Goal: Communication & Community: Answer question/provide support

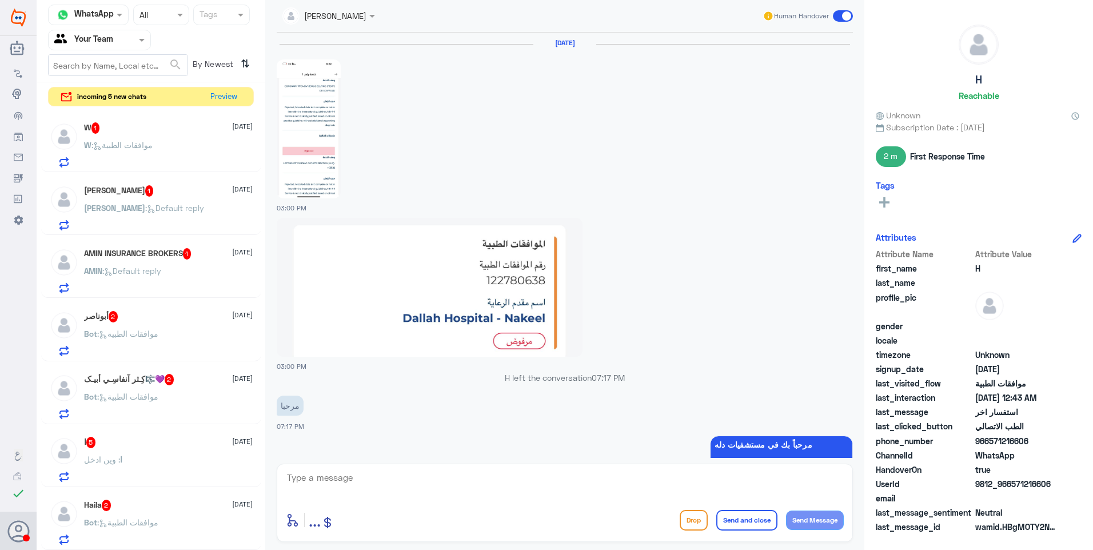
scroll to position [1123, 0]
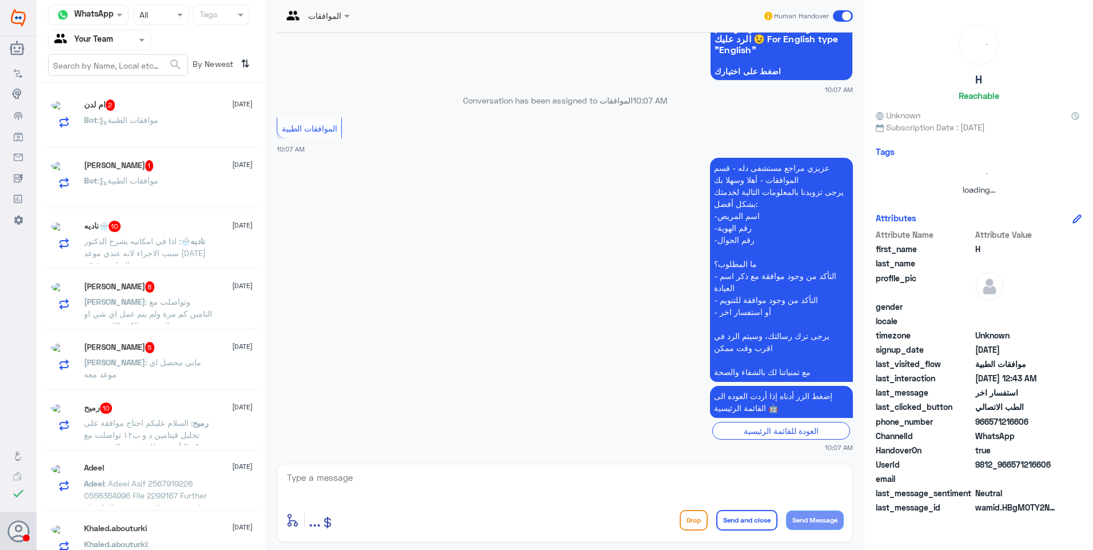
scroll to position [6, 0]
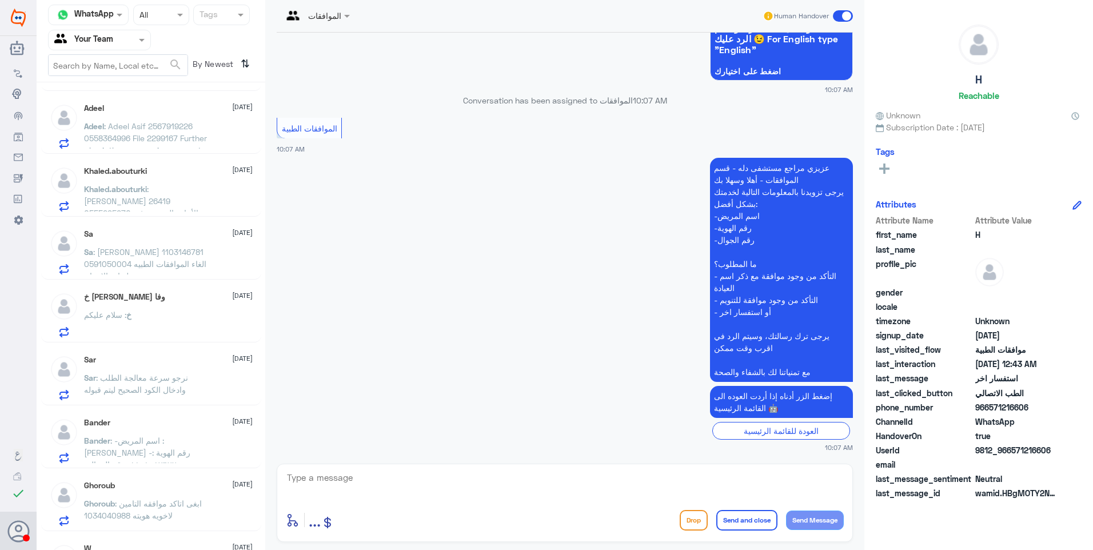
scroll to position [400, 0]
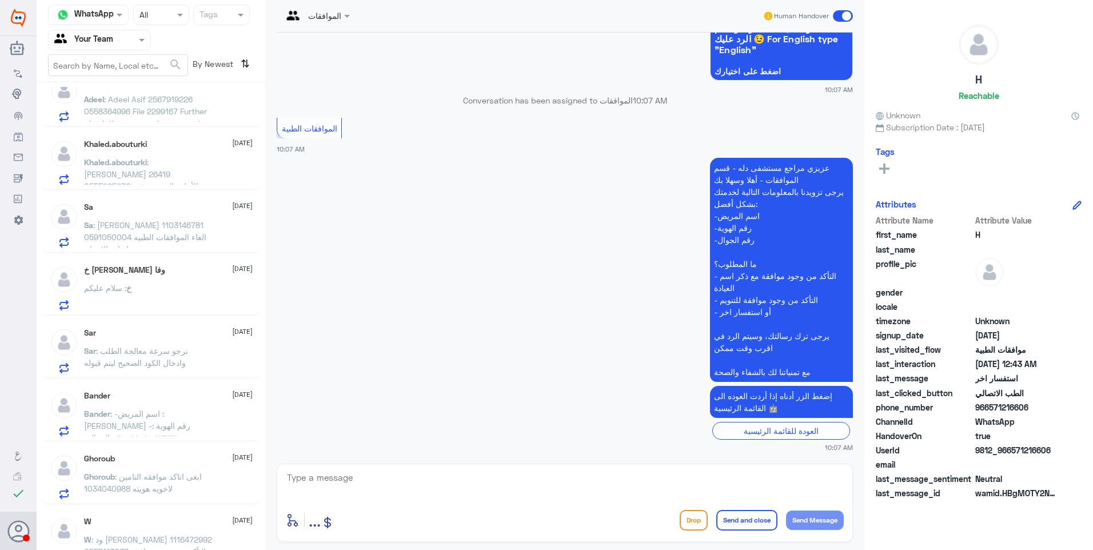
click at [190, 494] on p "Ghoroub : ابغى اتاكد موافقه التامين لاخويه هويته 1034040988" at bounding box center [148, 484] width 129 height 29
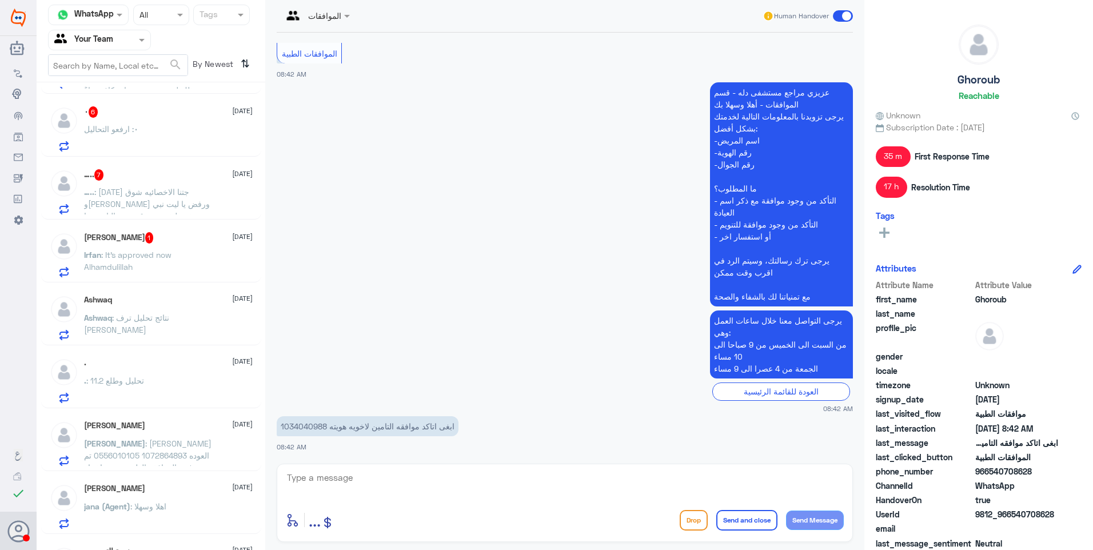
scroll to position [63, 0]
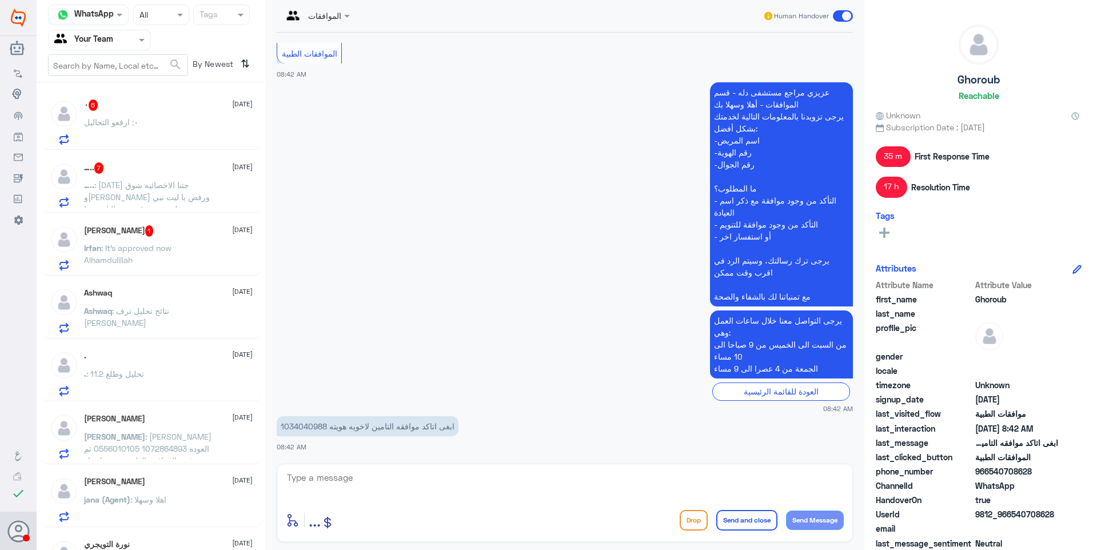
click at [191, 125] on div "٠ : ارفعو التحاليل" at bounding box center [168, 132] width 169 height 26
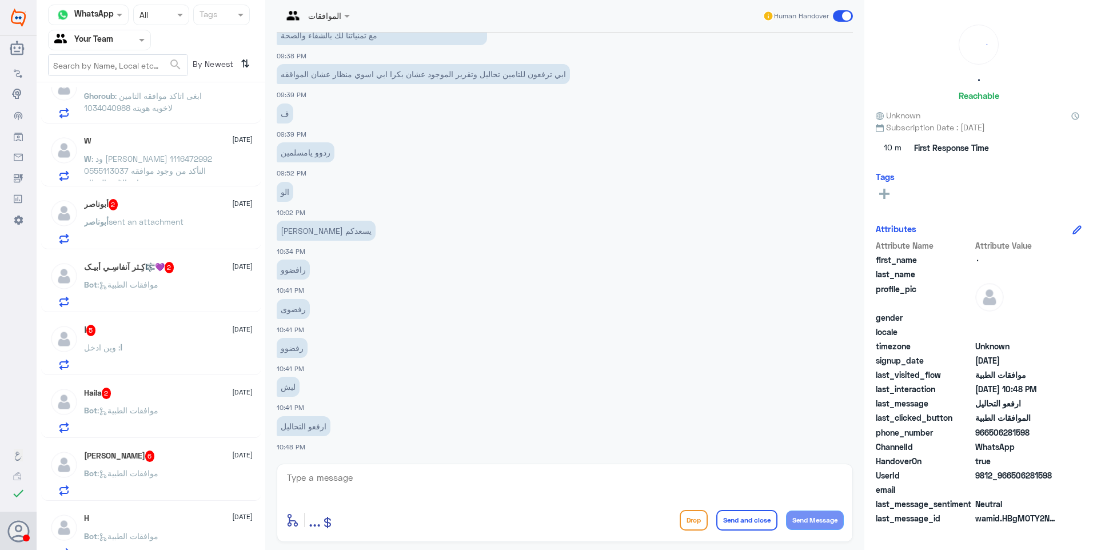
scroll to position [783, 0]
click at [161, 522] on div "H [DATE] Bot : موافقات الطبية" at bounding box center [168, 533] width 169 height 45
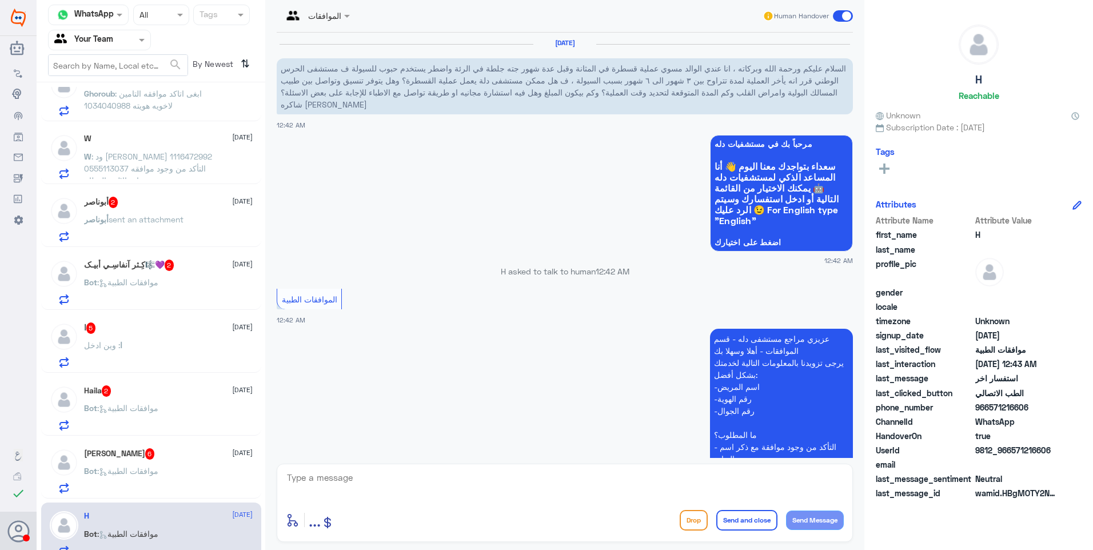
scroll to position [370, 0]
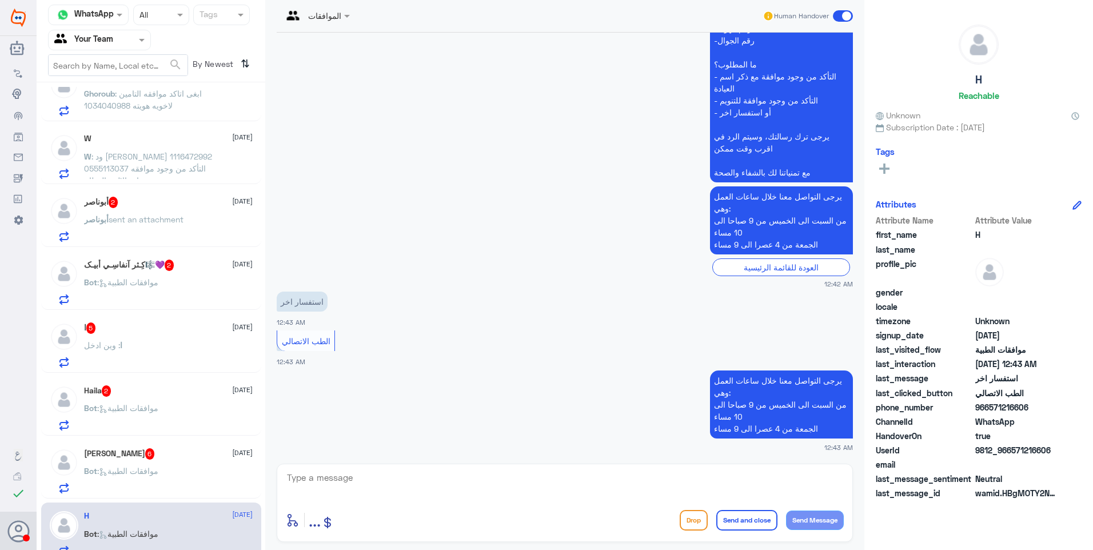
click at [690, 515] on button "Drop" at bounding box center [693, 520] width 28 height 21
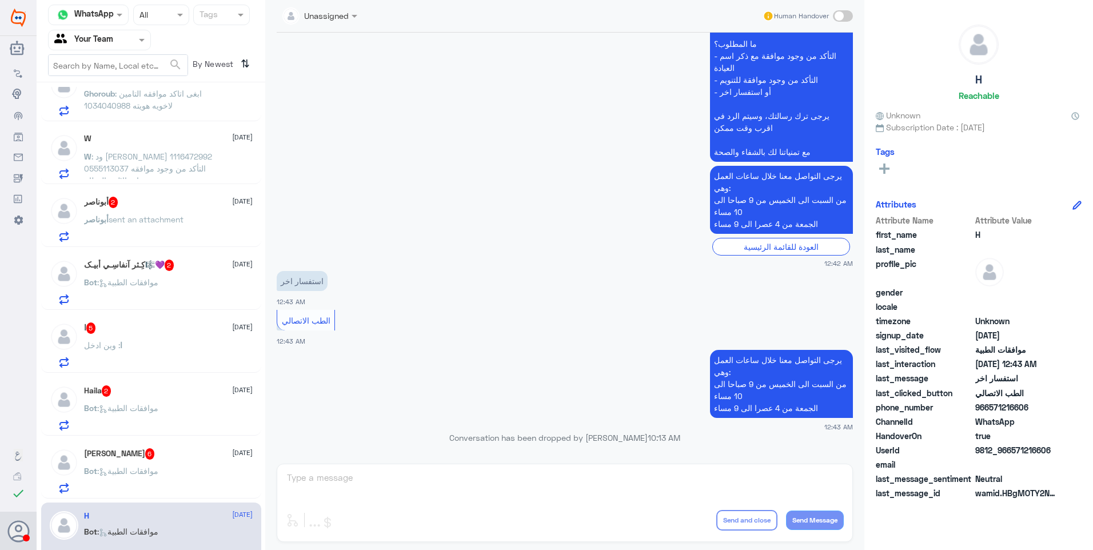
click at [171, 475] on div "Bot : موافقات الطبية" at bounding box center [168, 480] width 169 height 26
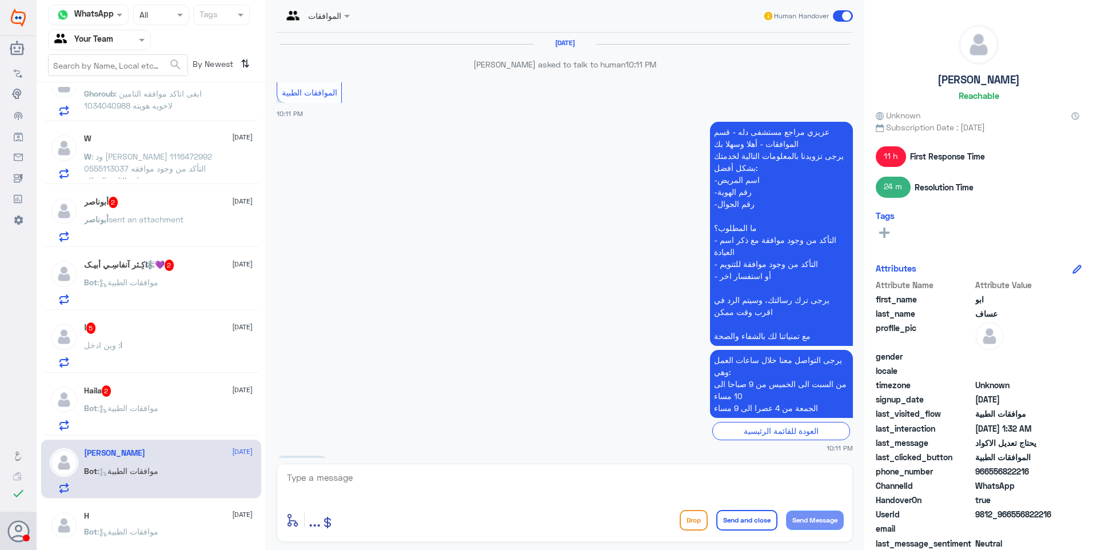
scroll to position [1049, 0]
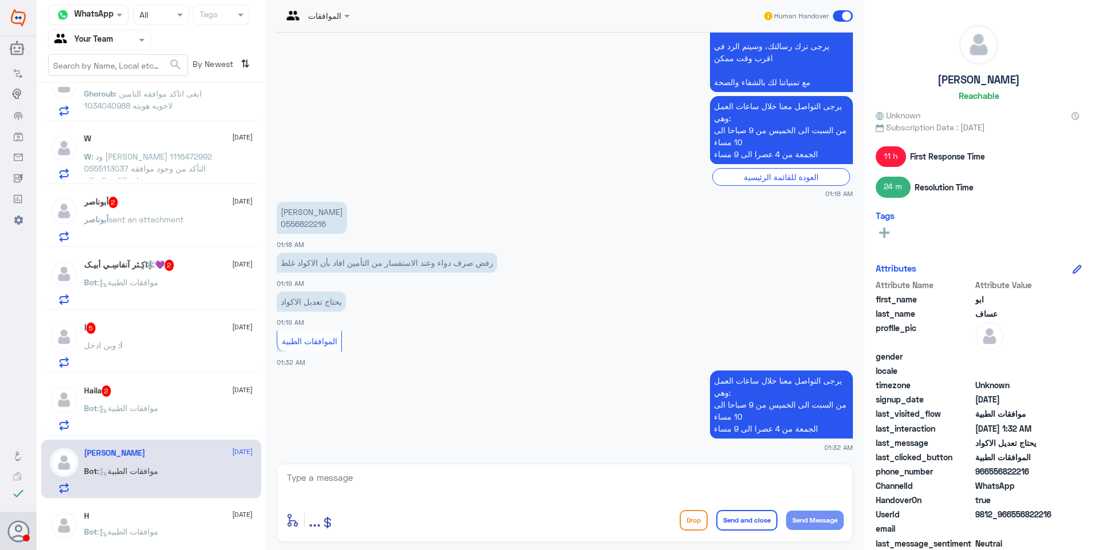
click at [309, 222] on p "[PERSON_NAME] 0556822216" at bounding box center [312, 218] width 70 height 32
copy p "0556822216"
drag, startPoint x: 331, startPoint y: 498, endPoint x: 343, endPoint y: 497, distance: 12.1
click at [334, 498] on div at bounding box center [565, 485] width 558 height 31
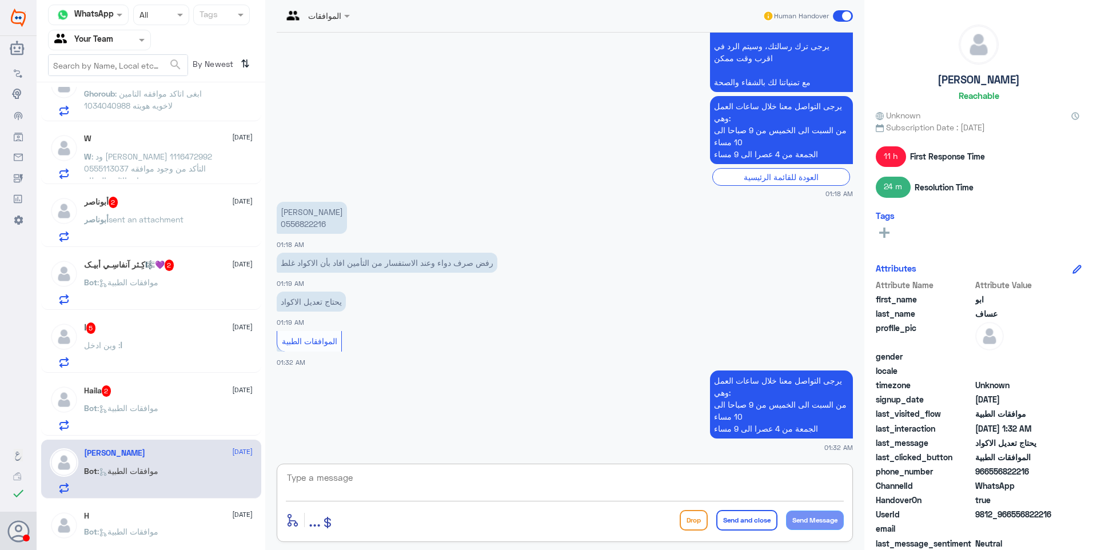
click at [360, 482] on textarea at bounding box center [565, 484] width 558 height 28
type textarea "h"
paste textarea "2025/7210822"
type textarea "الدواء الذي تحت الموافقة رقم # 2025/7210822 غير مسجل في هئية الغذاء والدواؤ جمي…"
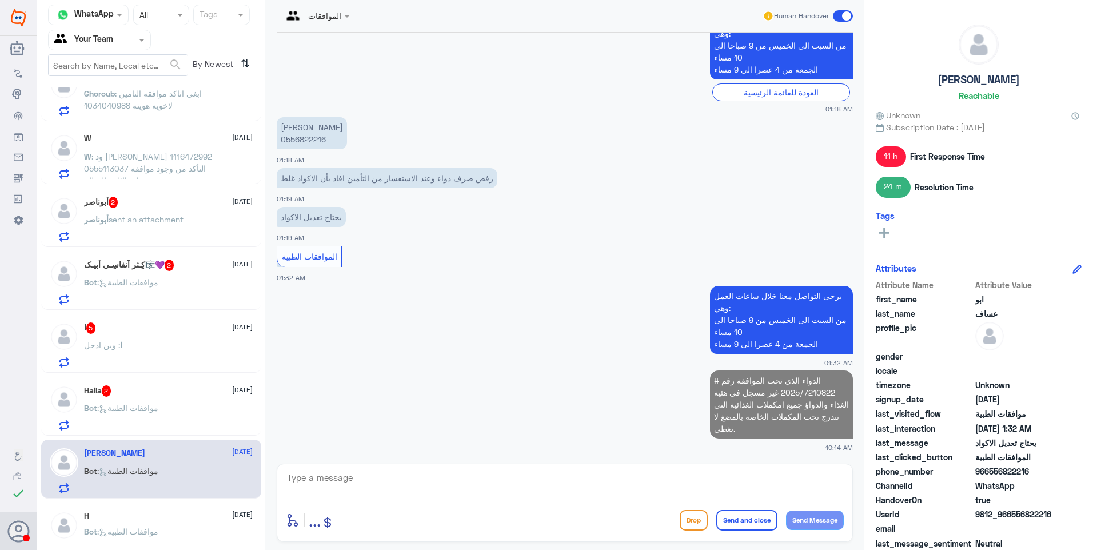
click at [175, 395] on div "Haila 2 [DATE]" at bounding box center [168, 390] width 169 height 11
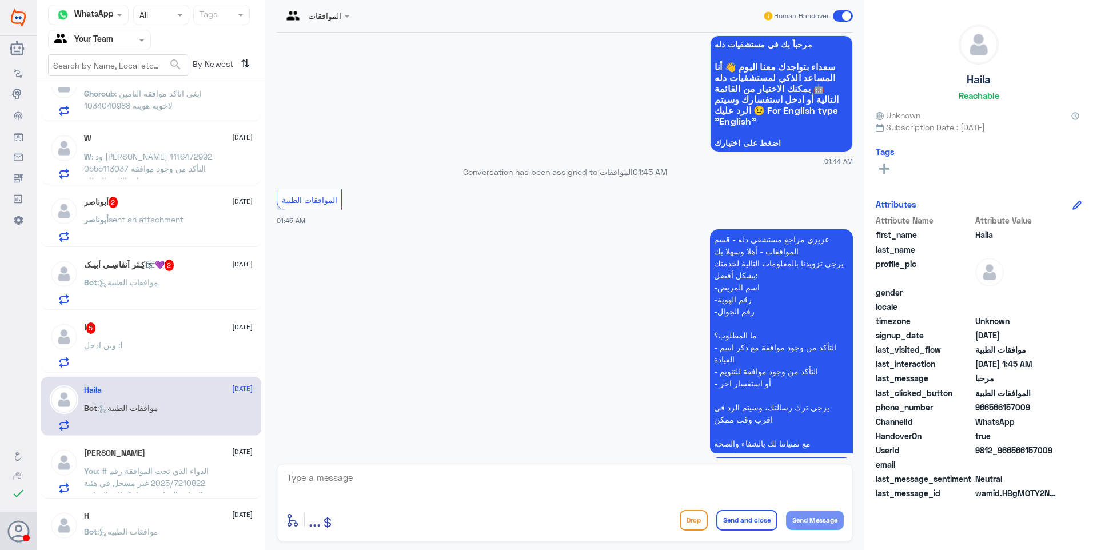
scroll to position [171, 0]
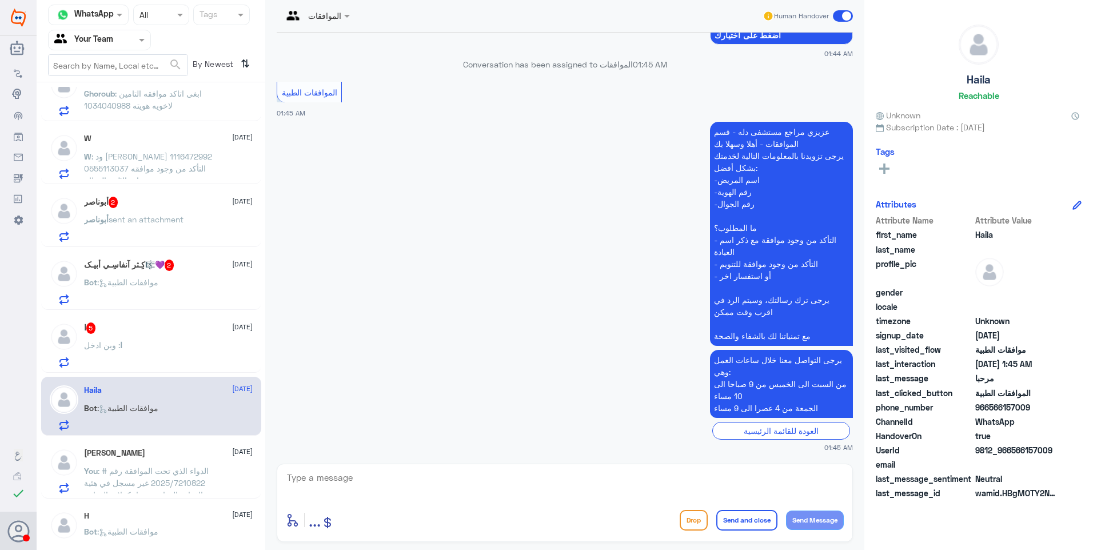
click at [394, 486] on textarea at bounding box center [565, 484] width 558 height 28
type textarea "زودنا ببياناتك ووضح لنا استفسارك لو تكرمت"
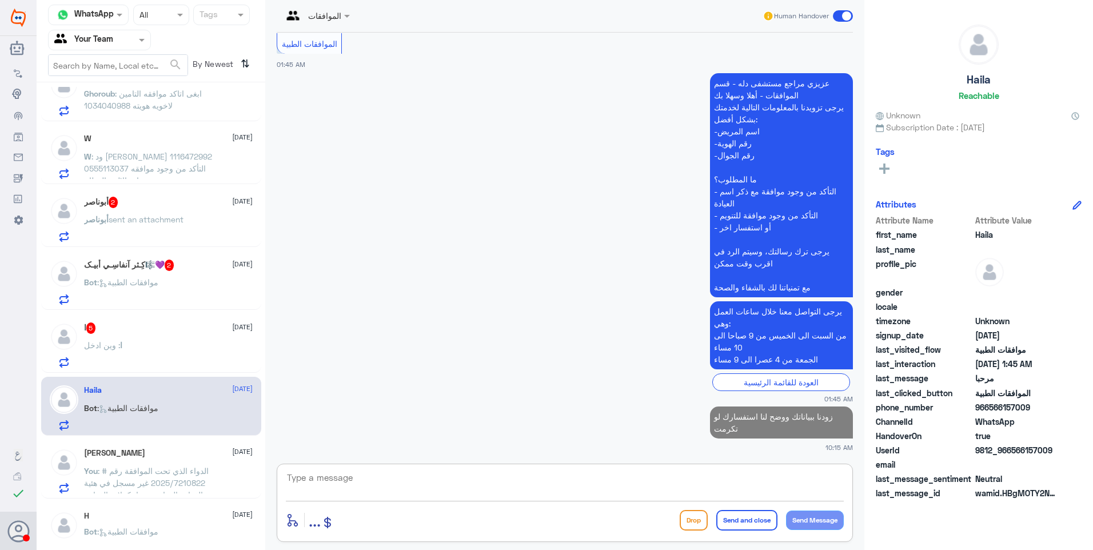
click at [137, 342] on div "ا : وين ادخل" at bounding box center [168, 355] width 169 height 26
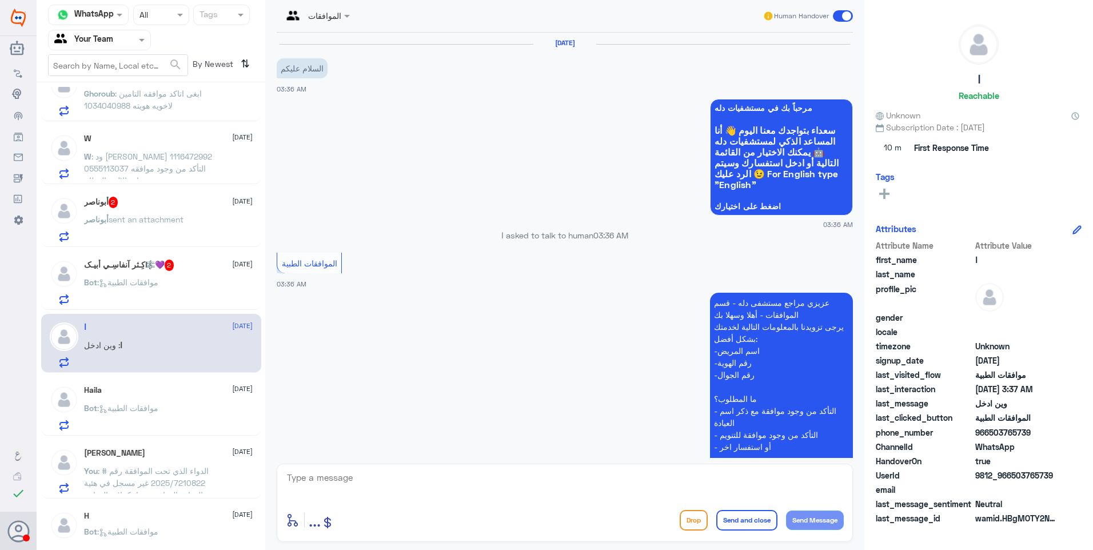
scroll to position [407, 0]
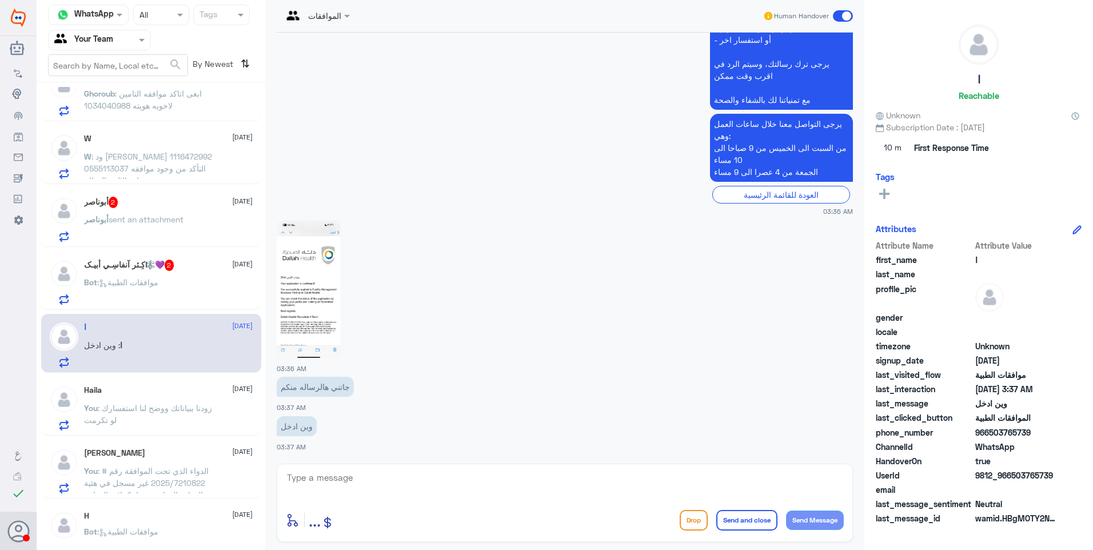
click at [314, 293] on img at bounding box center [309, 289] width 64 height 139
click at [302, 303] on img at bounding box center [309, 289] width 64 height 139
click at [690, 518] on button "Drop" at bounding box center [693, 520] width 28 height 21
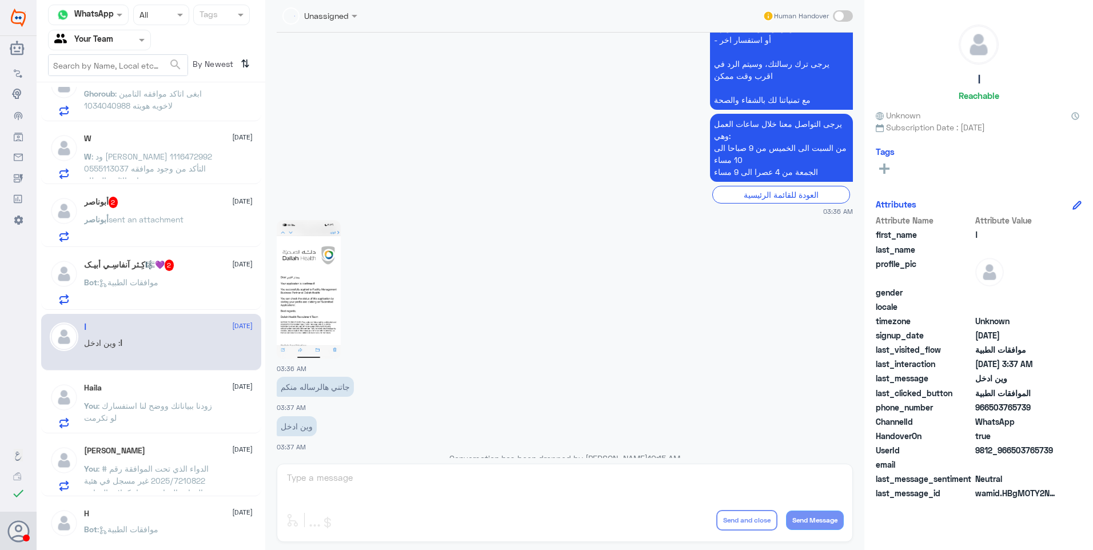
scroll to position [428, 0]
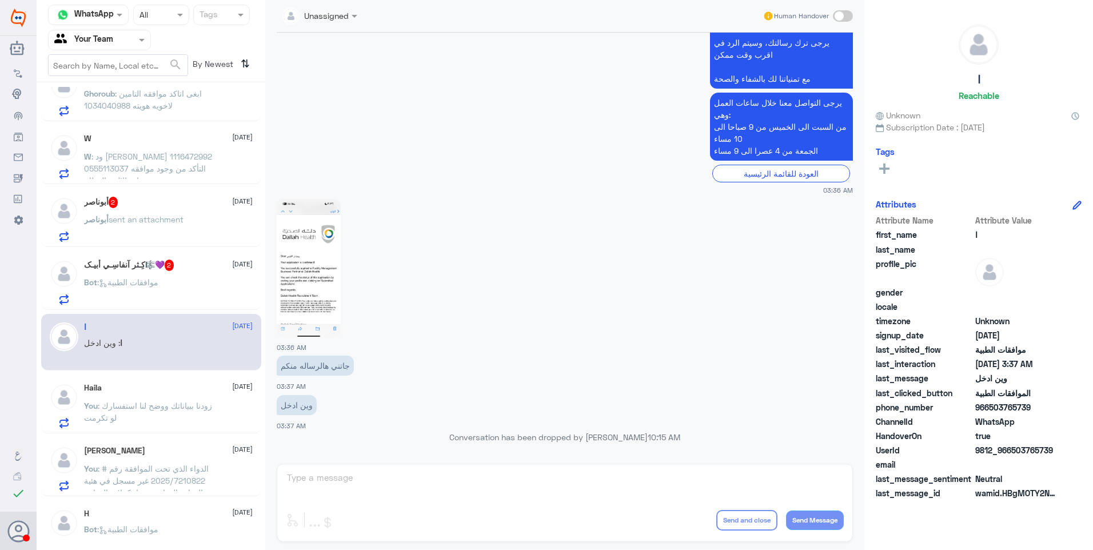
click at [145, 283] on span ": موافقات الطبية" at bounding box center [127, 282] width 61 height 10
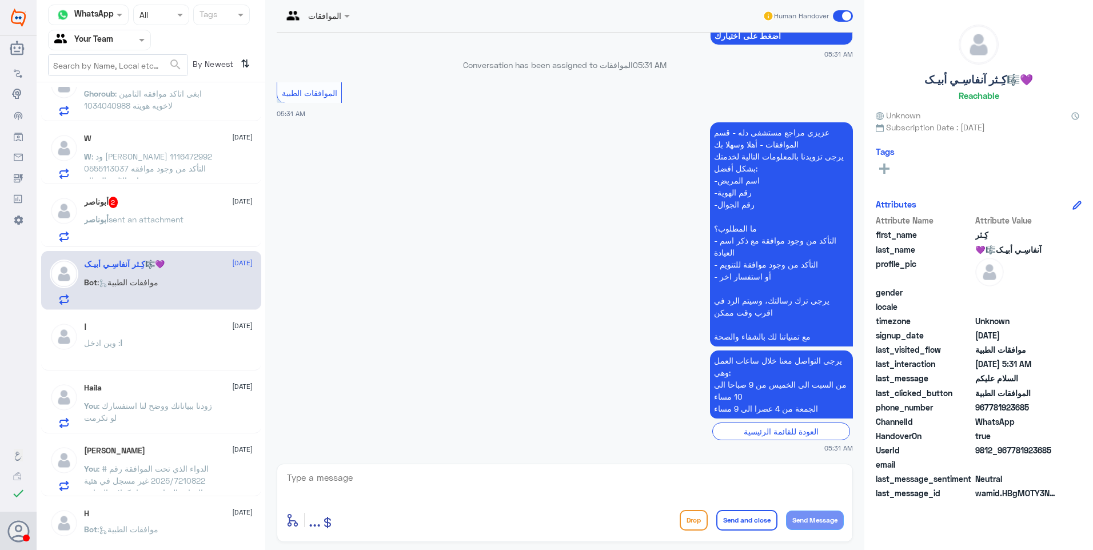
scroll to position [171, 0]
click at [178, 399] on p "You : زودنا ببياناتك ووضح لنا استفسارك لو تكرمت" at bounding box center [148, 413] width 129 height 29
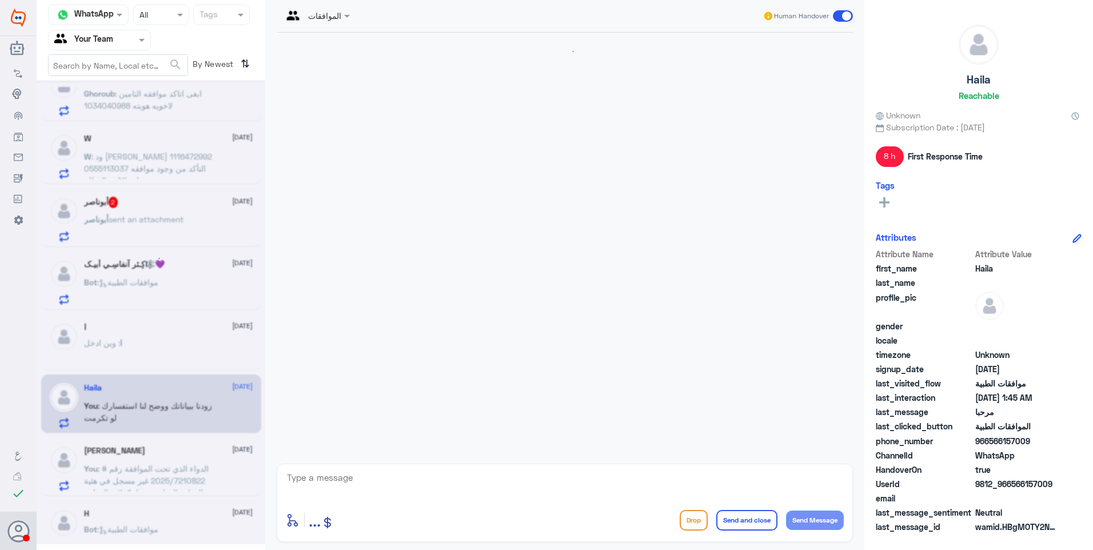
scroll to position [241, 0]
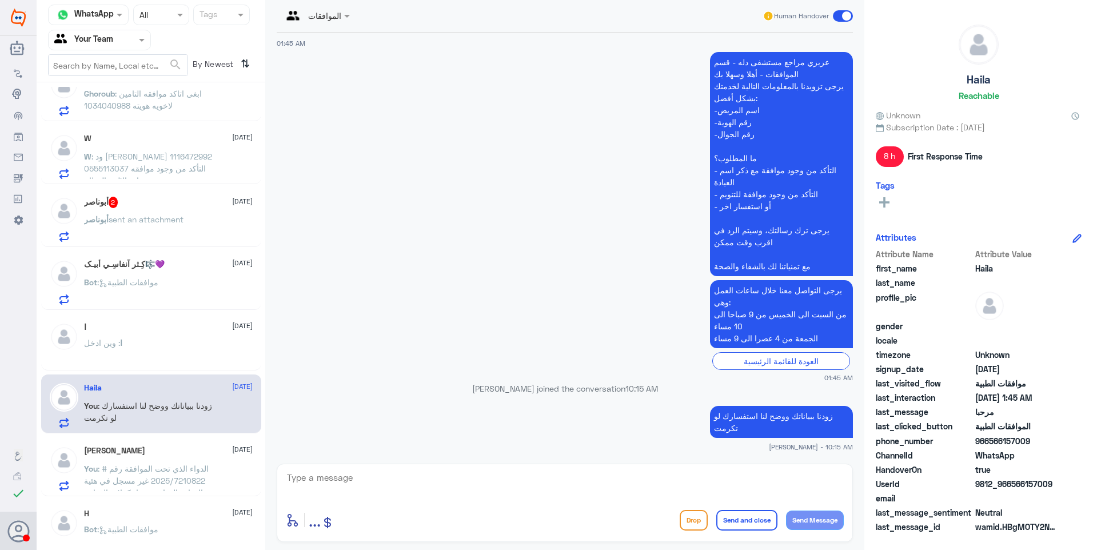
click at [755, 414] on p "زودنا ببياناتك ووضح لنا استفسارك لو تكرمت" at bounding box center [781, 422] width 143 height 32
copy div "زودنا ببياناتك ووضح لنا استفسارك لو تكرمت"
click at [153, 275] on div "كِـثر آنفاسِـي أبيـک🎼💜 [DATE] Bot : موافقات الطبية" at bounding box center [168, 281] width 169 height 45
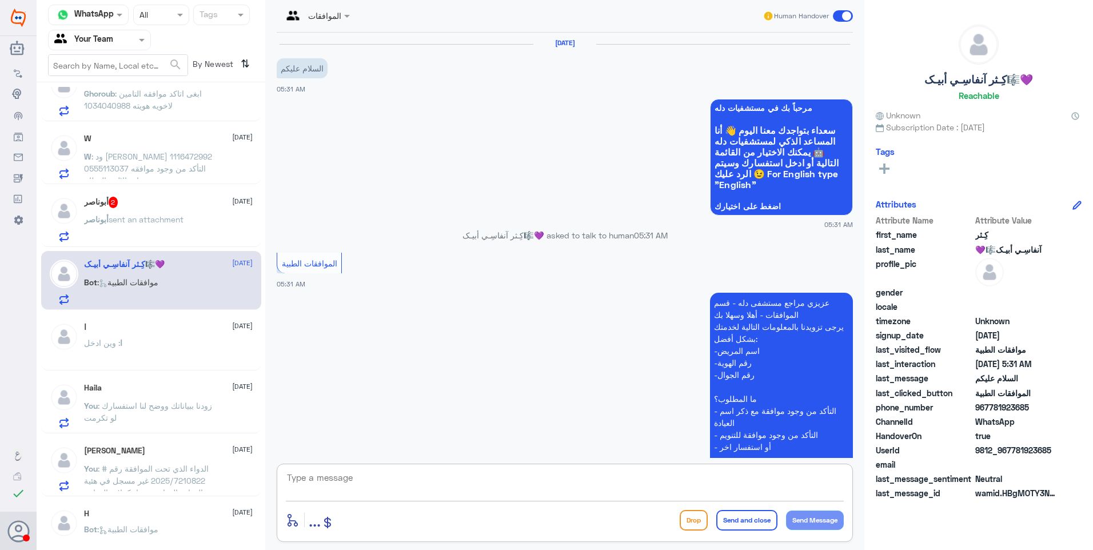
scroll to position [171, 0]
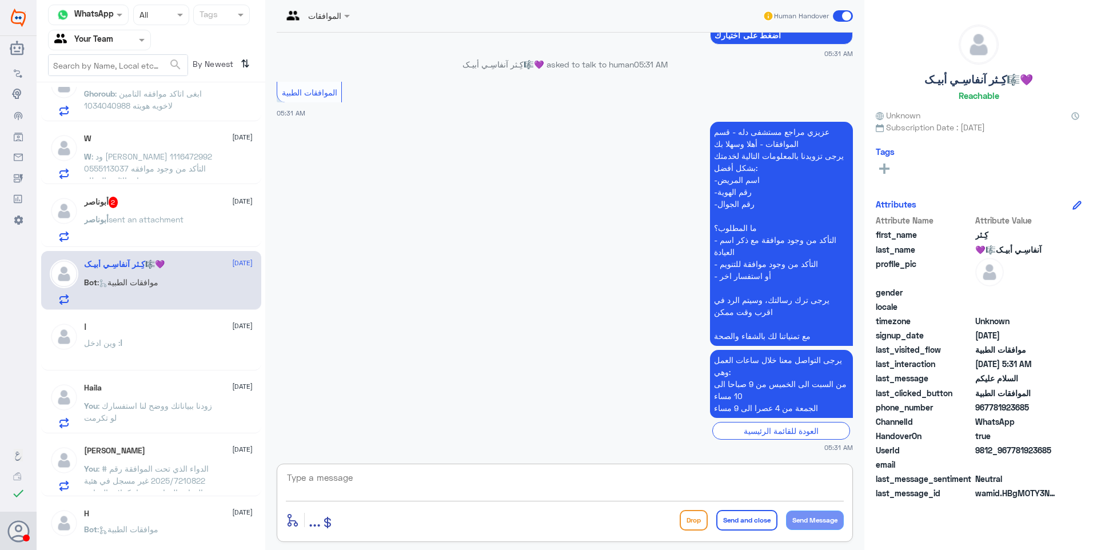
click at [397, 485] on textarea at bounding box center [565, 484] width 558 height 28
paste textarea "زودنا ببياناتك ووضح لنا استفسارك لو تكرمت"
type textarea "زودنا ببياناتك ووضح لنا استفسارك لو تكرمت"
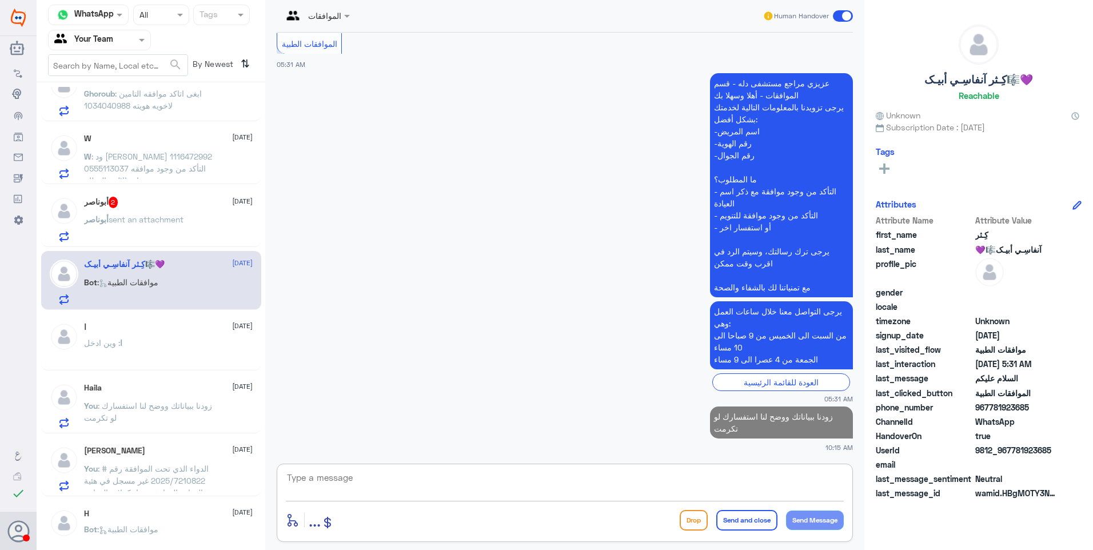
click at [173, 198] on div "أبوناصر 2 [DATE]" at bounding box center [168, 202] width 169 height 11
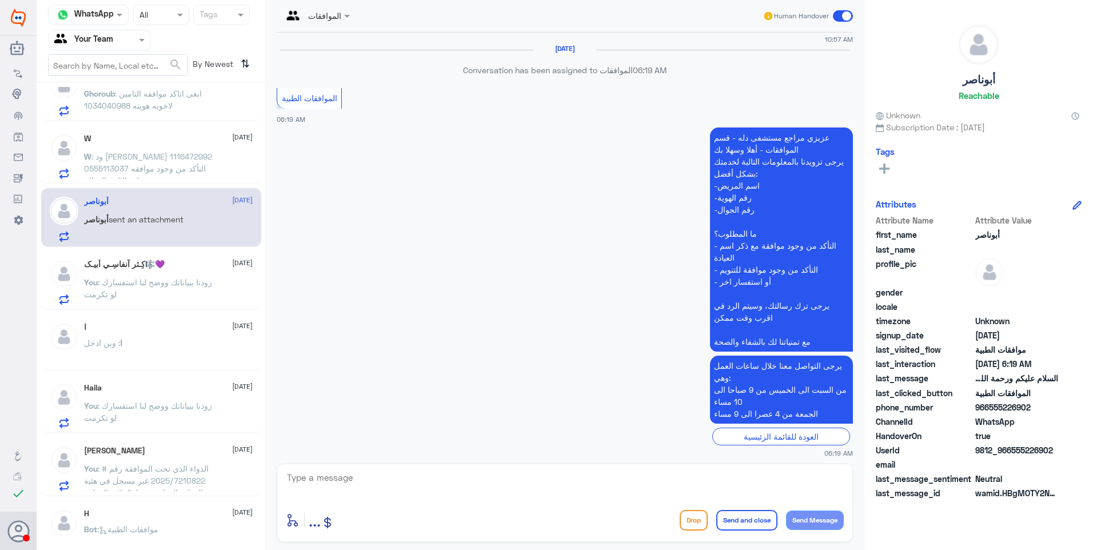
scroll to position [191, 0]
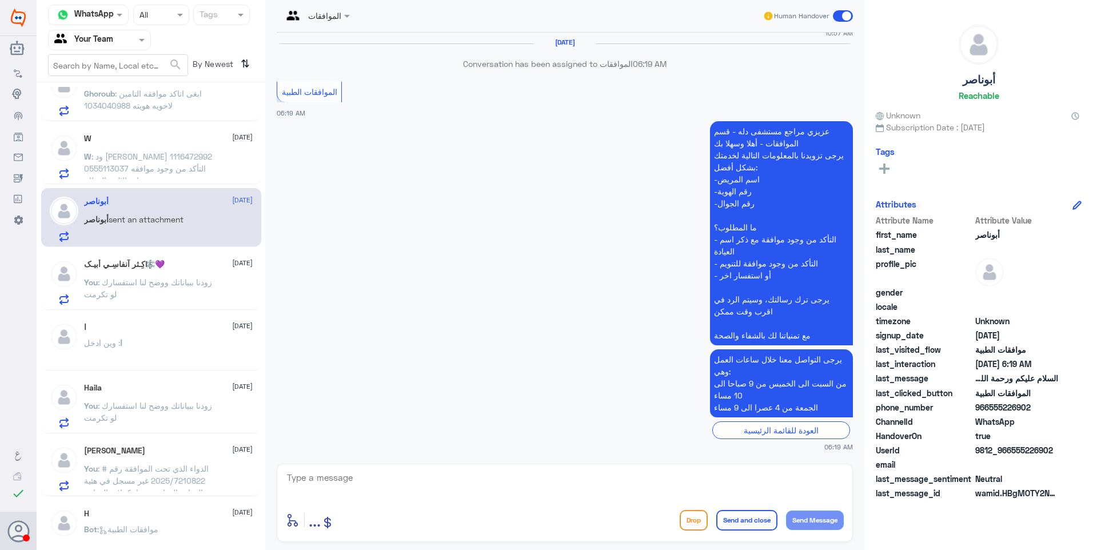
click at [403, 476] on textarea at bounding box center [565, 484] width 558 height 28
paste textarea "زودنا ببياناتك ووضح لنا استفسارك لو تكرمت"
type textarea "زودنا ببياناتك ووضح لنا استفسارك لو تكرمت"
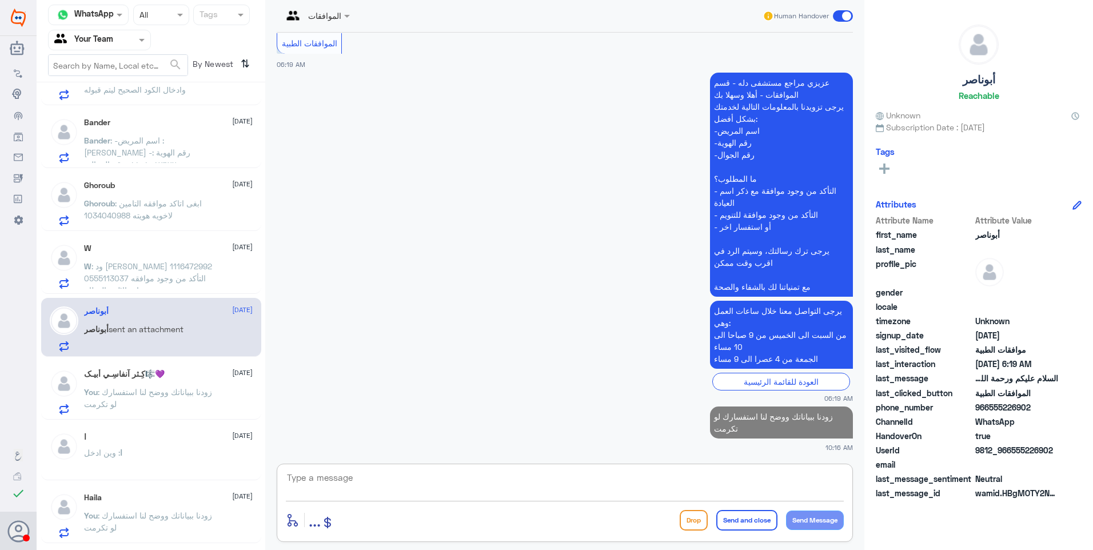
scroll to position [669, 0]
click at [177, 262] on div "W [DATE] W : ود [PERSON_NAME] 1116472992 0555113037 التأكد من وجود موافقه عيادة…" at bounding box center [168, 270] width 169 height 45
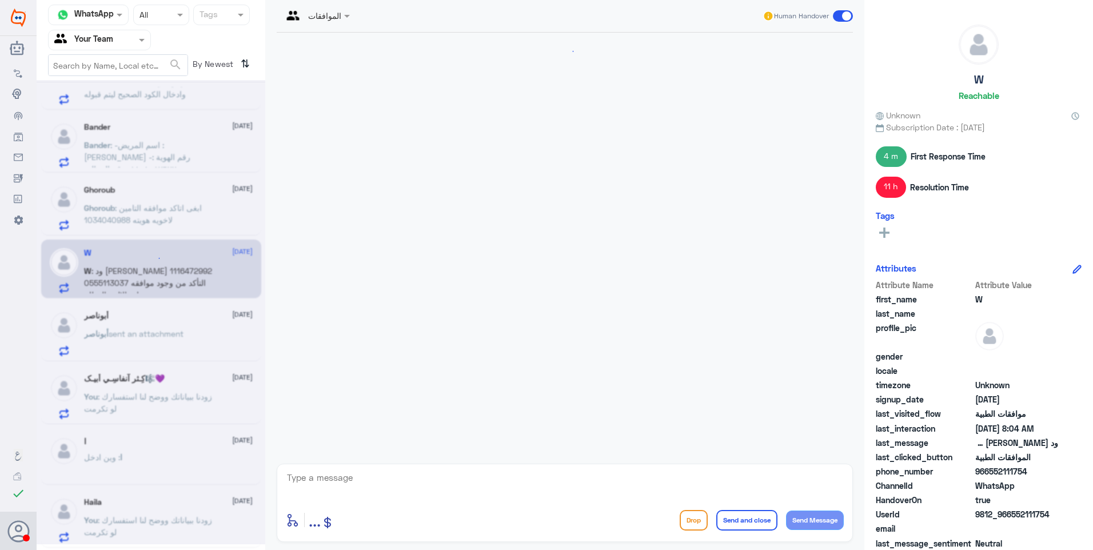
scroll to position [1064, 0]
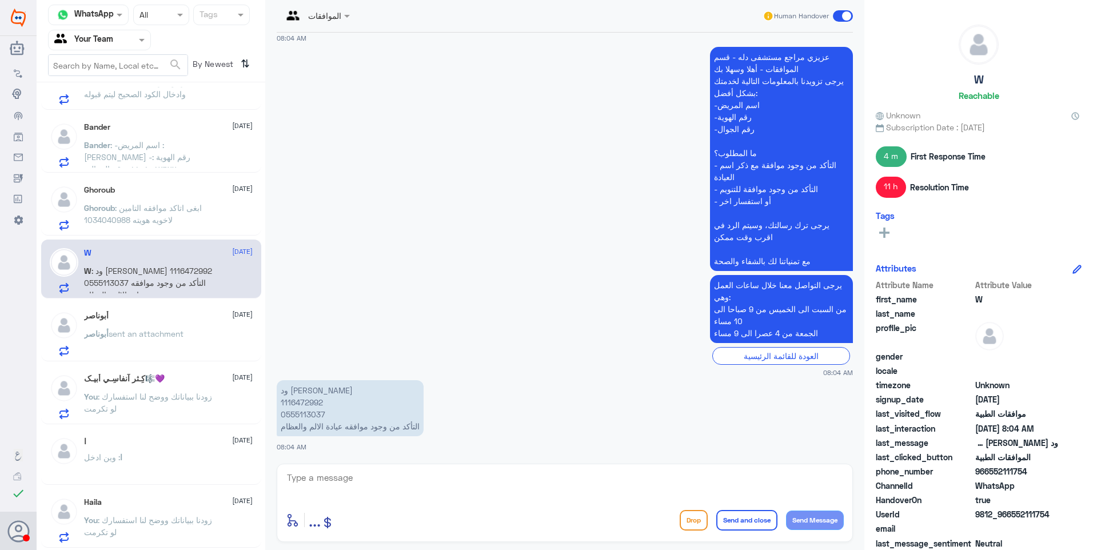
click at [302, 398] on p "ود [PERSON_NAME] 1116472992 0555113037 التأكد من وجود موافقه عيادة الالم والعظام" at bounding box center [350, 408] width 147 height 56
copy p "1116472992"
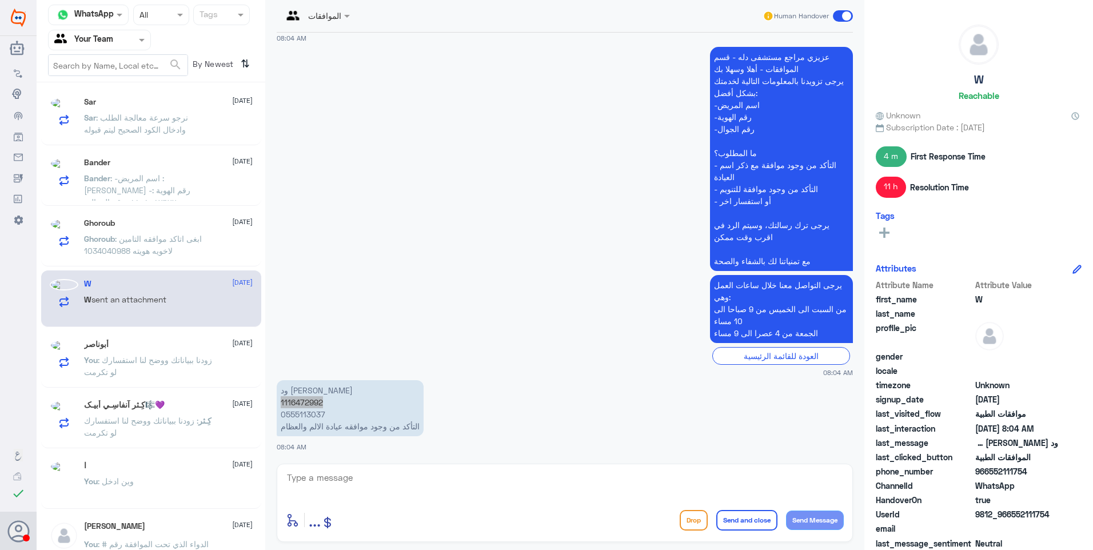
scroll to position [669, 0]
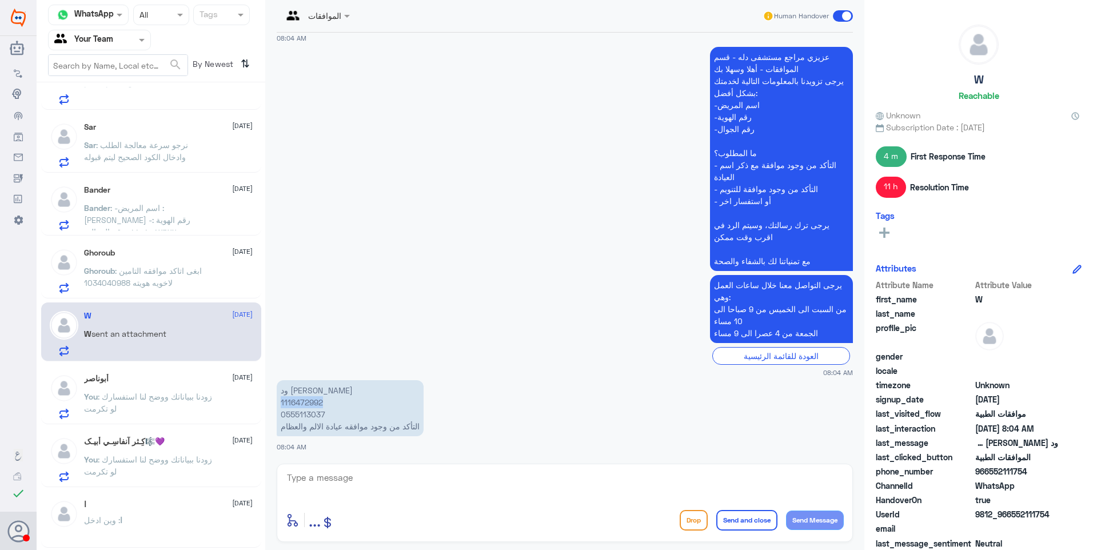
click at [310, 402] on p "ود [PERSON_NAME] 1116472992 0555113037 التأكد من وجود موافقه عيادة الالم والعظام" at bounding box center [350, 408] width 147 height 56
click at [306, 406] on p "ود [PERSON_NAME] 1116472992 0555113037 التأكد من وجود موافقه عيادة الالم والعظام" at bounding box center [350, 408] width 147 height 56
drag, startPoint x: 358, startPoint y: 471, endPoint x: 363, endPoint y: 479, distance: 9.7
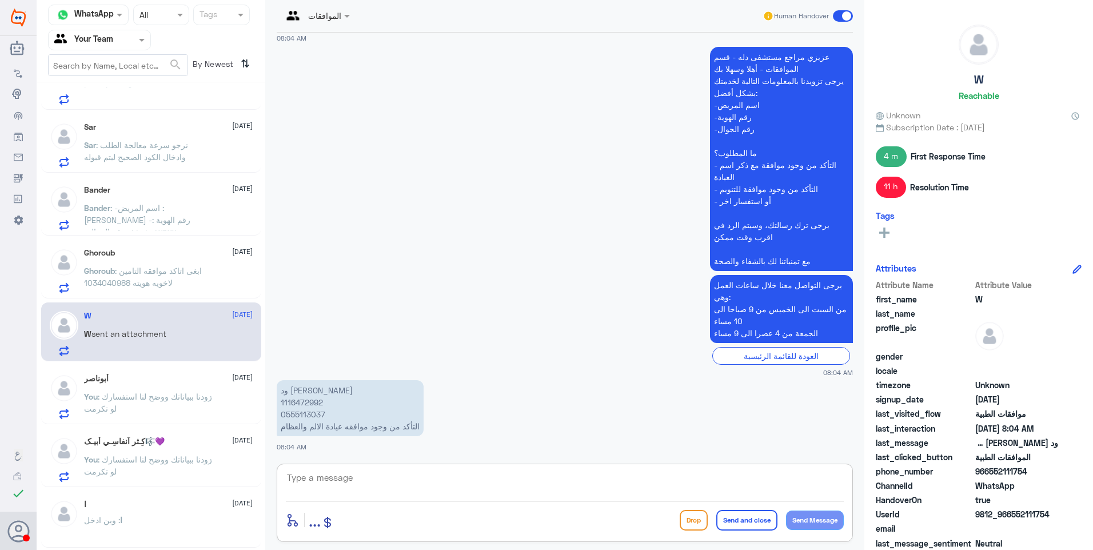
click at [363, 479] on textarea at bounding box center [565, 484] width 558 height 28
click at [341, 478] on textarea at bounding box center [565, 484] width 558 height 28
type textarea "م"
type textarea "تمت متابعة الطلب للابرة وهو الان تحت الاجراء"
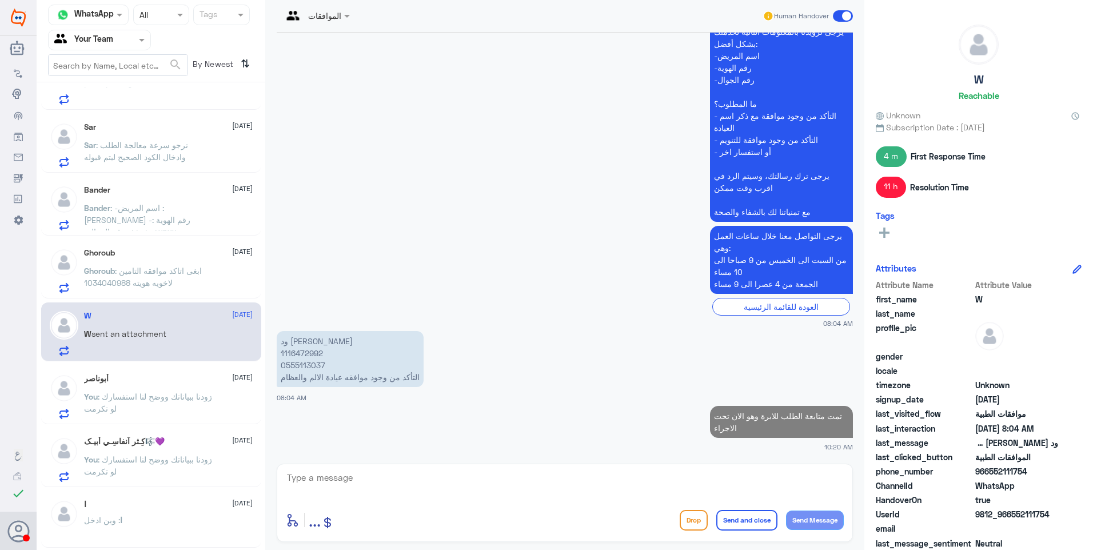
click at [309, 357] on p "ود [PERSON_NAME] 1116472992 0555113037 التأكد من وجود موافقه عيادة الالم والعظام" at bounding box center [350, 359] width 147 height 56
copy p "1116472992"
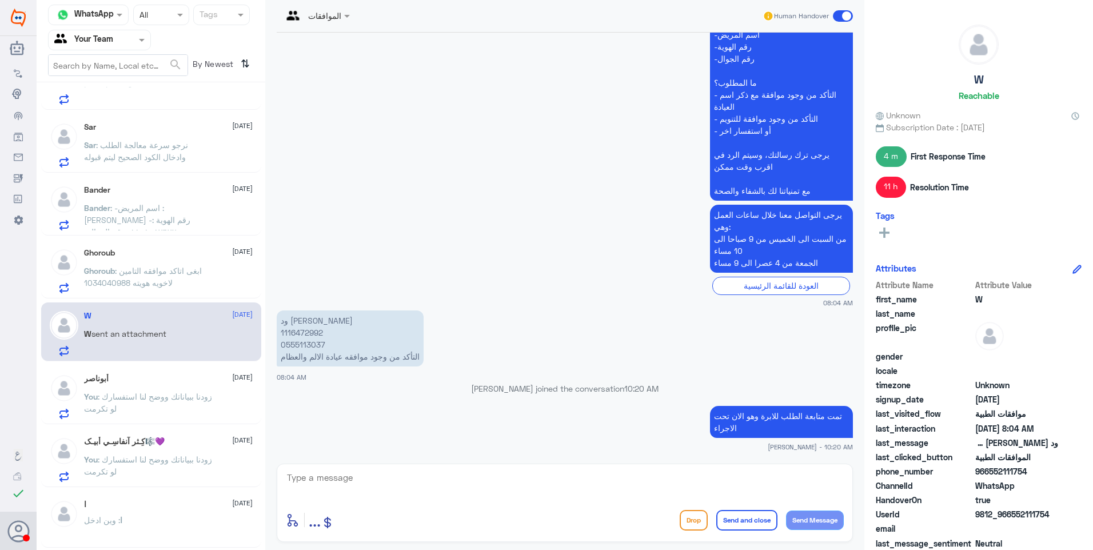
scroll to position [1110, 0]
click at [317, 334] on p "ود [PERSON_NAME] 1116472992 0555113037 التأكد من وجود موافقه عيادة الالم والعظام" at bounding box center [350, 338] width 147 height 56
copy p "1116472992"
click at [134, 274] on span ": ابغى اتاكد موافقه التامين لاخويه هويته 1034040988" at bounding box center [143, 277] width 118 height 22
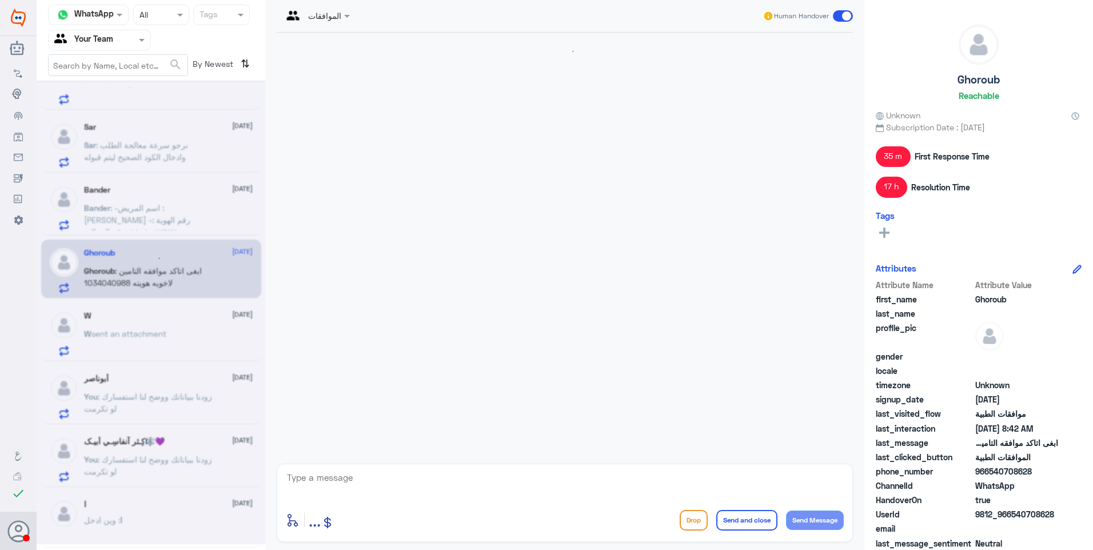
scroll to position [995, 0]
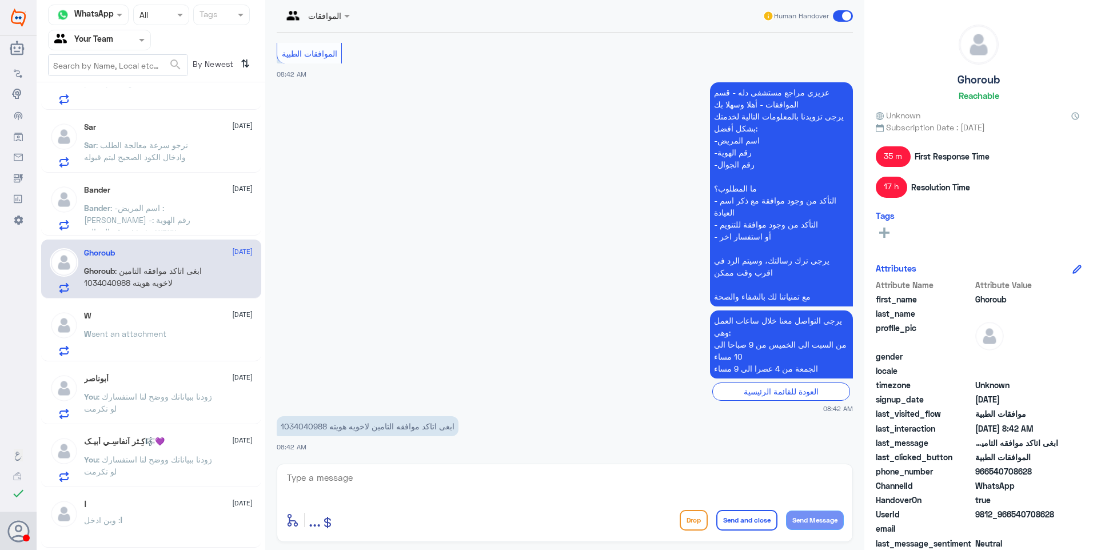
click at [307, 429] on p "ابغى اتاكد موافقه التامين لاخويه هويته 1034040988" at bounding box center [368, 426] width 182 height 20
copy p "1034040988"
drag, startPoint x: 346, startPoint y: 478, endPoint x: 375, endPoint y: 494, distance: 33.2
click at [368, 490] on textarea at bounding box center [565, 484] width 558 height 28
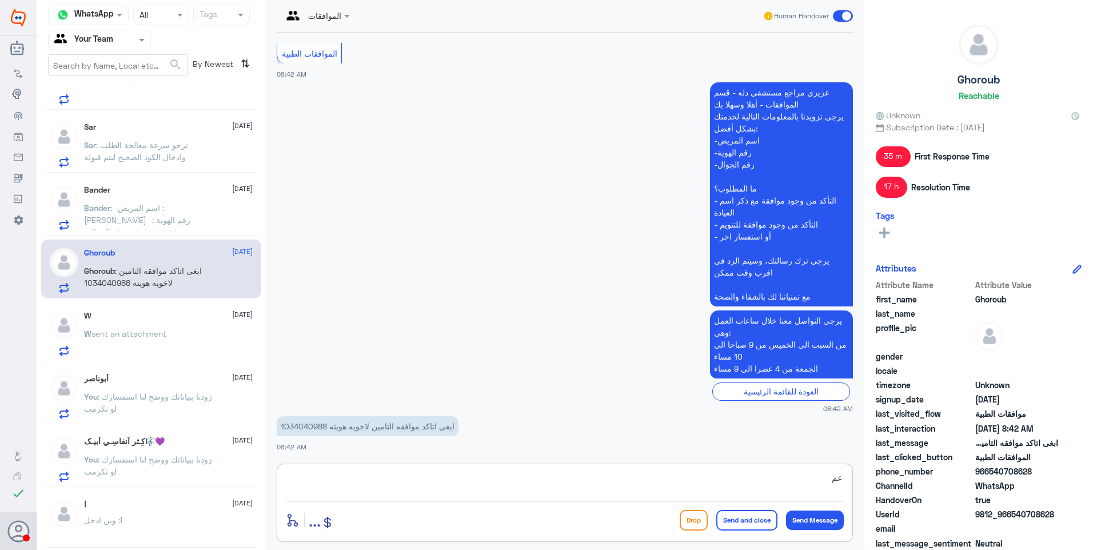
type textarea "ع"
type textarea "نعم يوجد موافقة على العلاج الطبيعي"
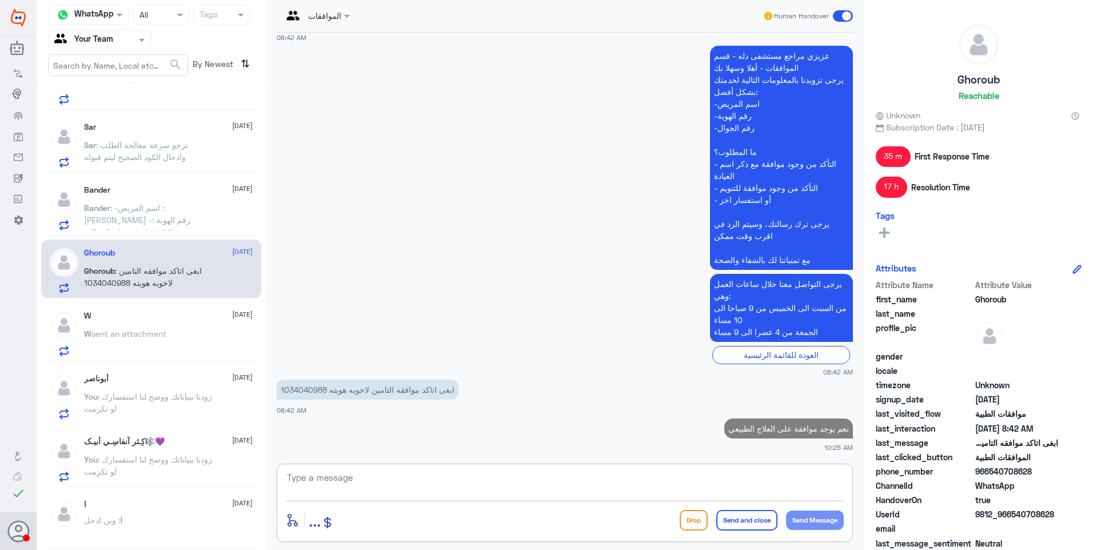
click at [145, 214] on p "Bander : -اسم المريض : [PERSON_NAME] -رقم الهوية : ١١٠١٠٨٧٦٧٢ -رقم الجوال : ٠٥٣…" at bounding box center [148, 216] width 129 height 29
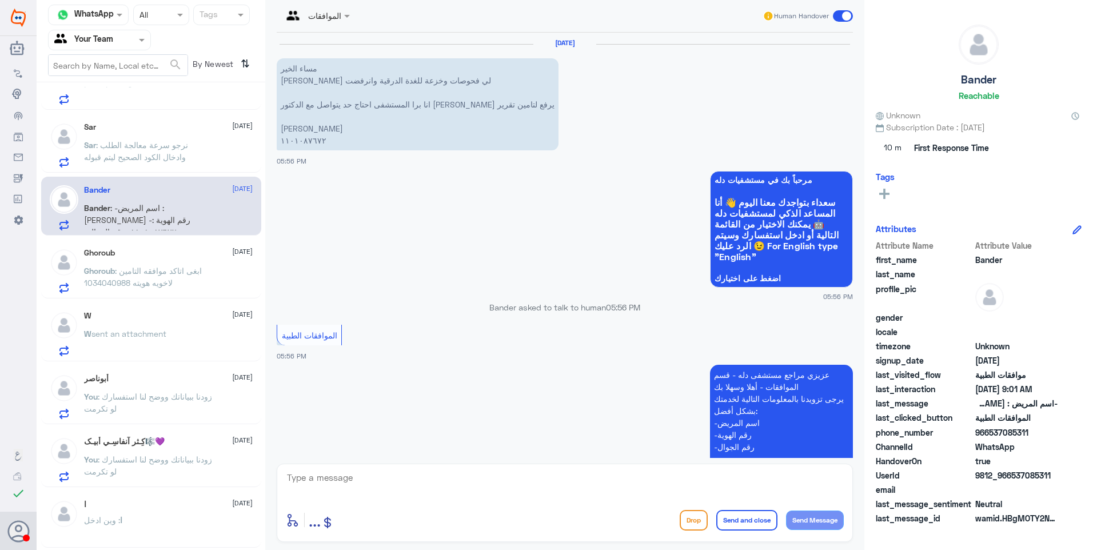
scroll to position [1254, 0]
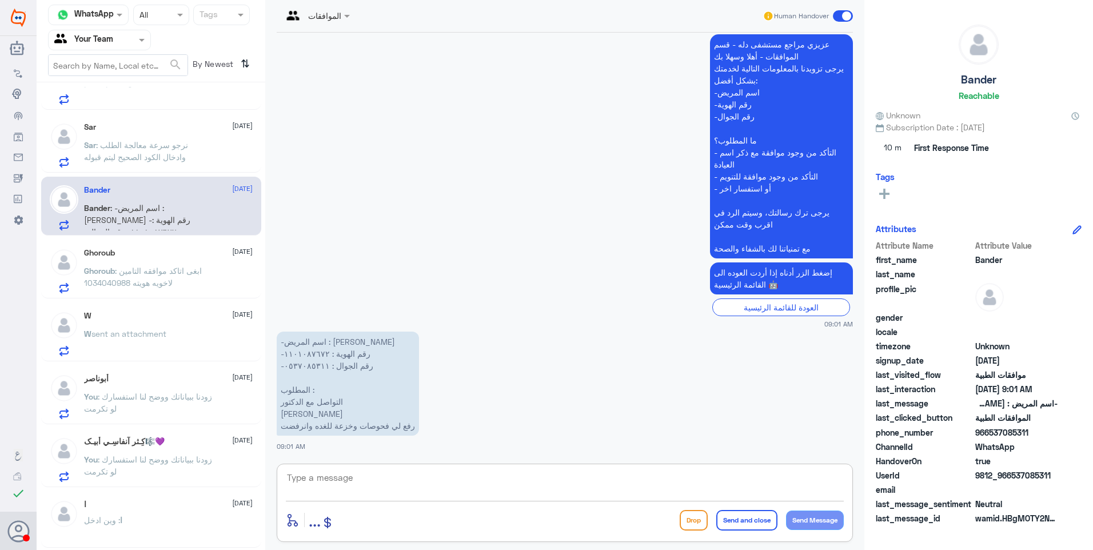
drag, startPoint x: 333, startPoint y: 473, endPoint x: 361, endPoint y: 481, distance: 29.1
click at [340, 477] on textarea at bounding box center [565, 484] width 558 height 28
drag, startPoint x: 370, startPoint y: 477, endPoint x: 266, endPoint y: 465, distance: 105.3
click at [266, 465] on div "الموافقات Human Handover [DATE] مساء الخير [PERSON_NAME] لي فحوصات وخزعة للغدة …" at bounding box center [564, 276] width 599 height 553
type textarea "1101087672"
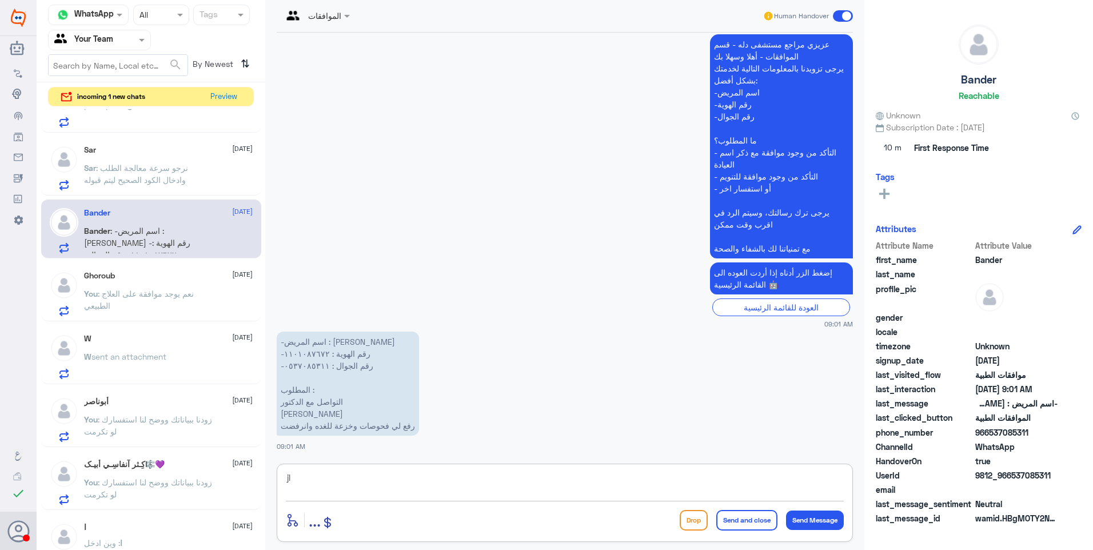
type textarea "j"
type textarea "تم رفع طلبكم مرة اخرى بنتائج الاشعة والتحاليل وتم ارفاق تقرير الطبيب كذلك"
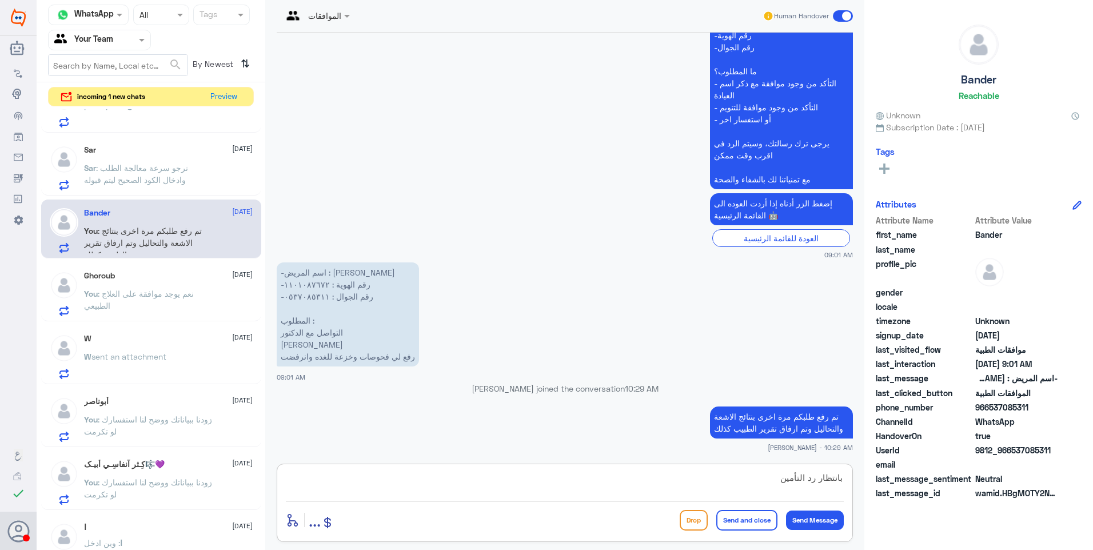
type textarea "بانتظار رد التأمين"
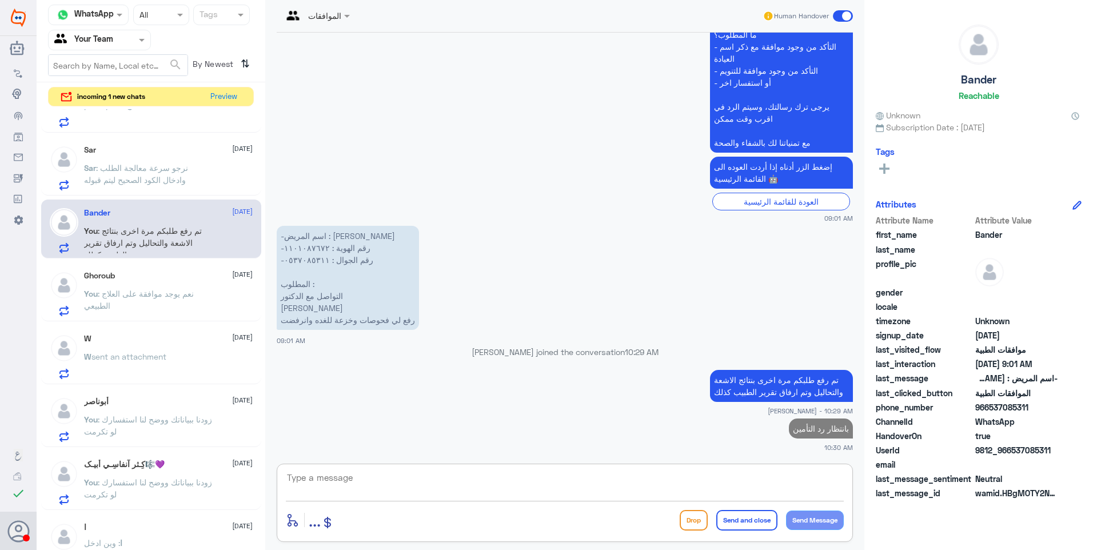
click at [160, 182] on span ": نرجو سرعة معالجة الطلب وادخال الكود الصحيح ليتم قبوله" at bounding box center [136, 174] width 104 height 22
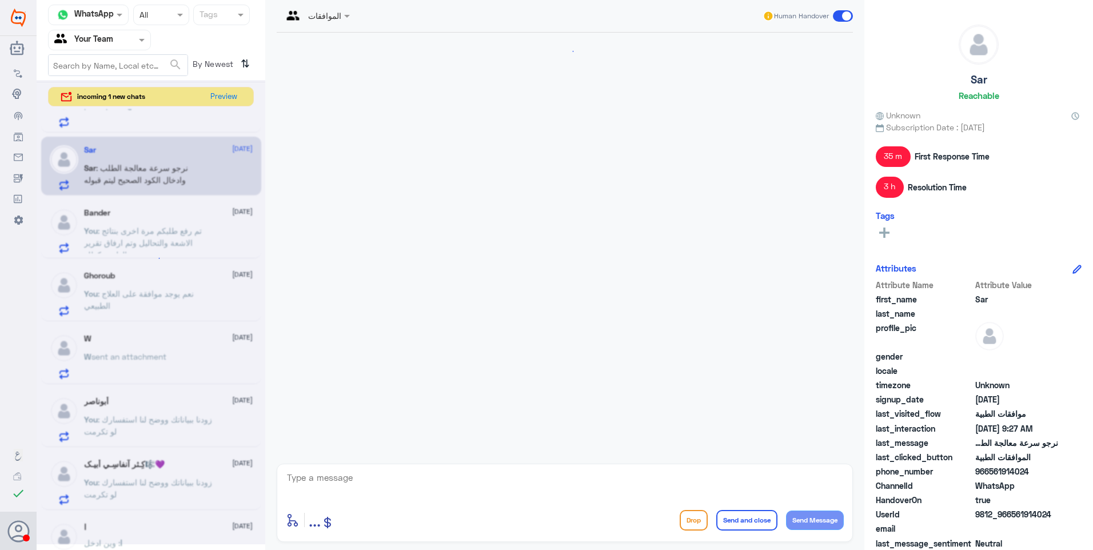
scroll to position [1345, 0]
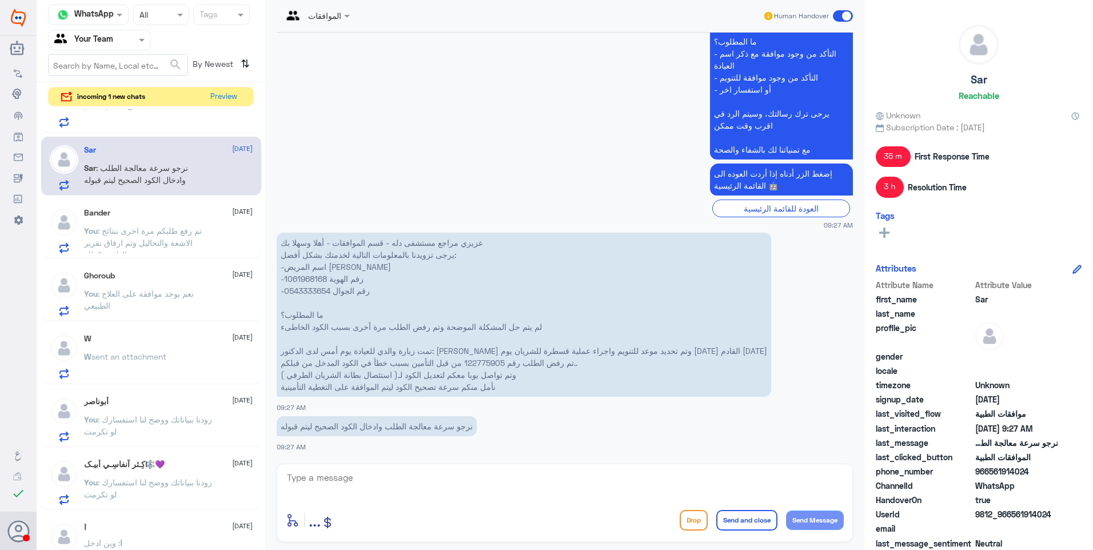
click at [297, 275] on p "عزيزي مراجع مستشفى دله - قسم الموافقات - أهلا وسهلا بك يرجى تزويدنا بالمعلومات …" at bounding box center [524, 315] width 494 height 164
copy p "1061968168"
drag, startPoint x: 541, startPoint y: 328, endPoint x: 341, endPoint y: 311, distance: 200.1
click at [342, 311] on p "عزيزي مراجع مستشفى دله - قسم الموافقات - أهلا وسهلا بك يرجى تزويدنا بالمعلومات …" at bounding box center [524, 315] width 494 height 164
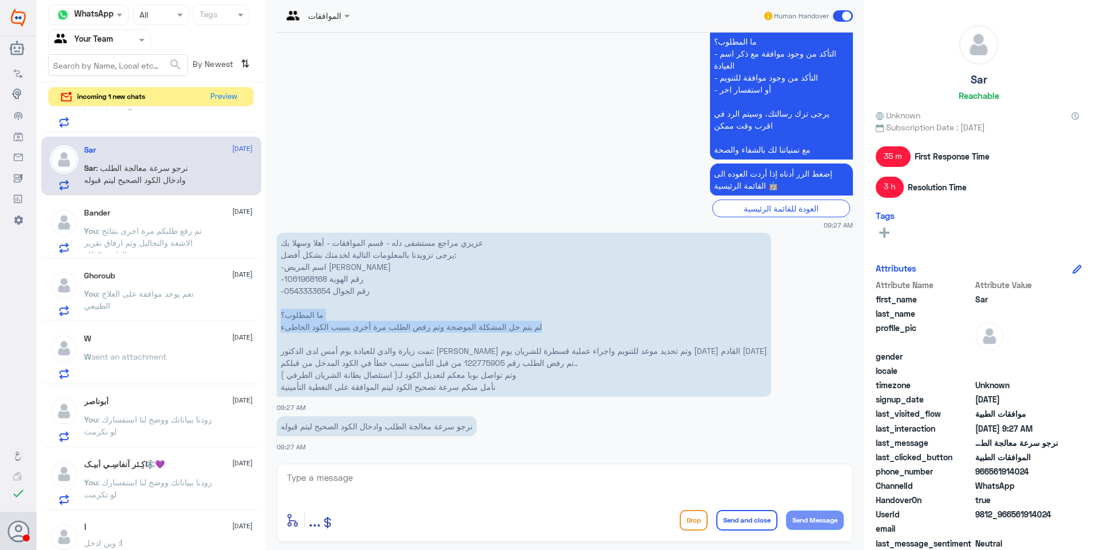
drag, startPoint x: 341, startPoint y: 311, endPoint x: 428, endPoint y: 325, distance: 87.9
click at [428, 325] on p "عزيزي مراجع مستشفى دله - قسم الموافقات - أهلا وسهلا بك يرجى تزويدنا بالمعلومات …" at bounding box center [524, 315] width 494 height 164
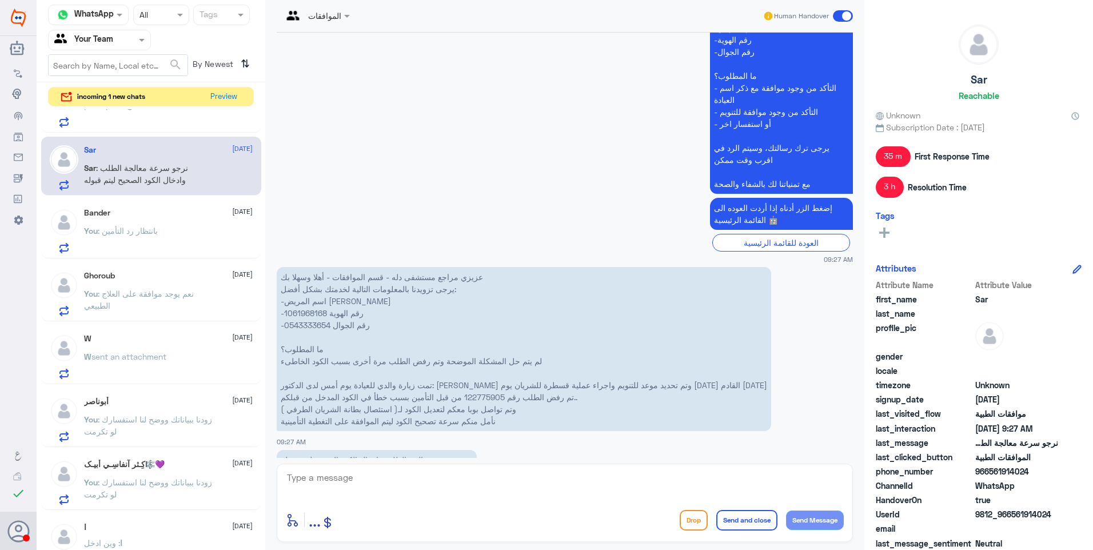
scroll to position [2867, 0]
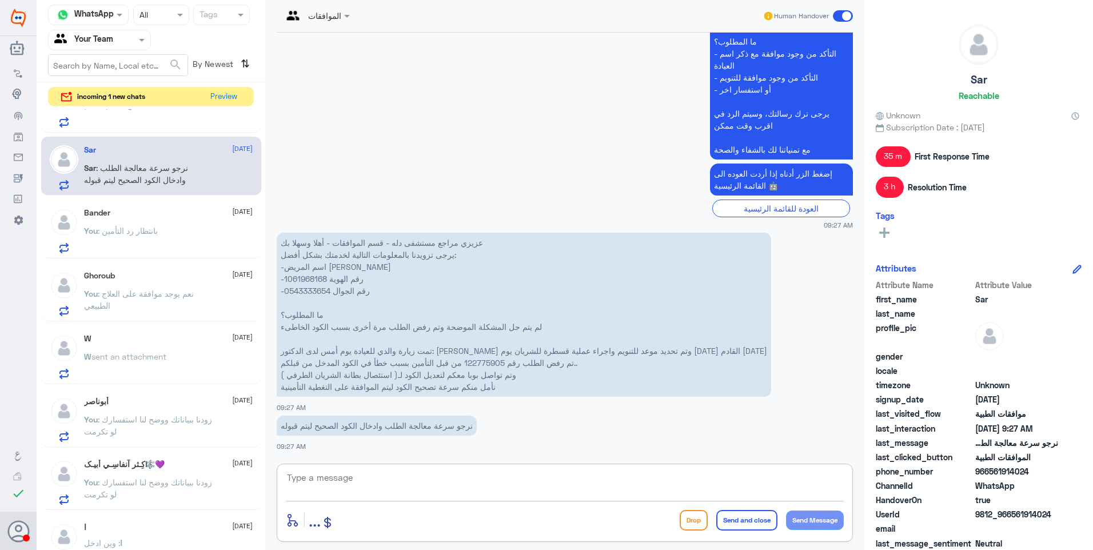
click at [428, 471] on textarea at bounding box center [565, 484] width 558 height 28
type textarea "الطبيب المعالج هو فقط المخول بتعديل اكواد الاجراءات"
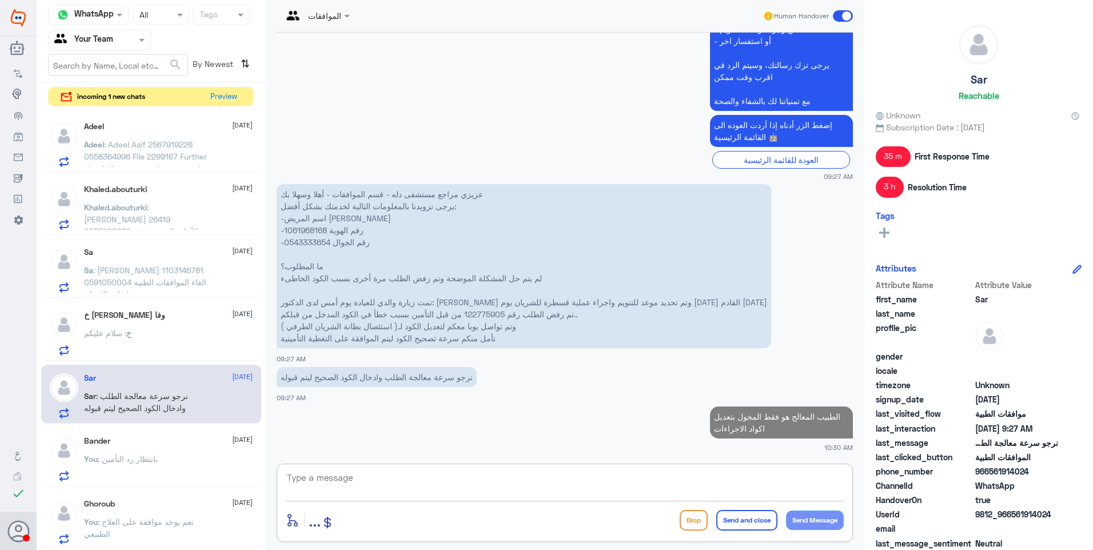
scroll to position [440, 0]
click at [146, 329] on div "خ [PERSON_NAME] وفا [DATE] خ : سلام عليكم" at bounding box center [168, 333] width 169 height 45
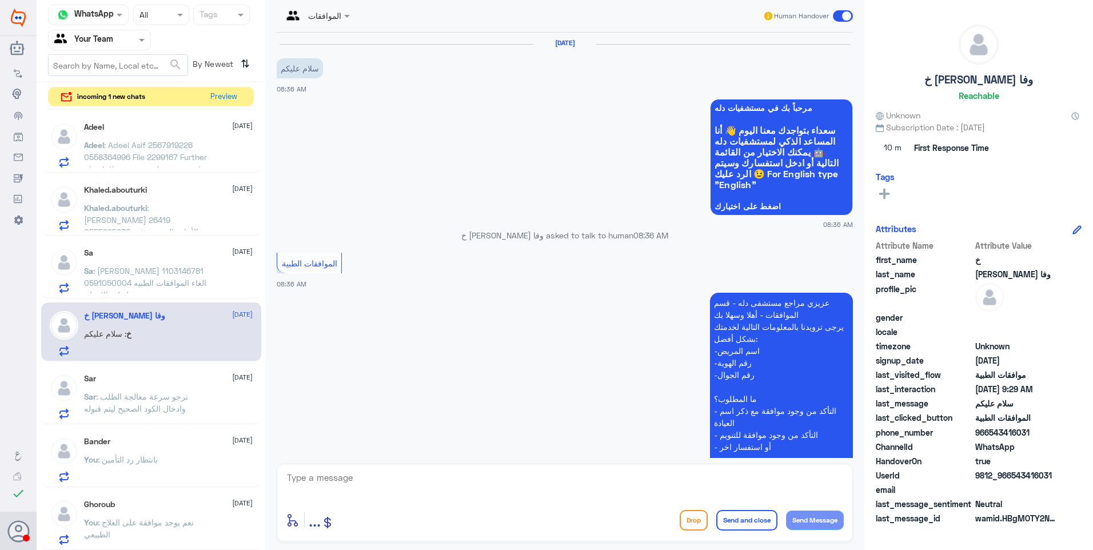
scroll to position [351, 0]
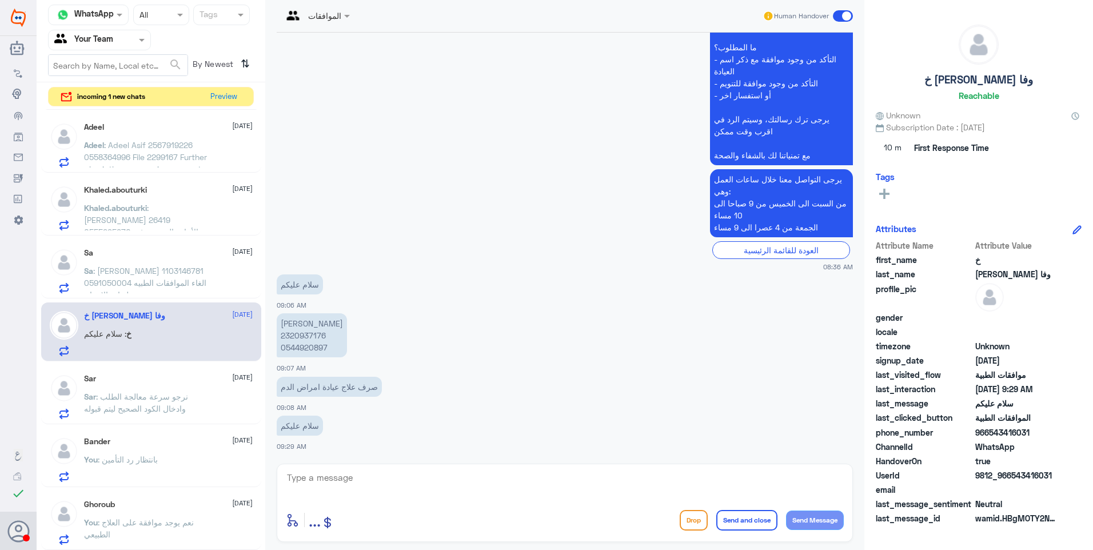
click at [318, 340] on p "[PERSON_NAME] 2320937176 0544920897" at bounding box center [312, 335] width 70 height 44
copy p "2320937176"
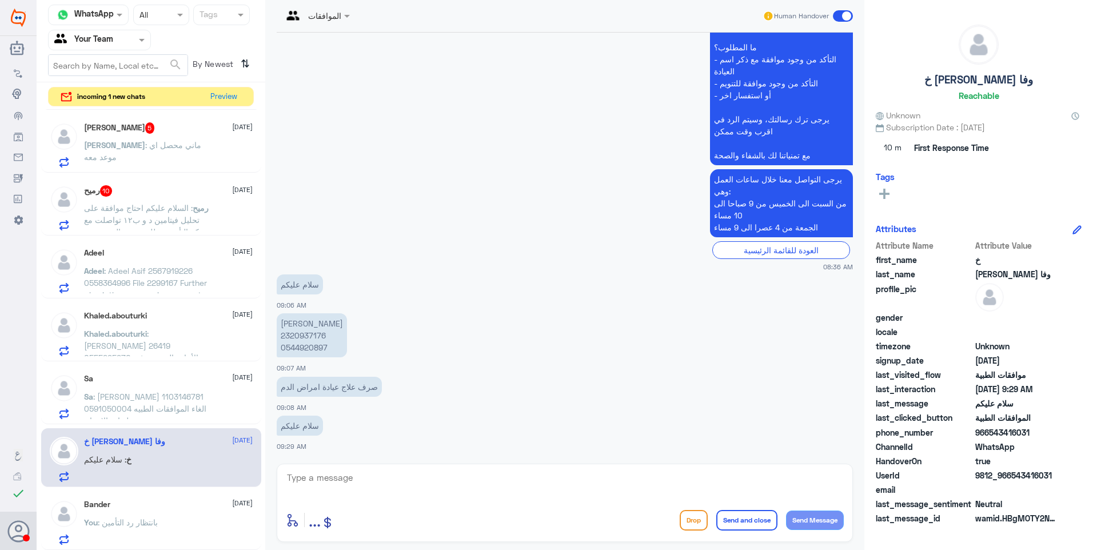
drag, startPoint x: 350, startPoint y: 381, endPoint x: 323, endPoint y: 382, distance: 26.9
click at [323, 383] on p "صرف علاج عيادة امراض الدم" at bounding box center [329, 387] width 105 height 20
drag, startPoint x: 323, startPoint y: 382, endPoint x: 331, endPoint y: 387, distance: 9.7
click at [331, 387] on p "صرف علاج عيادة امراض الدم" at bounding box center [329, 387] width 105 height 20
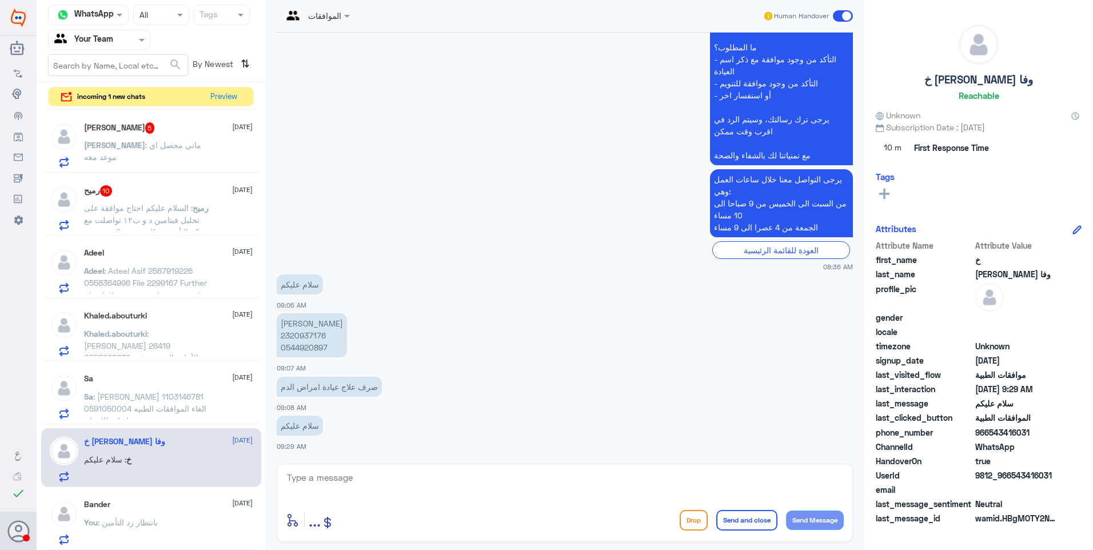
drag, startPoint x: 342, startPoint y: 484, endPoint x: 391, endPoint y: 481, distance: 49.3
click at [347, 484] on textarea at bounding box center [565, 484] width 558 height 28
type textarea "t"
type textarea "فضلاً زودنا برقم الموافقة"
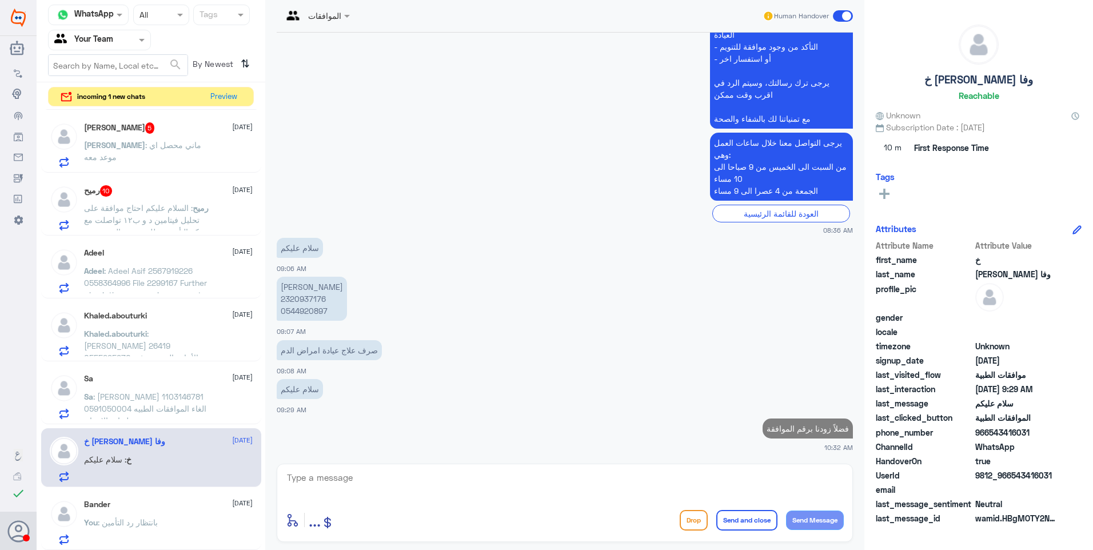
click at [162, 398] on span ": [PERSON_NAME] 1103146781 0591050004 الغاء الموافقات الطبيه لعياده الاسنان" at bounding box center [145, 408] width 122 height 34
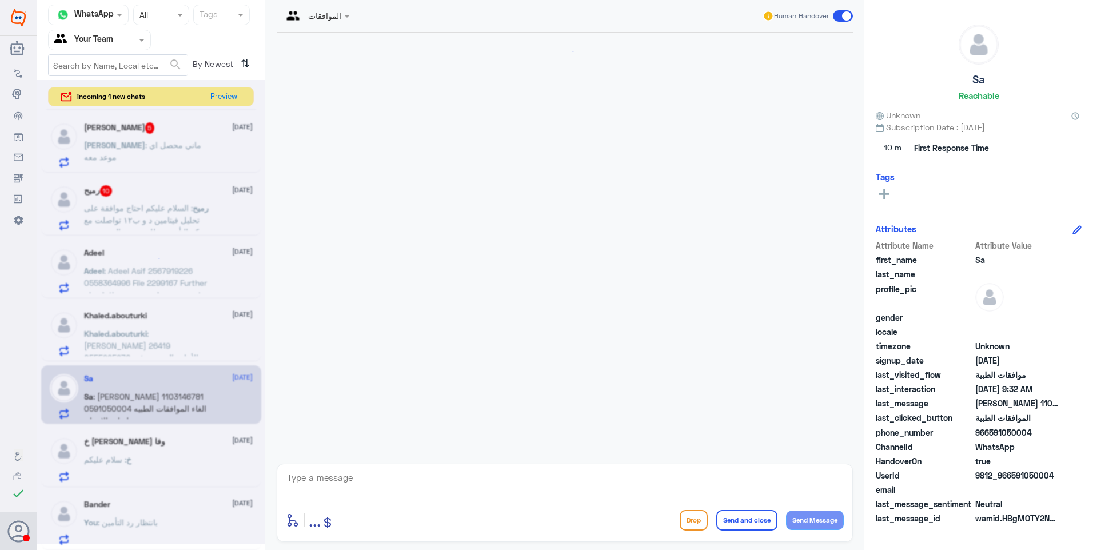
scroll to position [210, 0]
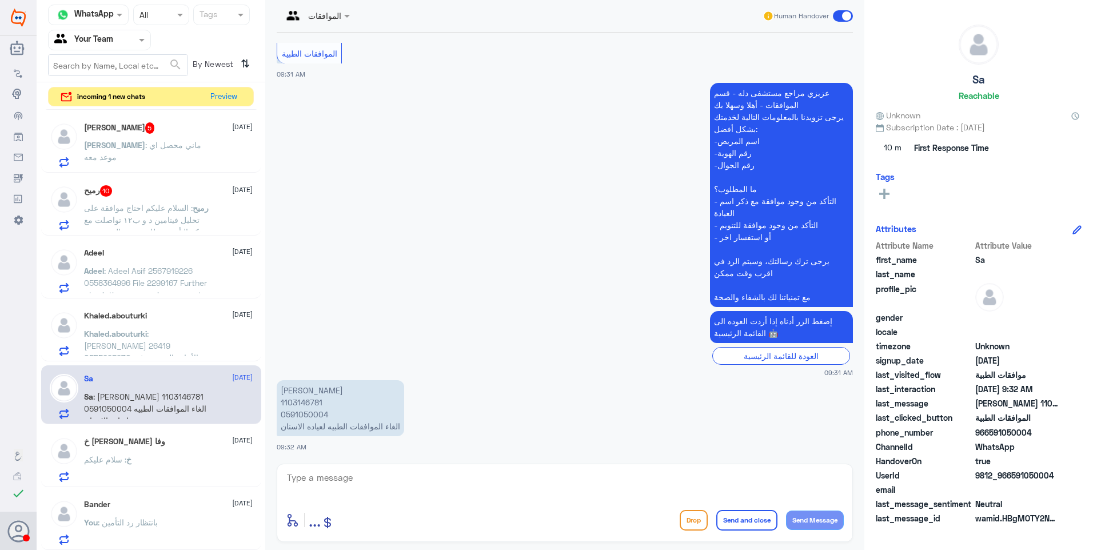
click at [310, 398] on p "[PERSON_NAME] 1103146781 0591050004 الغاء الموافقات الطبيه لعياده الاسنان" at bounding box center [340, 408] width 127 height 56
copy p "1103146781"
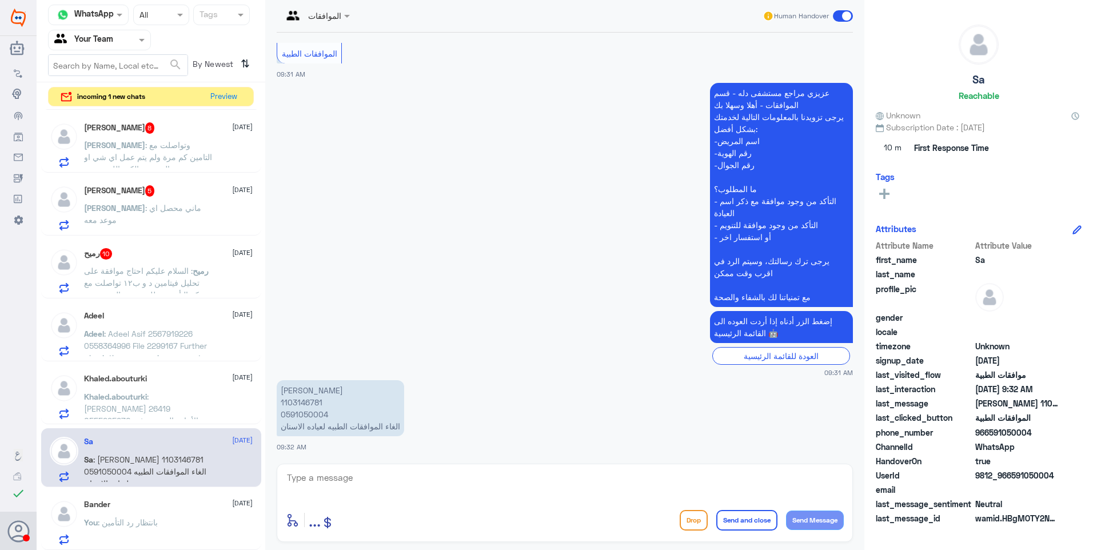
click at [389, 498] on div at bounding box center [565, 485] width 558 height 31
click at [389, 487] on textarea at bounding box center [565, 484] width 558 height 28
type textarea "موافقة التنظيف تم الغاءها"
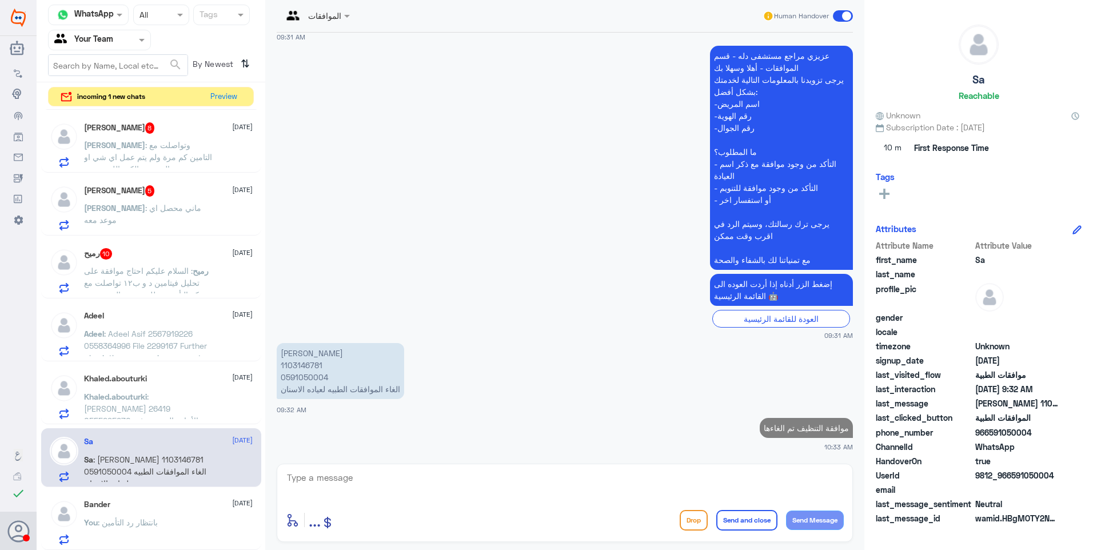
click at [162, 399] on span ": [PERSON_NAME] 26419 0555295970 الأجازة المرضية غير متوفره بالتطبيق" at bounding box center [141, 414] width 114 height 46
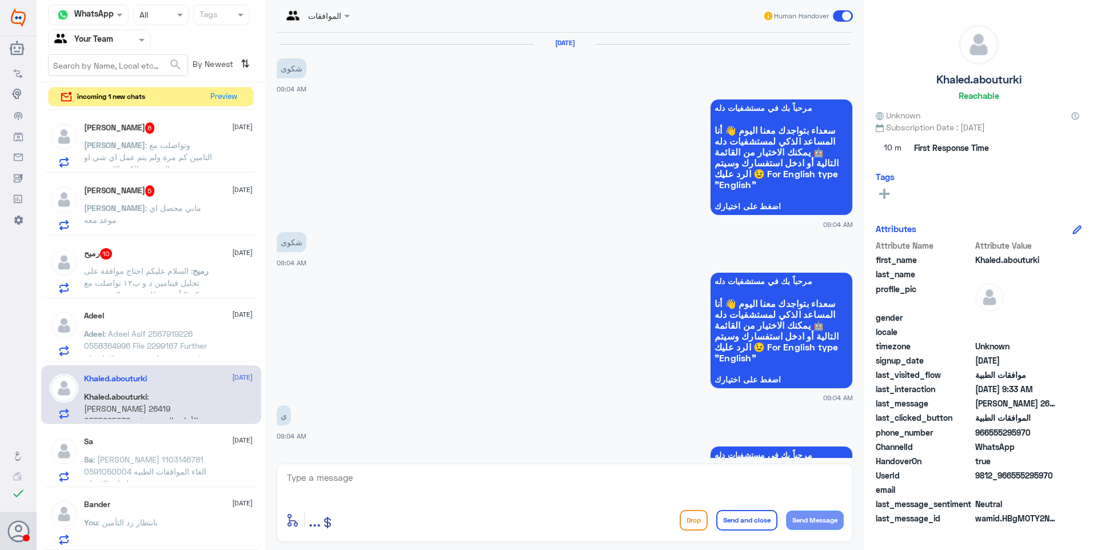
scroll to position [730, 0]
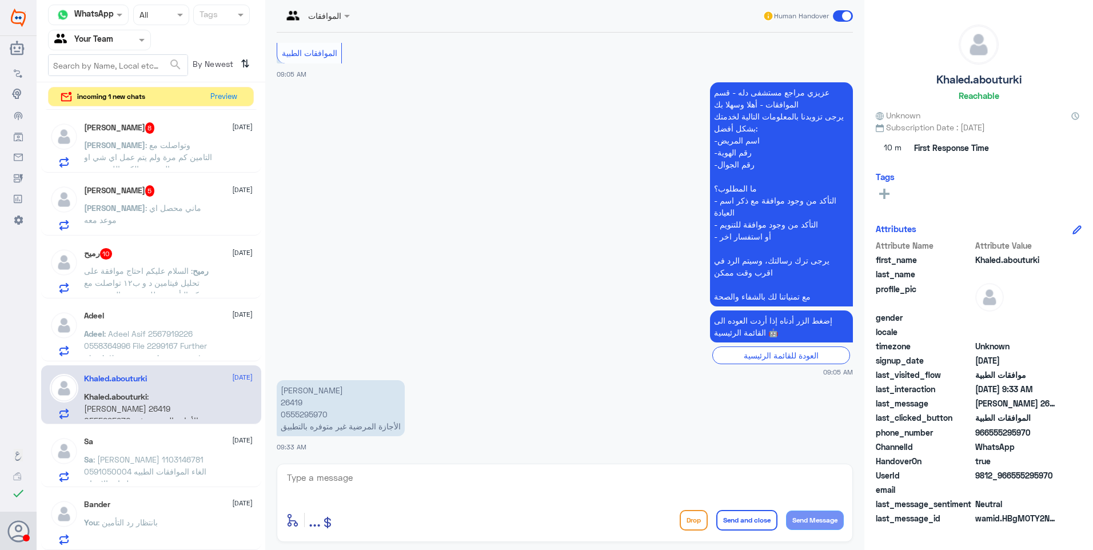
click at [286, 399] on p "[PERSON_NAME] 26419 0555295970 الأجازة المرضية غير متوفره بالتطبيق" at bounding box center [341, 408] width 128 height 56
click at [283, 397] on p "[PERSON_NAME] 26419 0555295970 الأجازة المرضية غير متوفره بالتطبيق" at bounding box center [341, 408] width 128 height 56
click at [291, 405] on p "[PERSON_NAME] 26419 0555295970 الأجازة المرضية غير متوفره بالتطبيق" at bounding box center [341, 408] width 128 height 56
drag, startPoint x: 295, startPoint y: 400, endPoint x: 350, endPoint y: 422, distance: 59.5
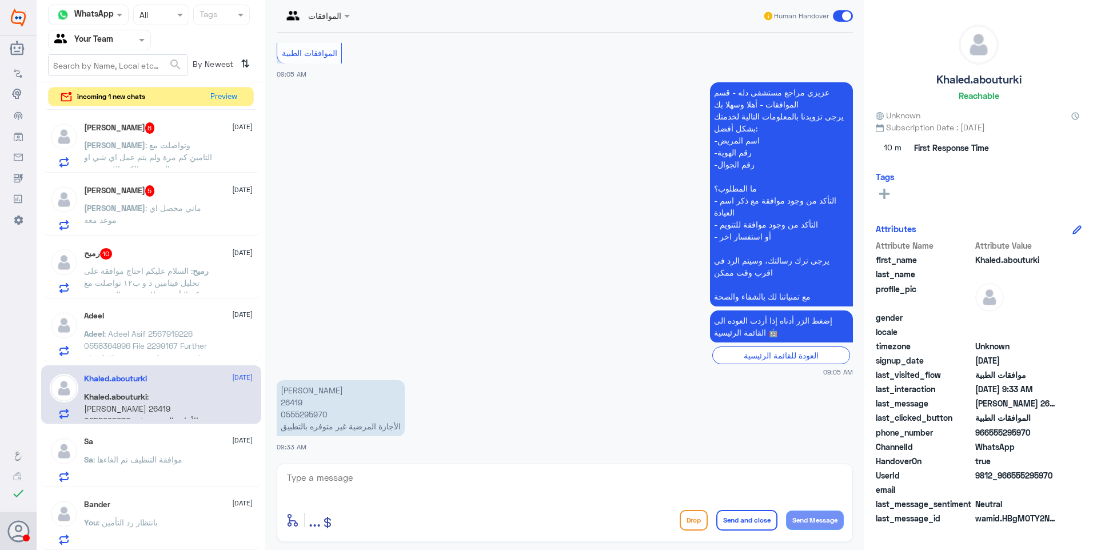
click at [338, 422] on p "[PERSON_NAME] 26419 0555295970 الأجازة المرضية غير متوفره بالتطبيق" at bounding box center [341, 408] width 128 height 56
drag, startPoint x: 366, startPoint y: 474, endPoint x: 498, endPoint y: 466, distance: 132.8
click at [443, 473] on textarea at bounding box center [565, 484] width 558 height 28
click at [729, 477] on textarea "للاجازات المرضية يرجى التواصل ع قسم التقارير الطبية على الرقم 0550181732 ( واتس…" at bounding box center [565, 484] width 558 height 28
type textarea "للاجازات المرضية يرجى التواصل على قسم التقارير الطبية على الرقم 0550181732 ( وا…"
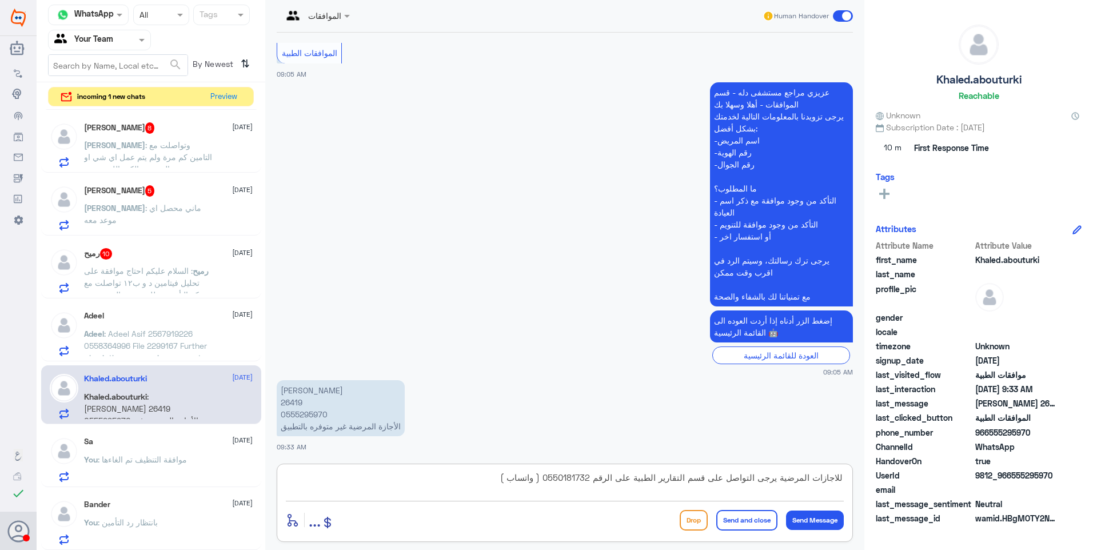
click at [761, 515] on button "Send and close" at bounding box center [746, 520] width 61 height 21
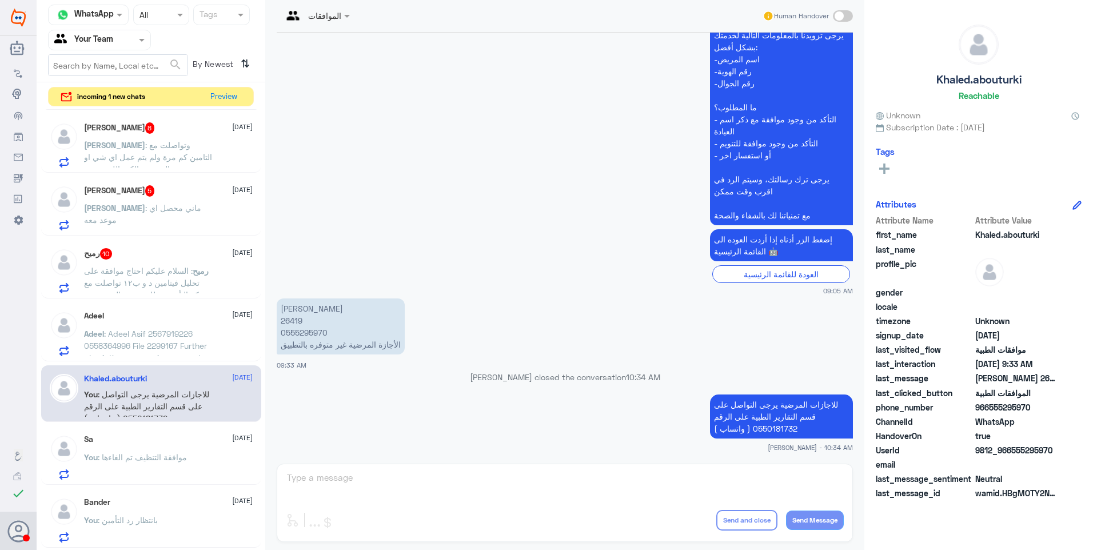
click at [135, 336] on span ": Adeel Asif 2567919226 0558364996 File 2299167 Further physiotherapy sessions …" at bounding box center [145, 352] width 123 height 46
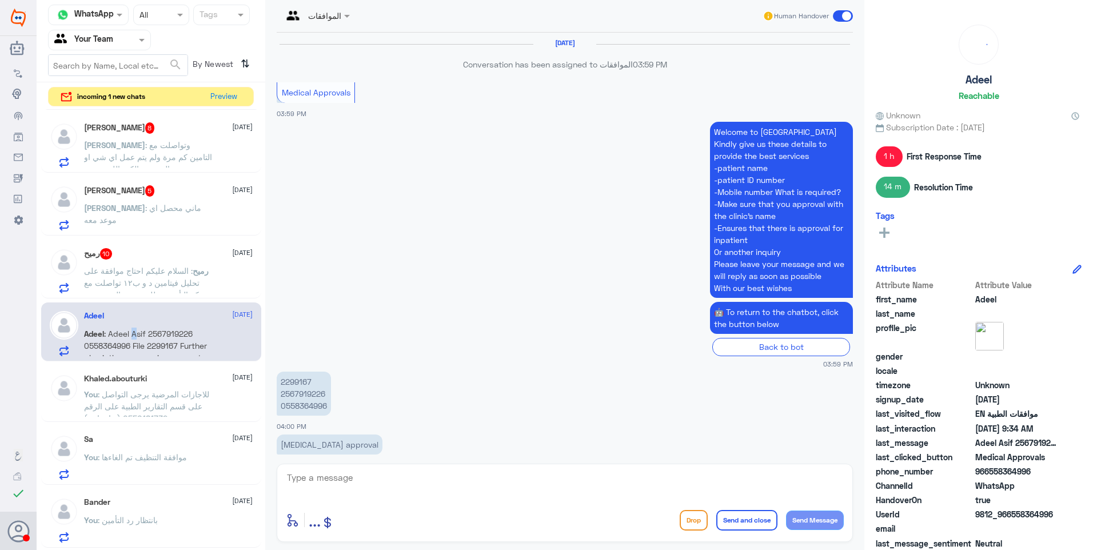
scroll to position [1119, 0]
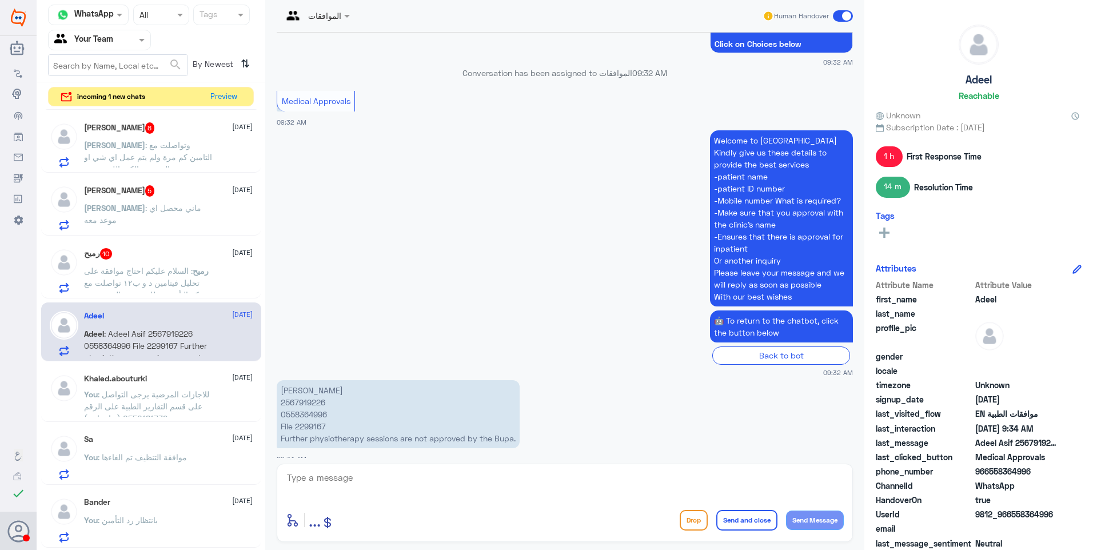
click at [301, 397] on p "Adeel Asif 2567919226 0558364996 File 2299167 Further physiotherapy sessions ar…" at bounding box center [398, 414] width 243 height 68
click at [303, 389] on p "Adeel Asif 2567919226 0558364996 File 2299167 Further physiotherapy sessions ar…" at bounding box center [398, 414] width 243 height 68
copy p "2567919226"
click at [308, 411] on p "Adeel Asif 2567919226 0558364996 File 2299167 Further physiotherapy sessions ar…" at bounding box center [398, 414] width 243 height 68
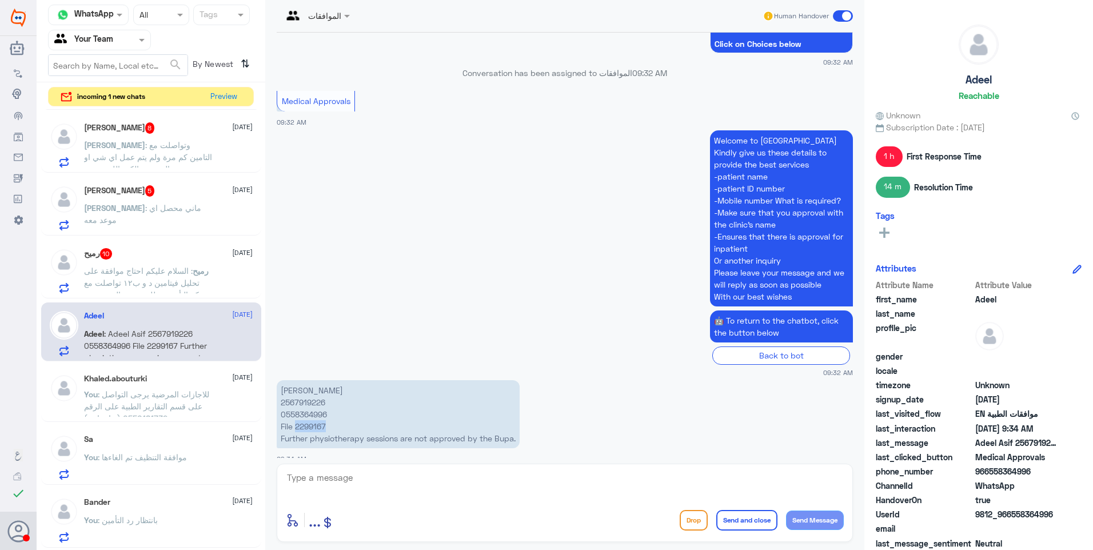
click at [308, 411] on p "Adeel Asif 2567919226 0558364996 File 2299167 Further physiotherapy sessions ar…" at bounding box center [398, 414] width 243 height 68
click at [359, 479] on textarea at bounding box center [565, 484] width 558 height 28
type textarea "ب"
click at [352, 479] on textarea "Your request is followed - now it is under process" at bounding box center [565, 484] width 558 height 28
type textarea "Your request was followed - now it is under process"
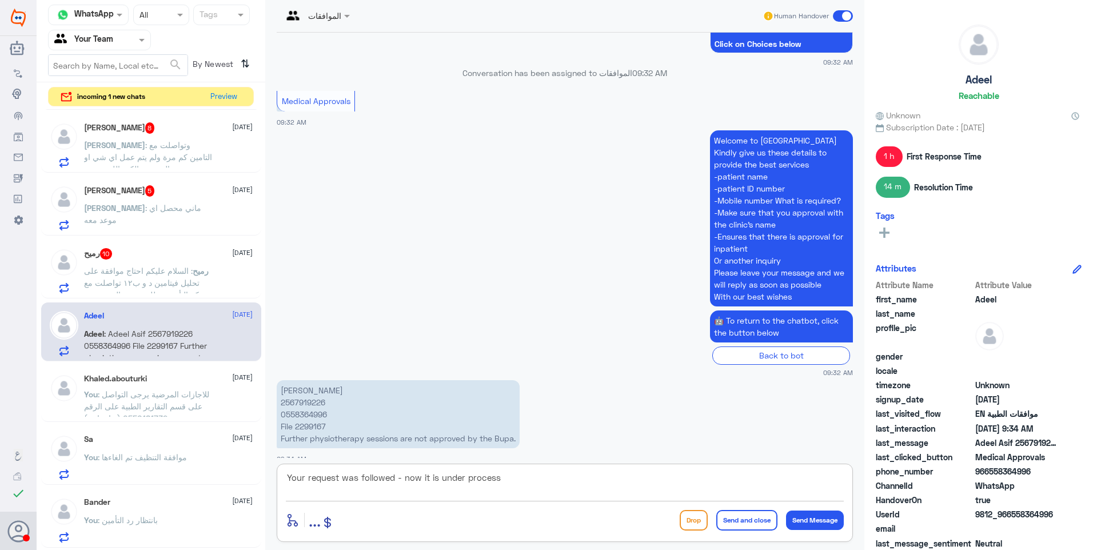
click at [528, 487] on textarea "Your request was followed - now it is under process" at bounding box center [565, 484] width 558 height 28
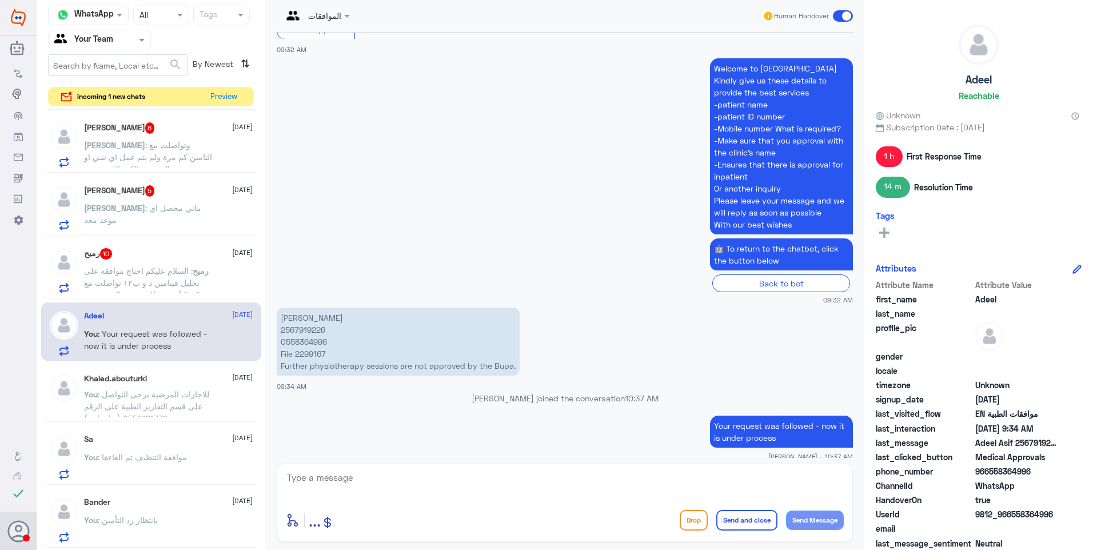
scroll to position [1165, 0]
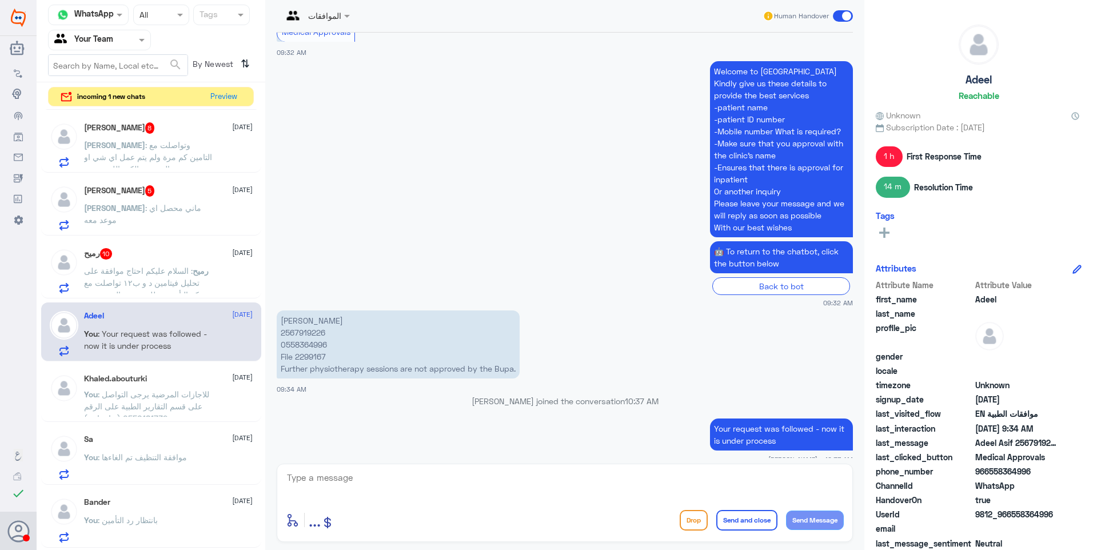
click at [297, 318] on p "Adeel Asif 2567919226 0558364996 File 2299167 Further physiotherapy sessions ar…" at bounding box center [398, 344] width 243 height 68
click at [145, 255] on div "رميح 10 [DATE]" at bounding box center [168, 253] width 169 height 11
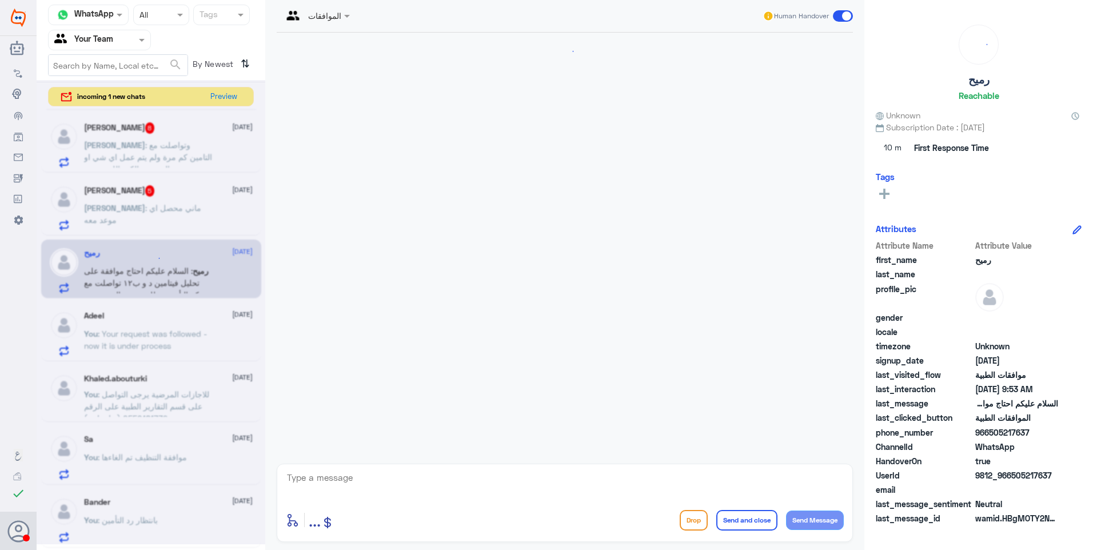
scroll to position [1091, 0]
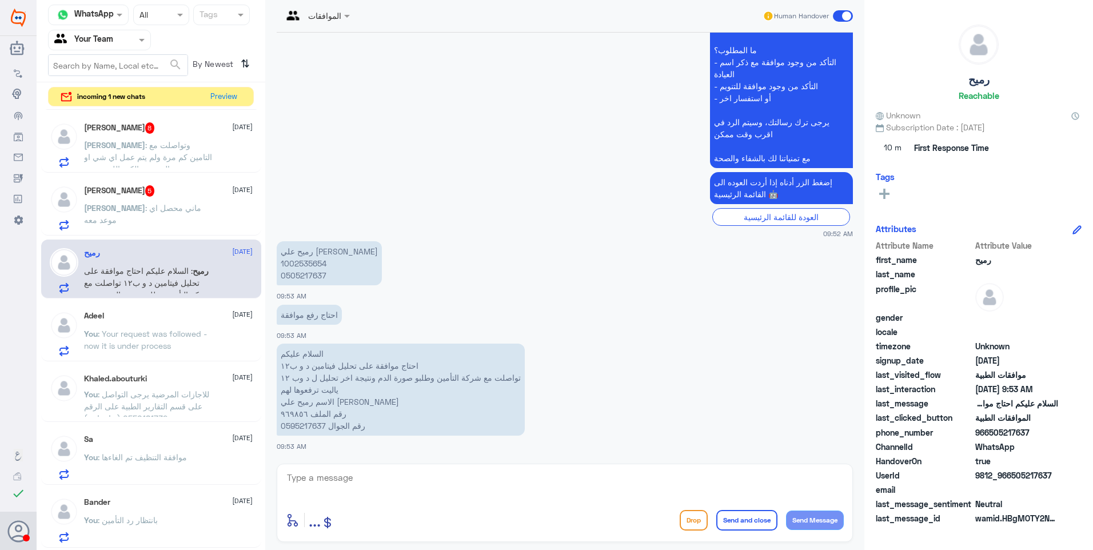
click at [297, 269] on p "رميح علي [PERSON_NAME] 1002535654 0505217637" at bounding box center [329, 263] width 105 height 44
click at [297, 259] on p "رميح علي [PERSON_NAME] 1002535654 0505217637" at bounding box center [329, 263] width 105 height 44
drag, startPoint x: 297, startPoint y: 259, endPoint x: 306, endPoint y: 267, distance: 12.5
click at [306, 267] on p "رميح علي [PERSON_NAME] 1002535654 0505217637" at bounding box center [329, 263] width 105 height 44
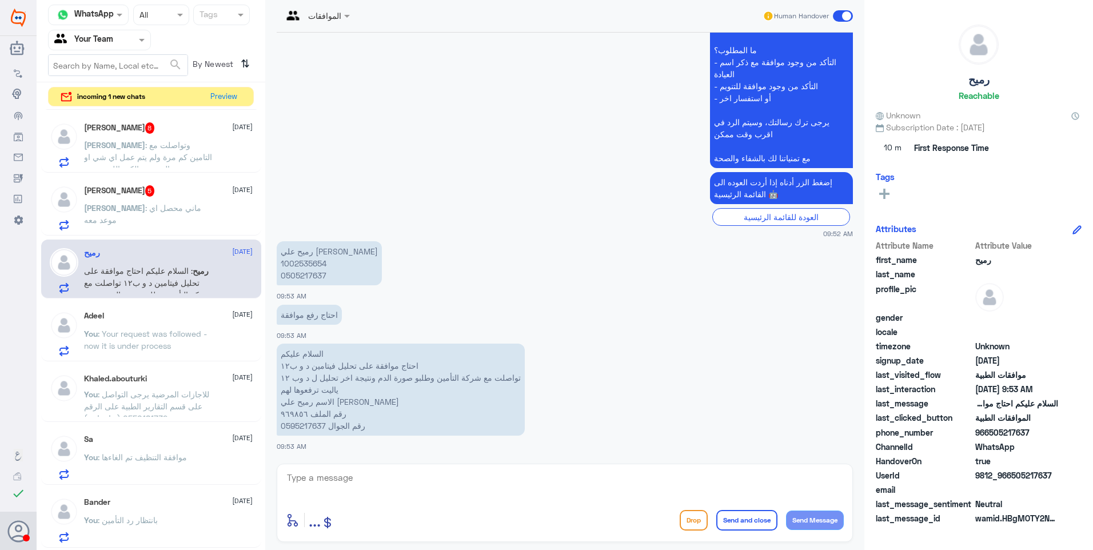
click at [306, 266] on p "رميح علي [PERSON_NAME] 1002535654 0505217637" at bounding box center [329, 263] width 105 height 44
drag, startPoint x: 306, startPoint y: 266, endPoint x: 326, endPoint y: 319, distance: 57.0
click at [311, 330] on div "احتاج رفع موافقة 09:53 AM" at bounding box center [565, 321] width 576 height 39
drag, startPoint x: 414, startPoint y: 363, endPoint x: 317, endPoint y: 363, distance: 97.7
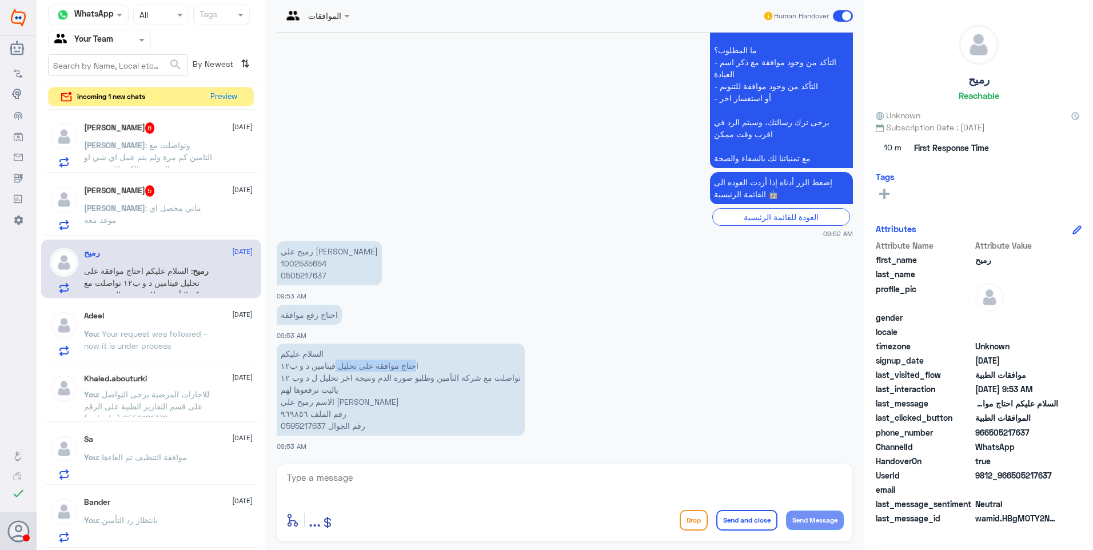
click at [317, 363] on p "السلام عليكم احتاج موافقة على تحليل فيتامين د و ب١٢ تواصلت مع شركة التأمين وطلب…" at bounding box center [401, 389] width 248 height 92
drag, startPoint x: 317, startPoint y: 363, endPoint x: 311, endPoint y: 374, distance: 12.8
click at [314, 374] on p "السلام عليكم احتاج موافقة على تحليل فيتامين د و ب١٢ تواصلت مع شركة التأمين وطلب…" at bounding box center [401, 389] width 248 height 92
drag, startPoint x: 473, startPoint y: 377, endPoint x: 327, endPoint y: 378, distance: 145.7
click at [327, 378] on p "السلام عليكم احتاج موافقة على تحليل فيتامين د و ب١٢ تواصلت مع شركة التأمين وطلب…" at bounding box center [401, 389] width 248 height 92
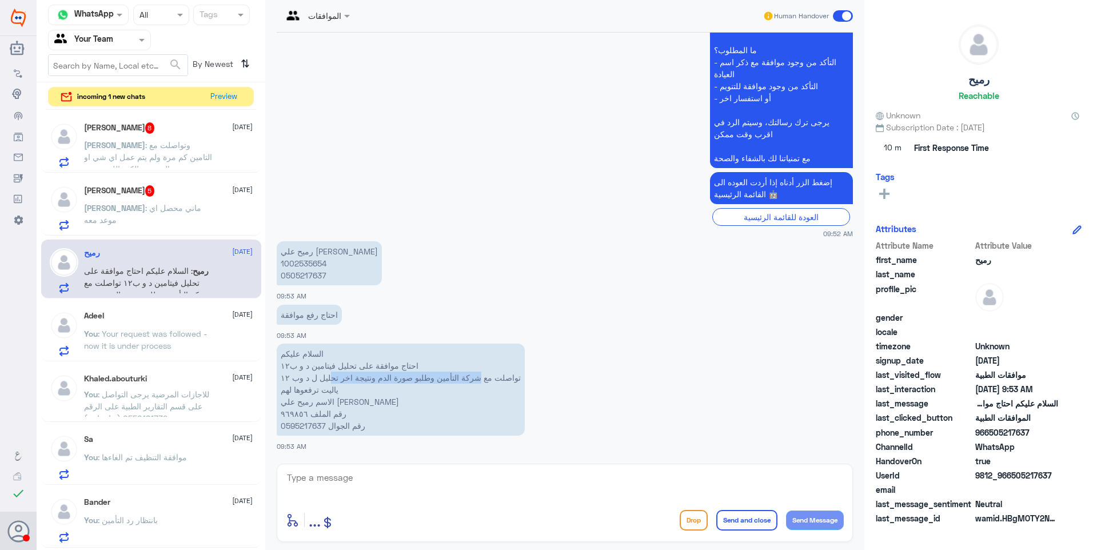
click at [329, 379] on p "السلام عليكم احتاج موافقة على تحليل فيتامين د و ب١٢ تواصلت مع شركة التأمين وطلب…" at bounding box center [401, 389] width 248 height 92
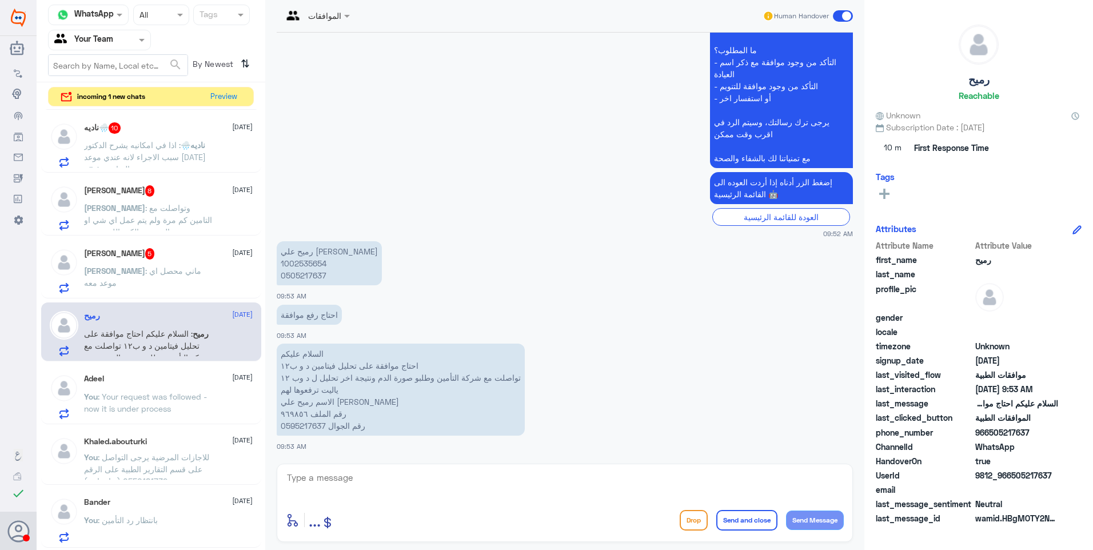
click at [357, 482] on textarea at bounding box center [565, 484] width 558 height 28
type textarea "م"
type textarea "تم رفع نتائج الفيتامين د وب12 للتأمين"
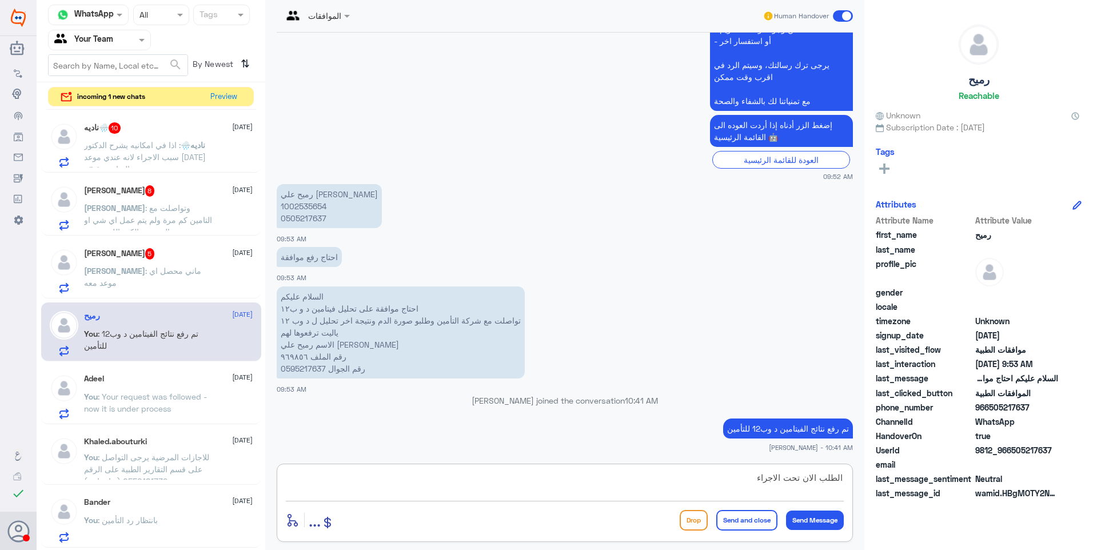
type textarea "الطلب الان تحت الاجراء"
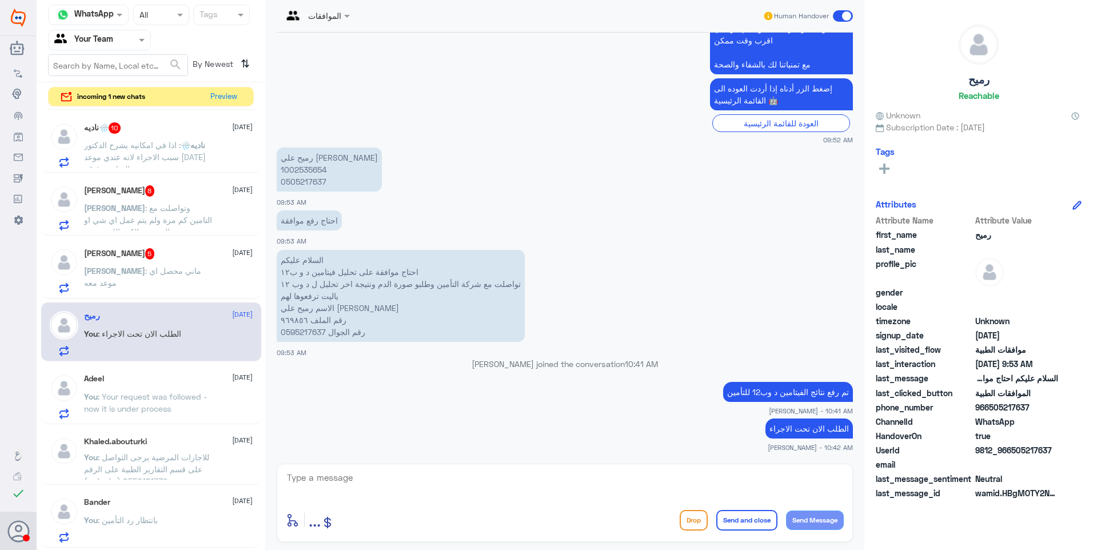
click at [146, 273] on span ": ماني محصل اي موعد معه" at bounding box center [142, 277] width 117 height 22
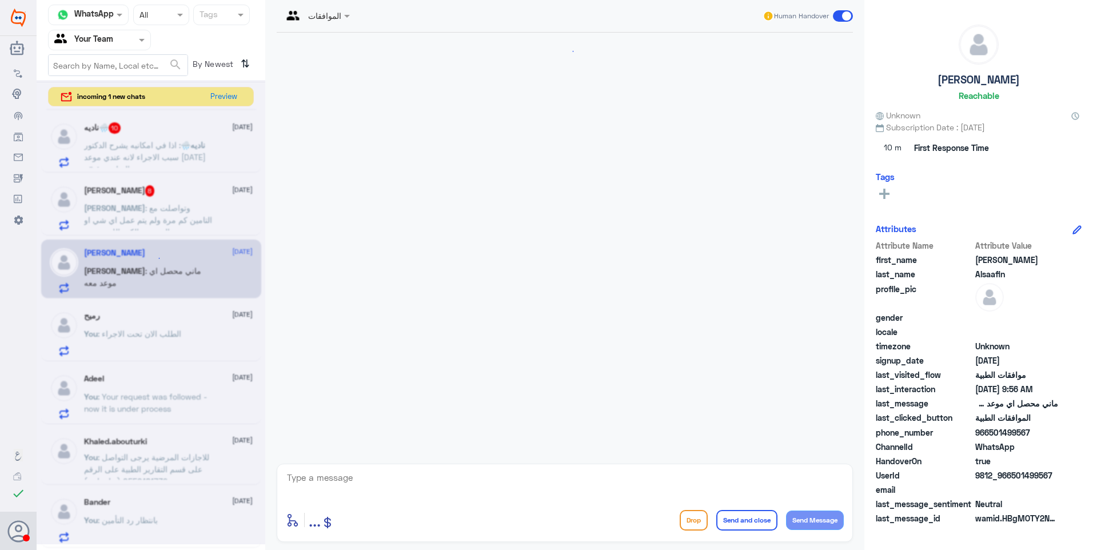
scroll to position [288, 0]
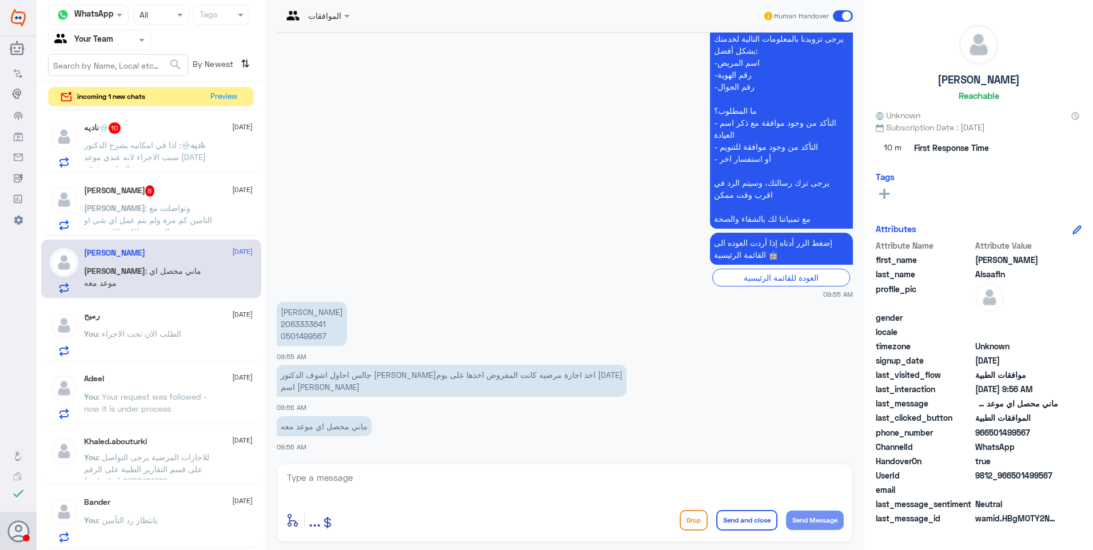
click at [304, 324] on p "[PERSON_NAME] 2063333641 0501499567" at bounding box center [312, 324] width 70 height 44
click at [564, 370] on p "جالس احاول اشوف الدكتور [PERSON_NAME]اخذ اجازة مرضيه كانت المفروض اخذها على يوم…" at bounding box center [452, 381] width 350 height 32
click at [310, 321] on p "[PERSON_NAME] 2063333641 0501499567" at bounding box center [312, 324] width 70 height 44
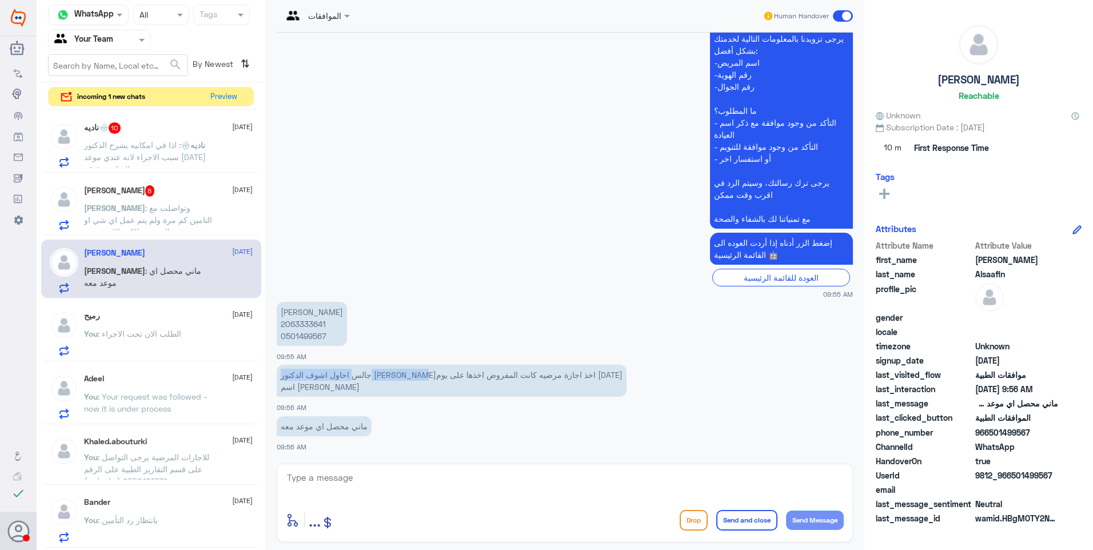
drag, startPoint x: 549, startPoint y: 374, endPoint x: 396, endPoint y: 373, distance: 153.1
click at [398, 374] on p "جالس احاول اشوف الدكتور [PERSON_NAME]اخذ اجازة مرضيه كانت المفروض اخذها على يوم…" at bounding box center [452, 381] width 350 height 32
drag, startPoint x: 396, startPoint y: 373, endPoint x: 468, endPoint y: 375, distance: 72.0
click at [468, 375] on p "جالس احاول اشوف الدكتور [PERSON_NAME]اخذ اجازة مرضيه كانت المفروض اخذها على يوم…" at bounding box center [452, 381] width 350 height 32
click at [355, 483] on textarea at bounding box center [565, 484] width 558 height 28
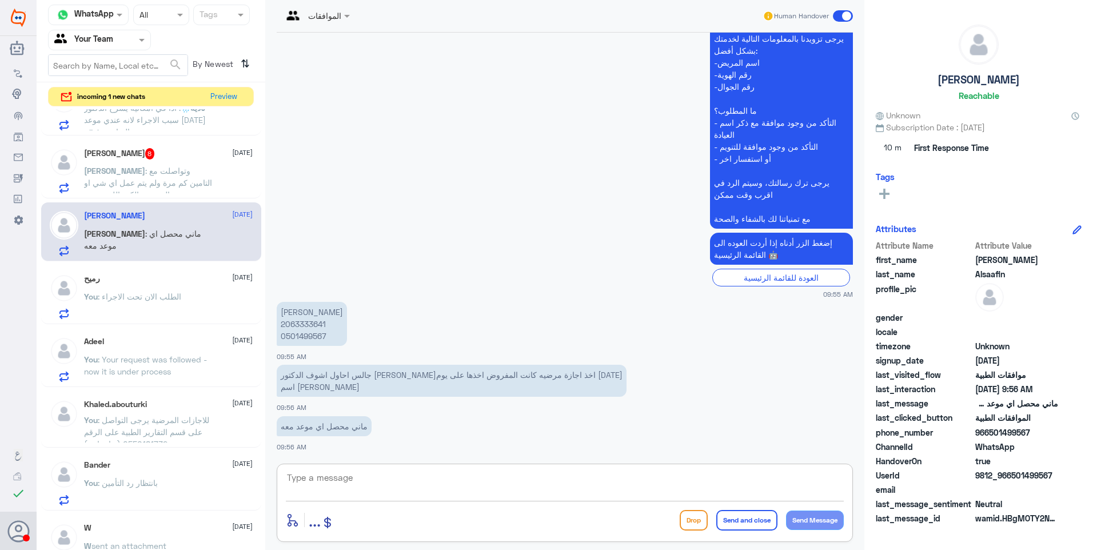
scroll to position [497, 0]
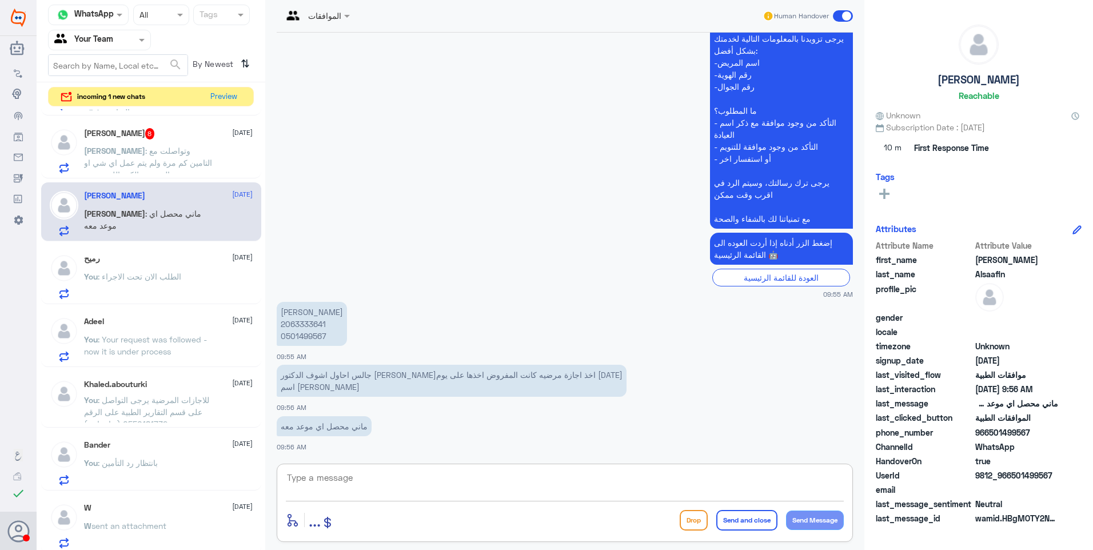
click at [172, 403] on span ": للاجازات المرضية يرجى التواصل على قسم التقارير الطبية على الرقم 0550181732 ( …" at bounding box center [146, 412] width 125 height 34
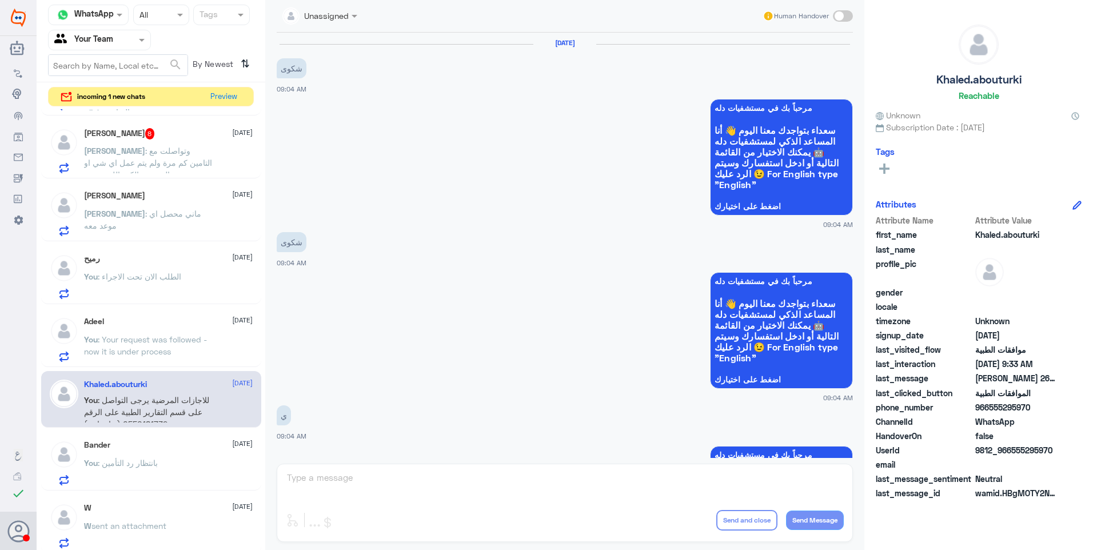
scroll to position [811, 0]
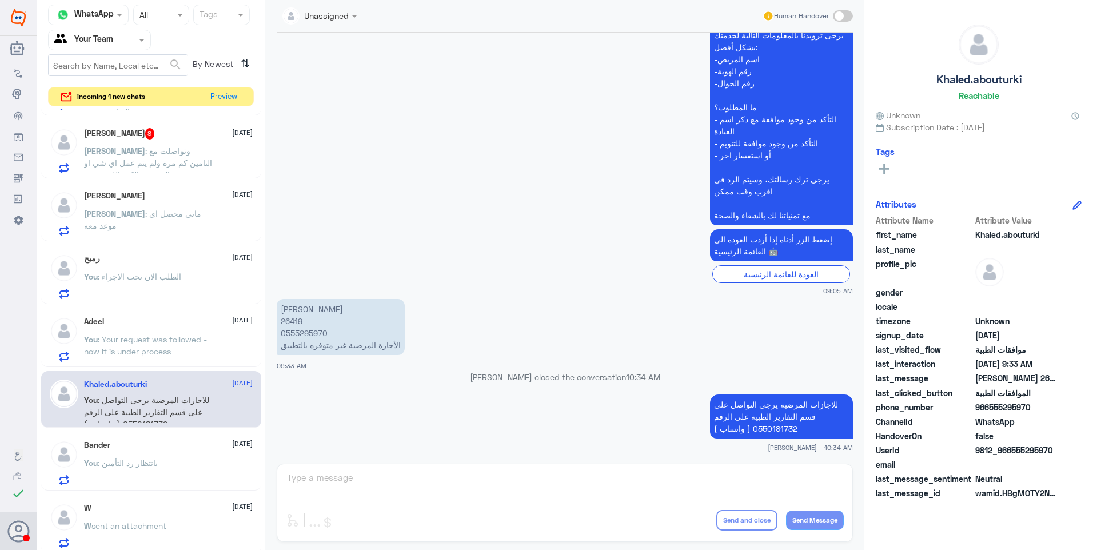
click at [734, 426] on p "للاجازات المرضية يرجى التواصل على قسم التقارير الطبية على الرقم 0550181732 ( وا…" at bounding box center [781, 416] width 143 height 44
click at [172, 211] on span ": ماني محصل اي موعد معه" at bounding box center [142, 220] width 117 height 22
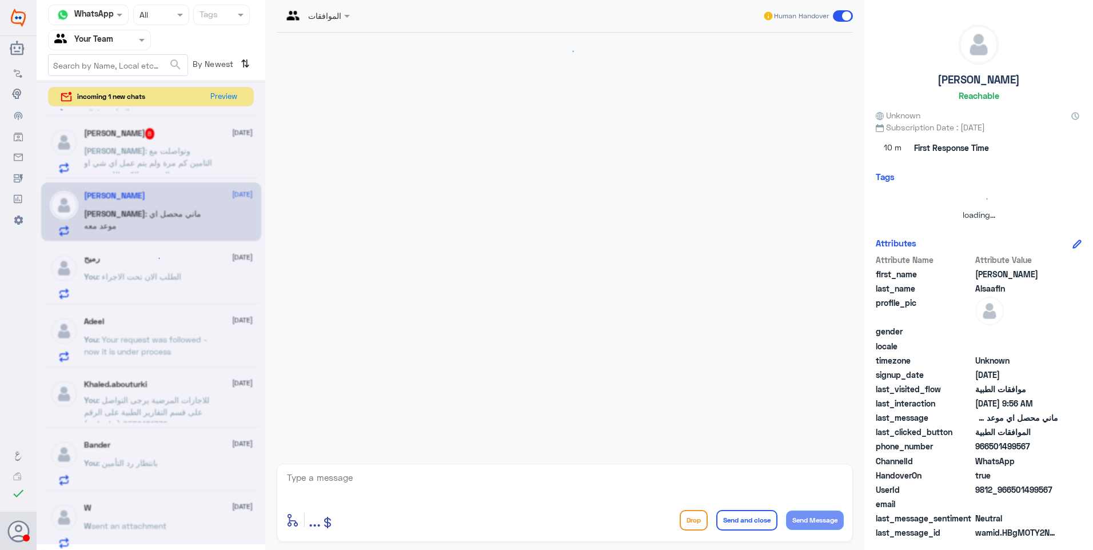
scroll to position [288, 0]
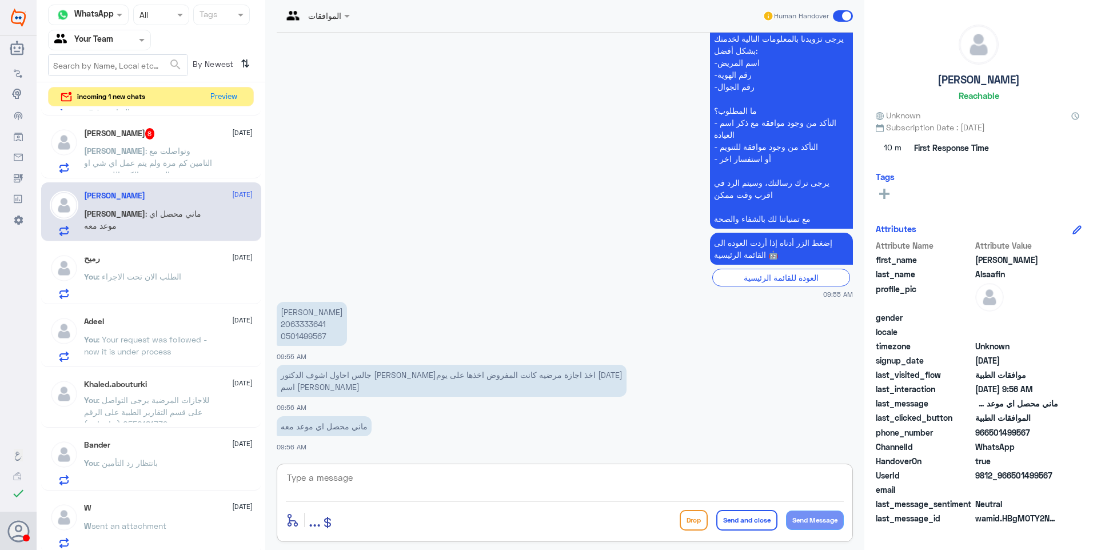
drag, startPoint x: 386, startPoint y: 475, endPoint x: 389, endPoint y: 486, distance: 11.2
click at [385, 479] on textarea at bounding box center [565, 484] width 558 height 28
click at [389, 486] on textarea at bounding box center [565, 484] width 558 height 28
paste textarea "للاجازات المرضية يرجى التواصل على قسم التقارير الطبية على الرقم 0550181732 ( وا…"
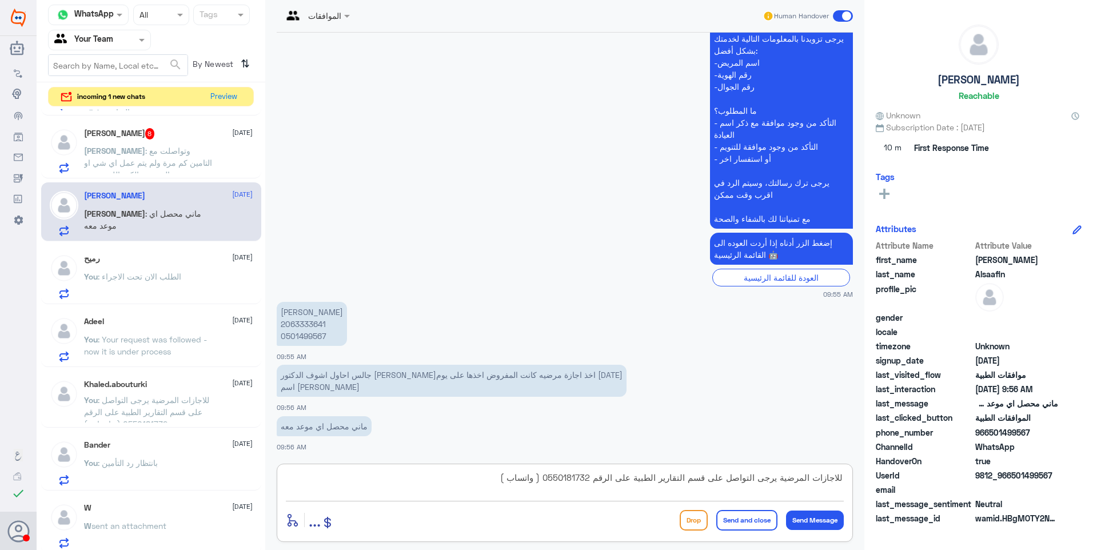
drag, startPoint x: 645, startPoint y: 482, endPoint x: 628, endPoint y: 435, distance: 50.4
click at [628, 435] on div "الموافقات Human Handover [DATE] مرحباً، أريد الاستفسار عن خدمة الطب الاتصالي. ي…" at bounding box center [564, 276] width 599 height 553
click at [657, 478] on textarea "للاجازات المرضية يرجى التواصل على قسم التقارير الطبية على الرقم 0550181732 ( وا…" at bounding box center [565, 484] width 558 height 28
drag, startPoint x: 657, startPoint y: 473, endPoint x: 754, endPoint y: 477, distance: 97.8
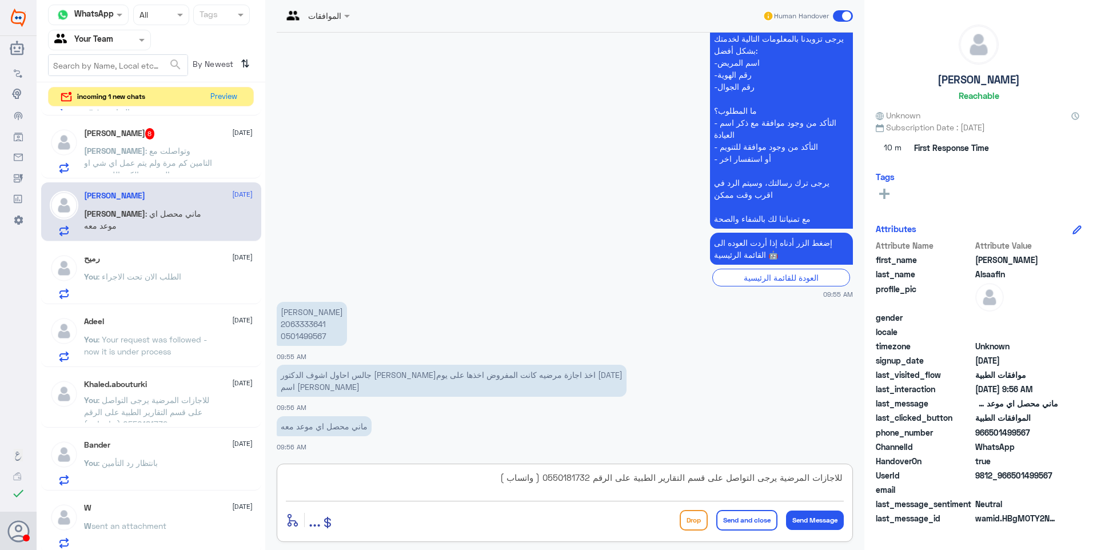
click at [754, 477] on textarea "للاجازات المرضية يرجى التواصل على قسم التقارير الطبية على الرقم 0550181732 ( وا…" at bounding box center [565, 484] width 558 height 28
click at [713, 480] on textarea "للاجازات المرضية يرجى التواصل على قسم التقارير الطبية على الرقم 0550181732 ( وا…" at bounding box center [565, 484] width 558 height 28
drag, startPoint x: 714, startPoint y: 477, endPoint x: 727, endPoint y: 480, distance: 13.4
click at [727, 480] on textarea "للاجازات المرضية يرجى التواصل على قسم التقارير الطبية على الرقم 0550181732 ( وا…" at bounding box center [565, 484] width 558 height 28
drag, startPoint x: 506, startPoint y: 480, endPoint x: 919, endPoint y: 461, distance: 413.6
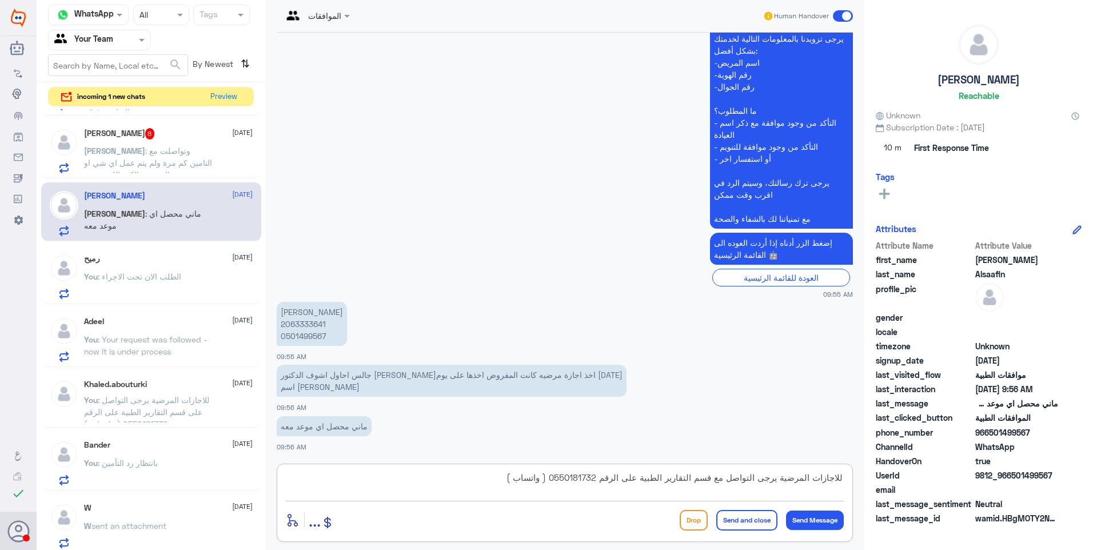
click at [919, 461] on div "Channel WhatsApp Status × All Tags Agent Filter Your Team search By Newest ⇅ in…" at bounding box center [565, 276] width 1056 height 553
type textarea "للاجازات المرضية يرجى التواصل مع قسم التقارير الطبية على الرقم 0550181732 ( وات…"
click at [731, 519] on button "Send and close" at bounding box center [746, 520] width 61 height 21
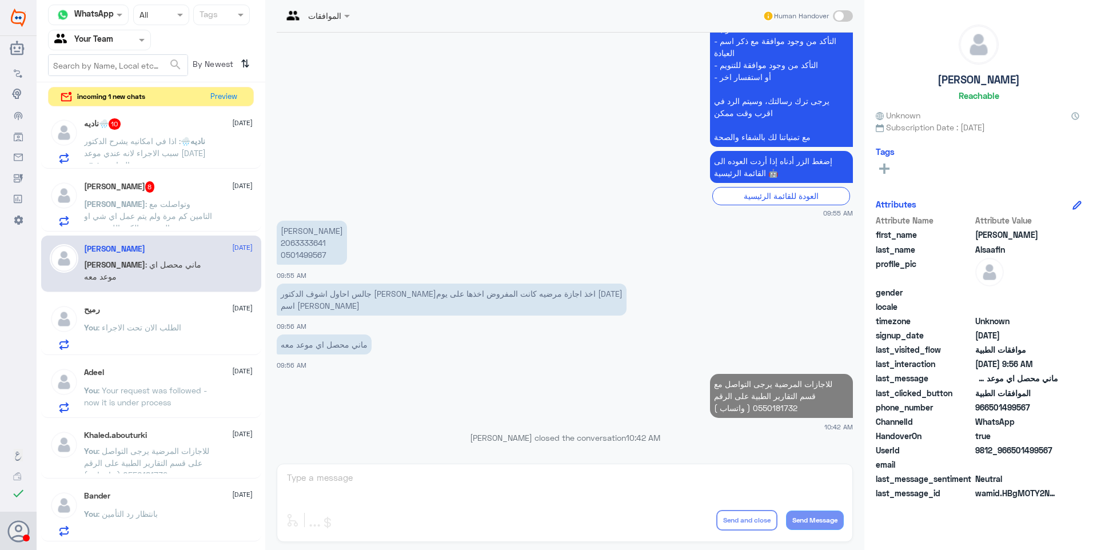
scroll to position [383, 0]
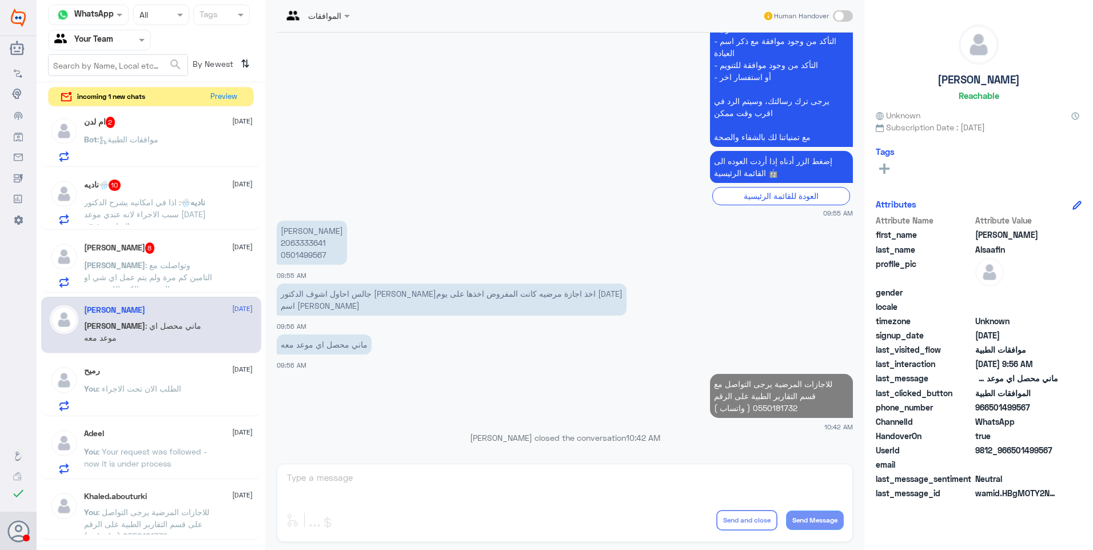
click at [151, 268] on span ": وتواصلت مع التامين كم مرة ولم يتم عمل اي شي او التحديث بالكود اللي يبغونه" at bounding box center [148, 277] width 128 height 34
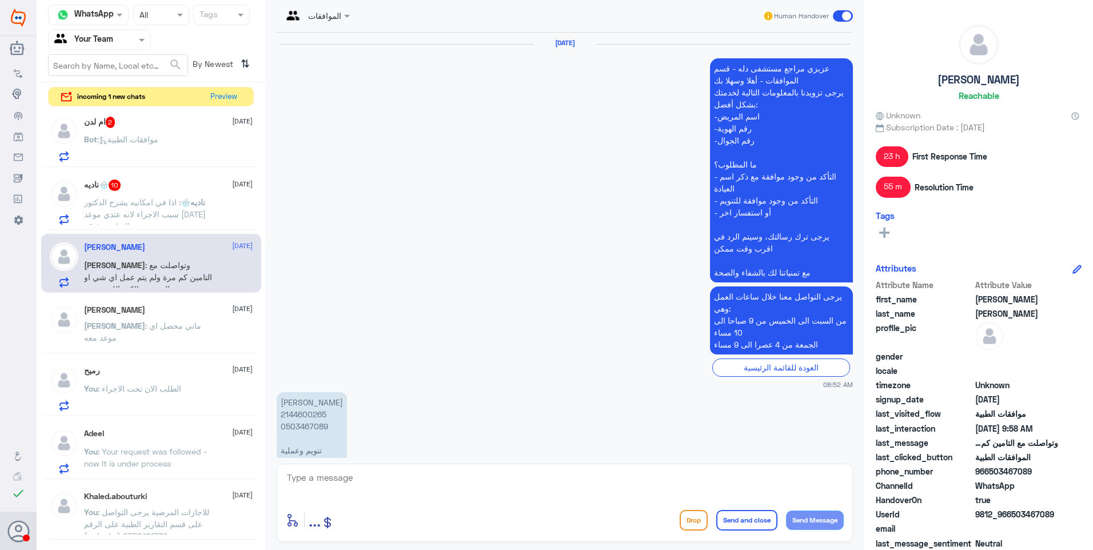
scroll to position [1335, 0]
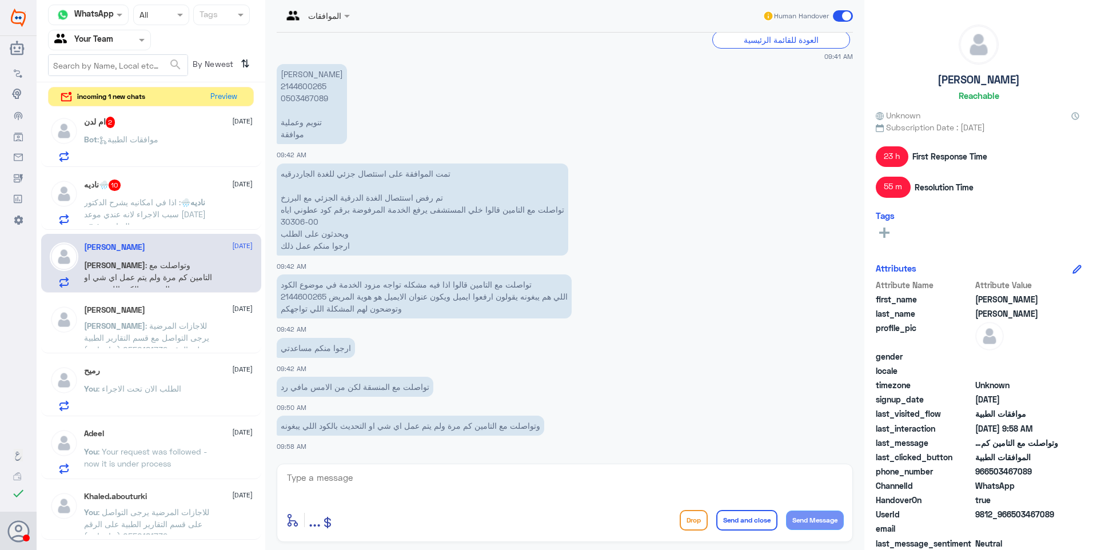
click at [302, 86] on p "[PERSON_NAME] 2144600265 0503467089 تنويم وعملية موافقة" at bounding box center [312, 104] width 70 height 80
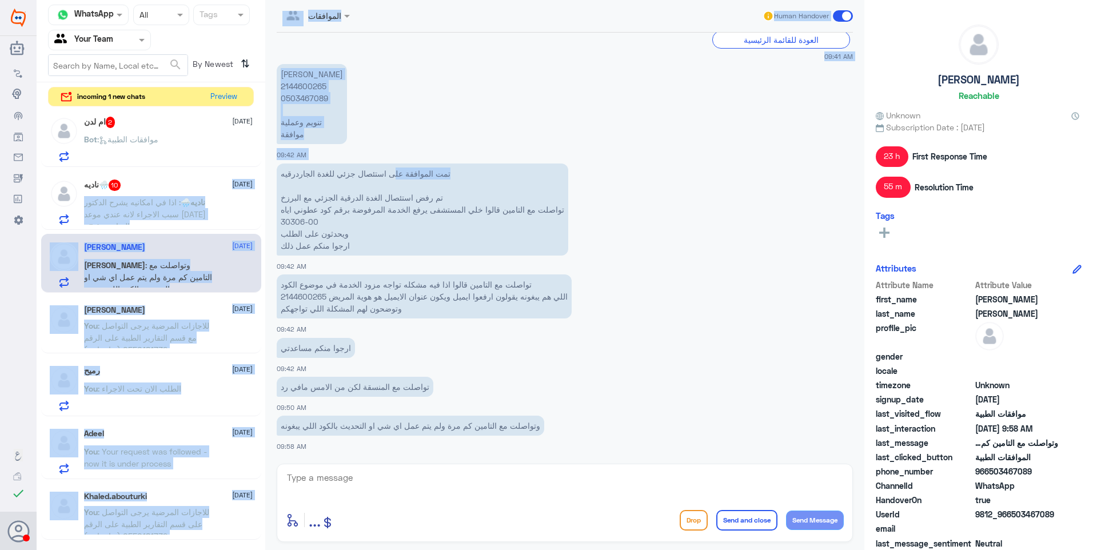
drag, startPoint x: 382, startPoint y: 173, endPoint x: 202, endPoint y: 188, distance: 180.6
click at [202, 188] on div "Channel WhatsApp Status × All Tags Agent Filter Your Team search By Newest ⇅ in…" at bounding box center [565, 276] width 1056 height 553
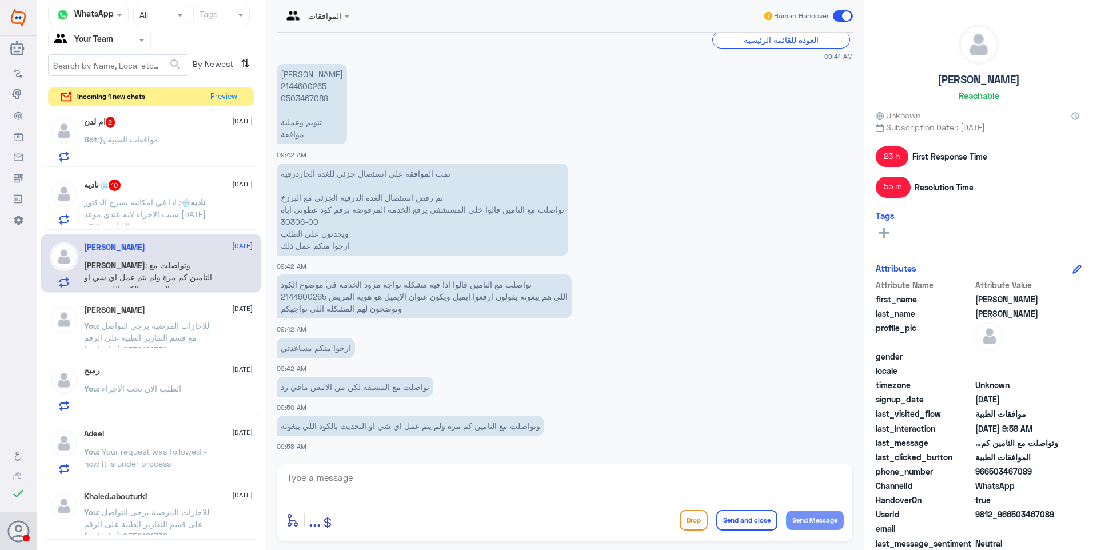
drag, startPoint x: 202, startPoint y: 188, endPoint x: 333, endPoint y: 206, distance: 132.1
click at [333, 206] on p "تمت الموافقة على استئصال جزئي للغدة الجاردرقيه تم رفض استئصال الغدة الدرقية الج…" at bounding box center [422, 209] width 291 height 92
click at [374, 477] on textarea at bounding box center [565, 484] width 558 height 28
type textarea "j"
type textarea "غ"
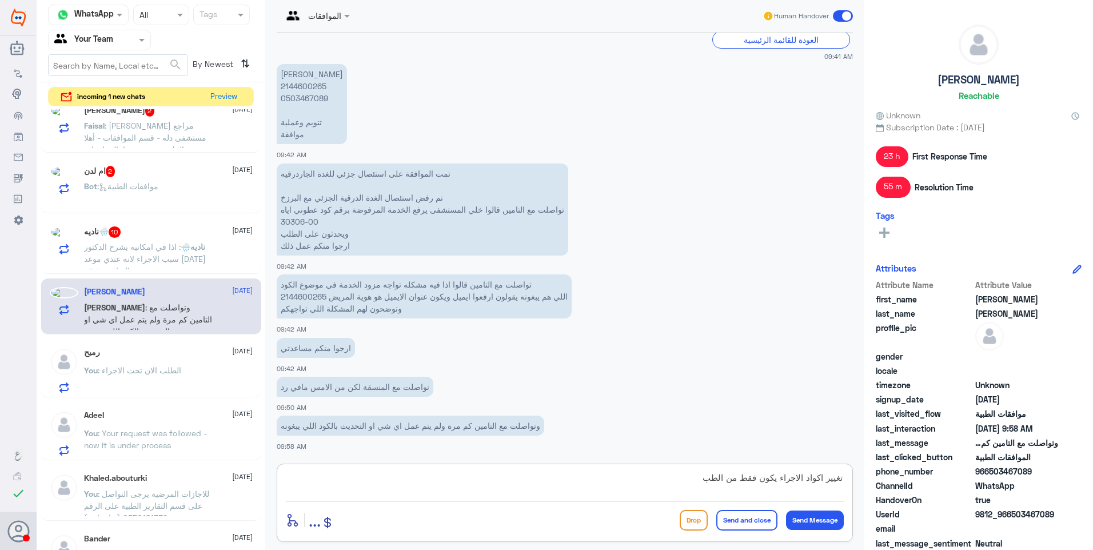
scroll to position [381, 0]
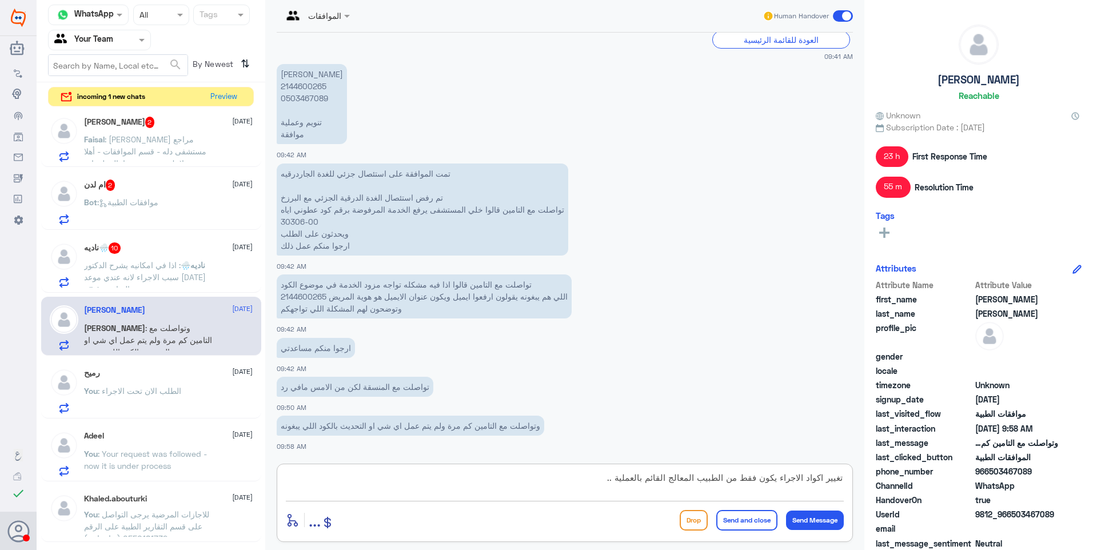
type textarea "تغيير اكواد الاجراء يكون فقط من الطبيب المعالج القائم بالعملية .."
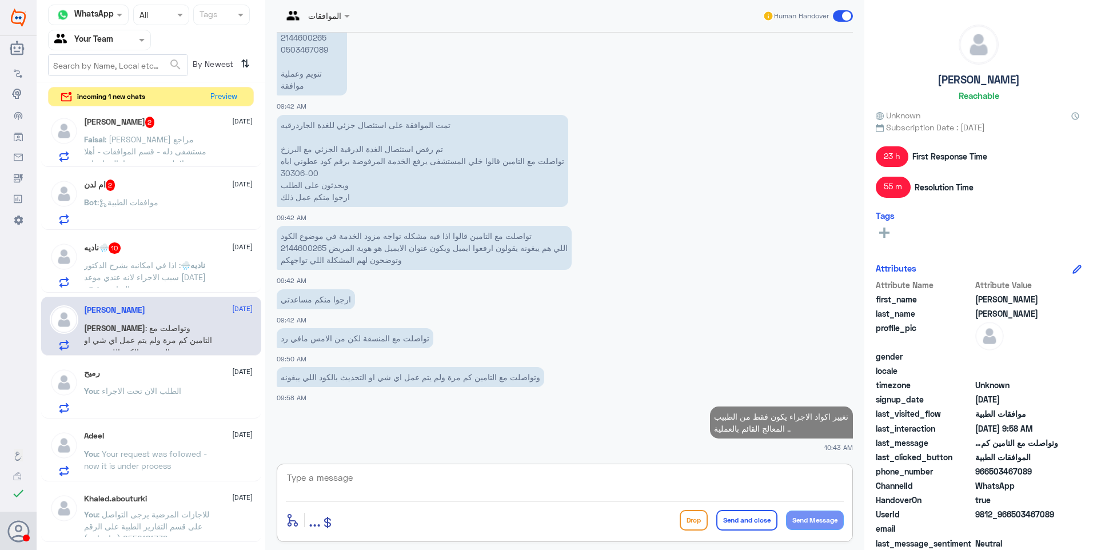
click at [148, 251] on div "ناديه🌧️ 10 [DATE]" at bounding box center [168, 247] width 169 height 11
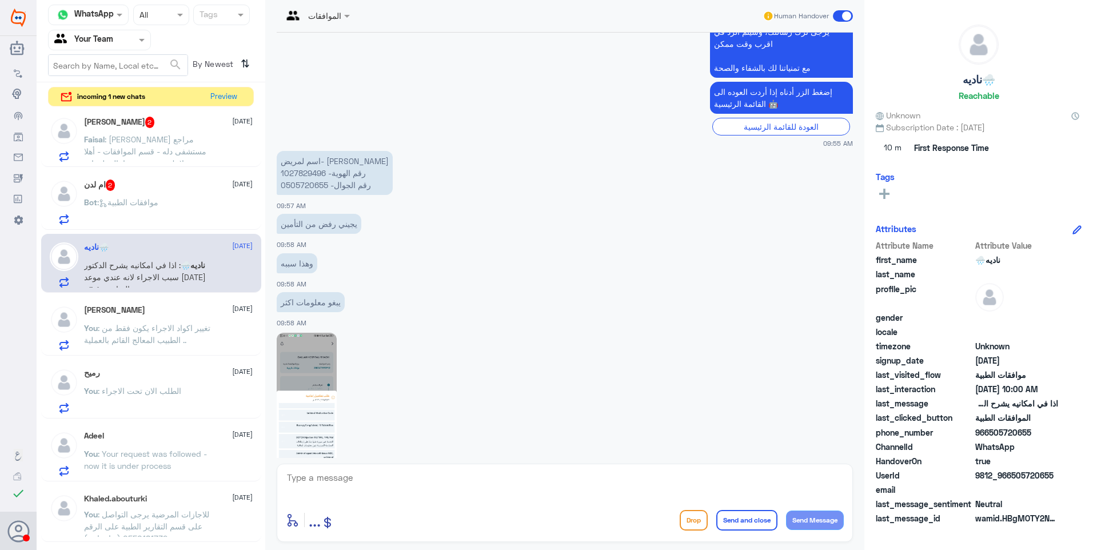
scroll to position [435, 0]
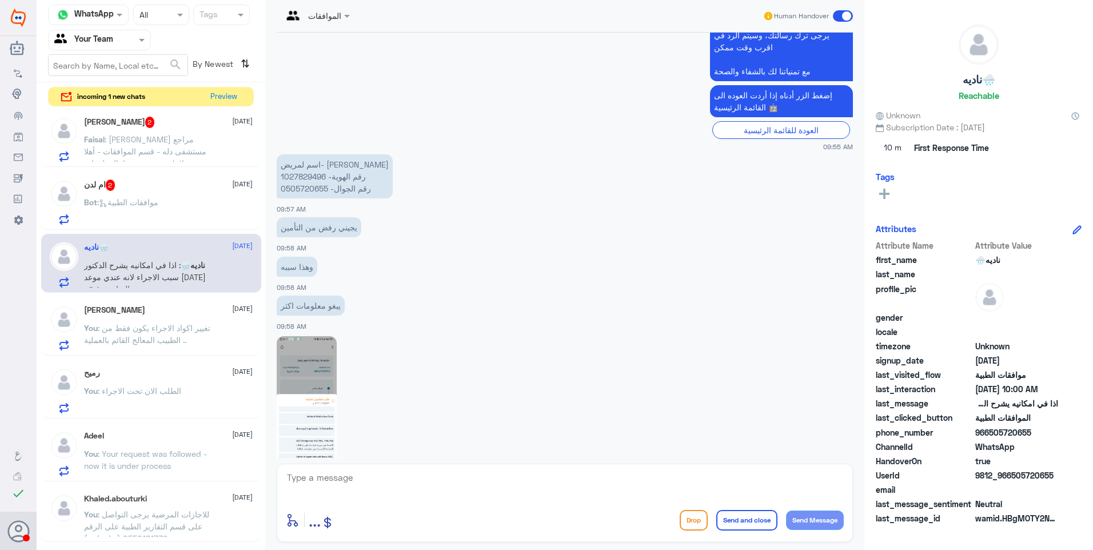
click at [302, 173] on p "اسم لمريض- [PERSON_NAME] رقم الهوية- 1027829496 رقم الجوال- 0505720655" at bounding box center [335, 176] width 116 height 44
drag, startPoint x: 302, startPoint y: 173, endPoint x: 305, endPoint y: 229, distance: 55.5
click at [336, 229] on p "يجيني رفض من التأمين" at bounding box center [319, 227] width 85 height 20
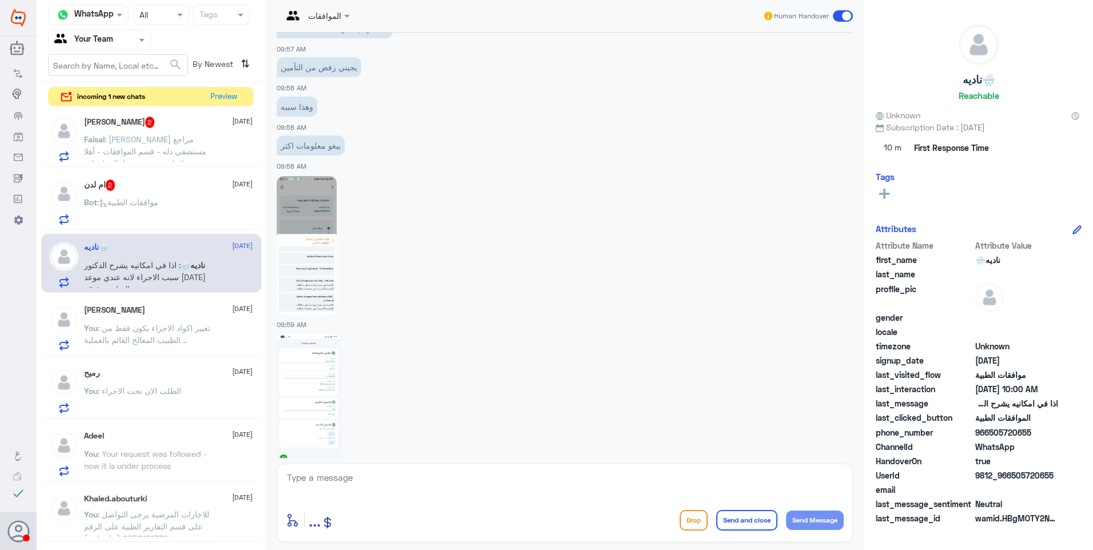
scroll to position [607, 0]
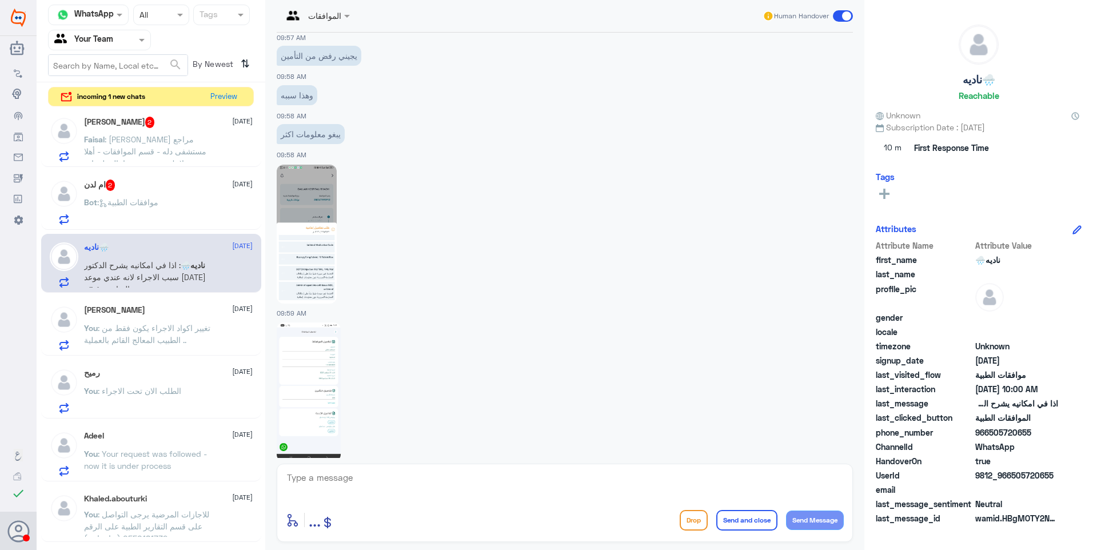
click at [295, 260] on img at bounding box center [307, 234] width 60 height 139
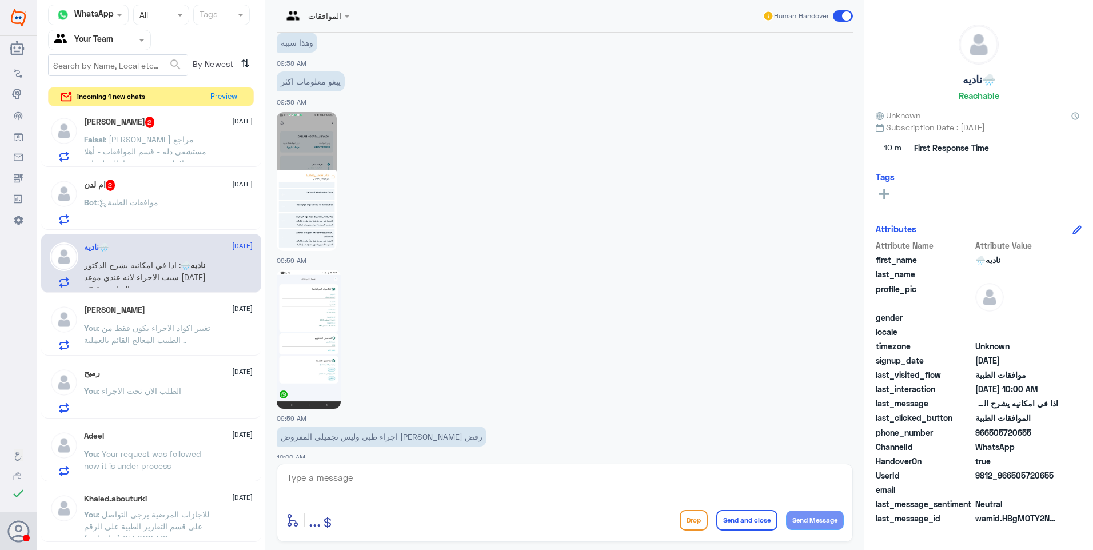
scroll to position [721, 0]
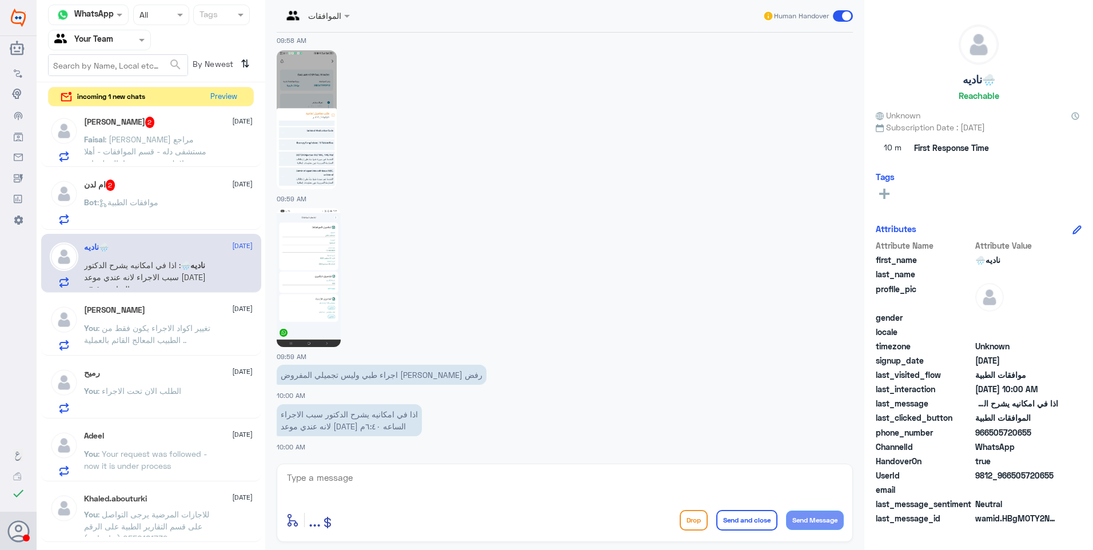
click at [315, 122] on img at bounding box center [307, 119] width 60 height 139
click at [341, 470] on div "enter flow name ... Drop Send and close Send Message" at bounding box center [565, 502] width 576 height 78
click at [343, 470] on textarea at bounding box center [565, 484] width 558 height 28
type textarea "م"
type textarea "تمت متابعة الطلب بنتائج الاشعة التي تم عملها سنة 2016 مع تقرير الطبيب الحالي ال…"
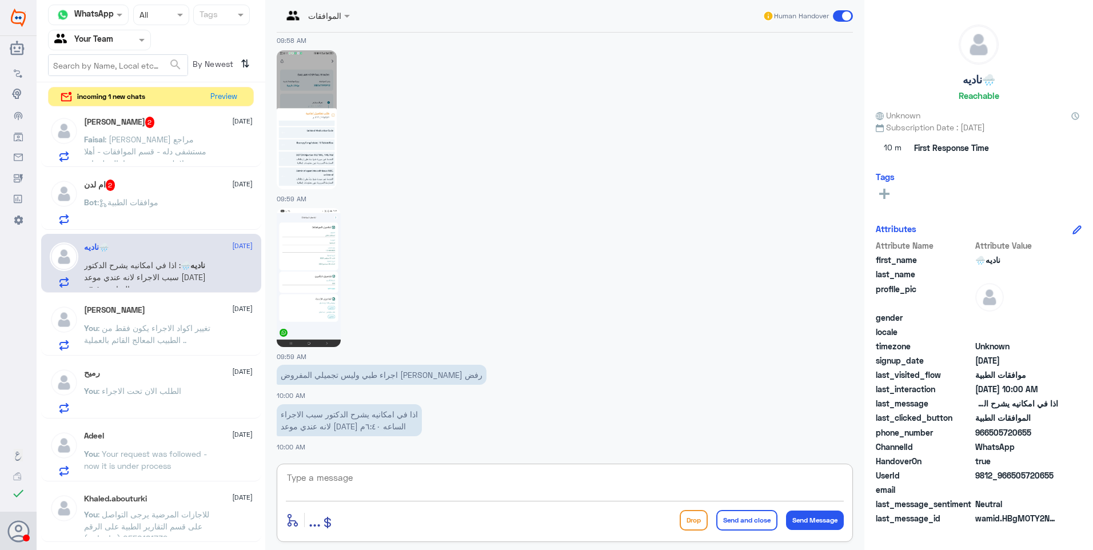
scroll to position [782, 0]
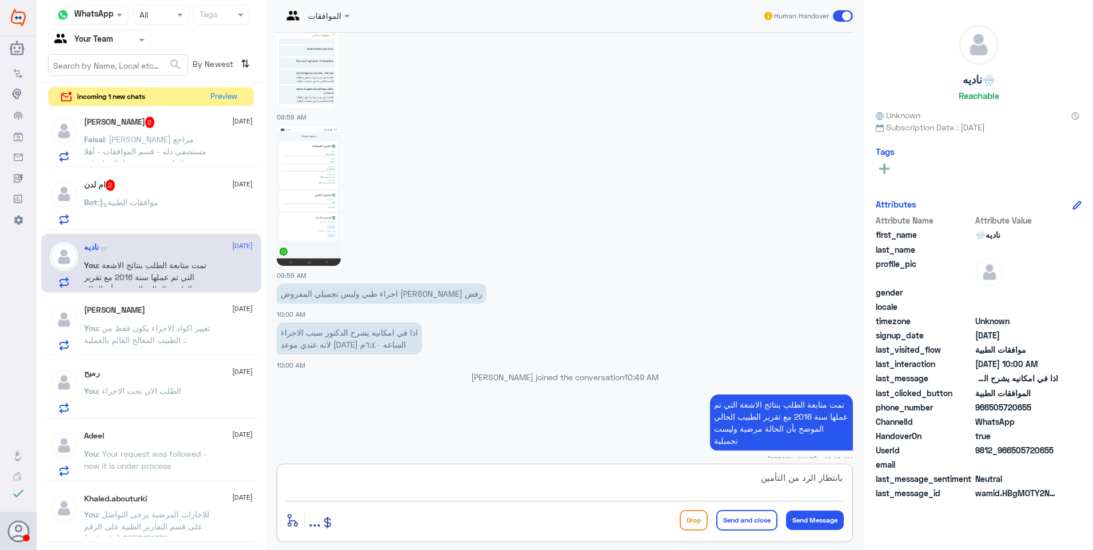
type textarea "بانتظار الرد من التأمين"
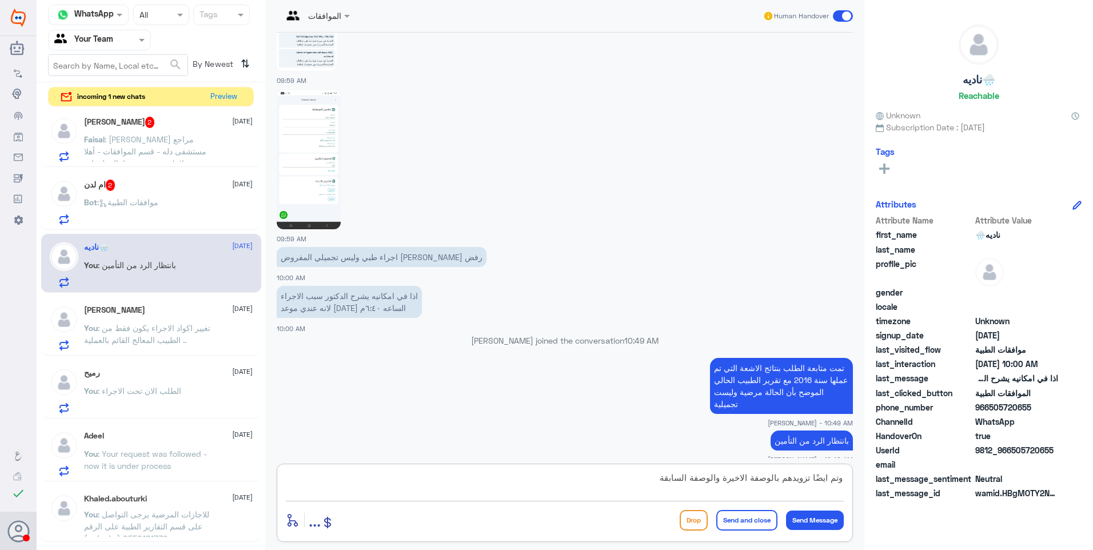
type textarea "وتم ايضًا تزويدهم بالوصفة الاخيرة والوصفة السابقة"
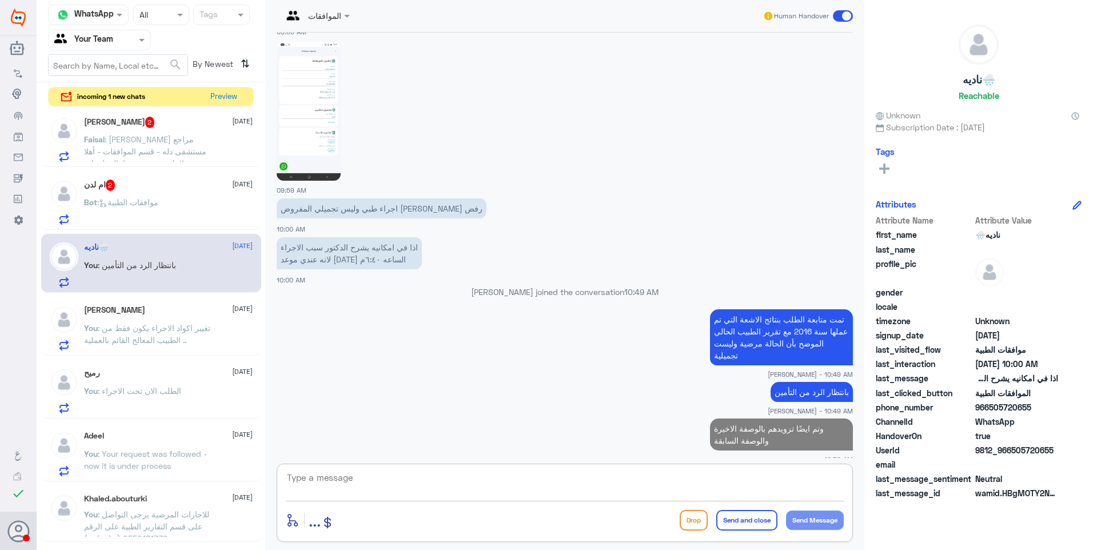
drag, startPoint x: 142, startPoint y: 222, endPoint x: 146, endPoint y: 217, distance: 6.7
click at [146, 217] on p "Bot : موافقات الطبية" at bounding box center [121, 210] width 74 height 29
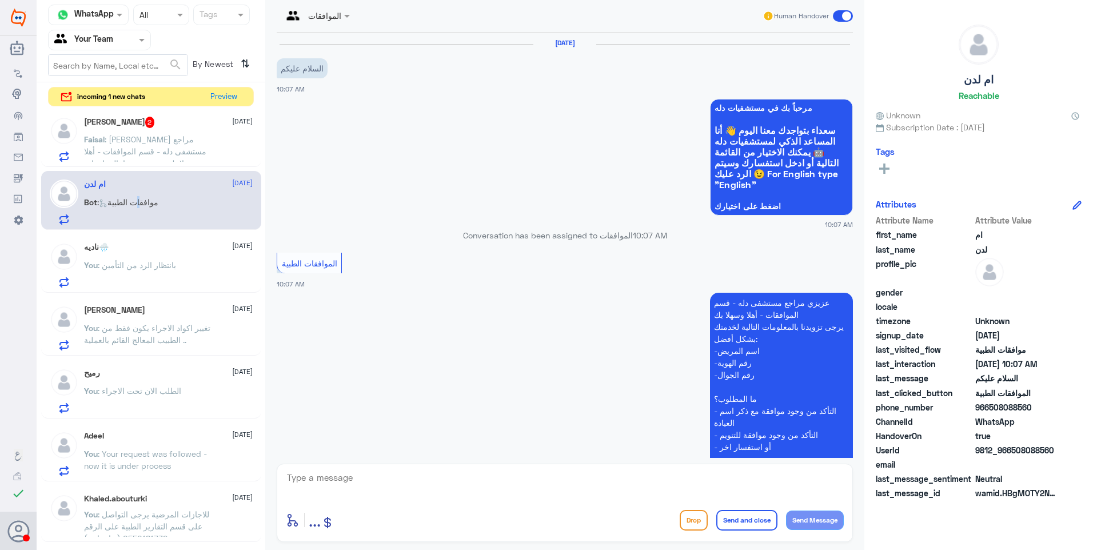
scroll to position [135, 0]
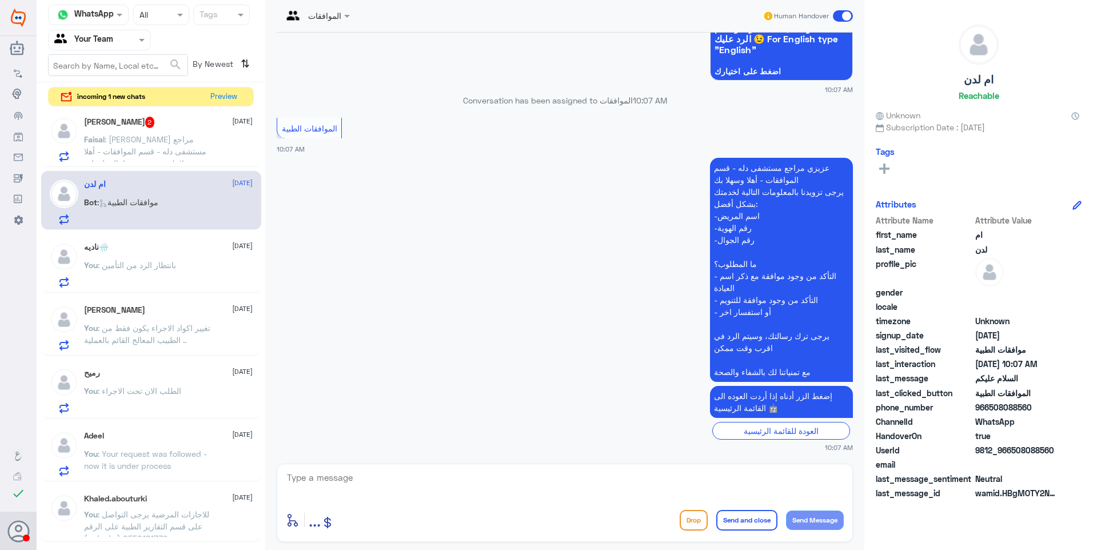
click at [446, 271] on app-msgs-text "عزيزي مراجع مستشفى دله - قسم الموافقات - أهلا وسهلا بك يرجى تزويدنا بالمعلومات …" at bounding box center [565, 270] width 576 height 225
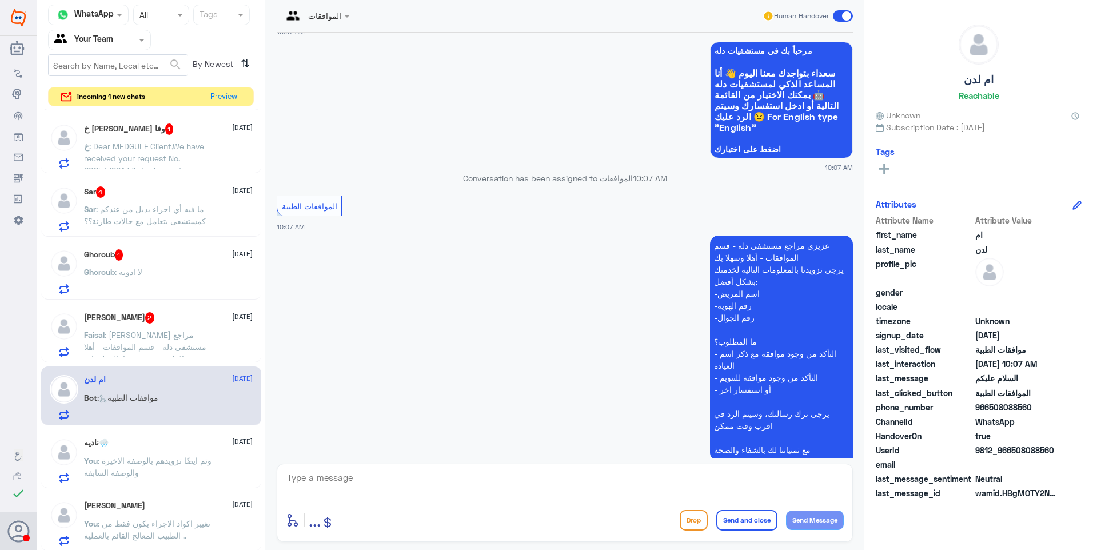
scroll to position [343, 0]
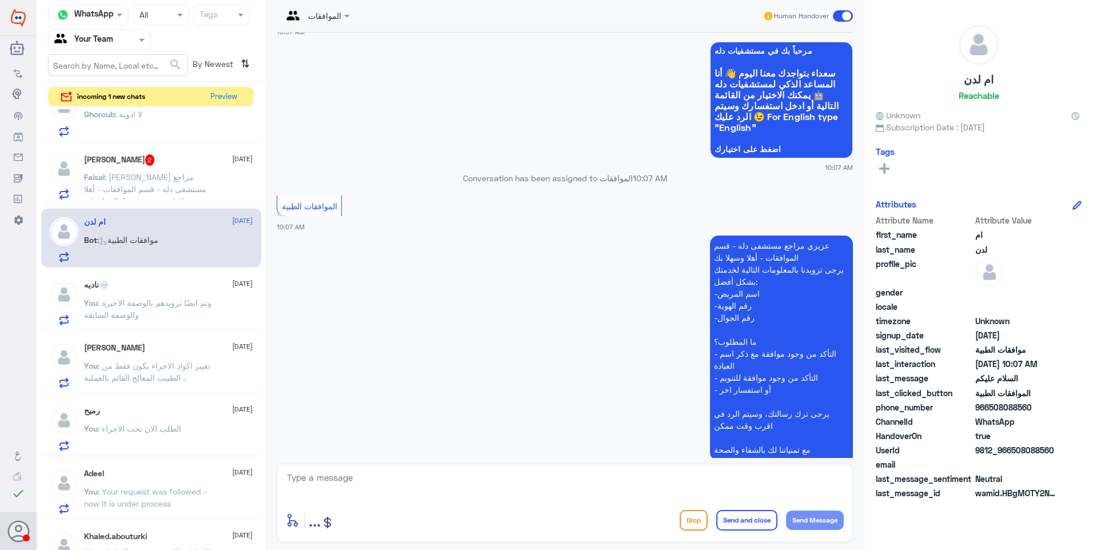
click at [345, 475] on textarea at bounding box center [565, 484] width 558 height 28
click at [379, 490] on textarea at bounding box center [565, 484] width 558 height 28
click at [307, 487] on textarea at bounding box center [565, 484] width 558 height 28
type textarea "فضلاً زودنا ببياناتك ووضح لنا استفسارك"
drag, startPoint x: 728, startPoint y: 485, endPoint x: 917, endPoint y: 478, distance: 188.7
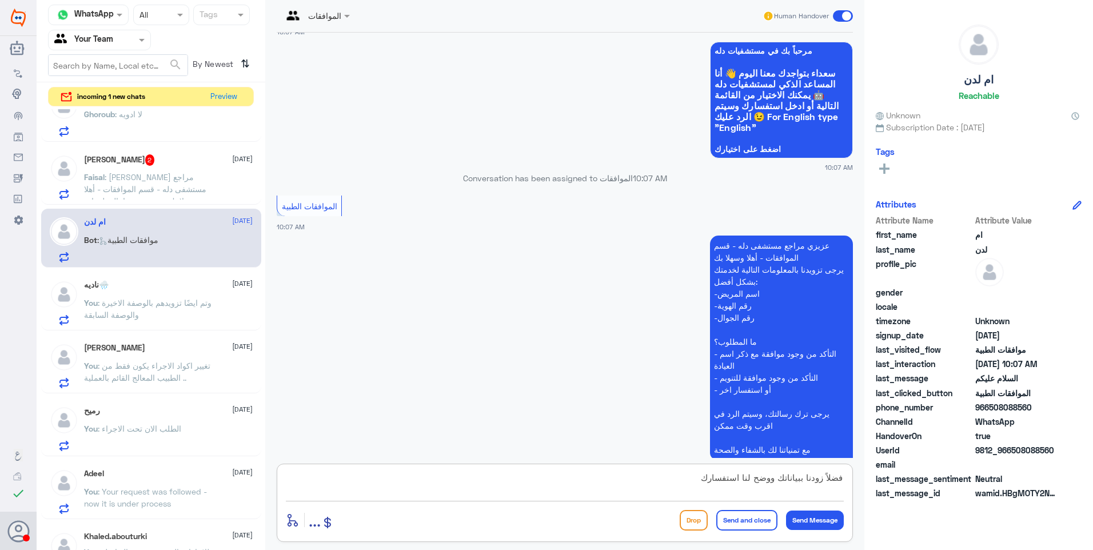
click at [917, 478] on div "Channel WhatsApp Status × All Tags Agent Filter Your Team search By Newest ⇅ in…" at bounding box center [565, 276] width 1056 height 553
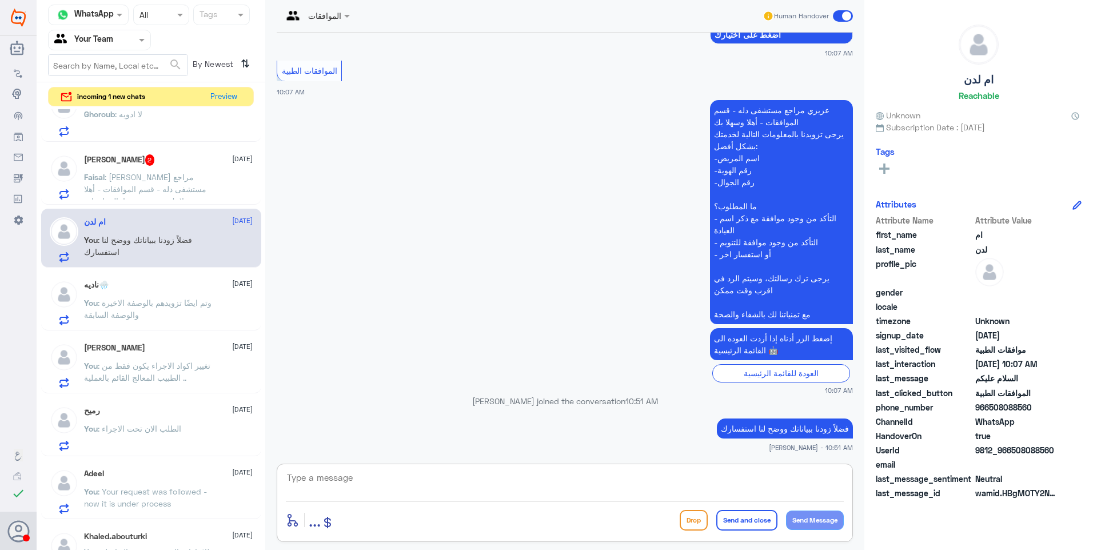
click at [188, 181] on span ": [PERSON_NAME] مراجع مستشفى دله - قسم الموافقات - أهلا وسهلا بك يرجى تزويدنا ب…" at bounding box center [147, 225] width 127 height 106
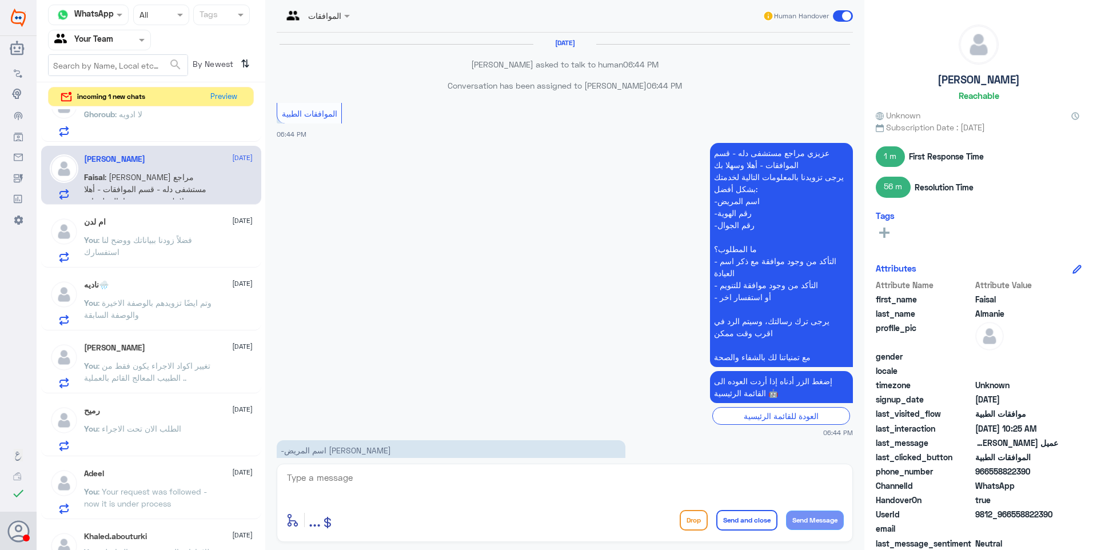
scroll to position [1182, 0]
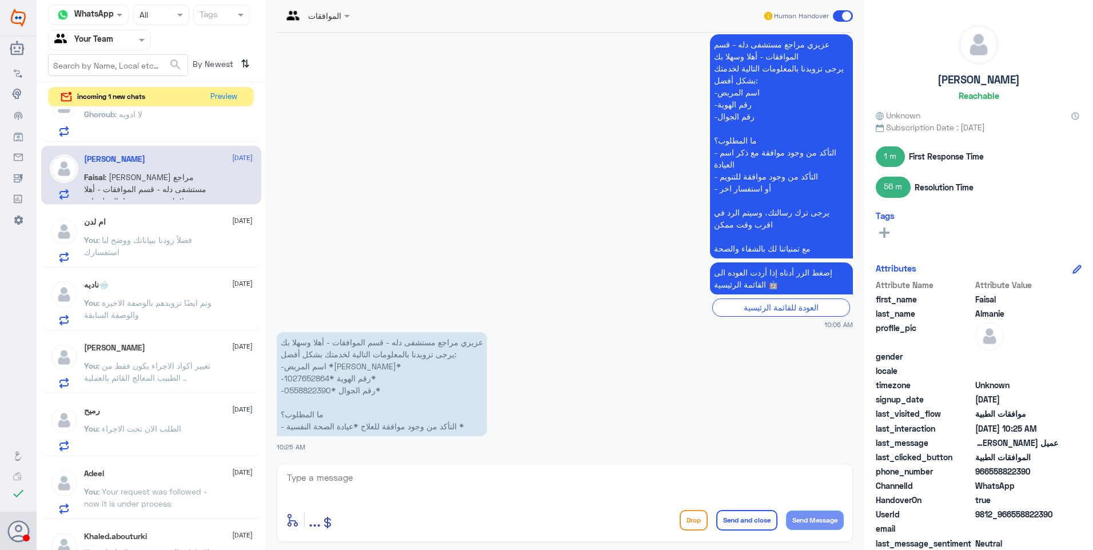
click at [304, 374] on p "عزيزي مراجع مستشفى دله - قسم الموافقات - أهلا وسهلا بك يرجى تزويدنا بالمعلومات …" at bounding box center [382, 384] width 210 height 104
click at [303, 375] on p "عزيزي مراجع مستشفى دله - قسم الموافقات - أهلا وسهلا بك يرجى تزويدنا بالمعلومات …" at bounding box center [382, 384] width 210 height 104
click at [465, 387] on p "عزيزي مراجع مستشفى دله - قسم الموافقات - أهلا وسهلا بك يرجى تزويدنا بالمعلومات …" at bounding box center [382, 384] width 210 height 104
click at [345, 479] on textarea at bounding box center [565, 484] width 558 height 28
drag, startPoint x: 745, startPoint y: 477, endPoint x: 791, endPoint y: 481, distance: 47.0
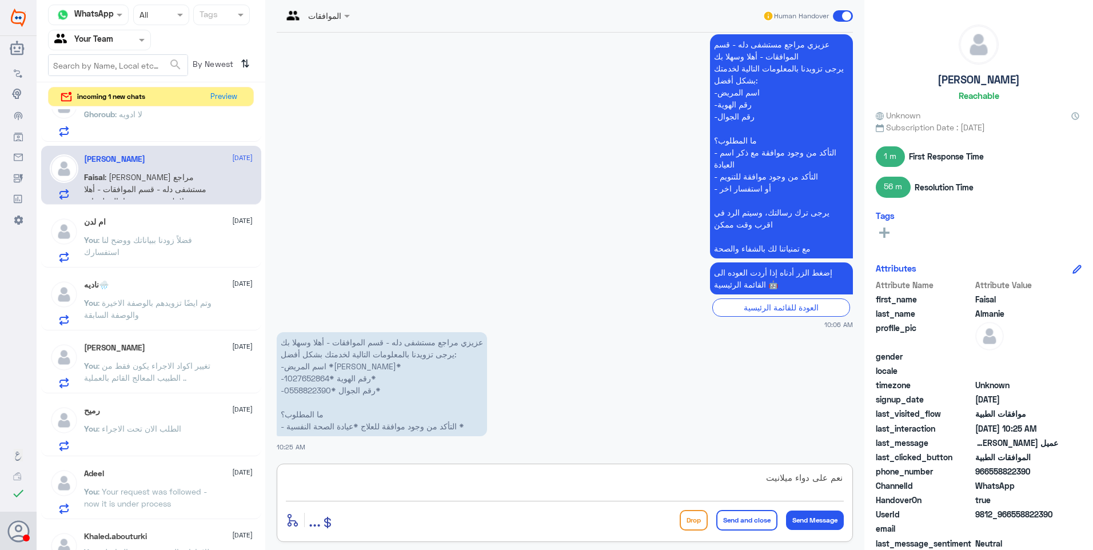
click at [791, 481] on textarea "نعم على دواء ميلانيت" at bounding box center [565, 484] width 558 height 28
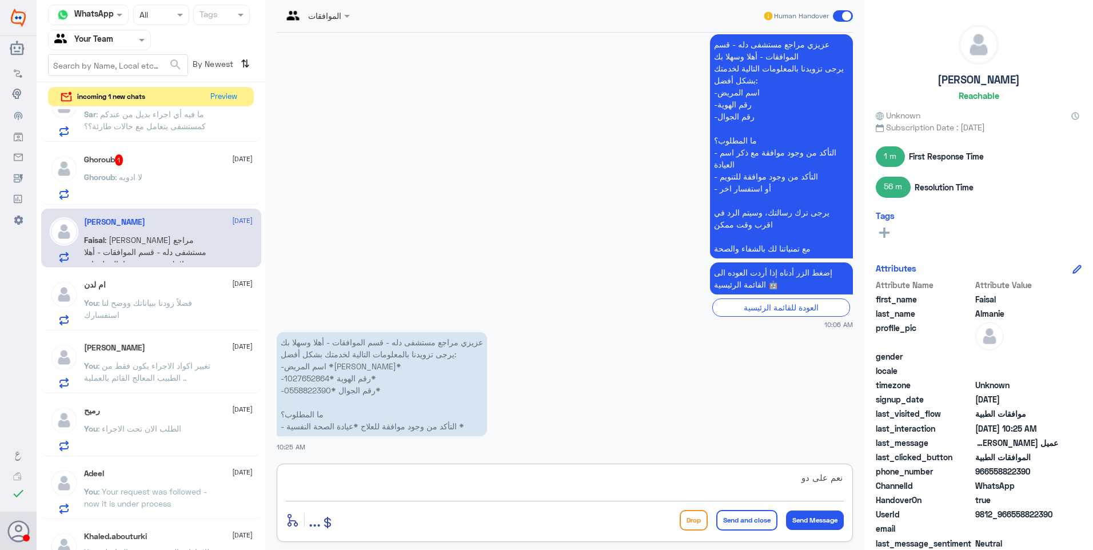
scroll to position [343, 0]
type textarea "نعم على الدواء ميلنايت (غير مغطى اذا يعد مكمل يساعد على النوم )"
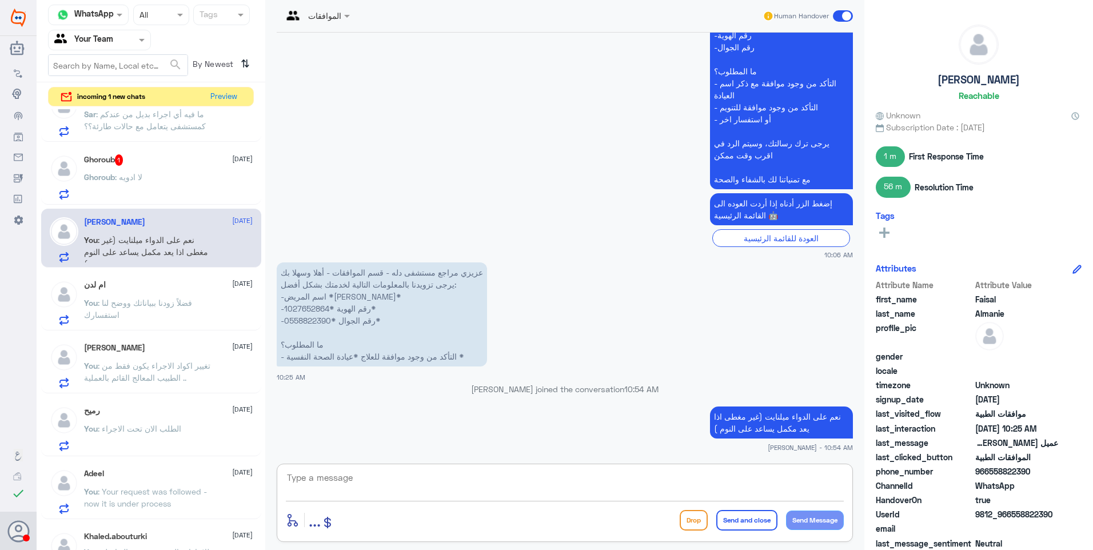
click at [147, 181] on div "Ghoroub : لا ادويه" at bounding box center [168, 187] width 169 height 26
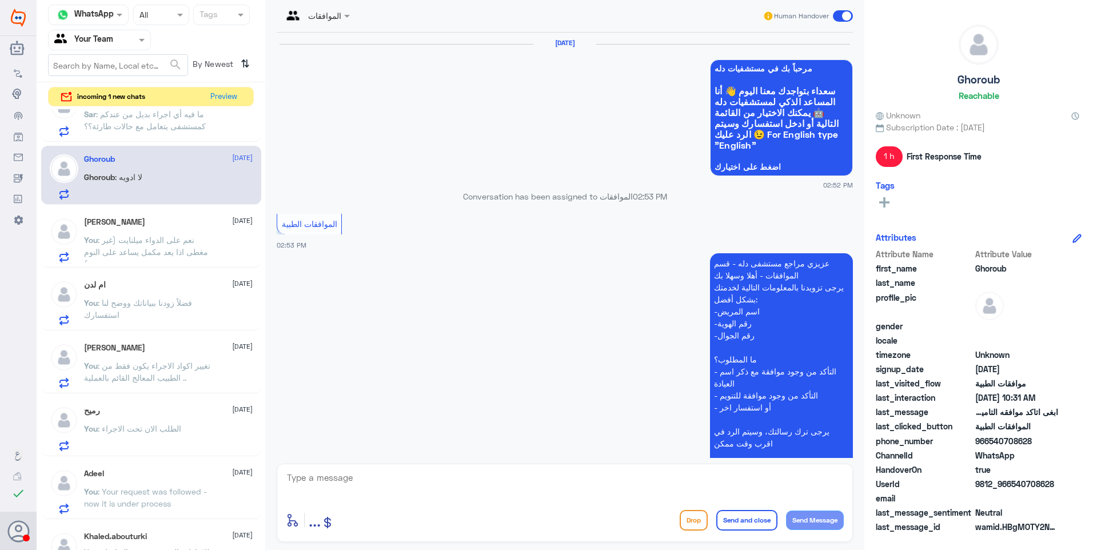
scroll to position [975, 0]
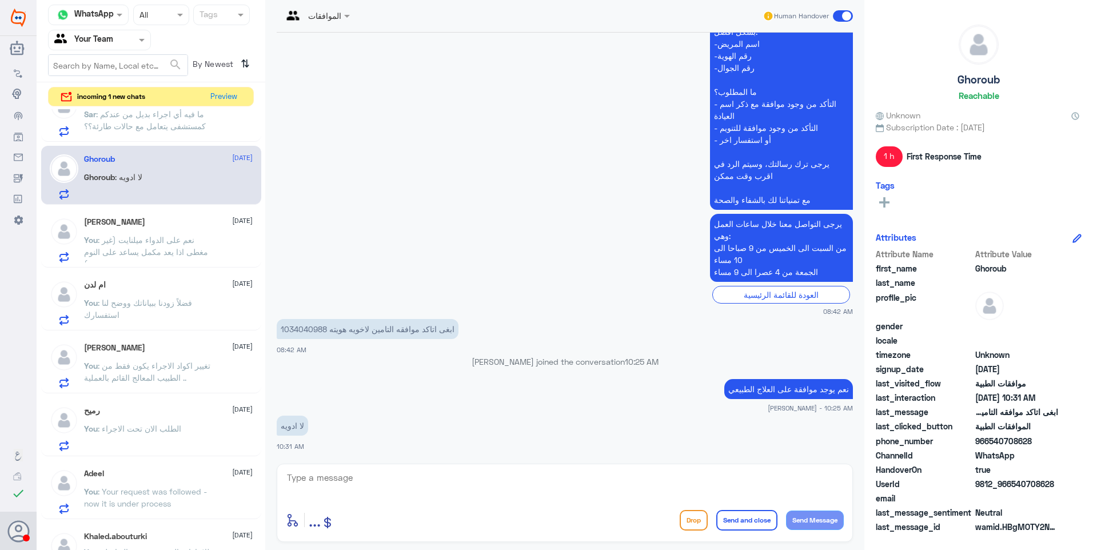
click at [198, 245] on p "You : نعم على الدواء ميلنايت (غير مغطى اذا يعد مكمل يساعد على النوم )" at bounding box center [148, 248] width 129 height 29
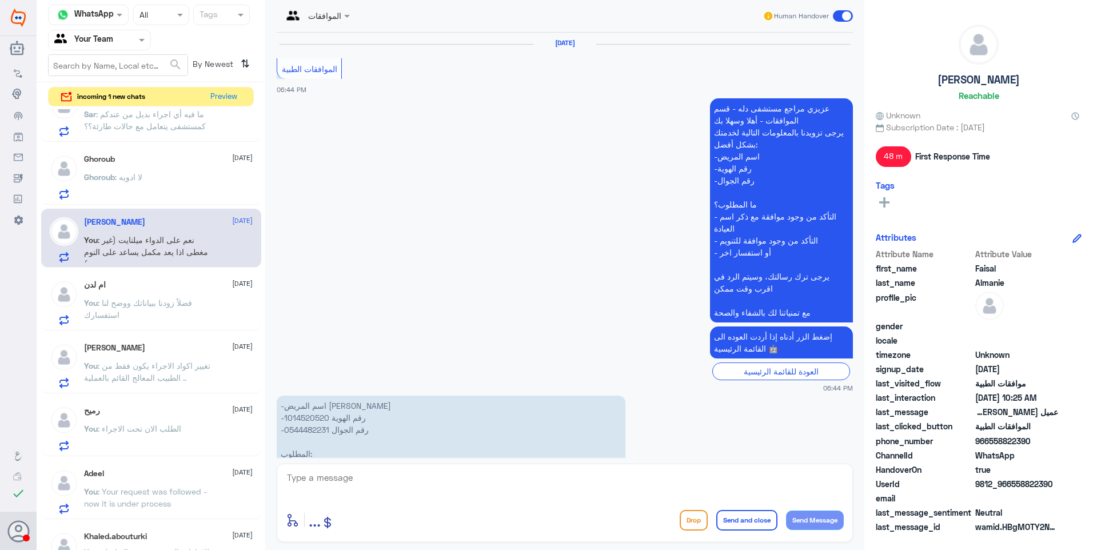
scroll to position [1207, 0]
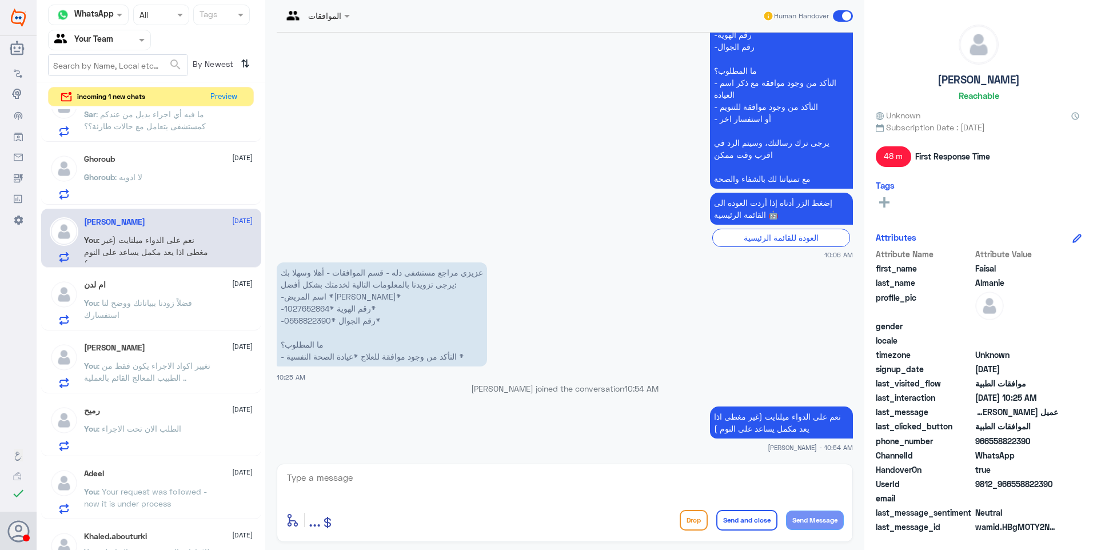
click at [165, 189] on div "Ghoroub : لا ادويه" at bounding box center [168, 187] width 169 height 26
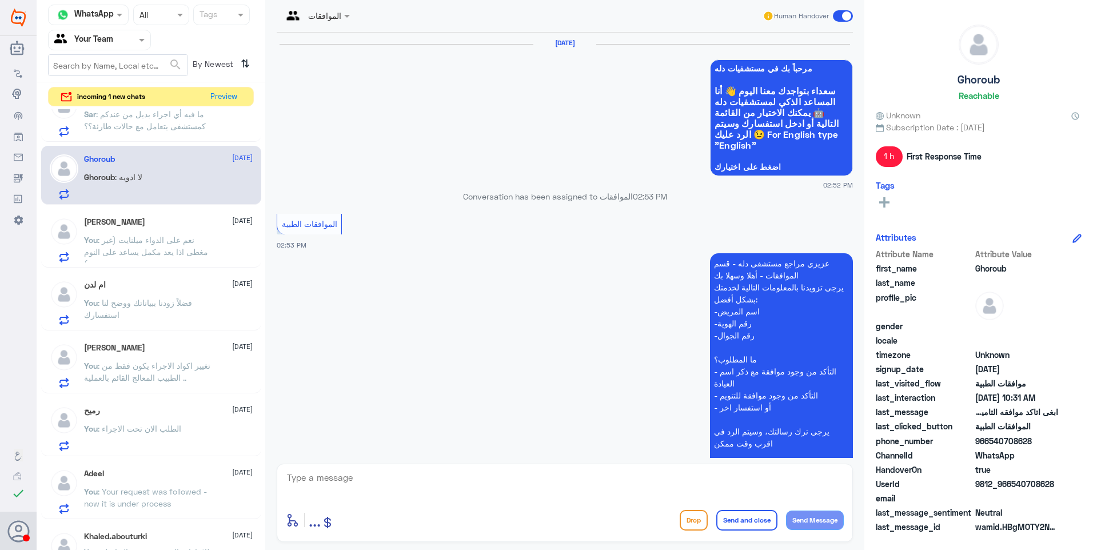
scroll to position [975, 0]
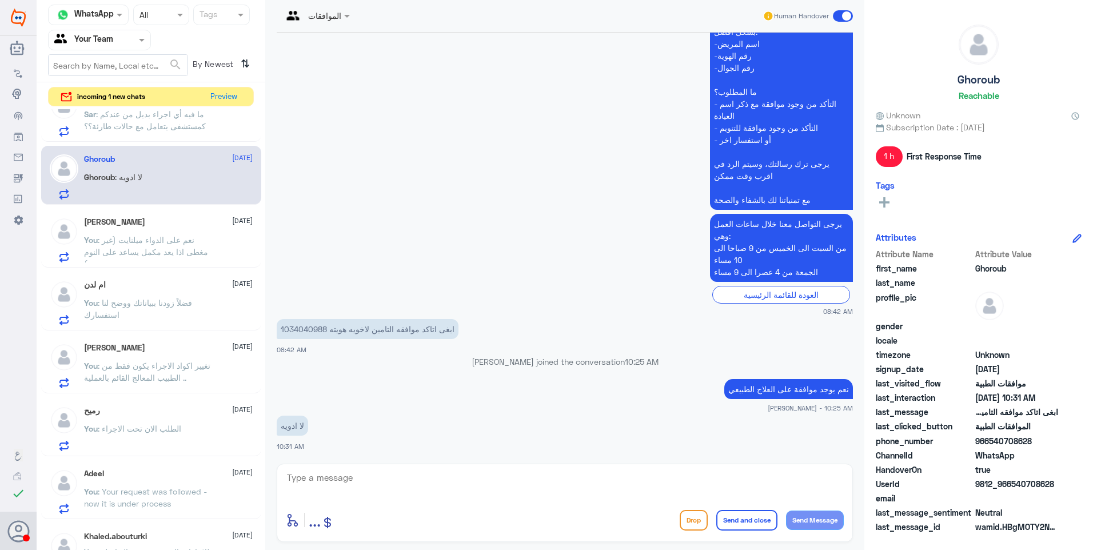
click at [311, 328] on p "ابغى اتاكد موافقه التامين لاخويه هويته 1034040988" at bounding box center [368, 329] width 182 height 20
click at [347, 477] on textarea at bounding box center [565, 484] width 558 height 28
type textarea "لا يوجد موافقة ادوية حالية على دلة النخيل"
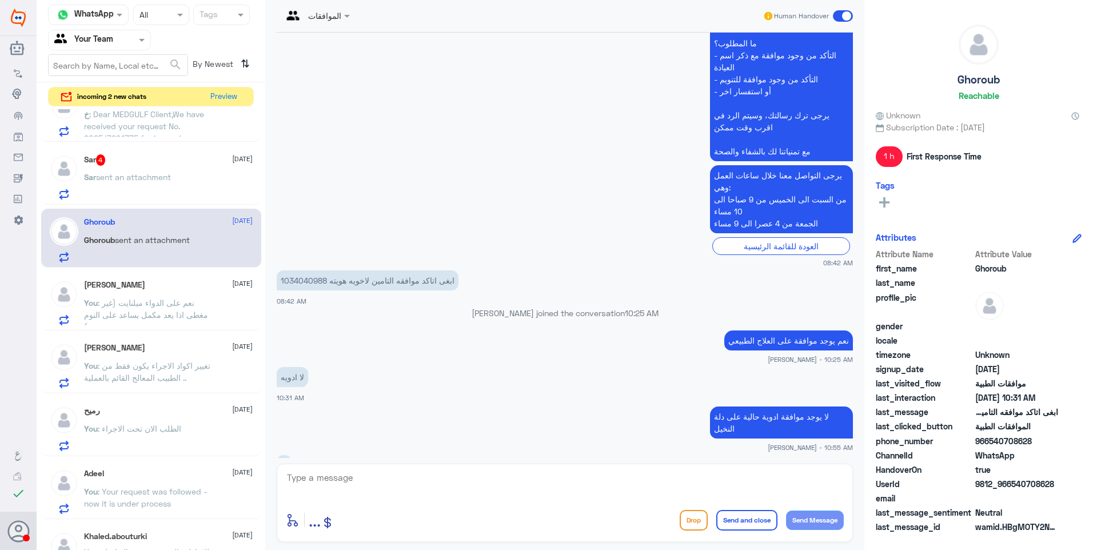
scroll to position [1318, 0]
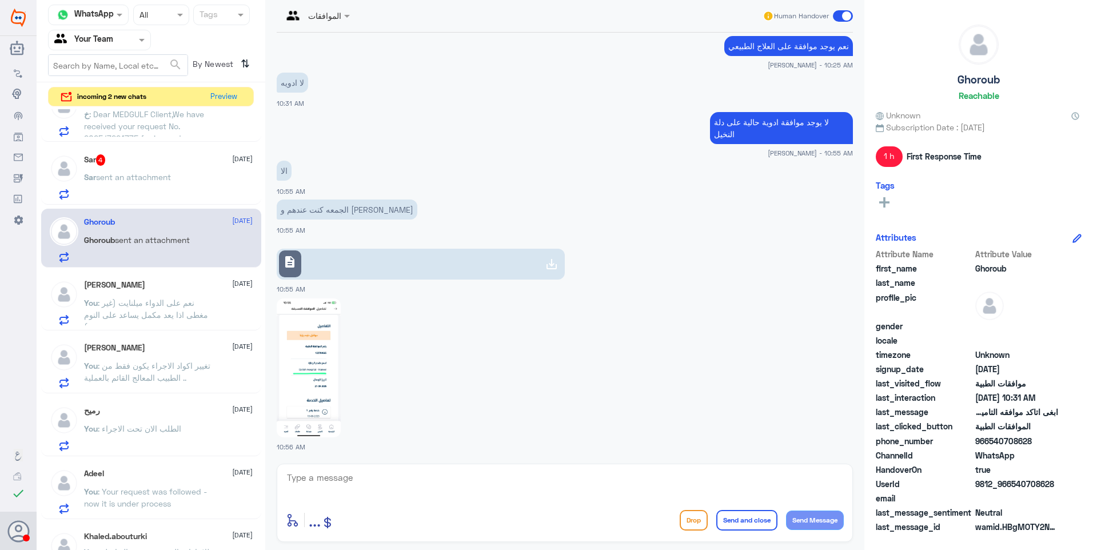
click at [303, 327] on img at bounding box center [309, 367] width 64 height 139
click at [367, 474] on textarea at bounding box center [565, 484] width 558 height 28
type textarea "تمت الموافقة على غسول الفم ومحلول الصوديوم فقط ورفضت بقية الادوية لعدم وجود اتف…"
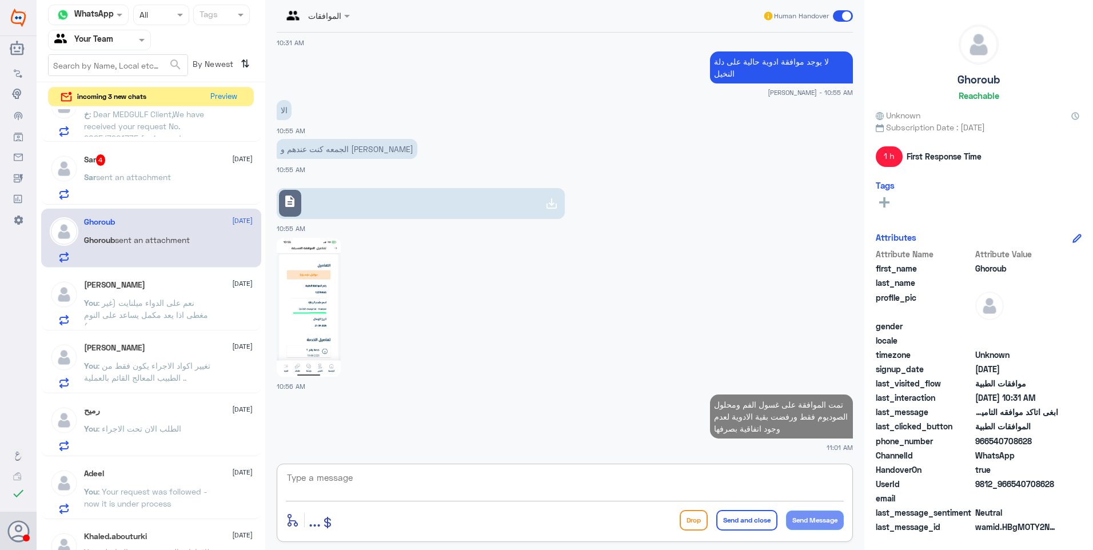
click at [106, 174] on span "sent an attachment" at bounding box center [133, 177] width 75 height 10
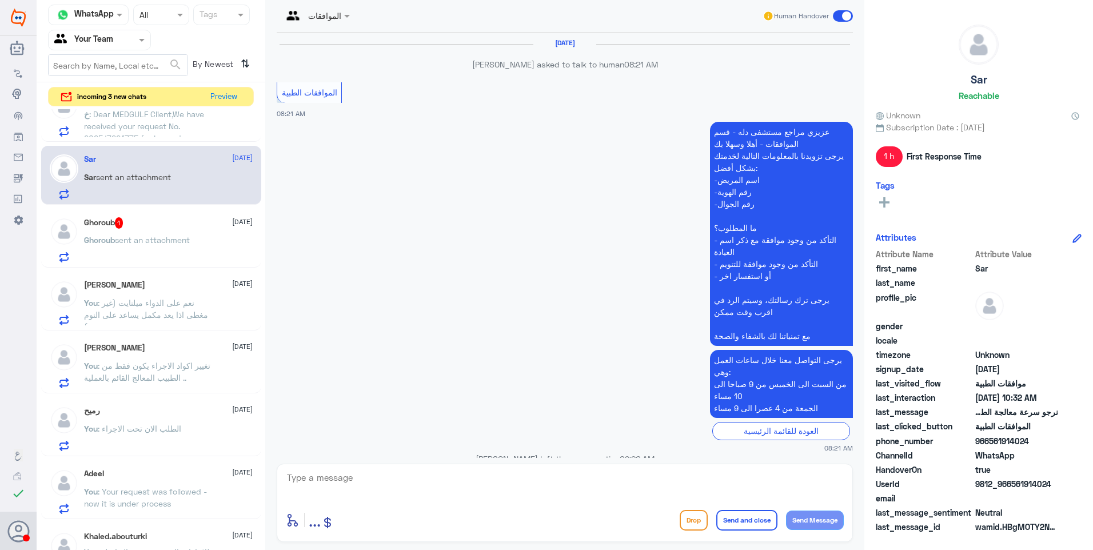
scroll to position [1089, 0]
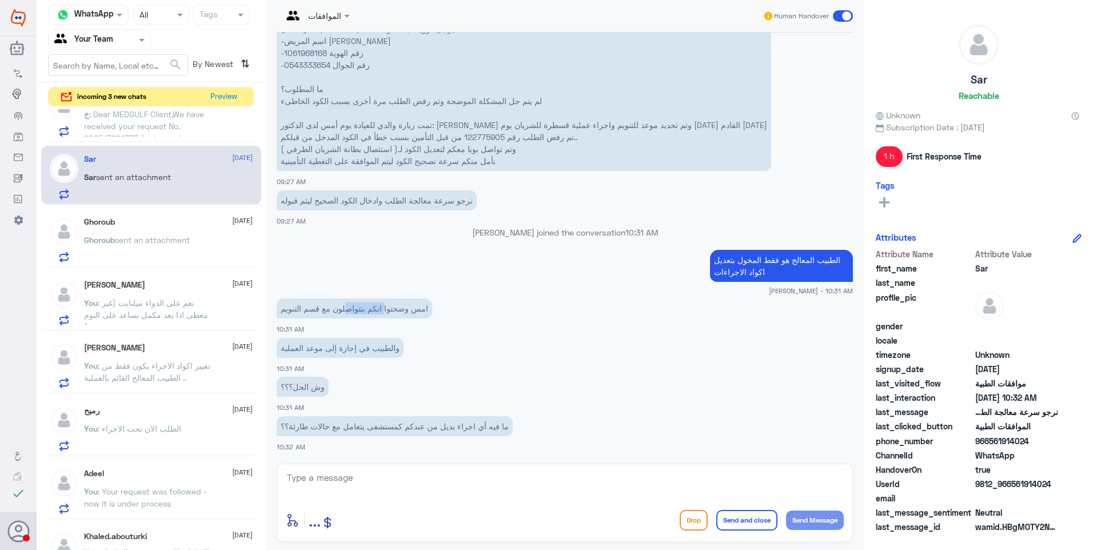
drag, startPoint x: 389, startPoint y: 314, endPoint x: 286, endPoint y: 313, distance: 102.3
click at [286, 313] on p "امس وضحتوا انكم بتتواصلون مع قسم التنويم" at bounding box center [354, 308] width 155 height 20
drag, startPoint x: 286, startPoint y: 313, endPoint x: 311, endPoint y: 314, distance: 24.6
click at [293, 313] on p "امس وضحتوا انكم بتتواصلون مع قسم التنويم" at bounding box center [354, 308] width 155 height 20
click at [398, 311] on p "امس وضحتوا انكم بتتواصلون مع قسم التنويم" at bounding box center [354, 308] width 155 height 20
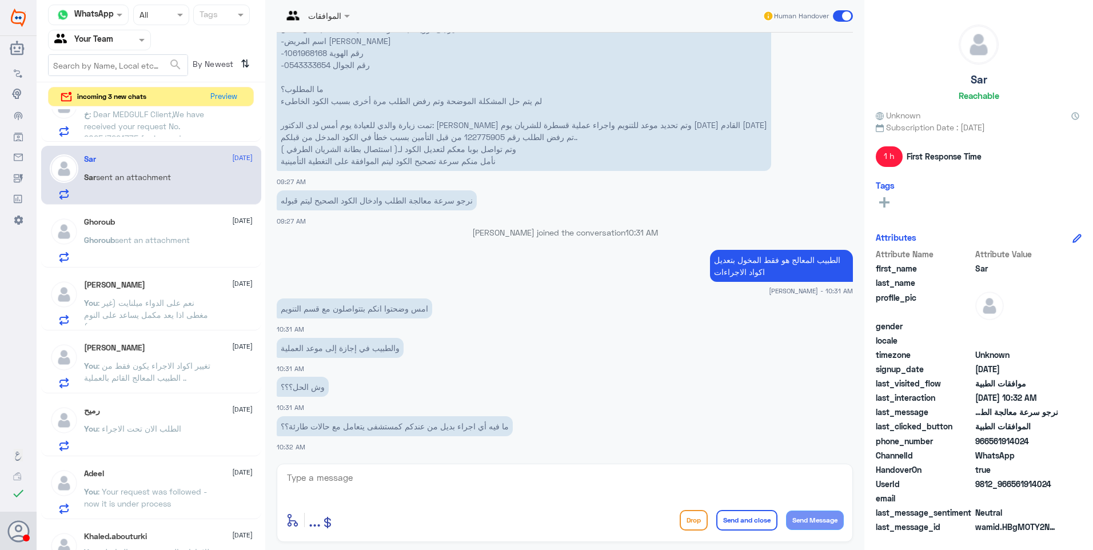
click at [363, 354] on p "والطبيب في إجازة إلى موعد العملية" at bounding box center [340, 348] width 127 height 20
drag, startPoint x: 500, startPoint y: 425, endPoint x: 375, endPoint y: 421, distance: 124.6
click at [379, 421] on p "ما فيه أي اجراء بديل من عندكم كمستشفى يتعامل مع حالات طارئة؟؟" at bounding box center [395, 426] width 236 height 20
drag, startPoint x: 375, startPoint y: 421, endPoint x: 395, endPoint y: 425, distance: 19.8
click at [388, 423] on p "ما فيه أي اجراء بديل من عندكم كمستشفى يتعامل مع حالات طارئة؟؟" at bounding box center [395, 426] width 236 height 20
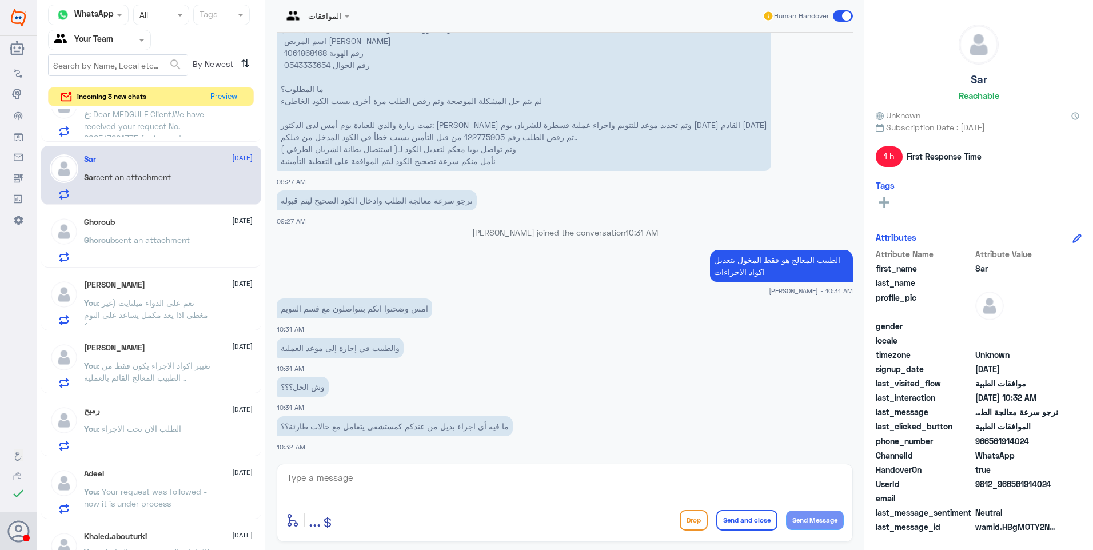
click at [420, 425] on p "ما فيه أي اجراء بديل من عندكم كمستشفى يتعامل مع حالات طارئة؟؟" at bounding box center [395, 426] width 236 height 20
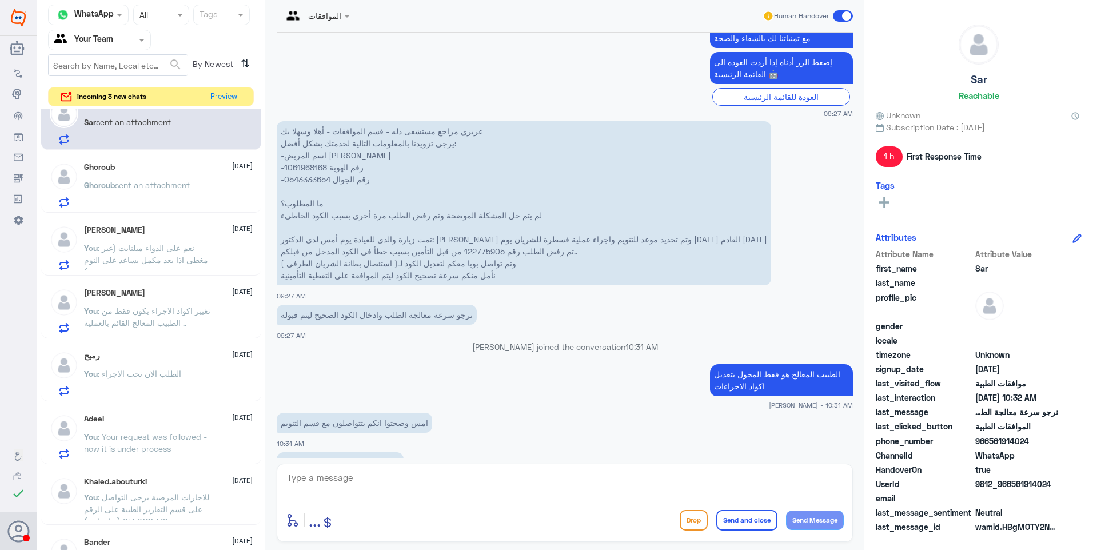
scroll to position [400, 0]
click at [303, 169] on p "عزيزي مراجع مستشفى دله - قسم الموافقات - أهلا وسهلا بك يرجى تزويدنا بالمعلومات …" at bounding box center [524, 203] width 494 height 164
click at [302, 169] on p "عزيزي مراجع مستشفى دله - قسم الموافقات - أهلا وسهلا بك يرجى تزويدنا بالمعلومات …" at bounding box center [524, 203] width 494 height 164
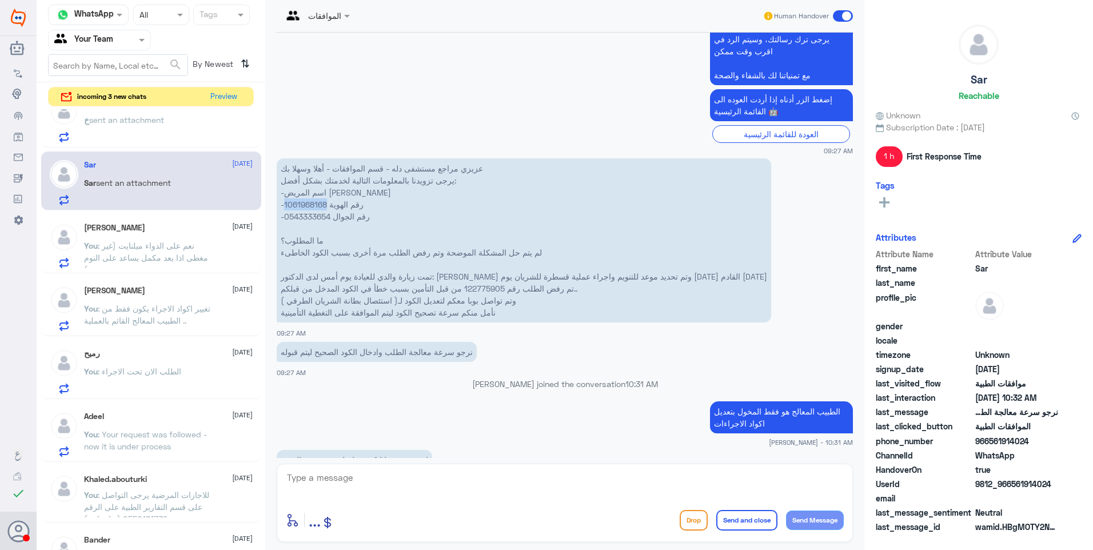
scroll to position [917, 0]
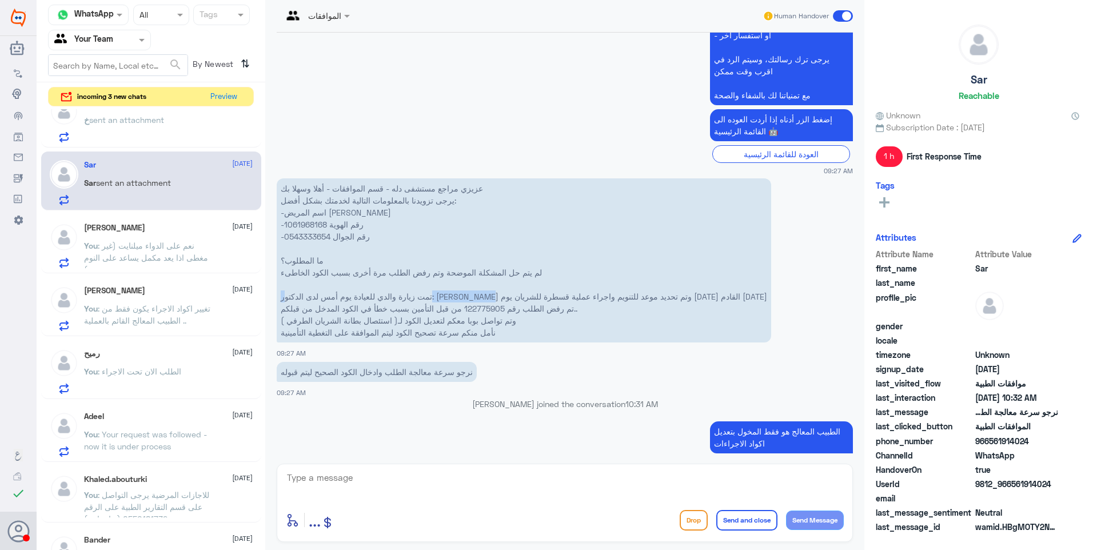
drag, startPoint x: 550, startPoint y: 299, endPoint x: 603, endPoint y: 293, distance: 52.9
click at [603, 294] on p "عزيزي مراجع مستشفى دله - قسم الموافقات - أهلا وسهلا بك يرجى تزويدنا بالمعلومات …" at bounding box center [524, 260] width 494 height 164
drag, startPoint x: 603, startPoint y: 293, endPoint x: 590, endPoint y: 292, distance: 13.2
click at [590, 292] on p "عزيزي مراجع مستشفى دله - قسم الموافقات - أهلا وسهلا بك يرجى تزويدنا بالمعلومات …" at bounding box center [524, 260] width 494 height 164
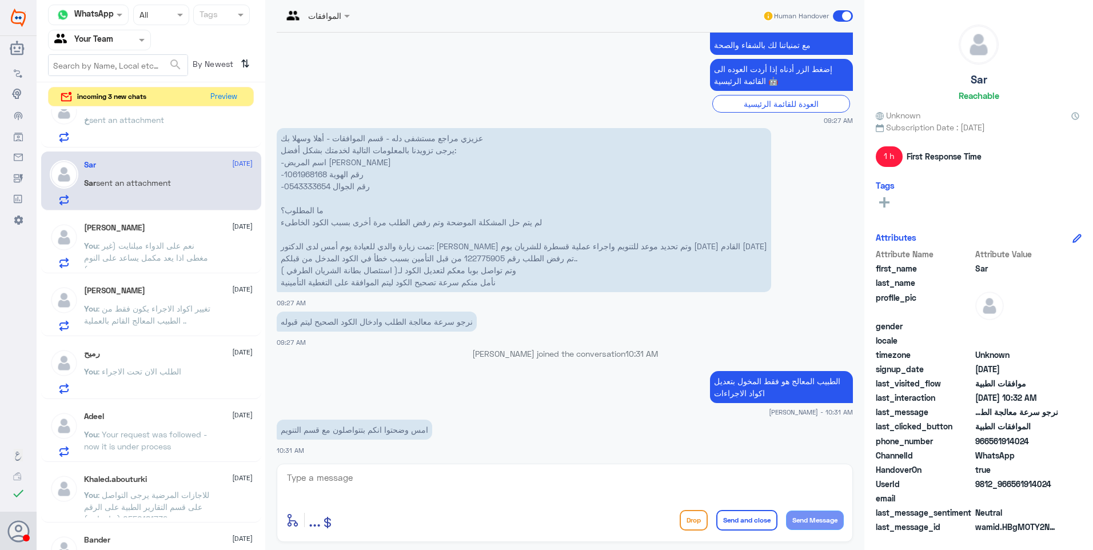
scroll to position [1089, 0]
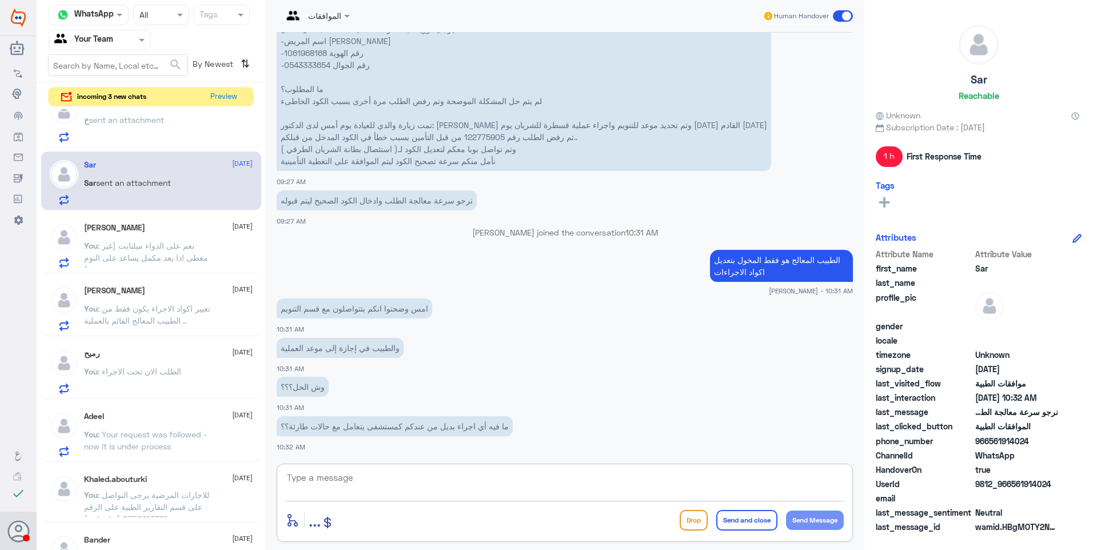
click at [336, 475] on textarea at bounding box center [565, 484] width 558 height 28
click at [124, 133] on p "خ sent an attachment" at bounding box center [124, 128] width 80 height 29
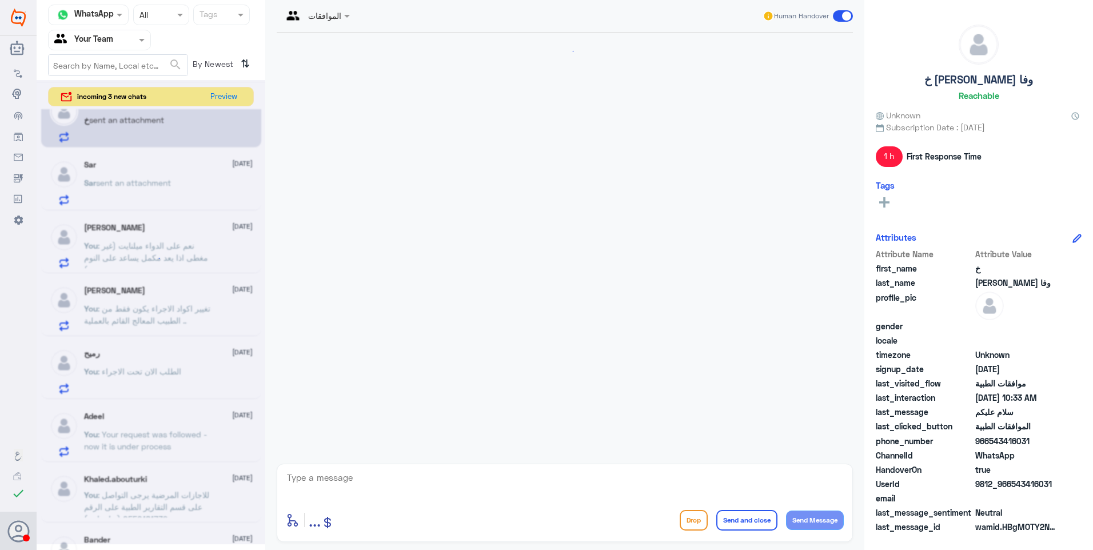
scroll to position [459, 0]
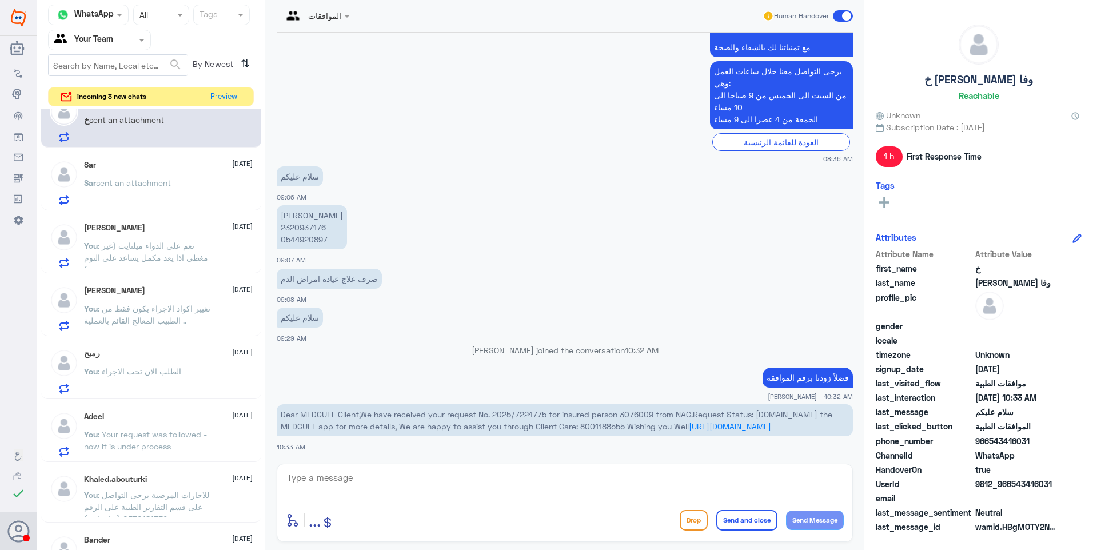
click at [637, 412] on span "Dear MEDGULF Client,We have received your request No. 2025/7224775 for insured …" at bounding box center [556, 420] width 551 height 22
drag, startPoint x: 637, startPoint y: 412, endPoint x: 542, endPoint y: 414, distance: 95.4
click at [558, 414] on span "Dear MEDGULF Client,We have received your request No. 2025/7224775 for insured …" at bounding box center [556, 420] width 551 height 22
drag, startPoint x: 493, startPoint y: 414, endPoint x: 546, endPoint y: 413, distance: 52.6
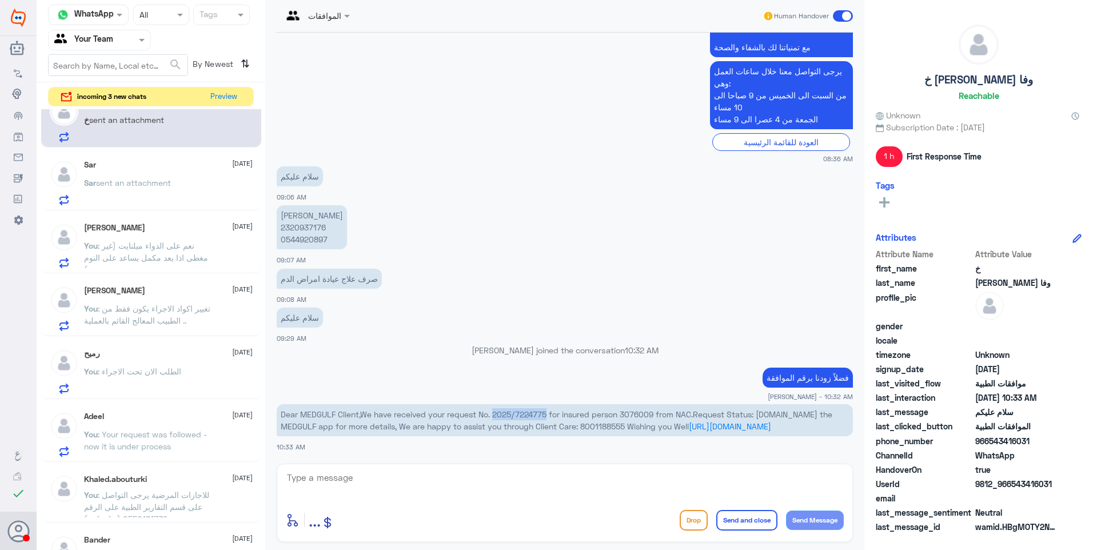
click at [546, 413] on span "Dear MEDGULF Client,We have received your request No. 2025/7224775 for insured …" at bounding box center [556, 420] width 551 height 22
click at [303, 222] on p "[PERSON_NAME] 2320937176 0544920897" at bounding box center [312, 227] width 70 height 44
click at [302, 222] on p "[PERSON_NAME] 2320937176 0544920897" at bounding box center [312, 227] width 70 height 44
click at [638, 419] on span "Dear MEDGULF Client,We have received your request No. 2025/7224775 for insured …" at bounding box center [556, 420] width 551 height 22
click at [638, 415] on span "Dear MEDGULF Client,We have received your request No. 2025/7224775 for insured …" at bounding box center [556, 420] width 551 height 22
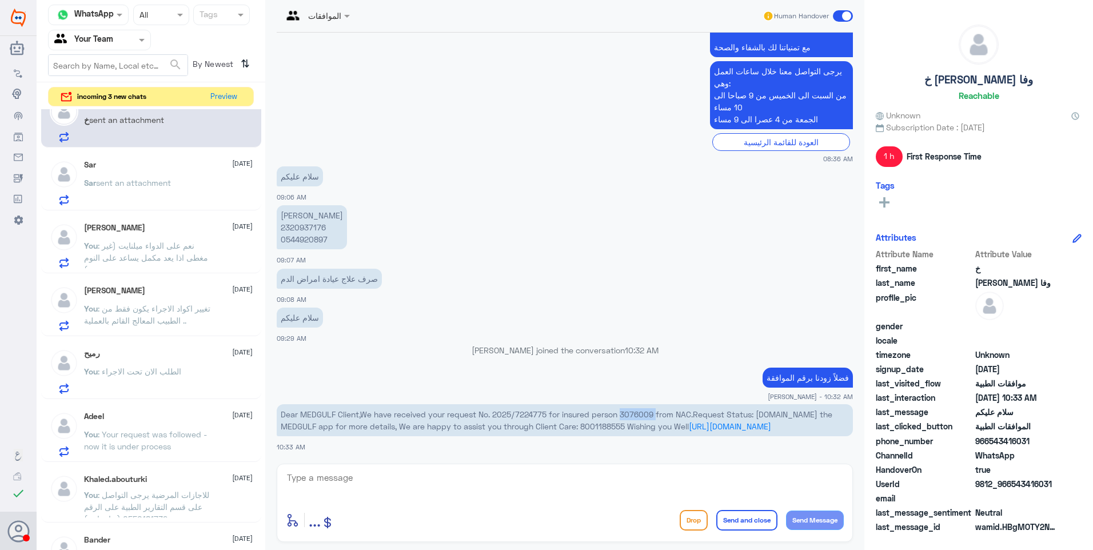
click at [638, 415] on span "Dear MEDGULF Client,We have received your request No. 2025/7224775 for insured …" at bounding box center [556, 420] width 551 height 22
click at [558, 412] on span "Dear MEDGULF Client,We have received your request No. 2025/7224775 for insured …" at bounding box center [556, 420] width 551 height 22
click at [311, 226] on p "[PERSON_NAME] 2320937176 0544920897" at bounding box center [312, 227] width 70 height 44
click at [311, 227] on p "[PERSON_NAME] 2320937176 0544920897" at bounding box center [312, 227] width 70 height 44
drag, startPoint x: 296, startPoint y: 423, endPoint x: 509, endPoint y: 429, distance: 213.2
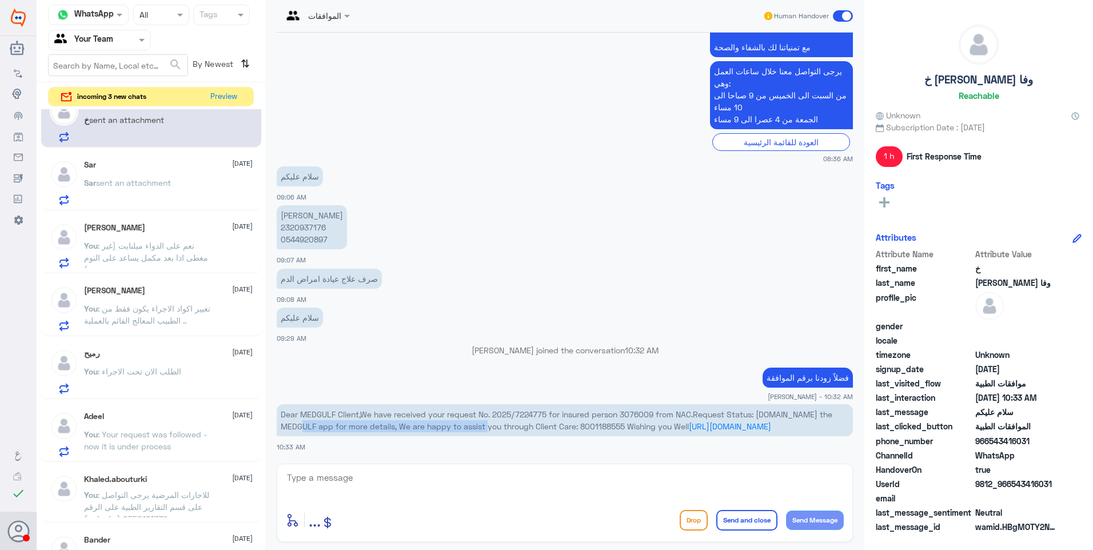
click at [506, 429] on span "Dear MEDGULF Client,We have received your request No. 2025/7224775 for insured …" at bounding box center [556, 420] width 551 height 22
drag, startPoint x: 514, startPoint y: 429, endPoint x: 559, endPoint y: 430, distance: 44.6
click at [554, 430] on span "Dear MEDGULF Client,We have received your request No. 2025/7224775 for insured …" at bounding box center [556, 420] width 551 height 22
drag, startPoint x: 559, startPoint y: 430, endPoint x: 640, endPoint y: 423, distance: 81.5
click at [637, 423] on span "Dear MEDGULF Client,We have received your request No. 2025/7224775 for insured …" at bounding box center [556, 420] width 551 height 22
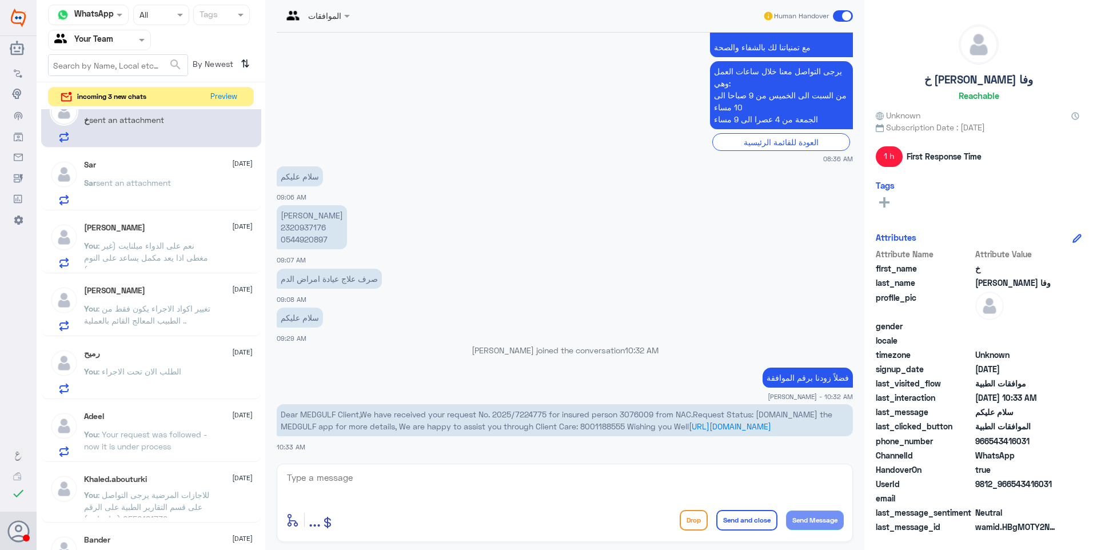
click at [643, 423] on span "Dear MEDGULF Client,We have received your request No. 2025/7224775 for insured …" at bounding box center [556, 420] width 551 height 22
drag, startPoint x: 415, startPoint y: 482, endPoint x: 407, endPoint y: 481, distance: 7.5
click at [415, 481] on textarea at bounding box center [565, 484] width 558 height 28
type textarea "عذراً هل الموافقة في دلة النخيل أم نمار؟"
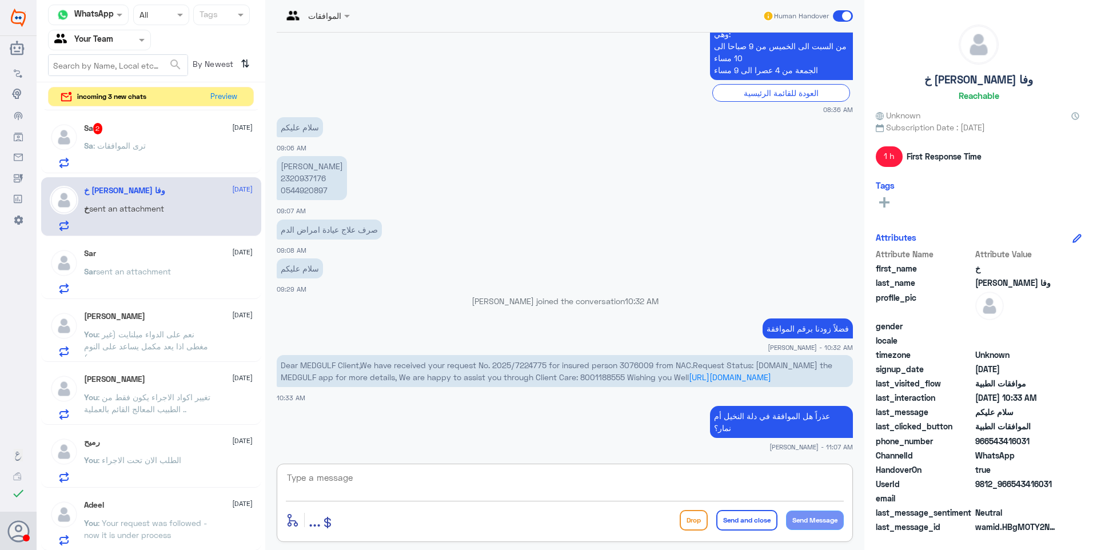
scroll to position [286, 0]
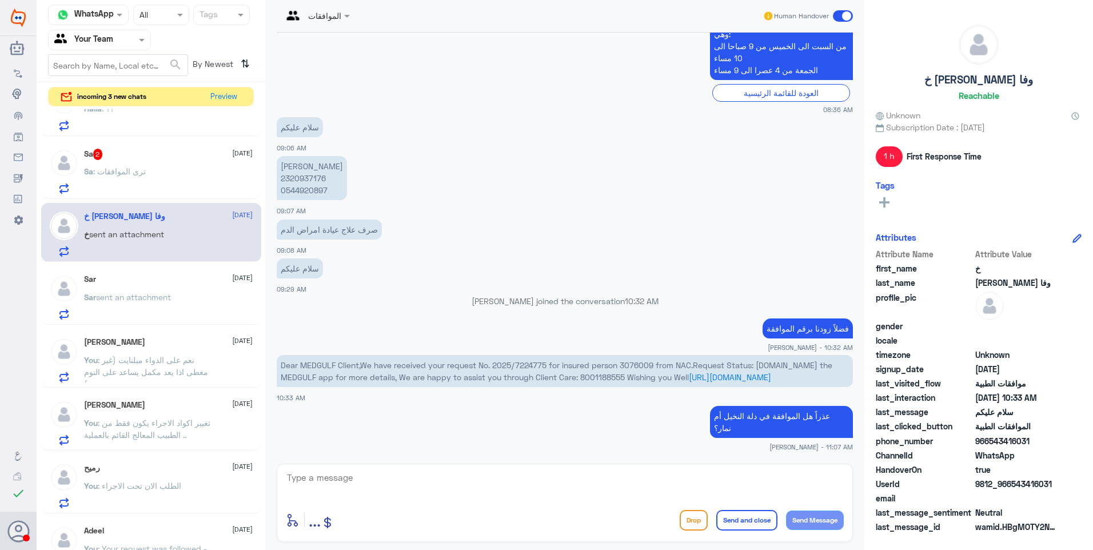
click at [177, 161] on div "Sa 2 [DATE] Sa : ترى الموافقات" at bounding box center [168, 171] width 169 height 45
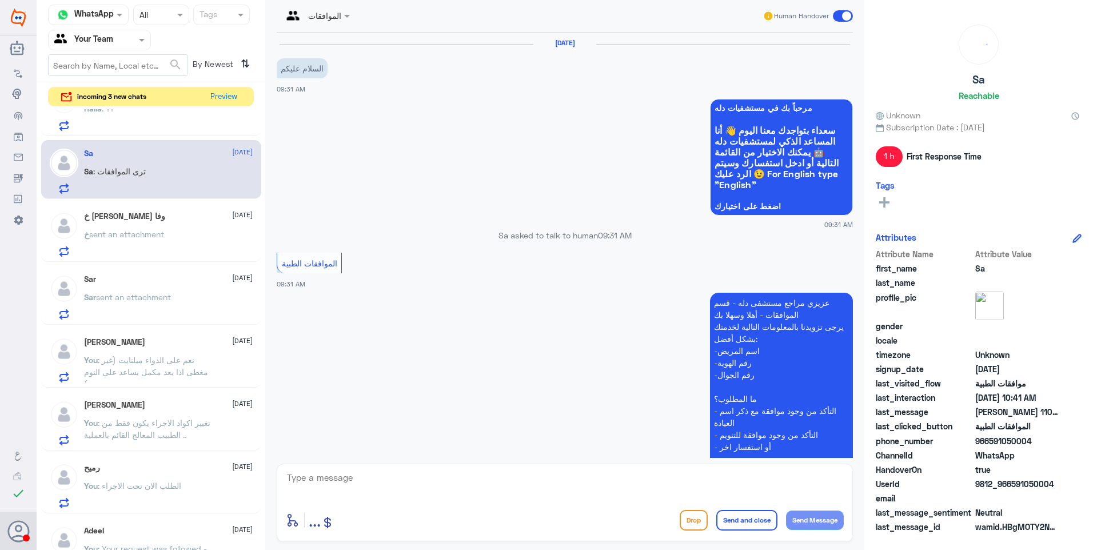
scroll to position [346, 0]
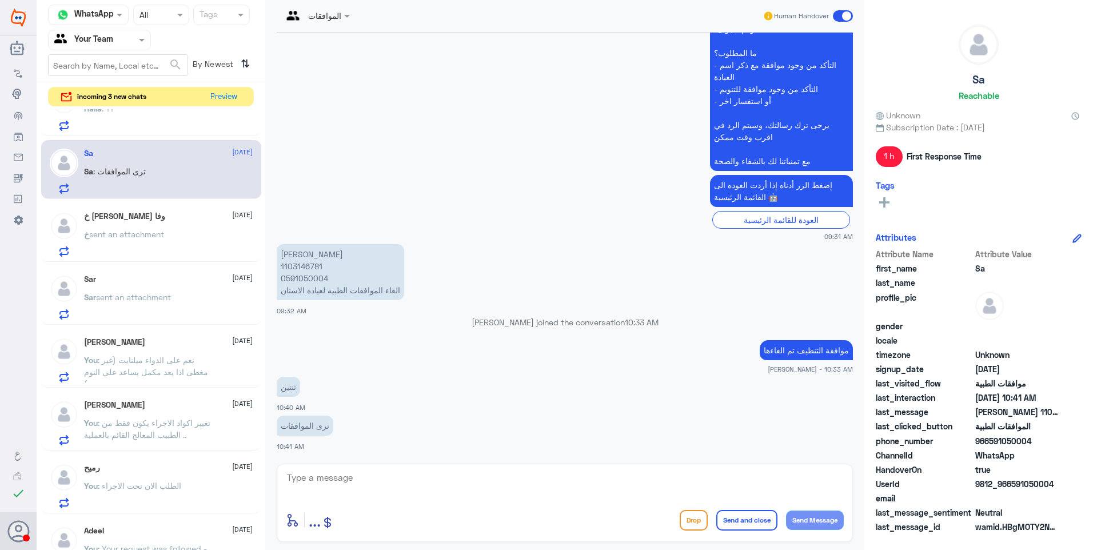
click at [298, 266] on p "[PERSON_NAME] 1103146781 0591050004 الغاء الموافقات الطبيه لعياده الاسنان" at bounding box center [340, 272] width 127 height 56
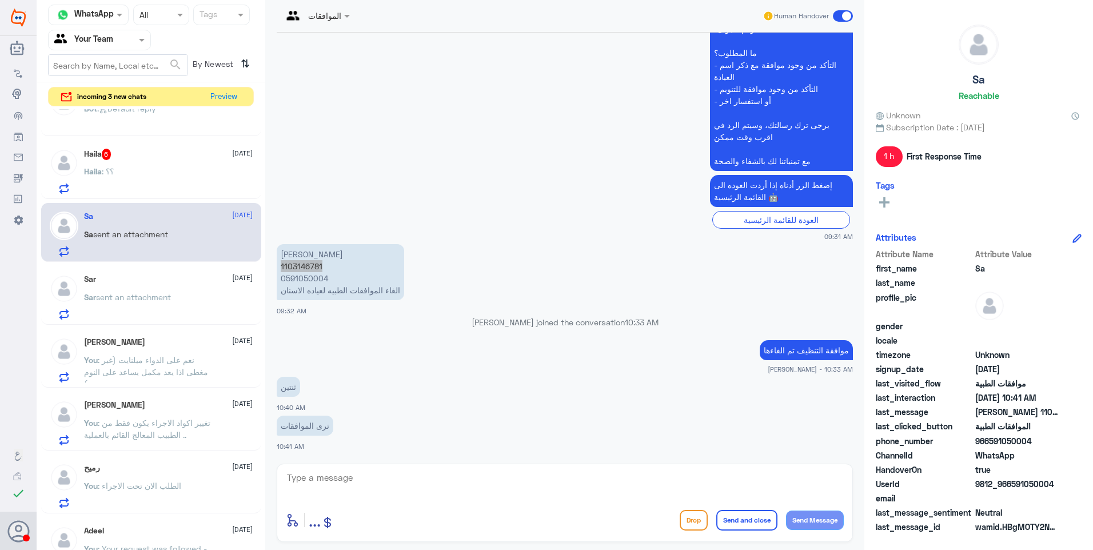
scroll to position [288, 0]
click at [125, 180] on div "Haila : ؟؟" at bounding box center [168, 179] width 169 height 26
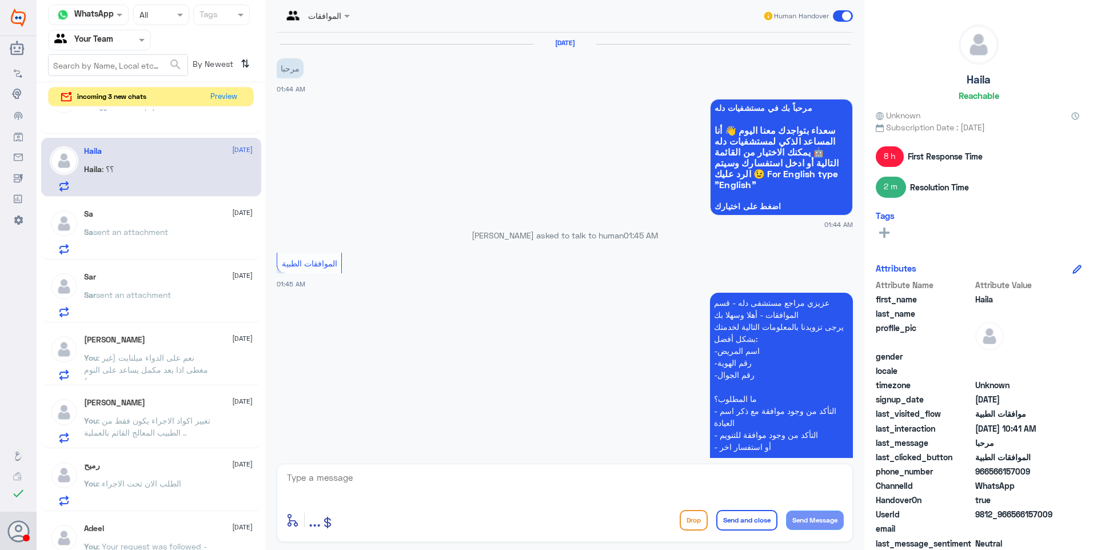
scroll to position [949, 0]
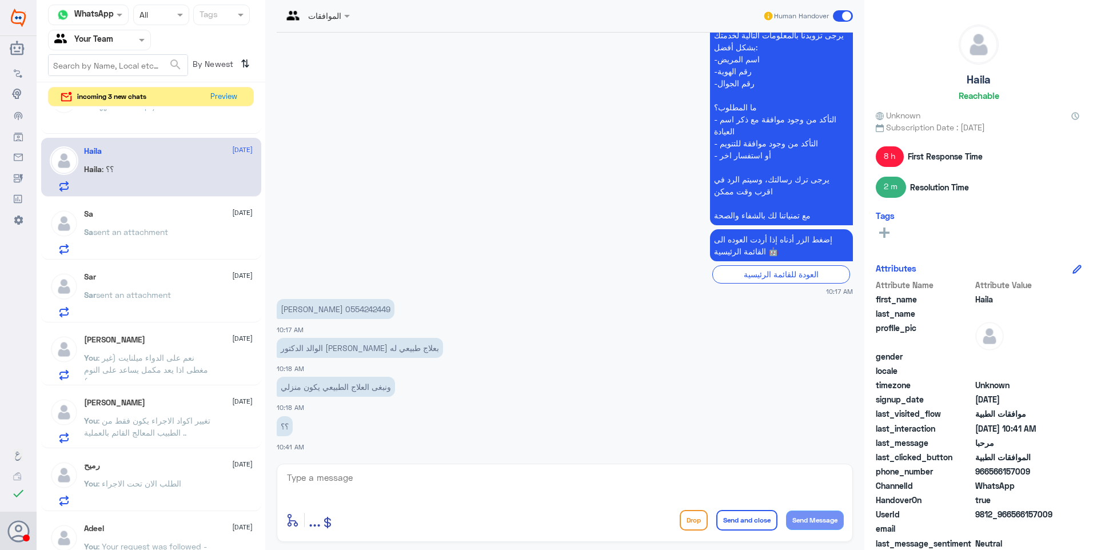
click at [316, 308] on p "[PERSON_NAME] 0554242449" at bounding box center [336, 309] width 118 height 20
click at [497, 259] on app-msgs-text "إضغط الزر أدناه إذا أردت العوده الى القائمة الرئيسية 🤖" at bounding box center [565, 245] width 576 height 33
click at [145, 371] on span ": نعم على الدواء ميلنايت (غير مغطى اذا يعد مكمل يساعد على النوم )" at bounding box center [146, 370] width 124 height 34
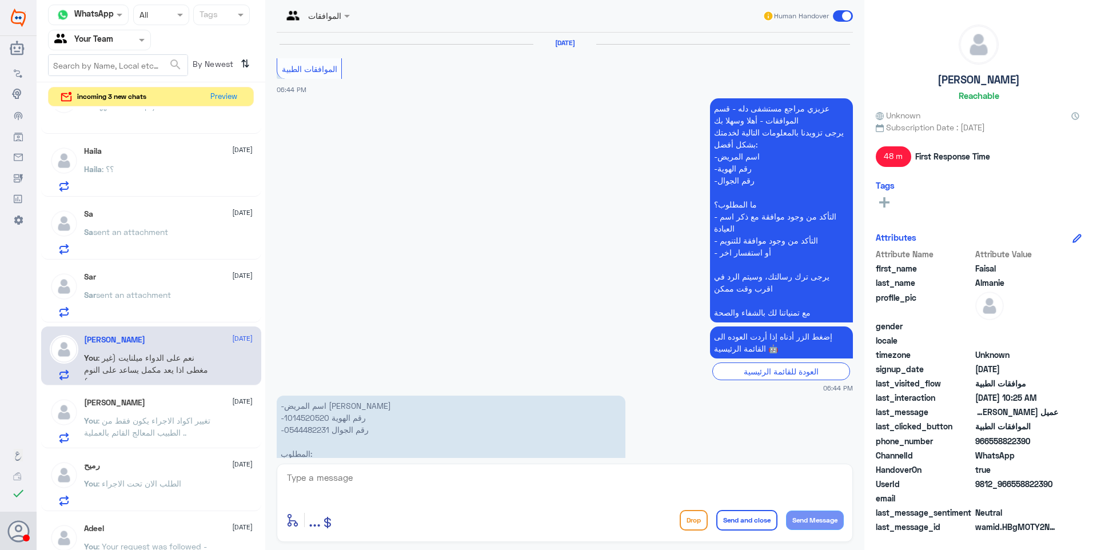
scroll to position [1207, 0]
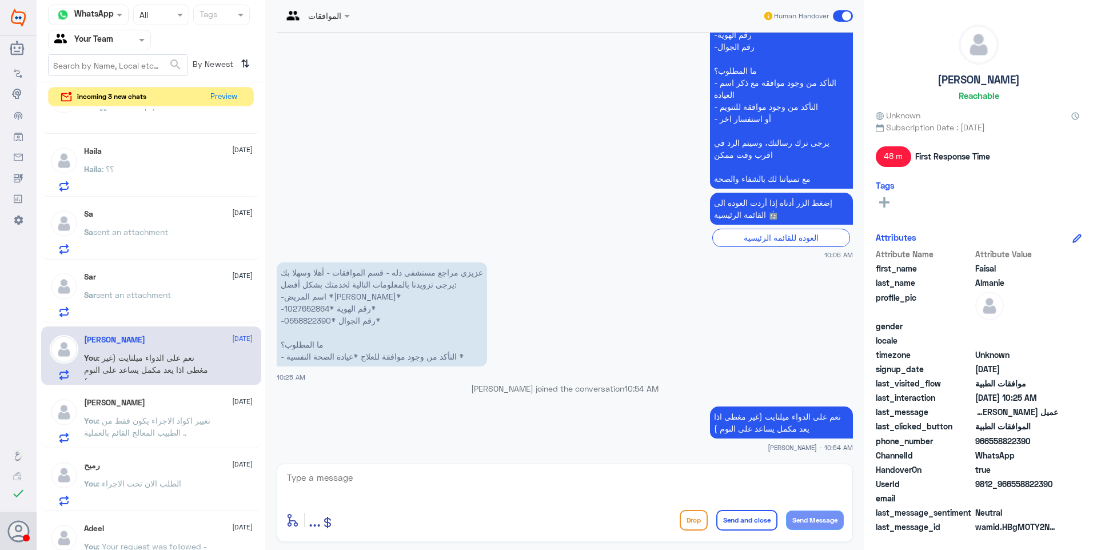
click at [167, 423] on span ": تغيير اكواد الاجراء يكون فقط من الطبيب المعالج القائم بالعملية .." at bounding box center [147, 426] width 126 height 22
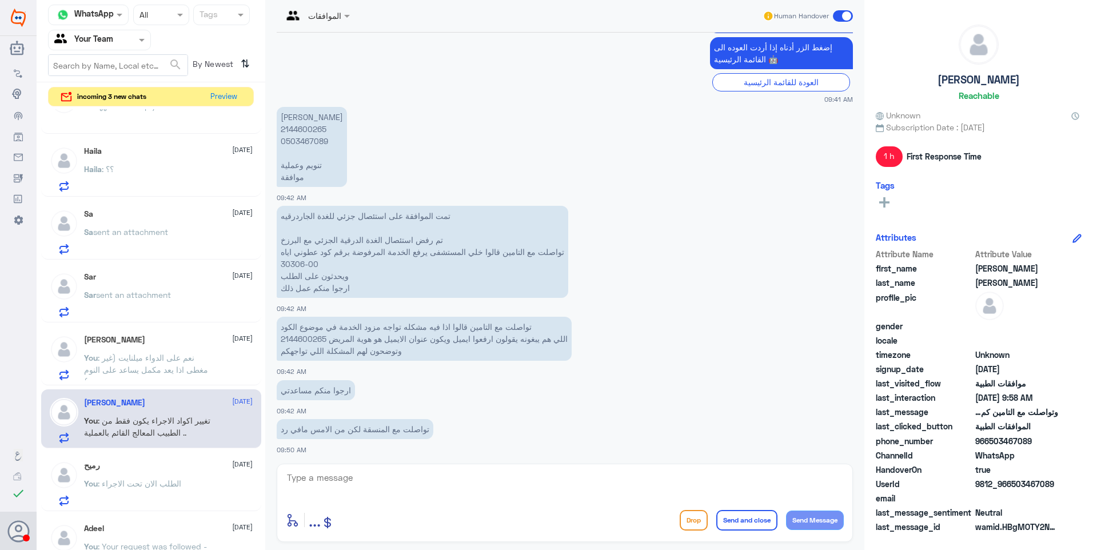
scroll to position [858, 0]
click at [296, 137] on p "[PERSON_NAME] 2144600265 0503467089 تنويم وعملية موافقة" at bounding box center [312, 150] width 70 height 80
click at [297, 127] on p "[PERSON_NAME] 2144600265 0503467089 تنويم وعملية موافقة" at bounding box center [312, 150] width 70 height 80
click at [159, 218] on div "[DATE]" at bounding box center [168, 214] width 169 height 10
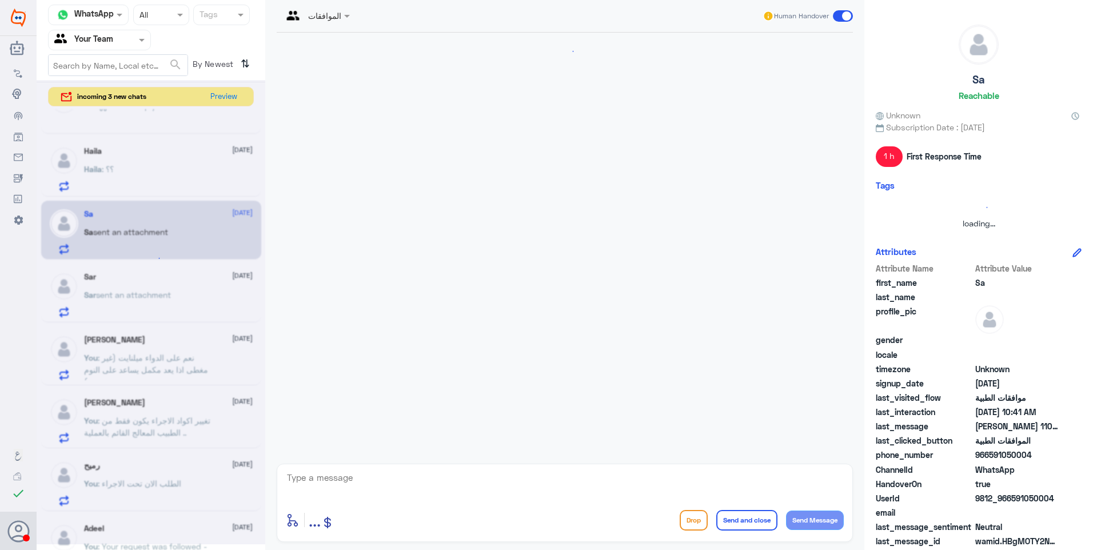
scroll to position [346, 0]
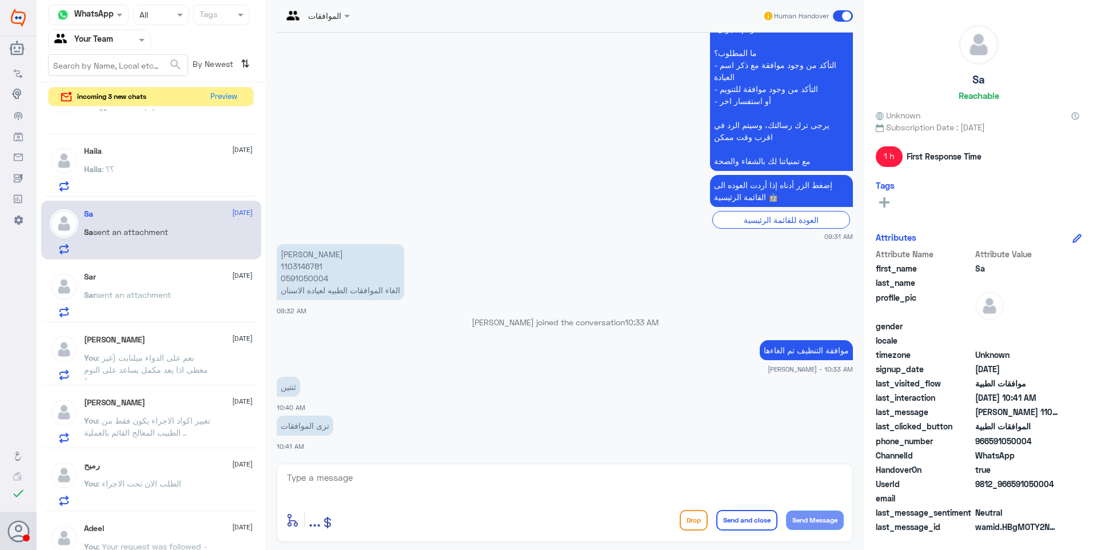
click at [153, 154] on div "Haila [DATE]" at bounding box center [168, 151] width 169 height 10
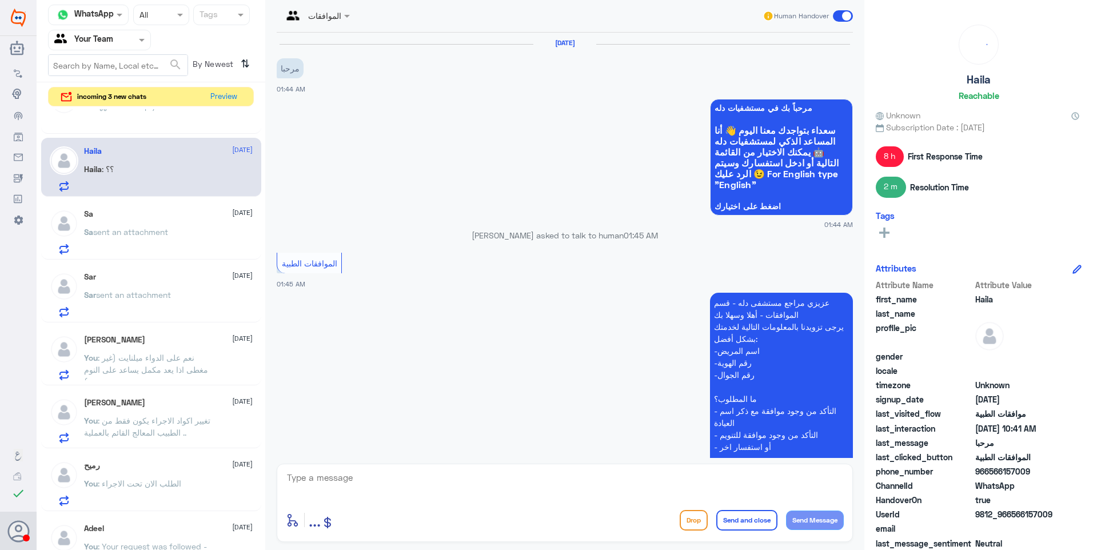
scroll to position [949, 0]
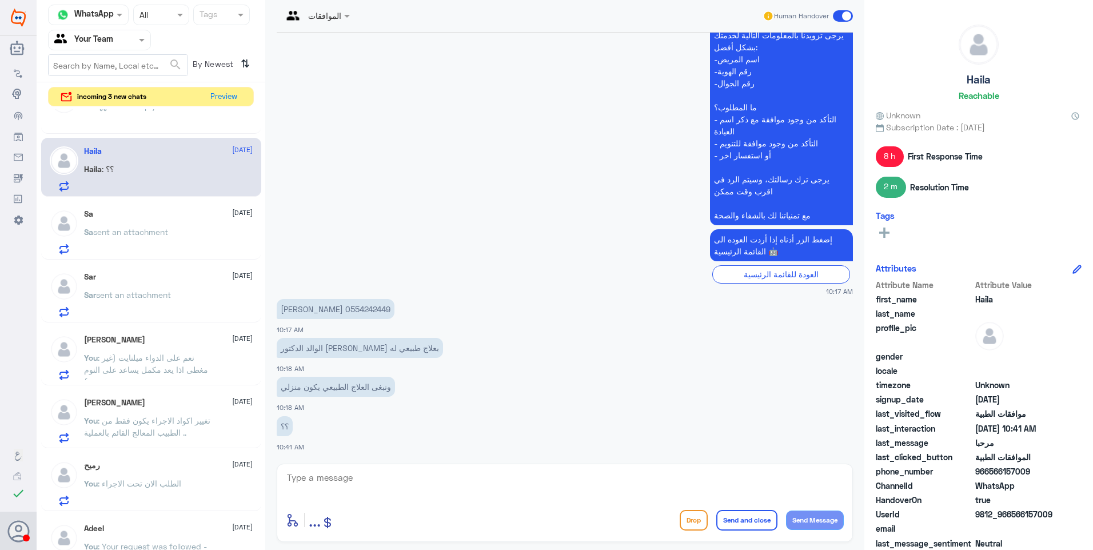
click at [317, 309] on p "[PERSON_NAME] 0554242449" at bounding box center [336, 309] width 118 height 20
click at [315, 309] on p "[PERSON_NAME] 0554242449" at bounding box center [336, 309] width 118 height 20
click at [332, 491] on textarea at bounding box center [565, 484] width 558 height 28
click at [341, 23] on div "الموافقات" at bounding box center [311, 15] width 59 height 27
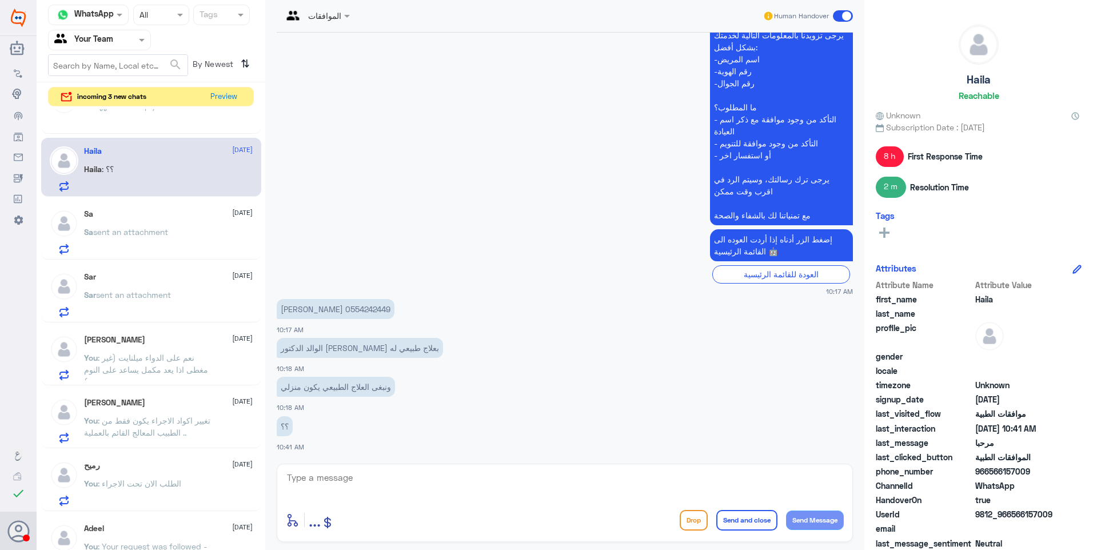
drag, startPoint x: 556, startPoint y: 417, endPoint x: 431, endPoint y: 483, distance: 141.6
click at [555, 417] on app-msgs-text "؟؟" at bounding box center [565, 426] width 576 height 21
click at [421, 486] on textarea at bounding box center [565, 484] width 558 height 28
type textarea "T"
type textarea "يرجى التواصل مع قسم العلاج الطبيعي على الرقم 0112993319"
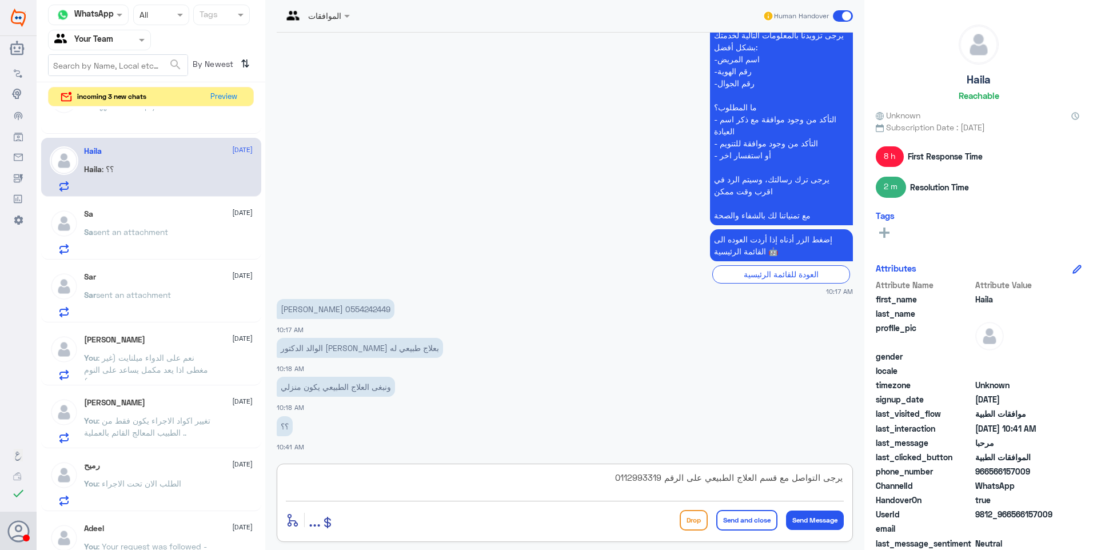
click at [734, 522] on button "Send and close" at bounding box center [746, 520] width 61 height 21
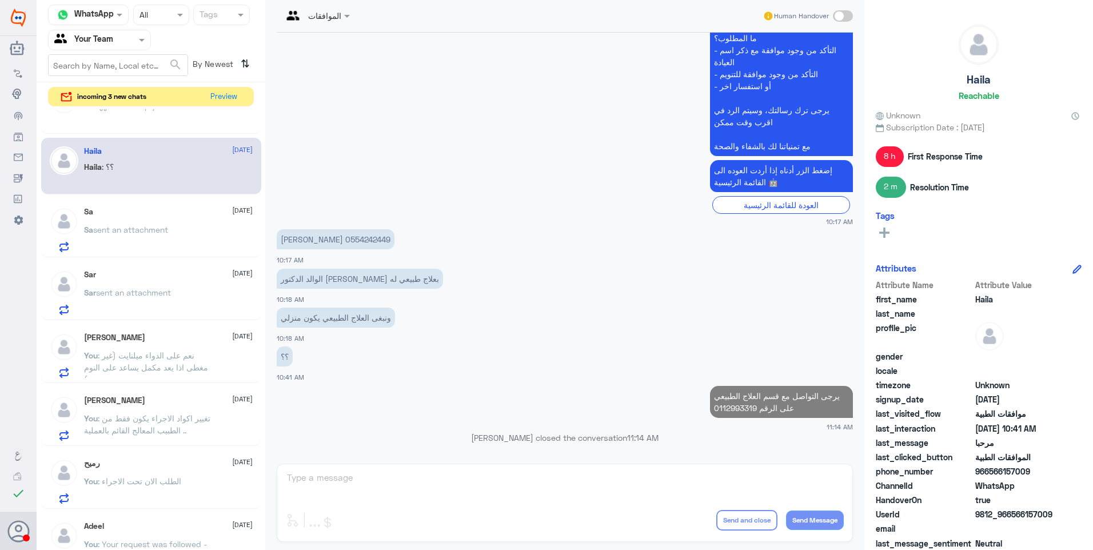
scroll to position [117, 0]
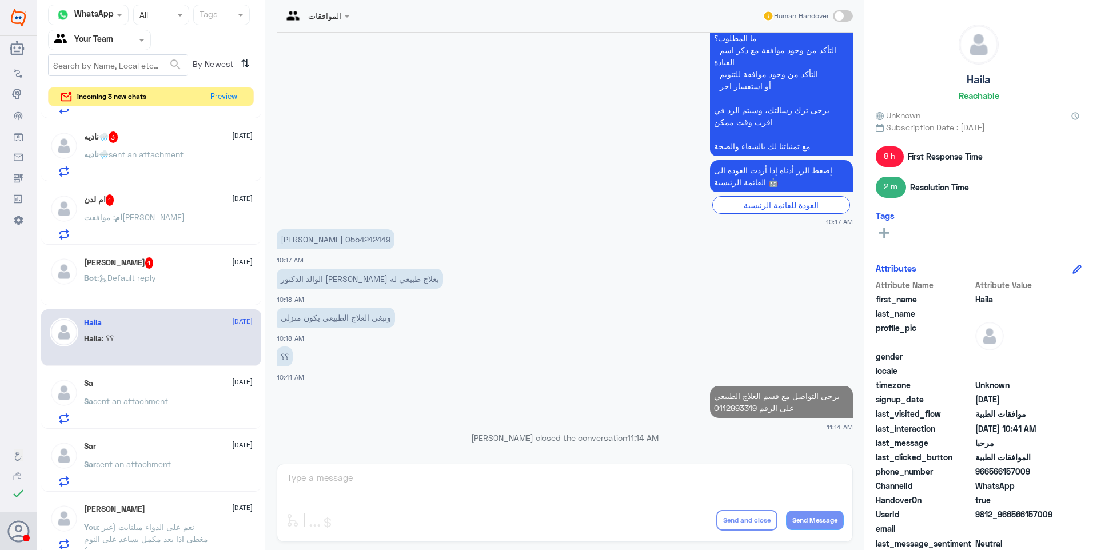
click at [139, 271] on div "[PERSON_NAME] 1 [DATE] Bot : Default reply" at bounding box center [168, 278] width 169 height 43
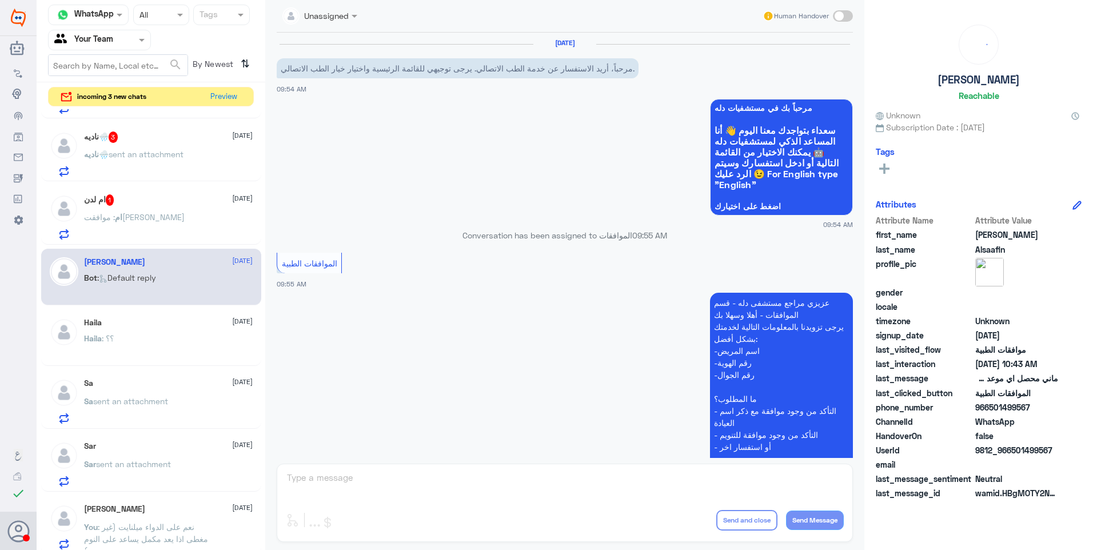
scroll to position [555, 0]
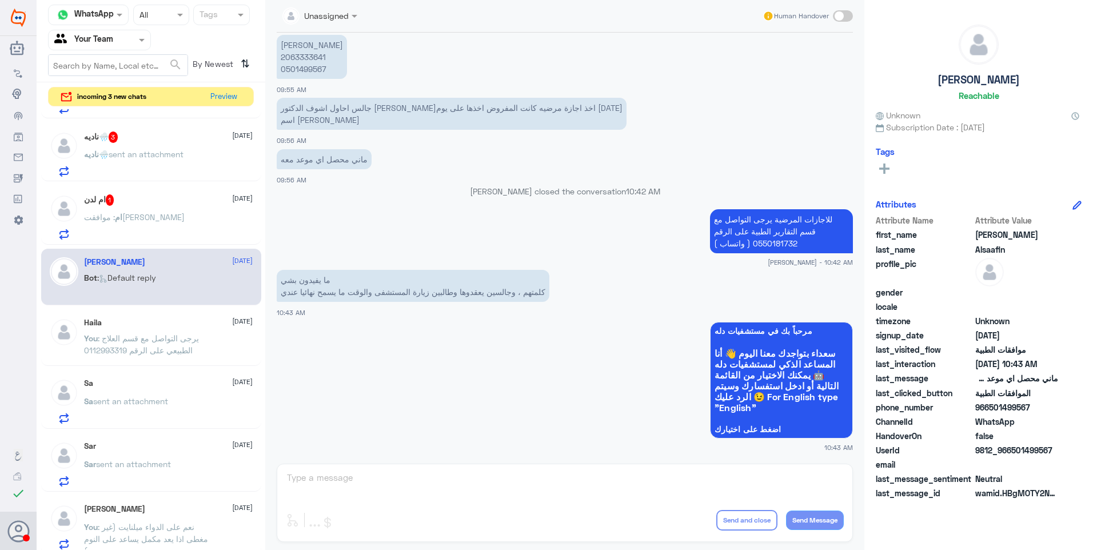
click at [543, 293] on p "ما يفيدون بشي كلمتهم ، وجالسين يعقدوها وطالبين زيارة المستشفى والوقت ما يسمح نه…" at bounding box center [413, 286] width 273 height 32
drag, startPoint x: 506, startPoint y: 293, endPoint x: 499, endPoint y: 293, distance: 6.3
click at [501, 293] on p "ما يفيدون بشي كلمتهم ، وجالسين يعقدوها وطالبين زيارة المستشفى والوقت ما يسمح نه…" at bounding box center [413, 286] width 273 height 32
drag, startPoint x: 499, startPoint y: 293, endPoint x: 437, endPoint y: 292, distance: 62.9
click at [437, 292] on p "ما يفيدون بشي كلمتهم ، وجالسين يعقدوها وطالبين زيارة المستشفى والوقت ما يسمح نه…" at bounding box center [413, 286] width 273 height 32
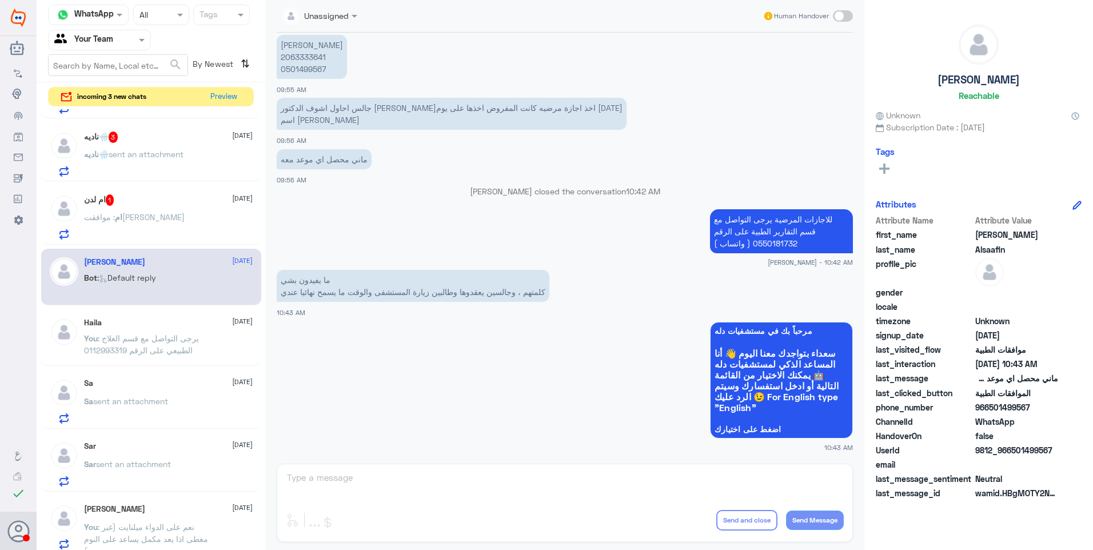
click at [401, 291] on p "ما يفيدون بشي كلمتهم ، وجالسين يعقدوها وطالبين زيارة المستشفى والوقت ما يسمح نه…" at bounding box center [413, 286] width 273 height 32
drag, startPoint x: 401, startPoint y: 291, endPoint x: 363, endPoint y: 291, distance: 37.7
click at [366, 291] on p "ما يفيدون بشي كلمتهم ، وجالسين يعقدوها وطالبين زيارة المستشفى والوقت ما يسمح نه…" at bounding box center [413, 286] width 273 height 32
click at [339, 290] on p "ما يفيدون بشي كلمتهم ، وجالسين يعقدوها وطالبين زيارة المستشفى والوقت ما يسمح نه…" at bounding box center [413, 286] width 273 height 32
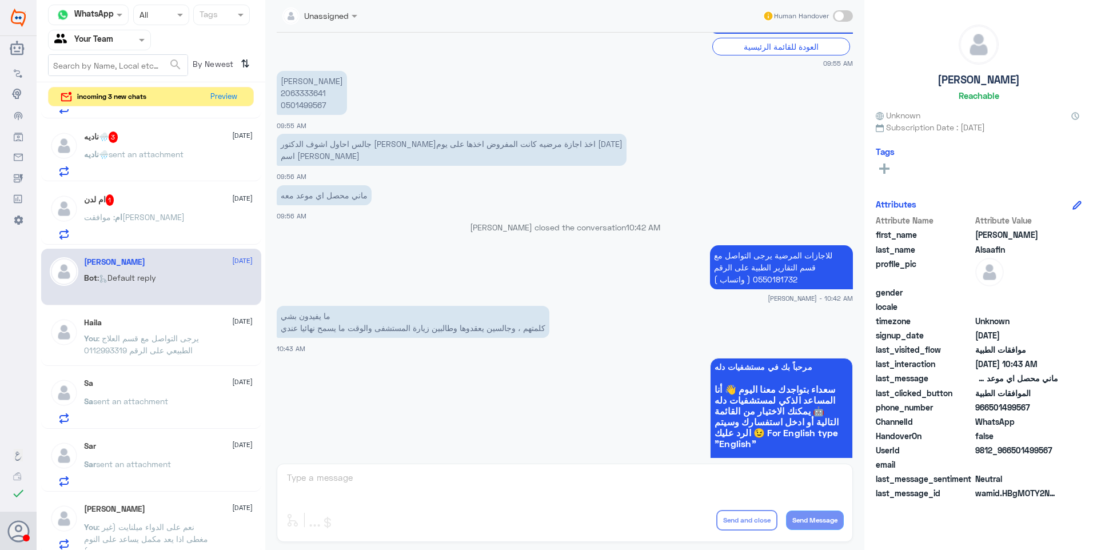
scroll to position [498, 0]
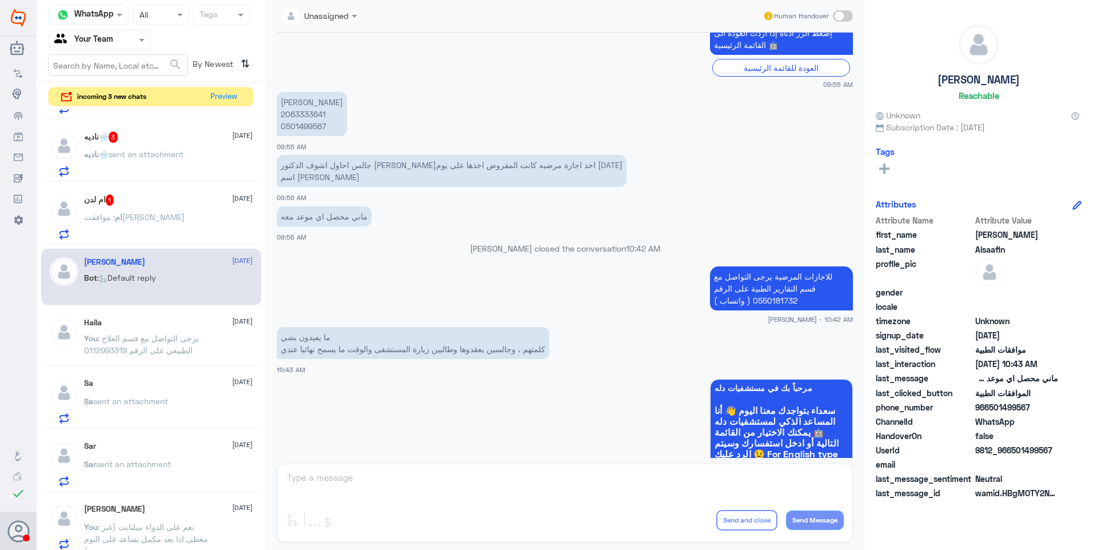
click at [154, 222] on div "ام : موافقت[PERSON_NAME]" at bounding box center [168, 227] width 169 height 26
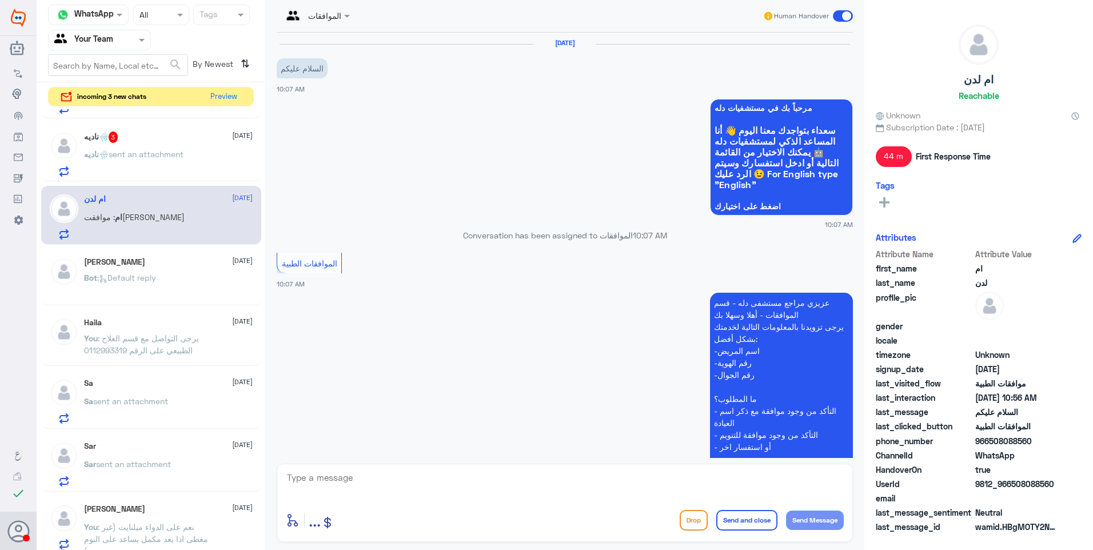
scroll to position [231, 0]
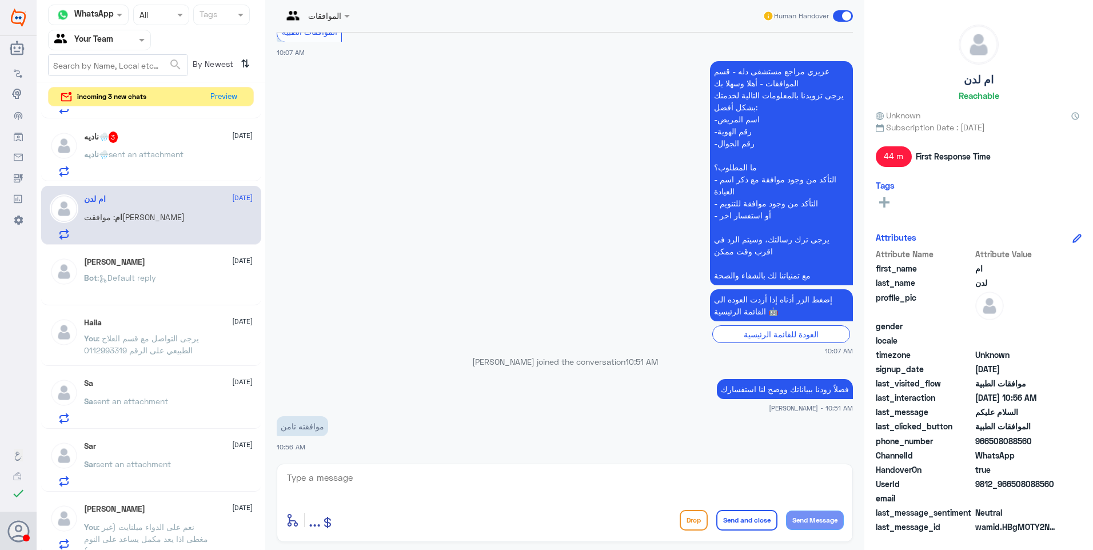
click at [338, 479] on textarea at bounding box center [565, 484] width 558 height 28
click at [343, 479] on textarea at bounding box center [565, 484] width 558 height 28
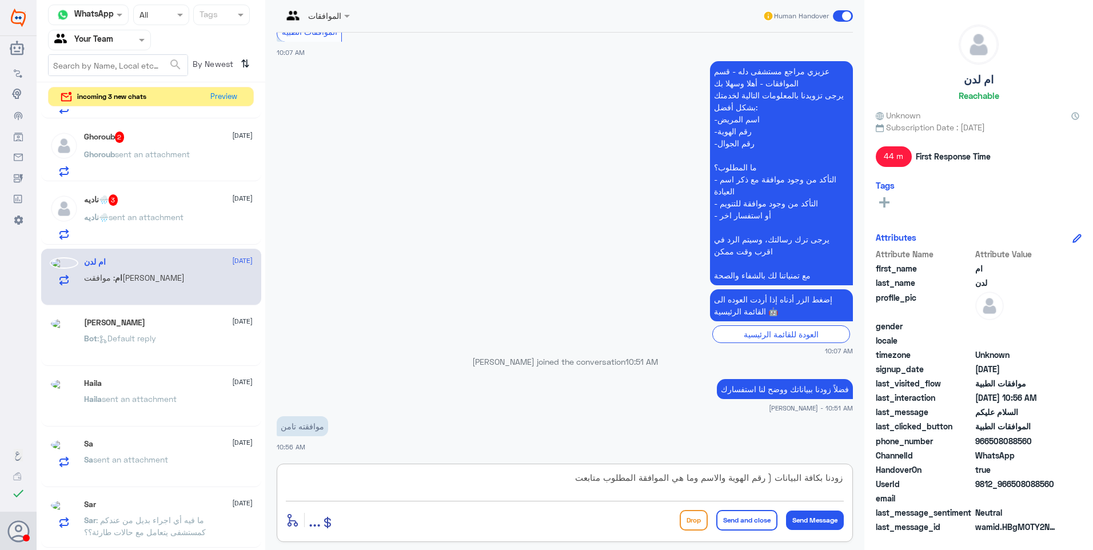
scroll to position [117, 0]
type textarea "زودنا بكافة البيانات ( رقم الهوية والاسم وما هي الموافقة المطلوب متابعتها)"
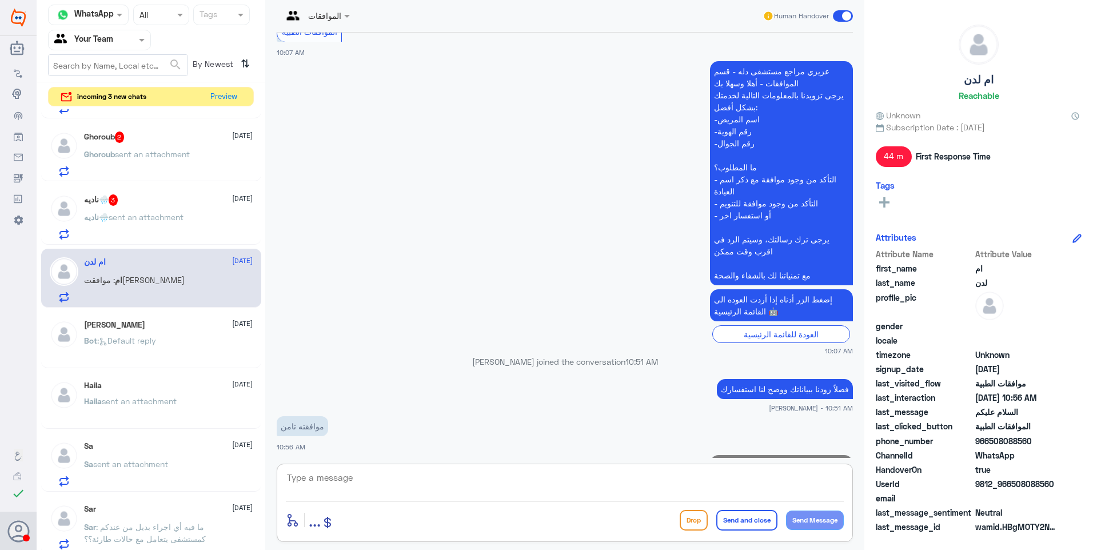
scroll to position [280, 0]
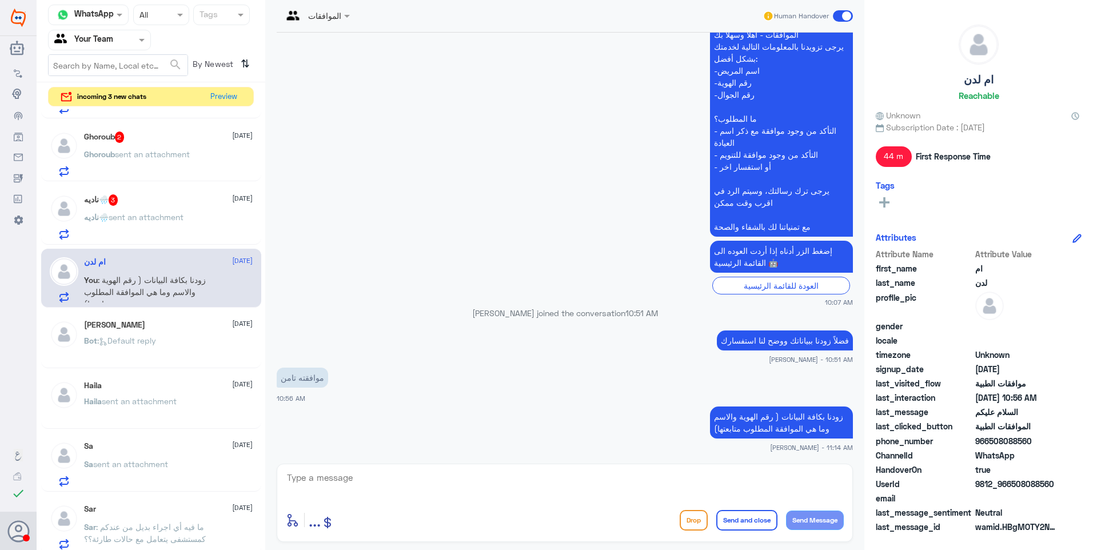
click at [171, 227] on p "ناديه🌧️ sent an attachment" at bounding box center [133, 225] width 99 height 29
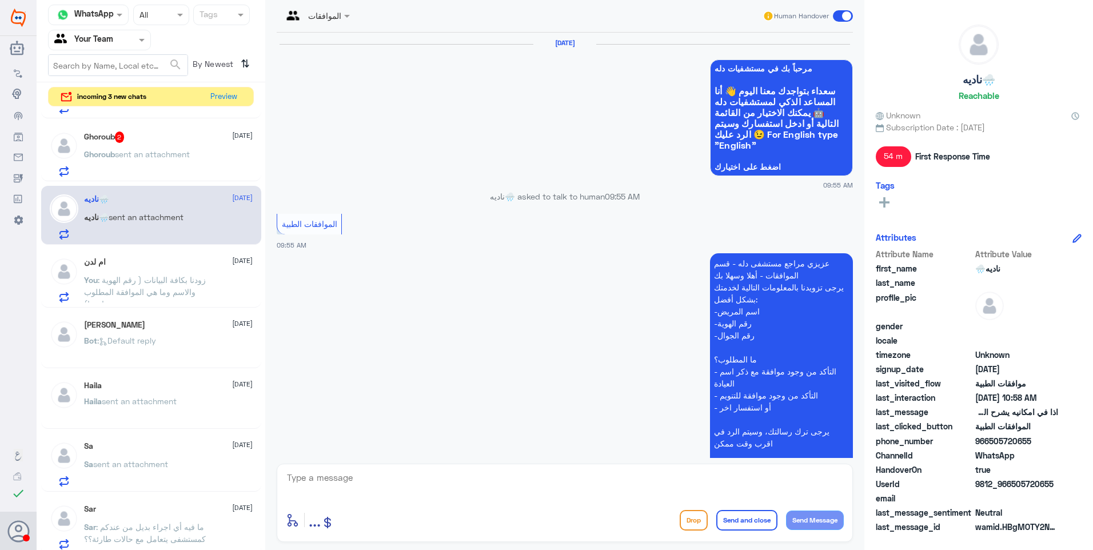
scroll to position [1097, 0]
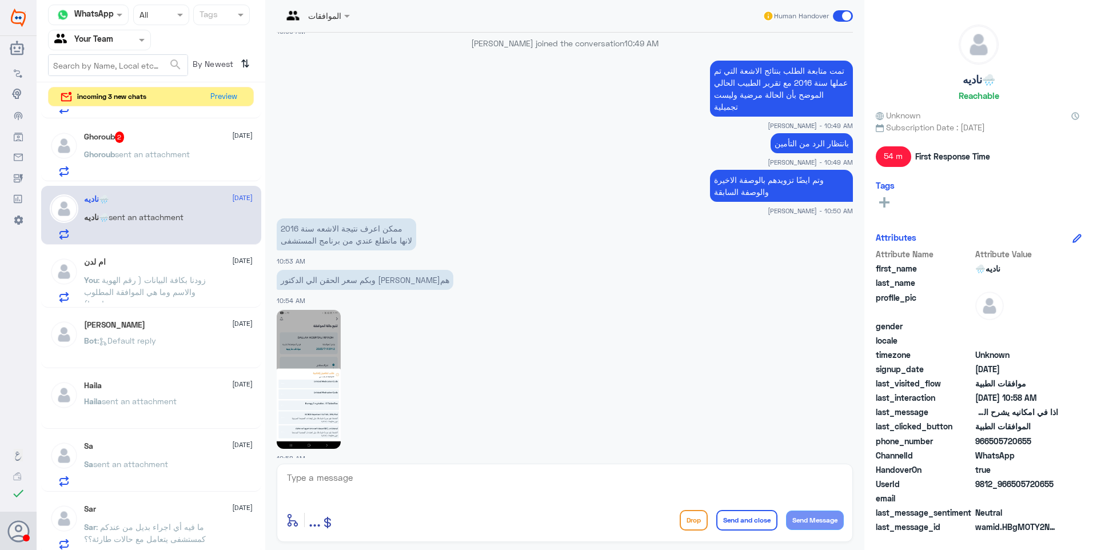
drag, startPoint x: 387, startPoint y: 218, endPoint x: 348, endPoint y: 223, distance: 39.8
click at [348, 223] on p "ممكن اعرف نتيجة الاشعه سنة 2016 لانها ماتطلع عندي من برنامج المستشفى" at bounding box center [346, 234] width 139 height 32
drag, startPoint x: 348, startPoint y: 223, endPoint x: 341, endPoint y: 225, distance: 7.1
click at [341, 223] on p "ممكن اعرف نتيجة الاشعه سنة 2016 لانها ماتطلع عندي من برنامج المستشفى" at bounding box center [346, 234] width 139 height 32
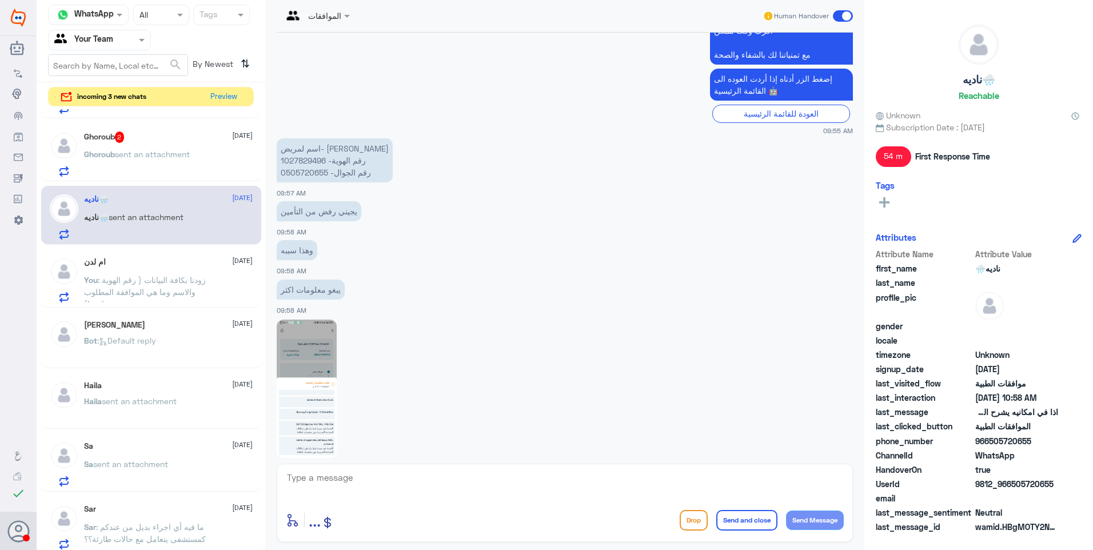
scroll to position [411, 0]
click at [307, 162] on p "اسم لمريض- [PERSON_NAME] رقم الهوية- 1027829496 رقم الجوال- 0505720655" at bounding box center [335, 161] width 116 height 44
click at [306, 162] on p "اسم لمريض- [PERSON_NAME] رقم الهوية- 1027829496 رقم الجوال- 0505720655" at bounding box center [335, 161] width 116 height 44
click at [361, 481] on textarea at bounding box center [565, 484] width 558 height 28
paste textarea "[MEDICAL_DATA] INJECTION MULTIPLE"
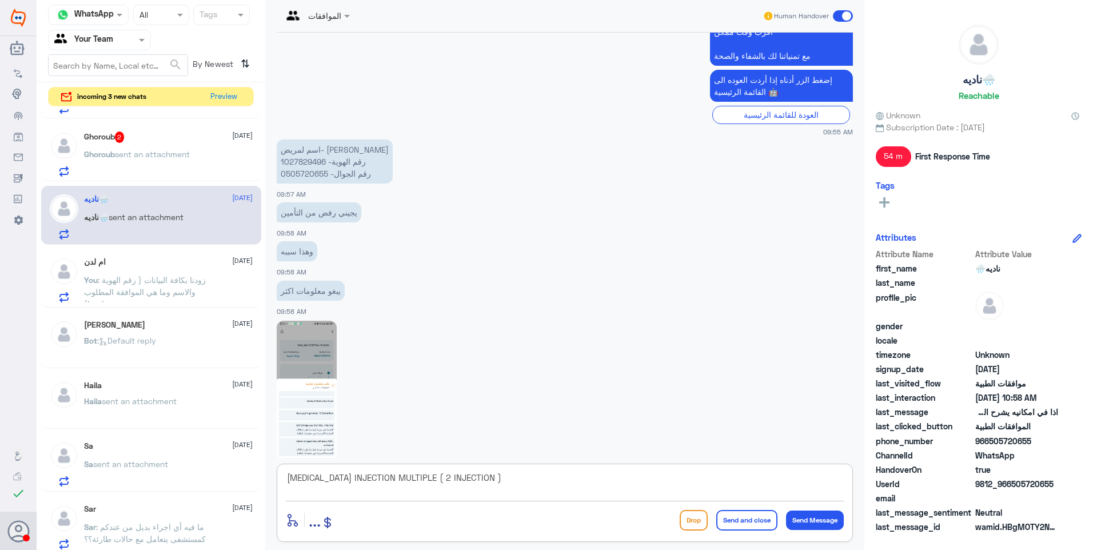
paste textarea "5,590.20"
type textarea "[MEDICAL_DATA] INJECTION MULTIPLE ( 2 INJECTION ) 5,590.20 SR."
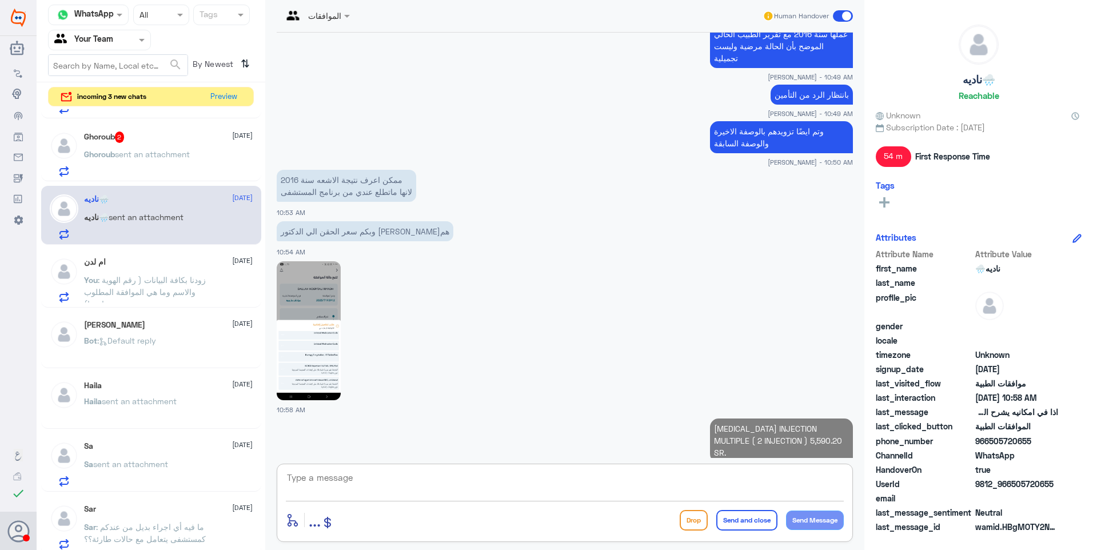
paste textarea "[MEDICAL_DATA] Injection 1IU/1ML"
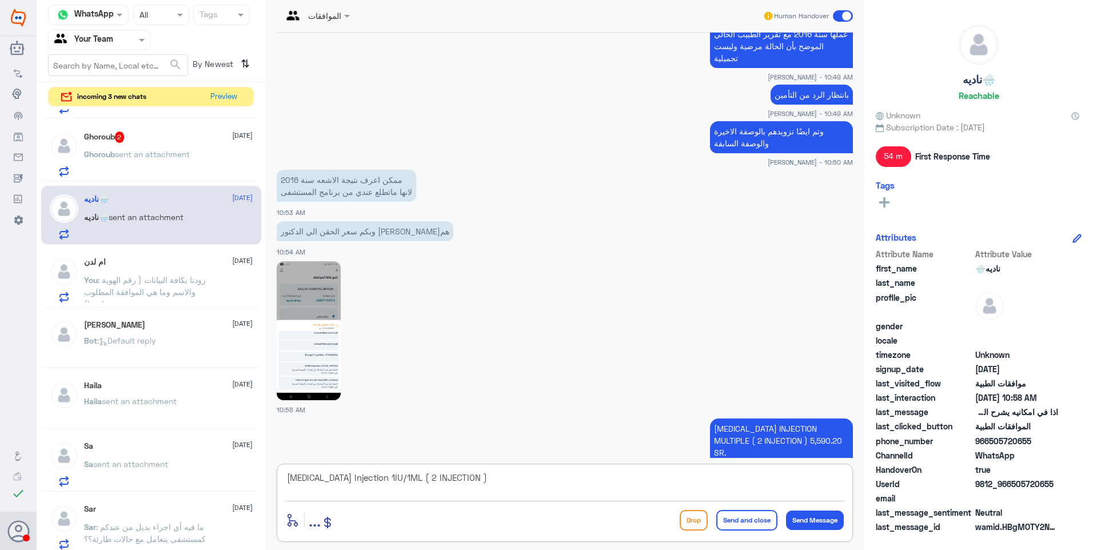
paste textarea "1,342.10"
type textarea "[MEDICAL_DATA] Injection 1IU/1ML ( 2 INJECTION ) 1,342.10 SR."
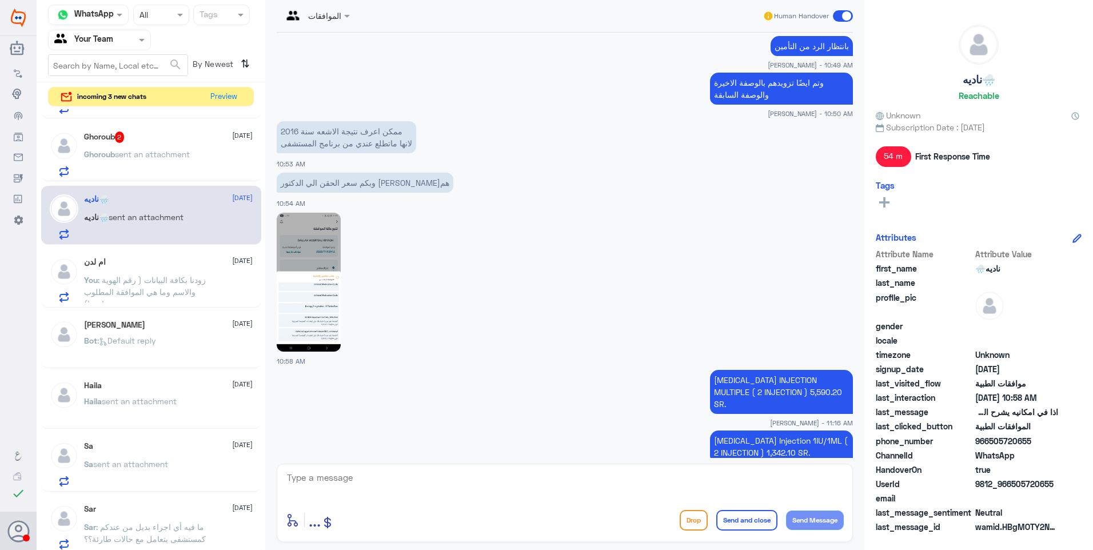
drag, startPoint x: 144, startPoint y: 158, endPoint x: 336, endPoint y: 119, distance: 196.0
click at [146, 159] on p "[PERSON_NAME] sent an attachment" at bounding box center [137, 162] width 106 height 29
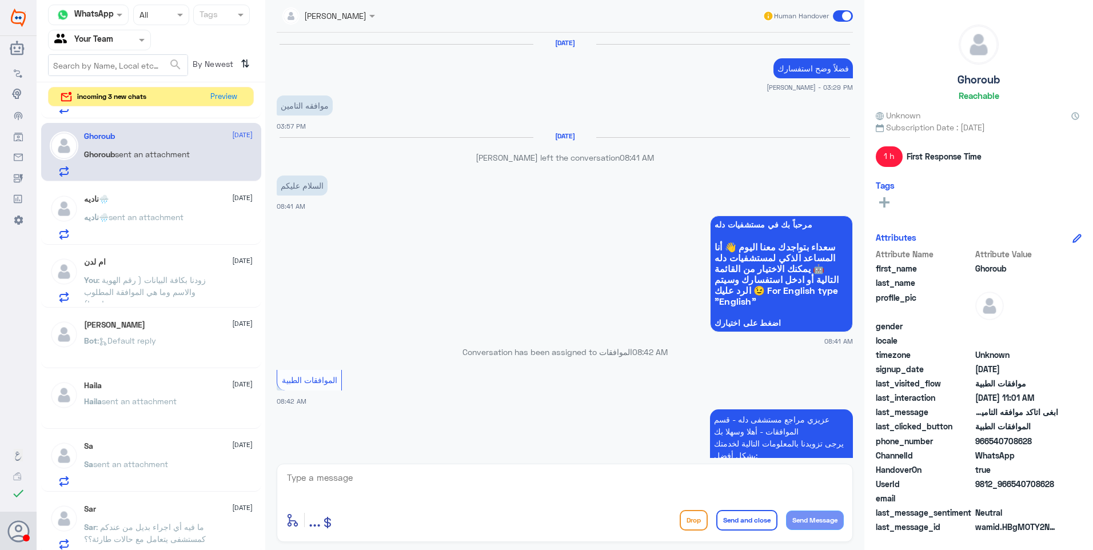
scroll to position [866, 0]
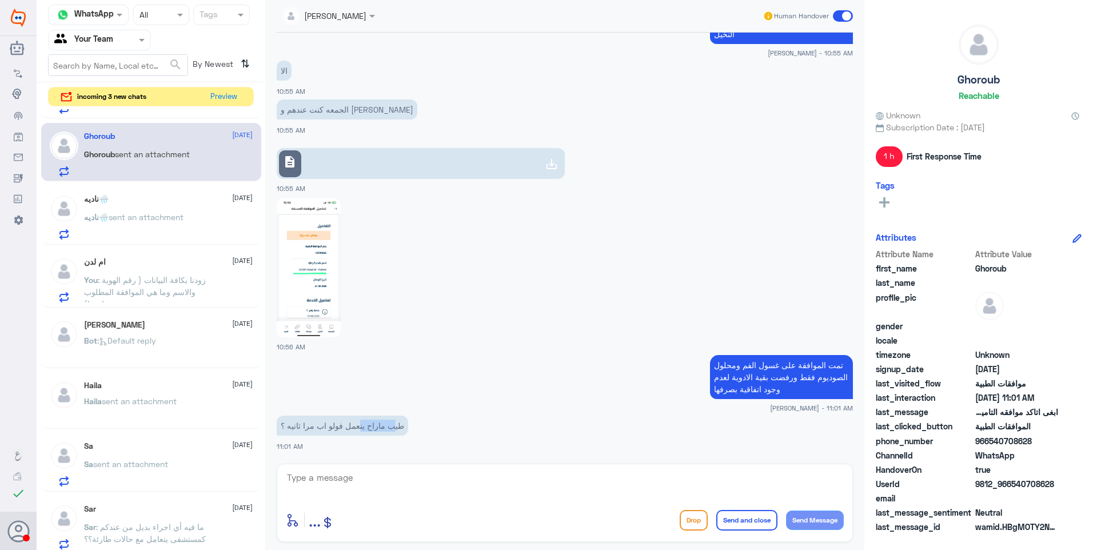
drag, startPoint x: 390, startPoint y: 423, endPoint x: 351, endPoint y: 417, distance: 40.0
click at [351, 417] on p "طيب ماراح ينعمل فولو اب مرا ثانيه ؟" at bounding box center [342, 425] width 131 height 20
drag, startPoint x: 351, startPoint y: 417, endPoint x: 373, endPoint y: 425, distance: 23.1
click at [373, 425] on p "طيب ماراح ينعمل فولو اب مرا ثانيه ؟" at bounding box center [342, 425] width 131 height 20
drag, startPoint x: 343, startPoint y: 427, endPoint x: 351, endPoint y: 428, distance: 8.6
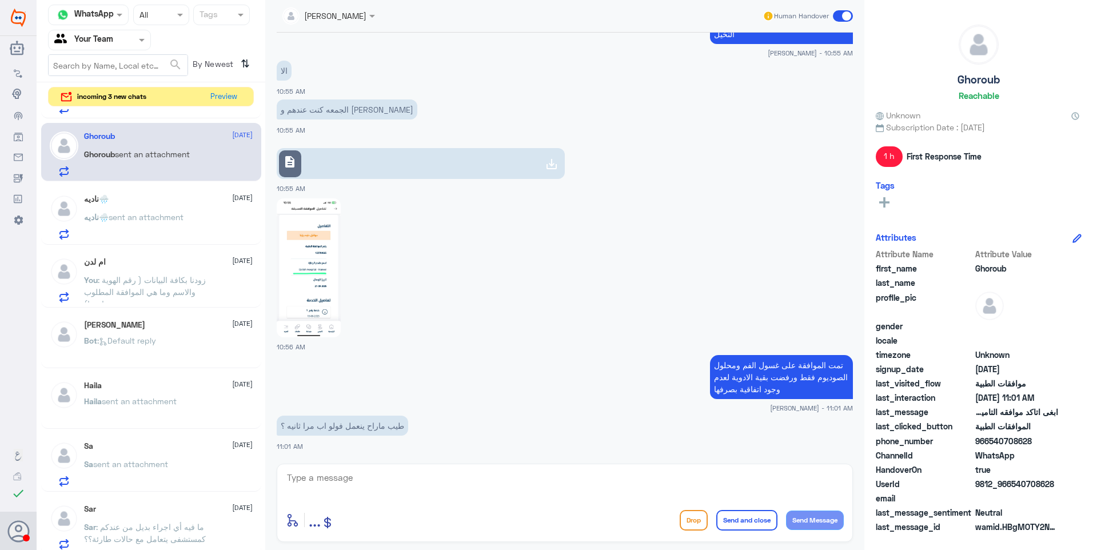
click at [347, 427] on p "طيب ماراح ينعمل فولو اب مرا ثانيه ؟" at bounding box center [342, 425] width 131 height 20
click at [702, 364] on app-msgs-text "تمت الموافقة على غسول الفم ومحلول الصوديوم فقط ورفضت بقية الادوية لعدم وجود اتف…" at bounding box center [565, 377] width 576 height 45
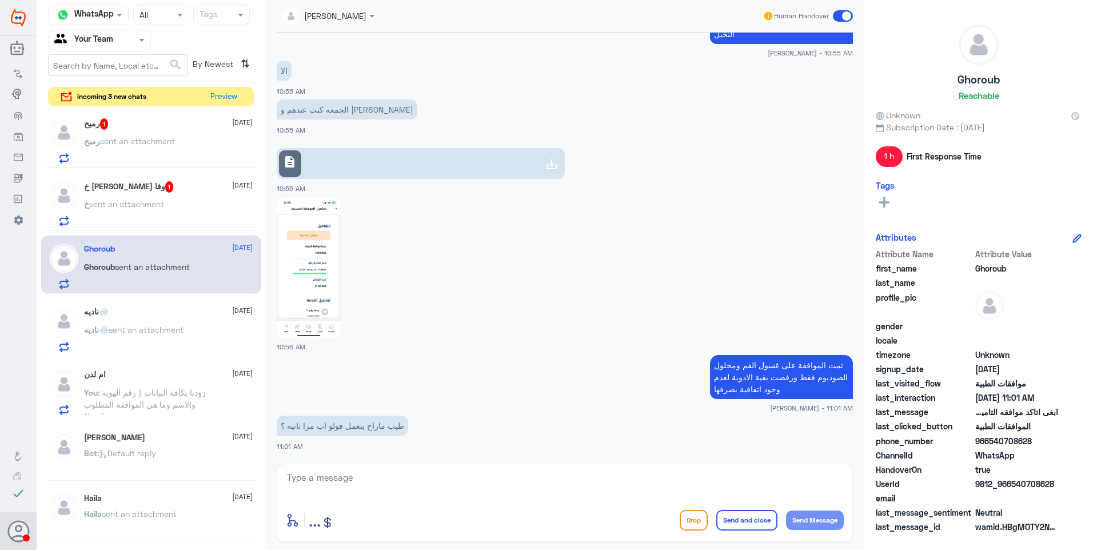
scroll to position [0, 0]
click at [390, 486] on textarea at bounding box center [565, 484] width 558 height 28
type textarea "الرد لن يتغير للاسف"
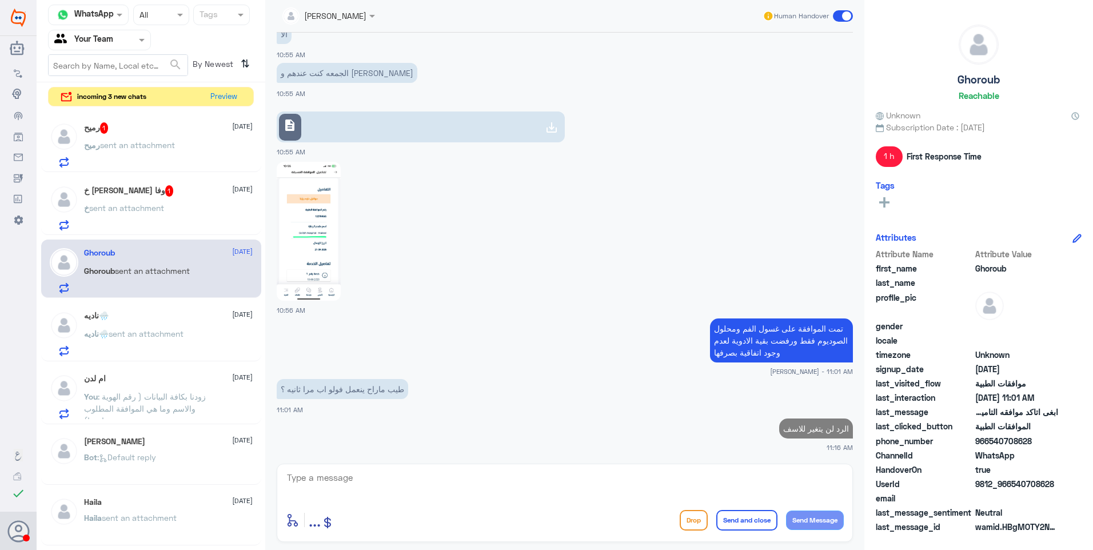
click at [148, 197] on div "خ [PERSON_NAME] وفا 1 [DATE] خ sent an attachment" at bounding box center [168, 207] width 169 height 45
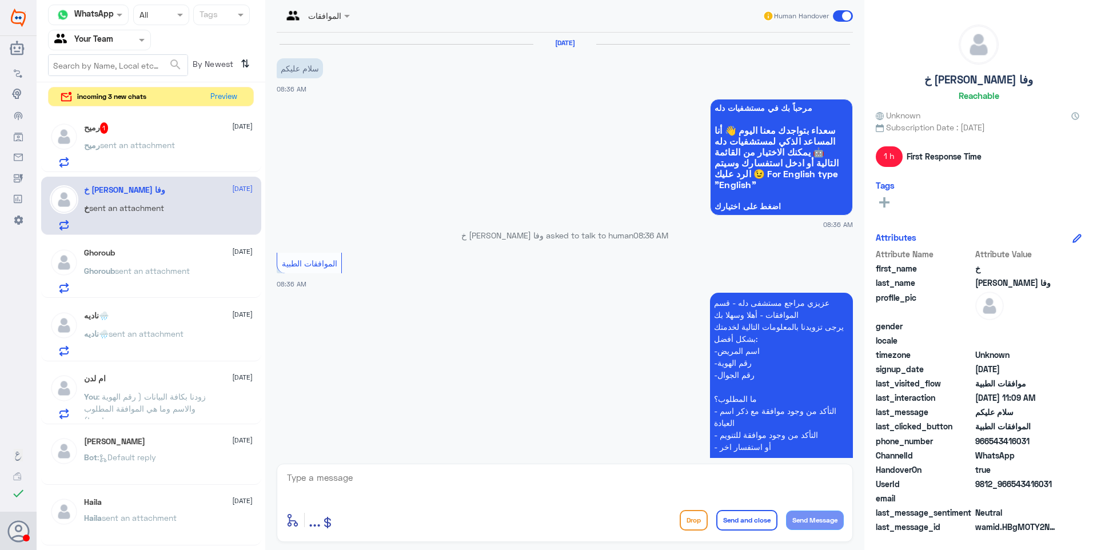
scroll to position [547, 0]
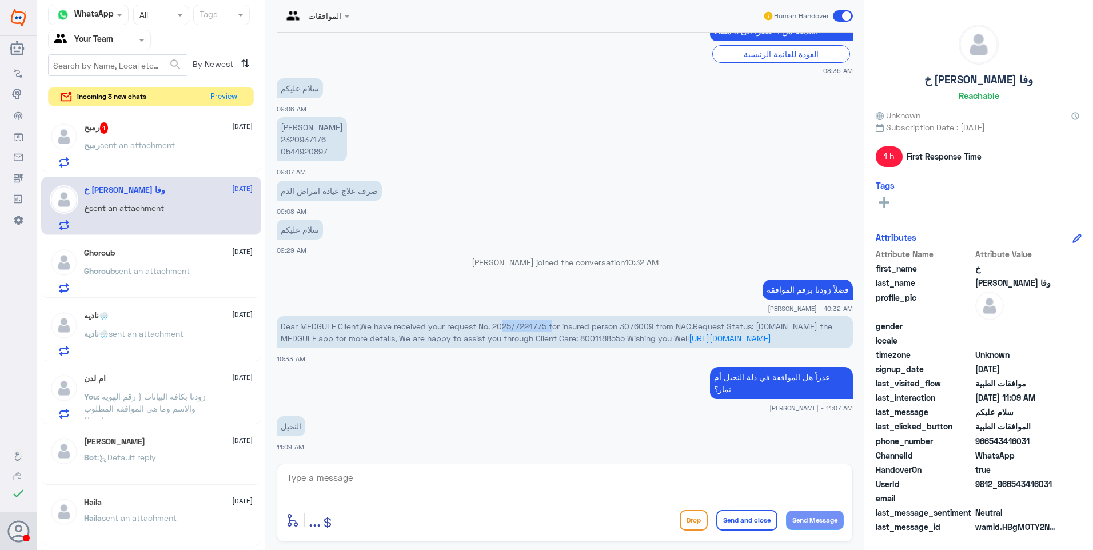
drag, startPoint x: 502, startPoint y: 323, endPoint x: 561, endPoint y: 326, distance: 58.9
click at [558, 326] on span "Dear MEDGULF Client,We have received your request No. 2025/7224775 for insured …" at bounding box center [556, 332] width 551 height 22
click at [561, 326] on span "Dear MEDGULF Client,We have received your request No. 2025/7224775 for insured …" at bounding box center [556, 332] width 551 height 22
click at [642, 323] on span "Dear MEDGULF Client,We have received your request No. 2025/7224775 for insured …" at bounding box center [556, 332] width 551 height 22
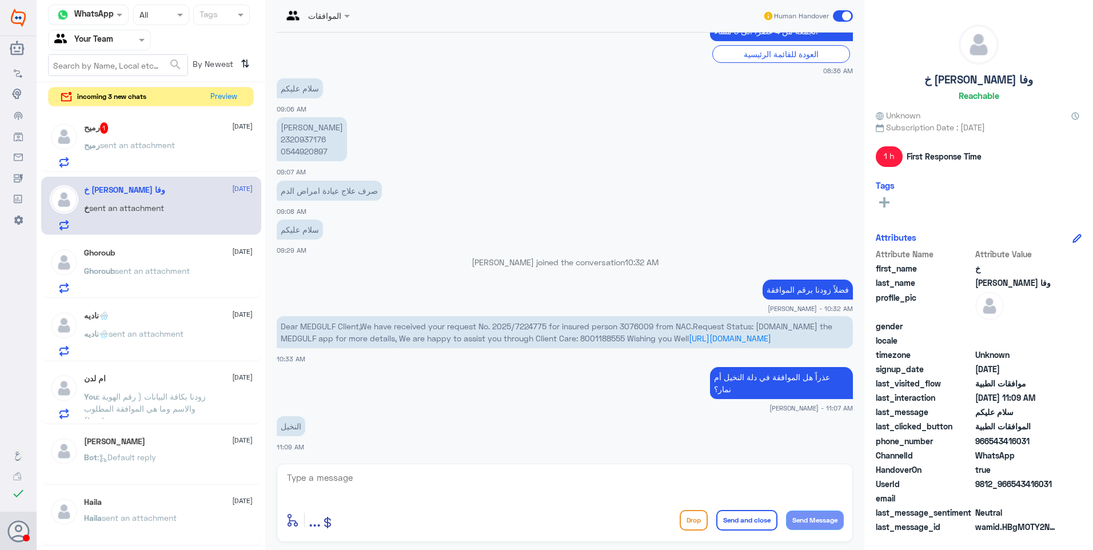
click at [807, 293] on p "فضلاً زودنا برقم الموافقة" at bounding box center [807, 289] width 90 height 20
drag, startPoint x: 495, startPoint y: 326, endPoint x: 546, endPoint y: 326, distance: 51.4
click at [546, 326] on span "Dear MEDGULF Client,We have received your request No. 2025/7224775 for insured …" at bounding box center [556, 332] width 551 height 22
click at [298, 139] on p "[PERSON_NAME] 2320937176 0544920897" at bounding box center [312, 139] width 70 height 44
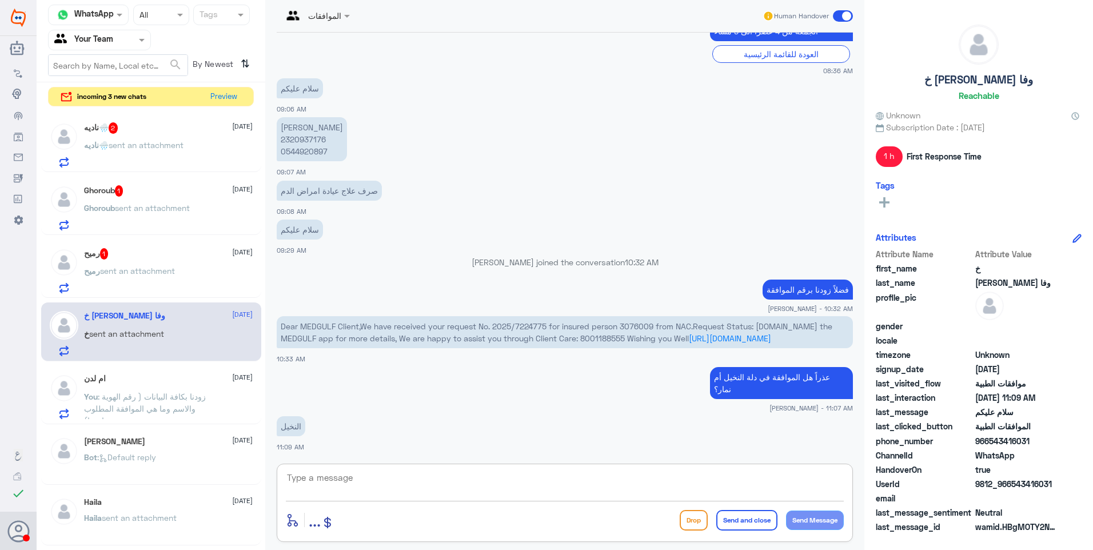
click at [365, 484] on textarea at bounding box center [565, 484] width 558 height 28
type textarea "لا تظهر معي في النظام فضلاً زودني بتاريخها"
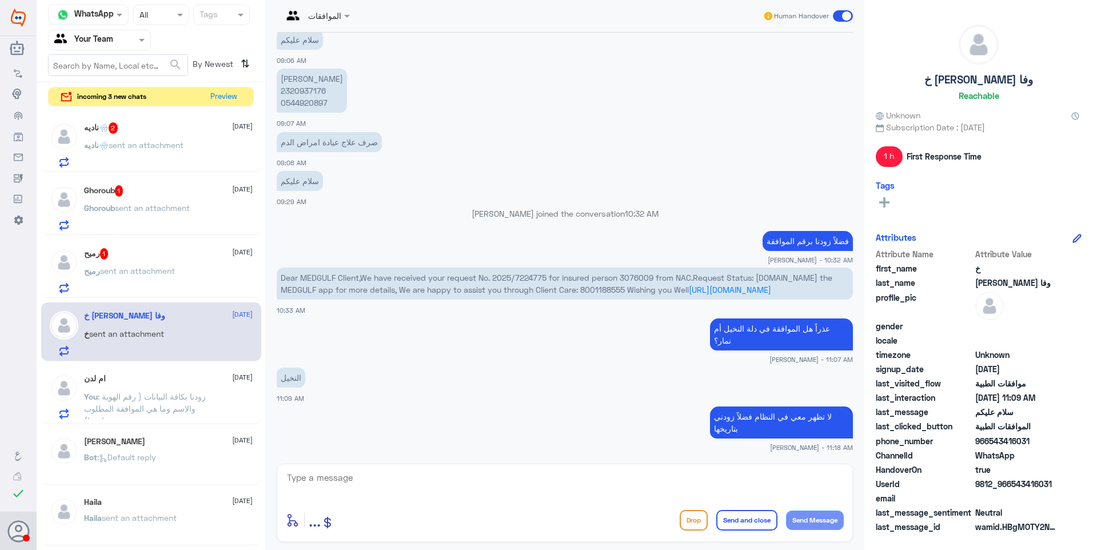
click at [633, 274] on span "Dear MEDGULF Client,We have received your request No. 2025/7224775 for insured …" at bounding box center [556, 284] width 551 height 22
click at [497, 482] on textarea at bounding box center [565, 484] width 558 height 28
type textarea "H"
paste textarea "3076009"
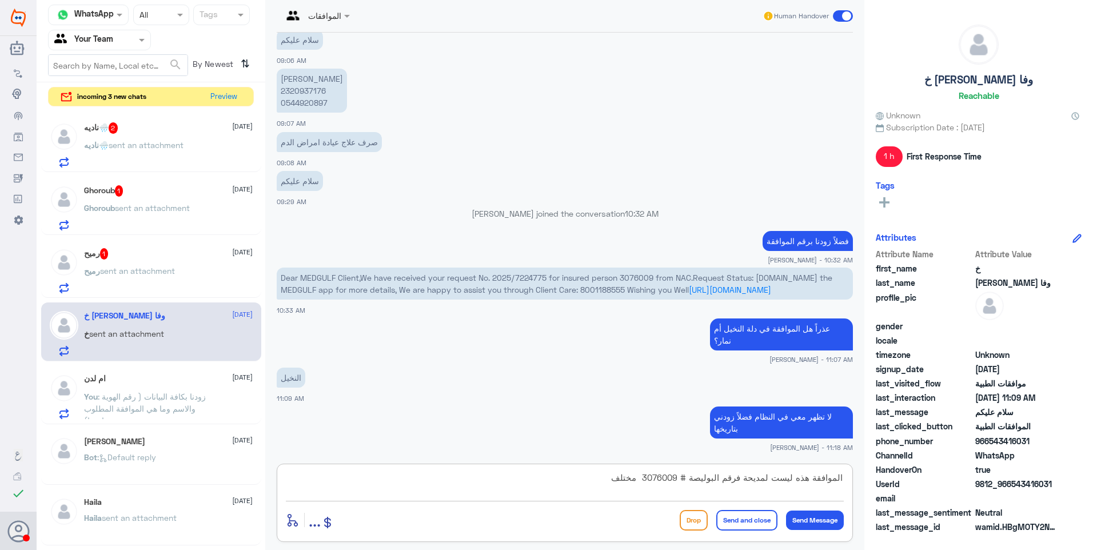
type textarea "الموافقة هذه ليست لمديحة فرقم البوليصة # 3076009 مختلف"
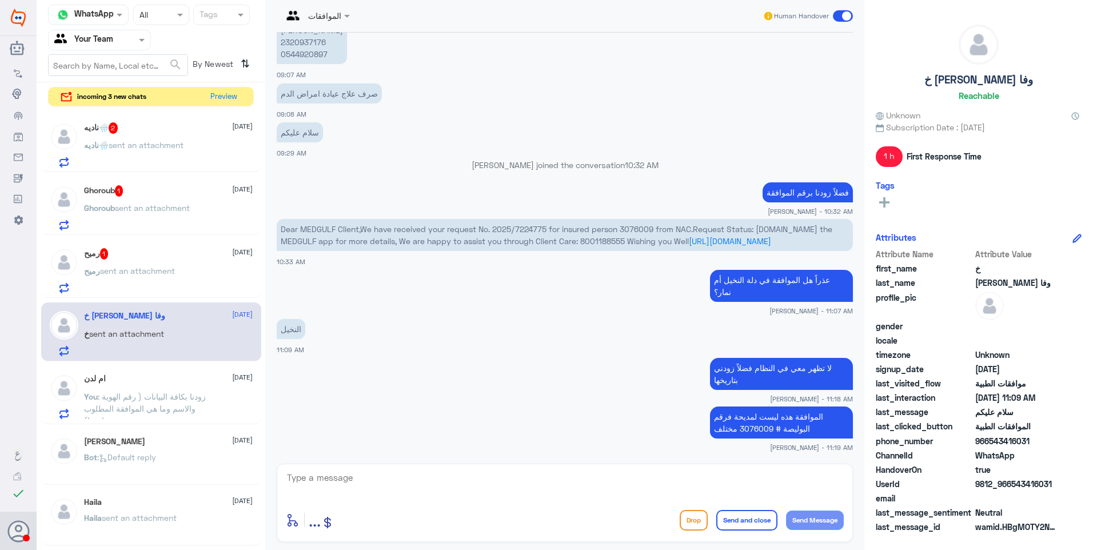
click at [156, 254] on div "رميح 1 [DATE]" at bounding box center [168, 253] width 169 height 11
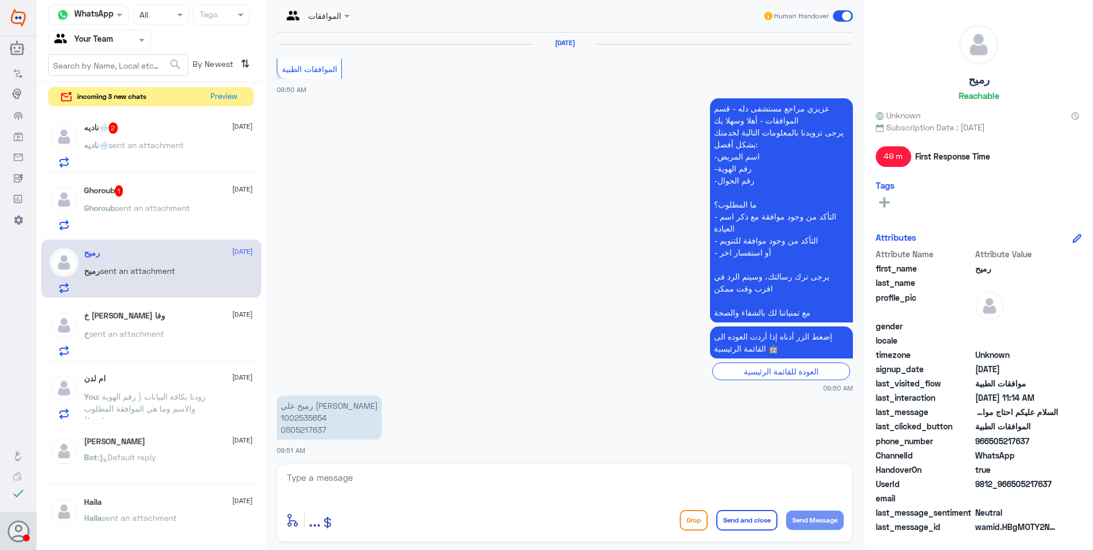
scroll to position [1030, 0]
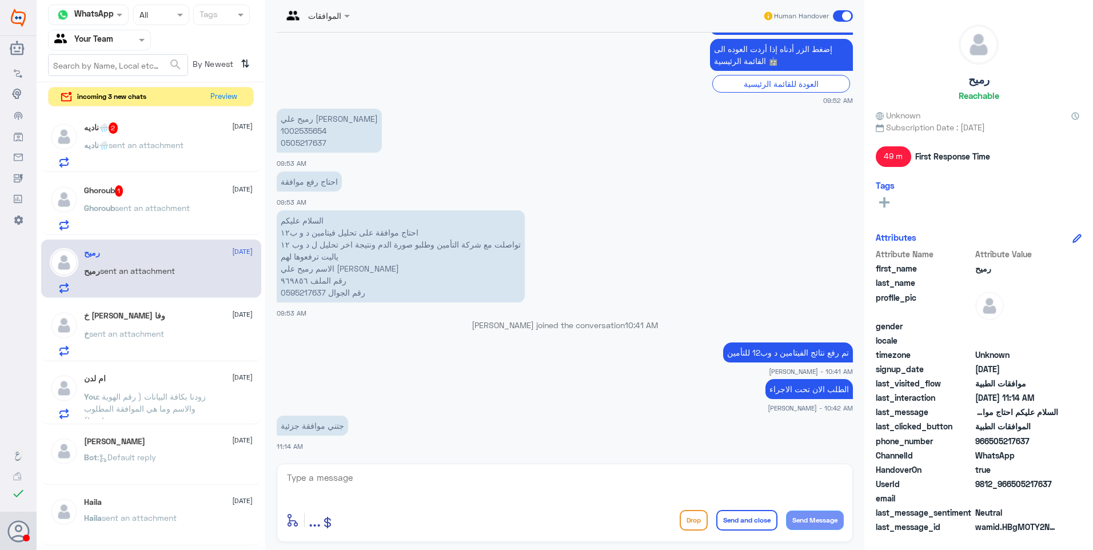
click at [297, 291] on p "السلام عليكم احتاج موافقة على تحليل فيتامين د و ب١٢ تواصلت مع شركة التأمين وطلب…" at bounding box center [401, 256] width 248 height 92
click at [297, 131] on p "رميح علي [PERSON_NAME] 1002535654 0505217637" at bounding box center [329, 131] width 105 height 44
click at [361, 479] on textarea at bounding box center [565, 484] width 558 height 28
type textarea "يجب التواصل مع تأمينكم بشكل مباشر فقد تم افادتهم بالنتائج المطلوبة"
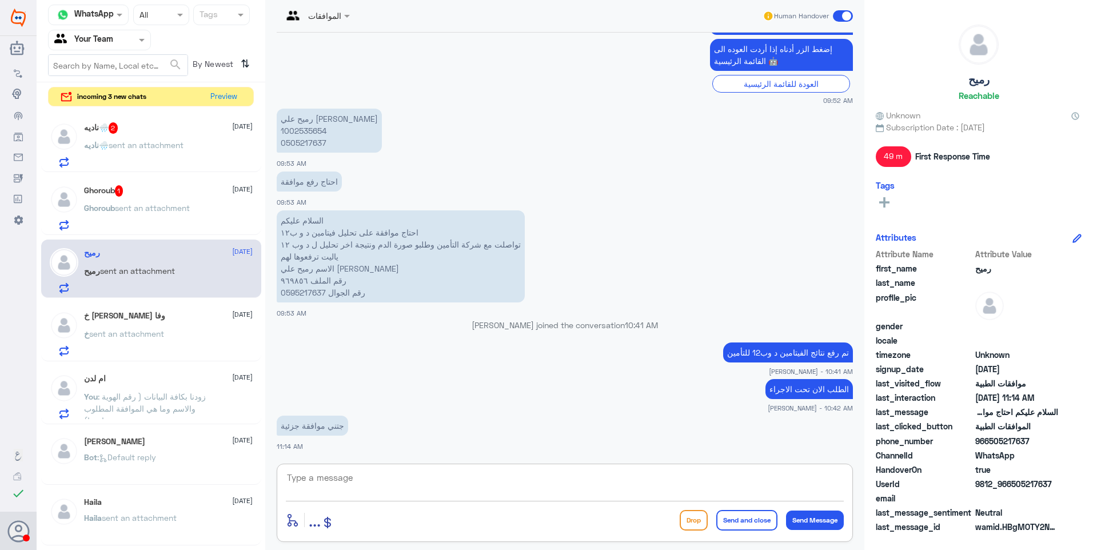
scroll to position [1078, 0]
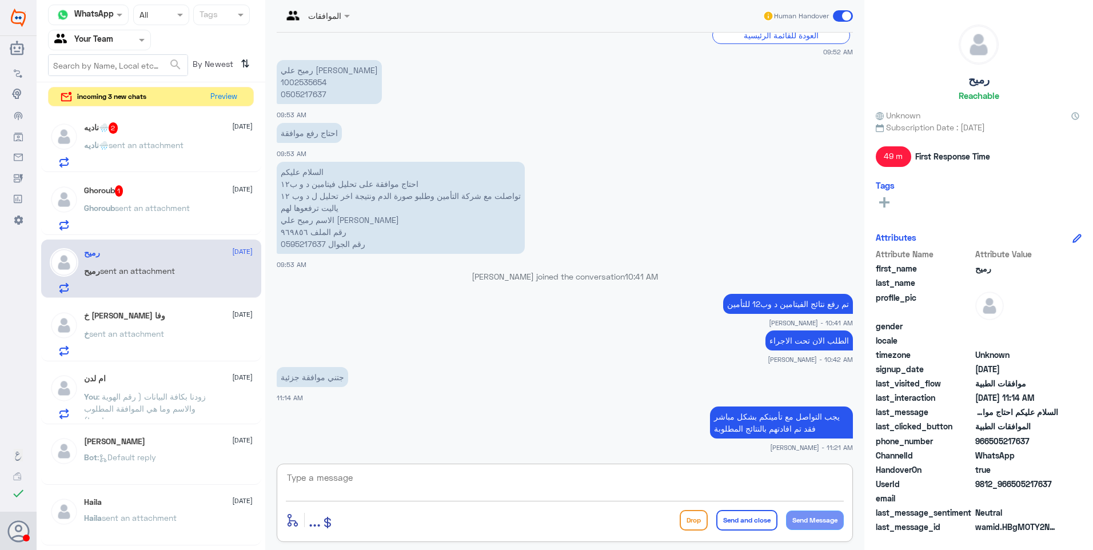
click at [119, 194] on span "1" at bounding box center [119, 190] width 9 height 11
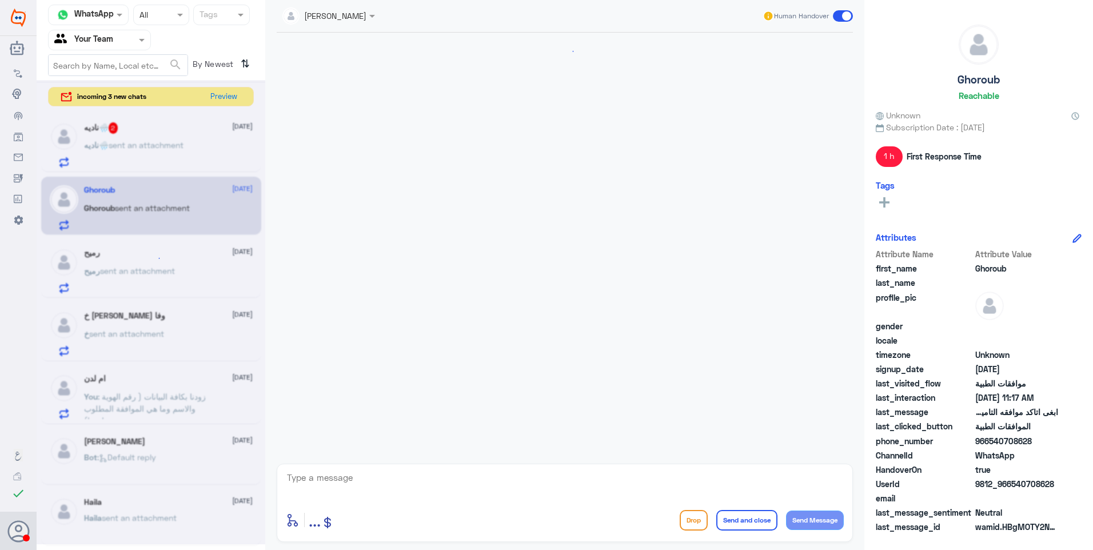
scroll to position [849, 0]
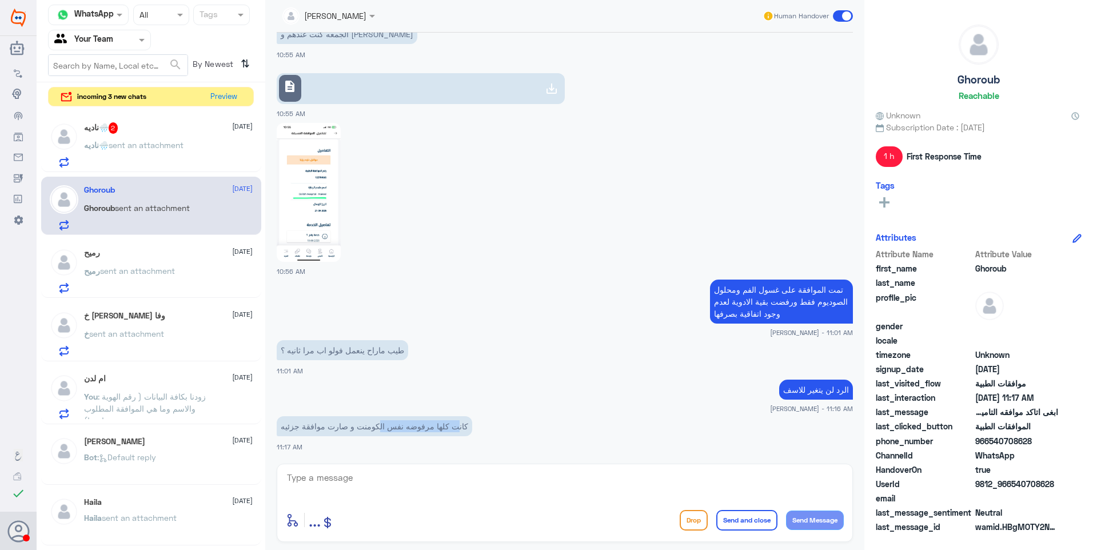
drag, startPoint x: 460, startPoint y: 430, endPoint x: 362, endPoint y: 430, distance: 97.7
click at [362, 430] on p "كانت كلها مرفوضه نفس الكومنت و صارت موافقة جزئيه" at bounding box center [374, 426] width 195 height 20
drag, startPoint x: 362, startPoint y: 430, endPoint x: 386, endPoint y: 432, distance: 23.5
click at [373, 430] on p "كانت كلها مرفوضه نفس الكومنت و صارت موافقة جزئيه" at bounding box center [374, 426] width 195 height 20
click at [433, 427] on p "كانت كلها مرفوضه نفس الكومنت و صارت موافقة جزئيه" at bounding box center [374, 426] width 195 height 20
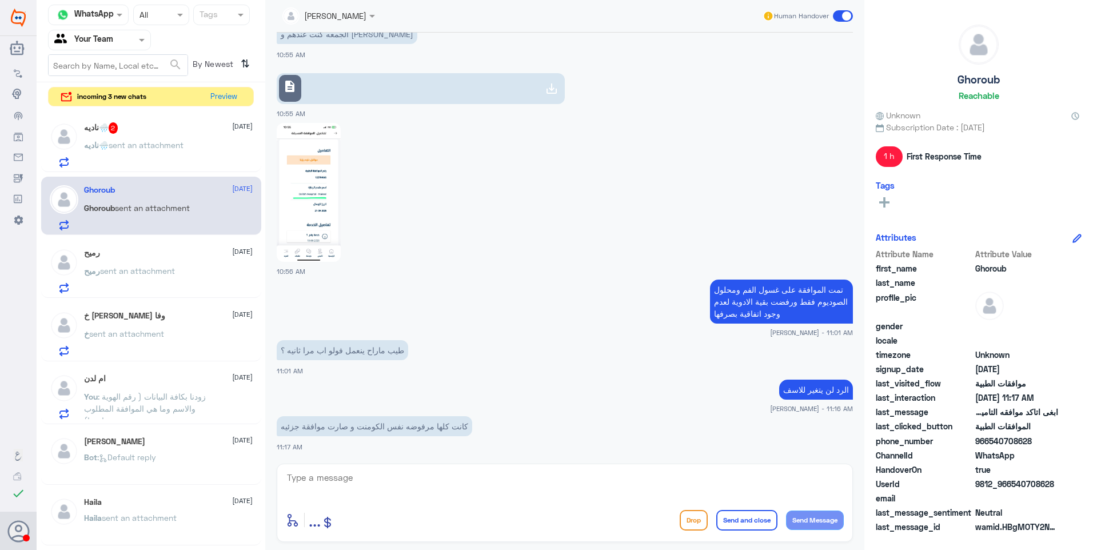
scroll to position [620, 0]
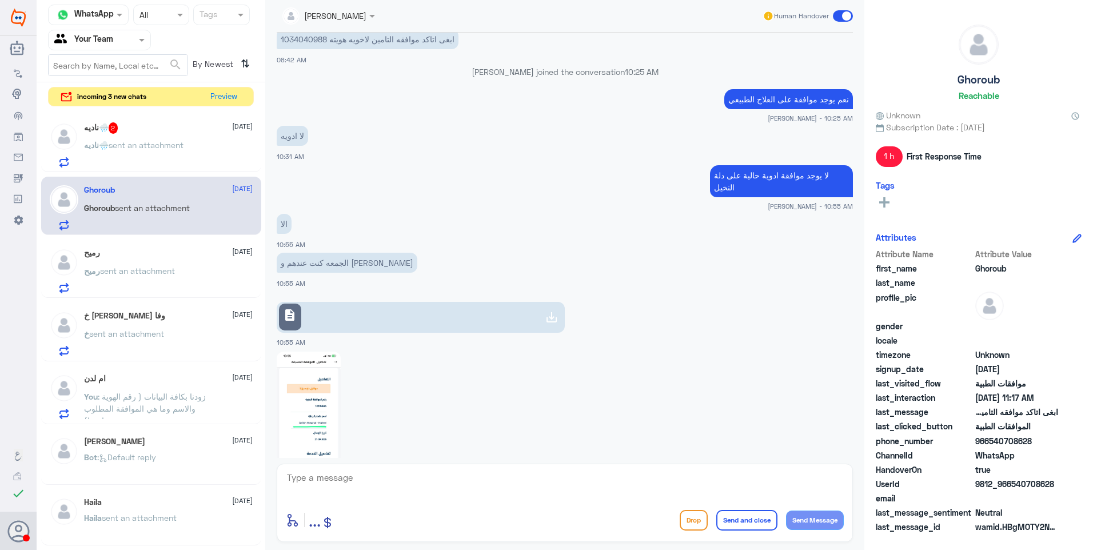
click at [167, 148] on span "sent an attachment" at bounding box center [146, 145] width 75 height 10
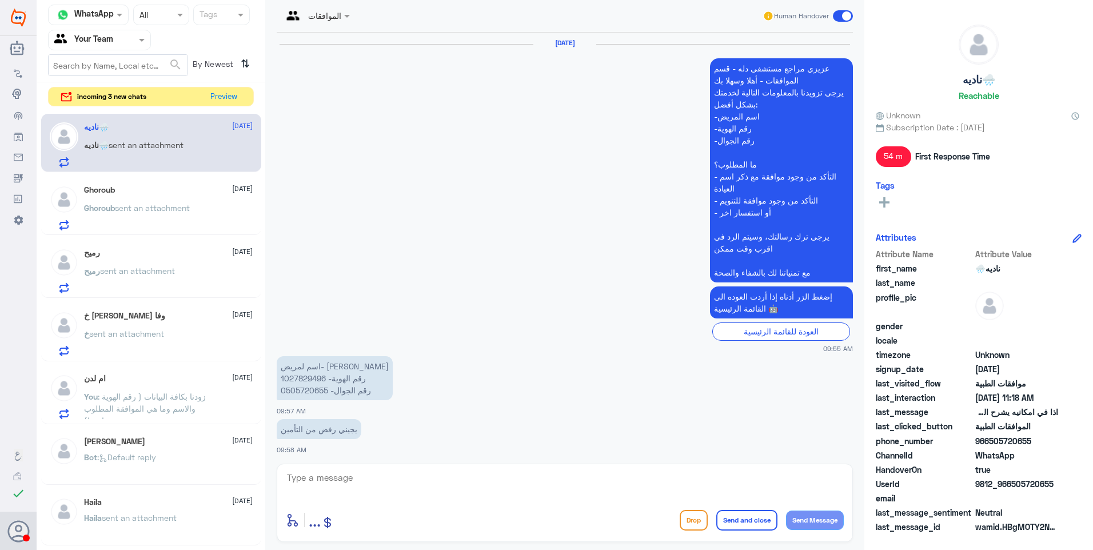
scroll to position [1078, 0]
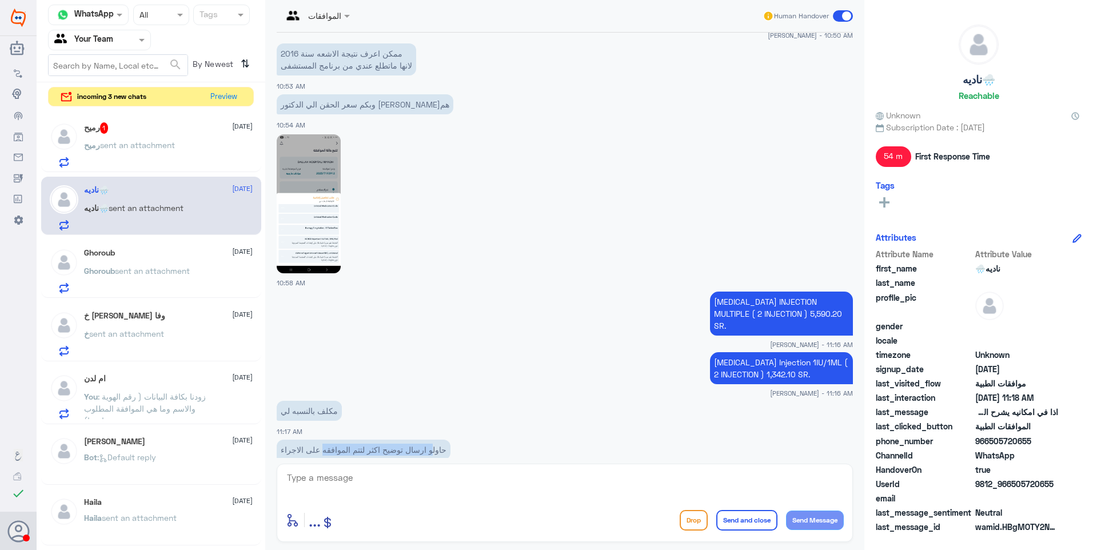
drag, startPoint x: 386, startPoint y: 422, endPoint x: 318, endPoint y: 421, distance: 68.0
click at [318, 439] on p "حاولو ارسال توضيح اكثر لتتم الموافقه على الاجراء" at bounding box center [364, 449] width 174 height 20
drag, startPoint x: 321, startPoint y: 419, endPoint x: 390, endPoint y: 420, distance: 69.1
click at [335, 439] on p "حاولو ارسال توضيح اكثر لتتم الموافقه على الاجراء" at bounding box center [364, 449] width 174 height 20
click at [398, 439] on p "حاولو ارسال توضيح اكثر لتتم الموافقه على الاجراء" at bounding box center [364, 449] width 174 height 20
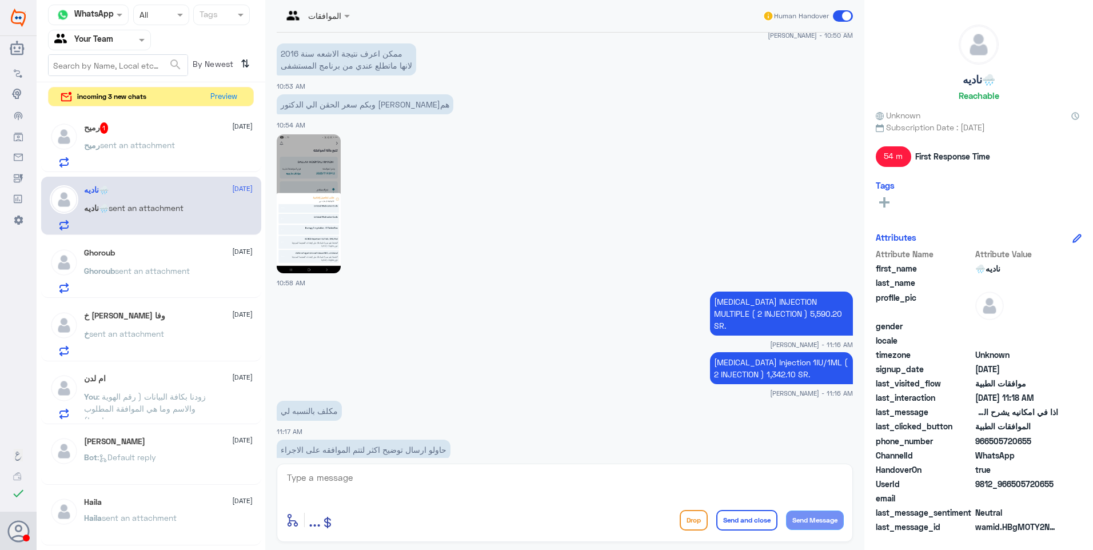
click at [202, 133] on div "رميح 1 [DATE]" at bounding box center [168, 127] width 169 height 11
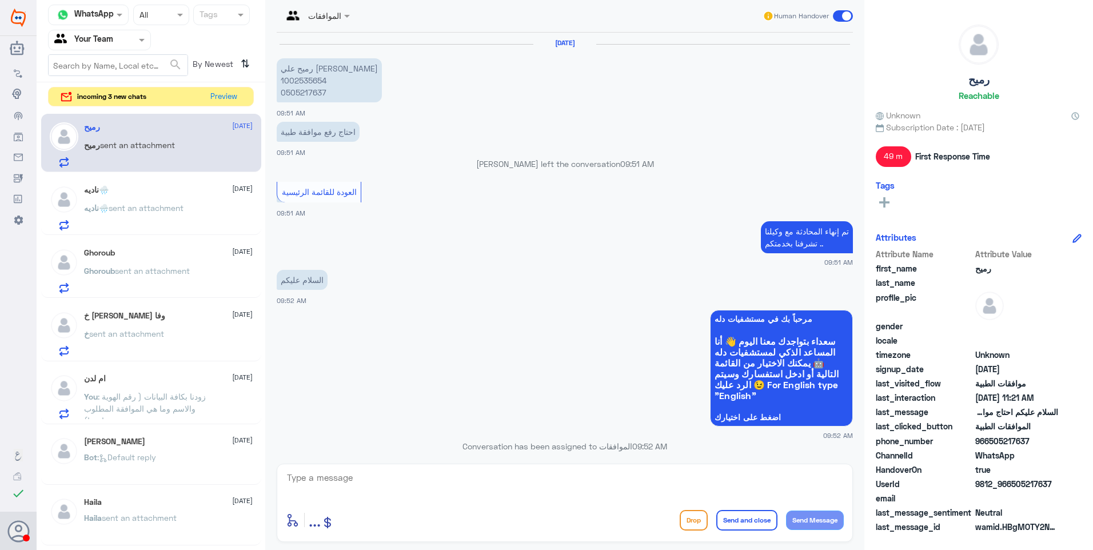
scroll to position [780, 0]
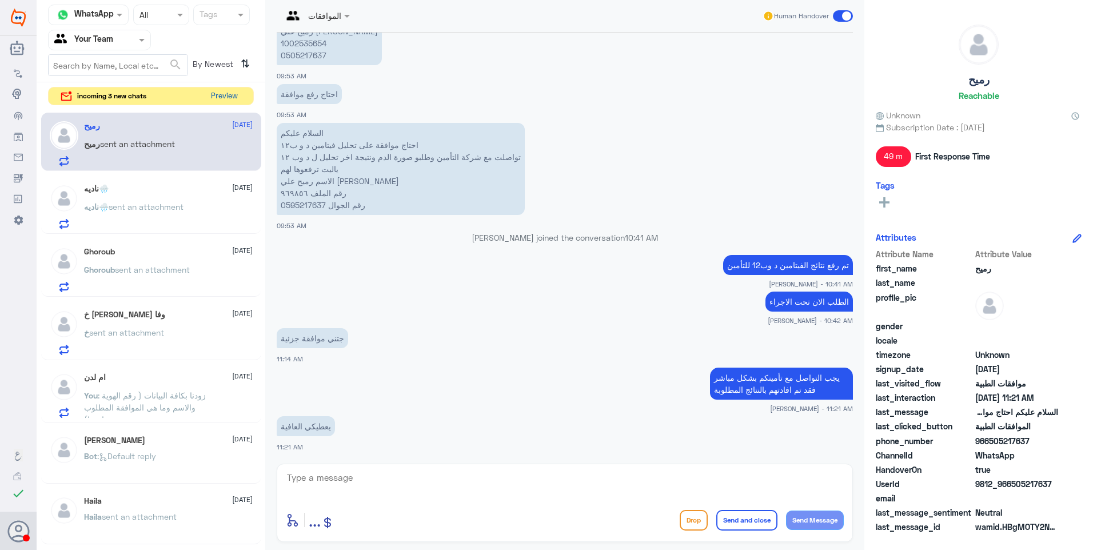
click at [233, 91] on button "Preview" at bounding box center [223, 96] width 35 height 18
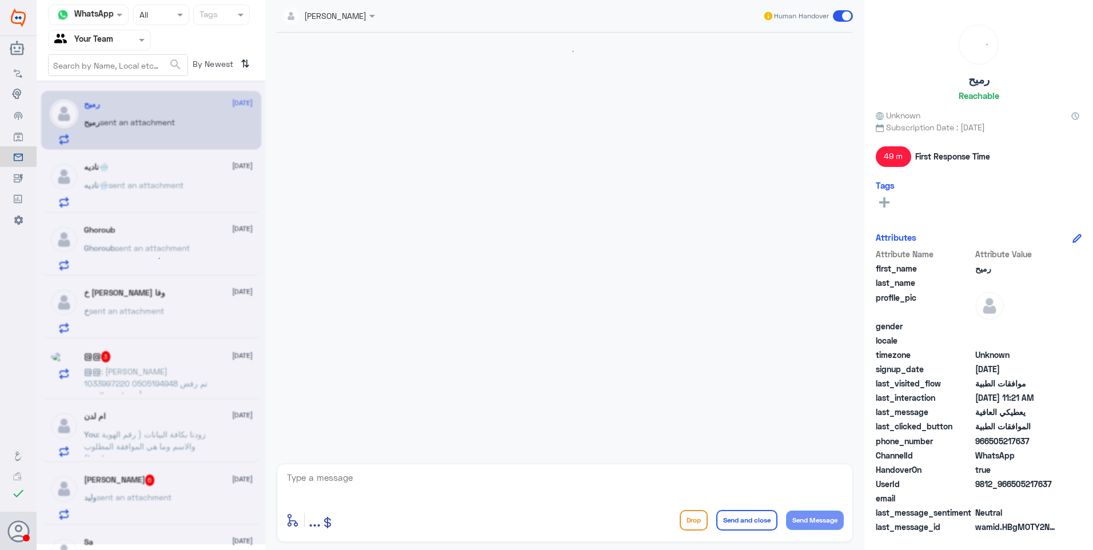
scroll to position [780, 0]
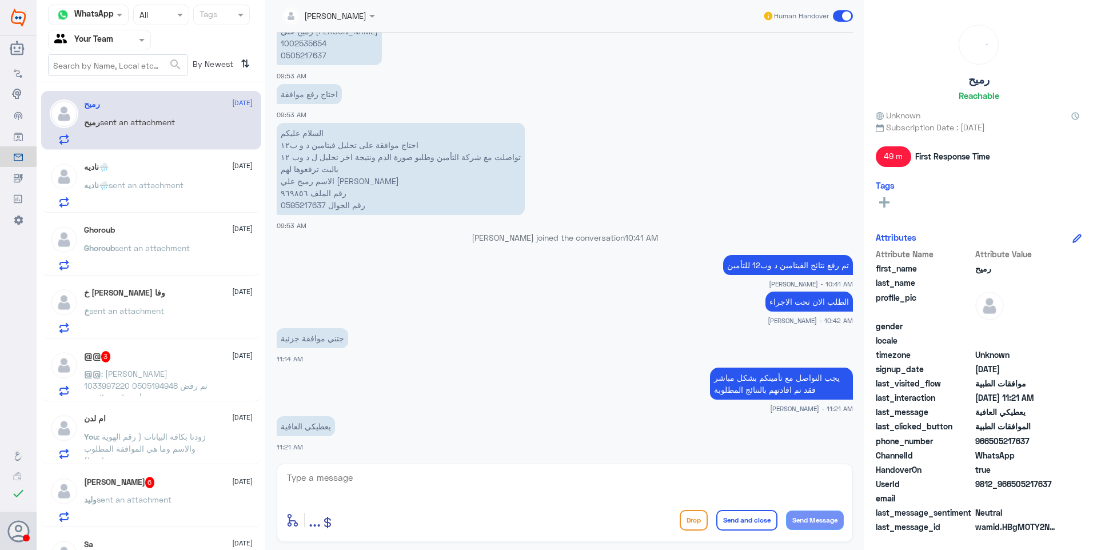
click at [175, 167] on div "ناديه🌧️ [DATE]" at bounding box center [168, 167] width 169 height 10
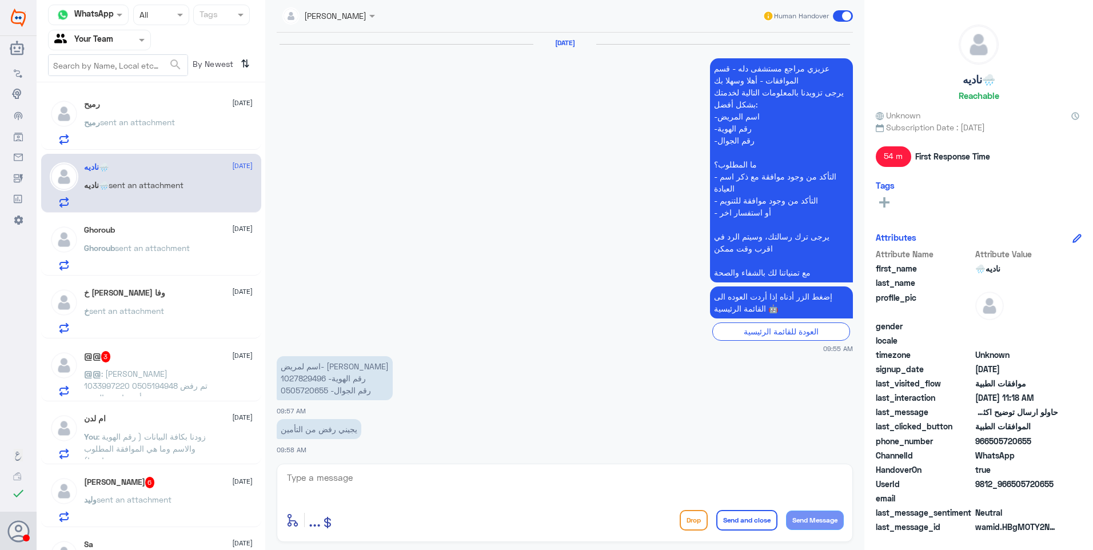
scroll to position [1078, 0]
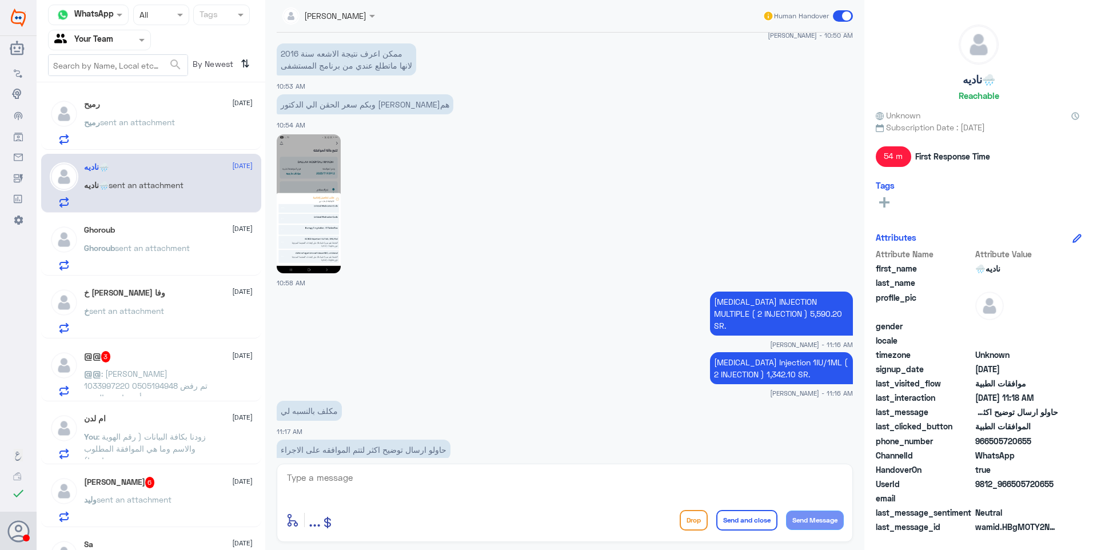
click at [171, 241] on div "Ghoroub [DATE] [PERSON_NAME] sent an attachment" at bounding box center [168, 247] width 169 height 45
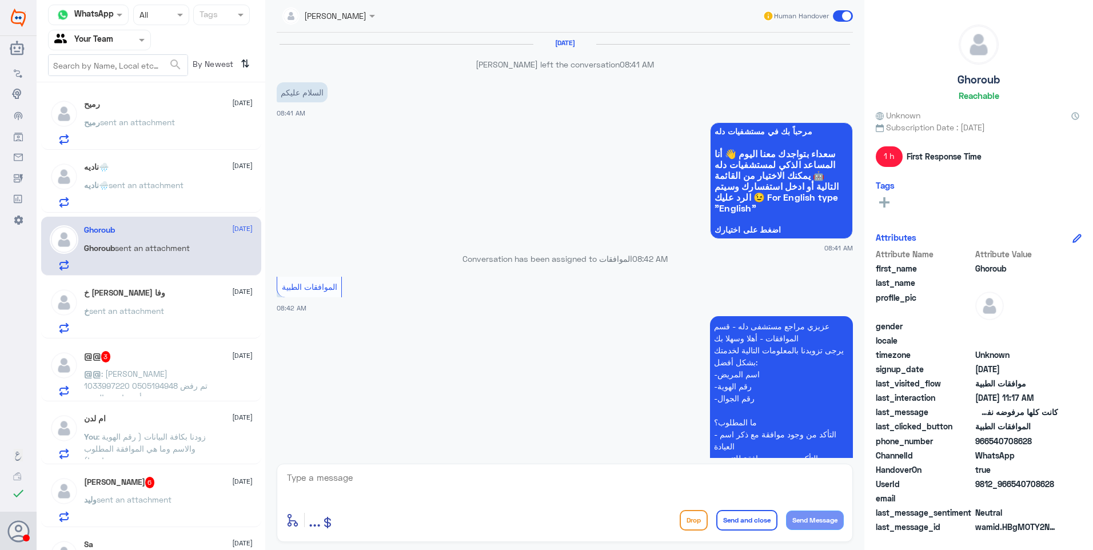
scroll to position [849, 0]
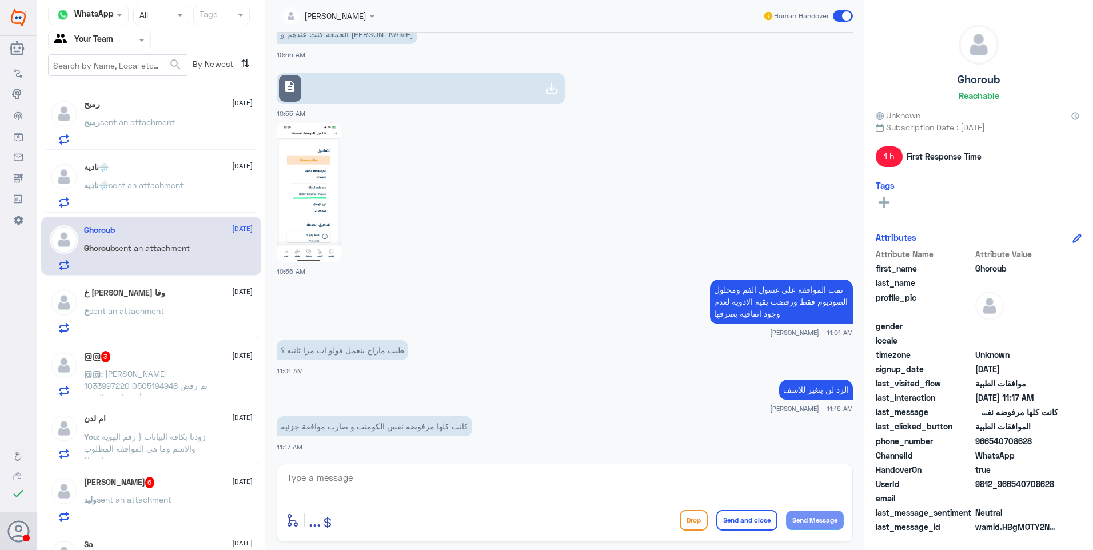
click at [169, 302] on div "خ [PERSON_NAME] وفا [DATE] خ sent an attachment" at bounding box center [168, 310] width 169 height 45
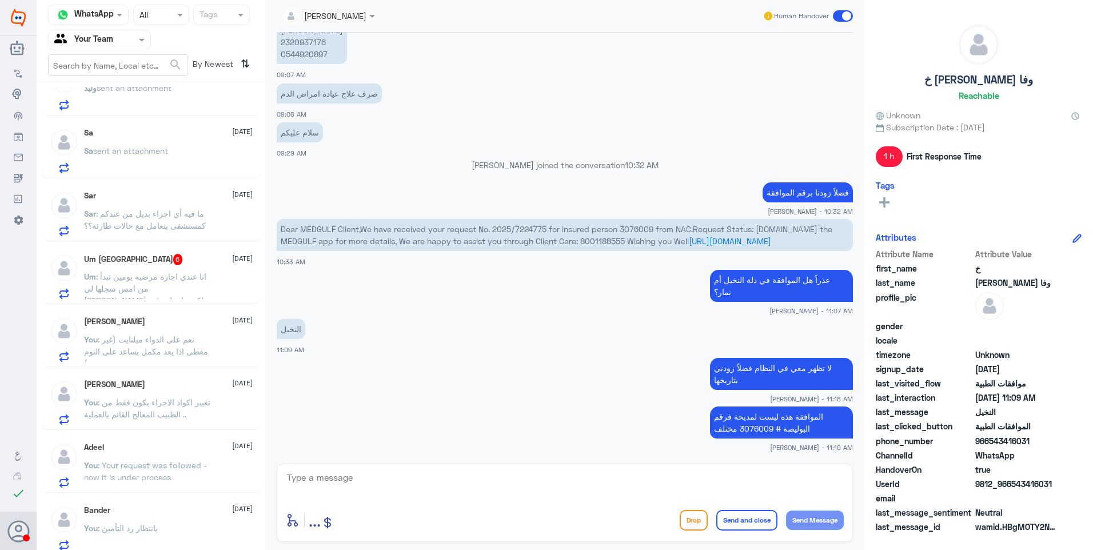
scroll to position [457, 0]
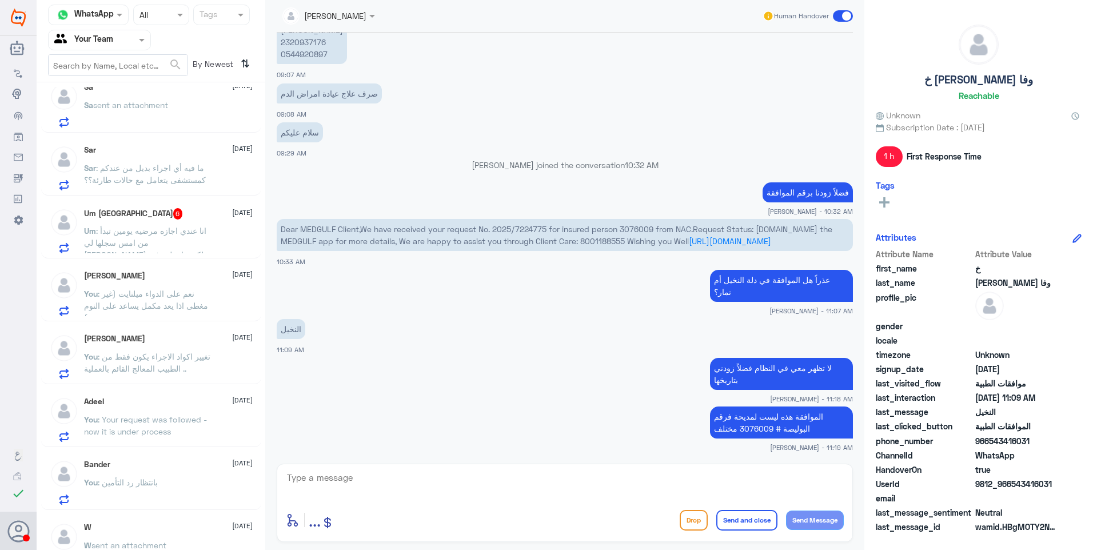
click at [168, 254] on div "Um Turki 6 [DATE] Um : انا عندي اجازه مرضيه يومين تبدأ من امس سجلها لي [PERSON_…" at bounding box center [151, 228] width 220 height 59
click at [175, 231] on span ": انا عندي اجازه مرضيه يومين تبدأ من امس سجلها لي [PERSON_NAME] لكن مادخلت في ص…" at bounding box center [148, 261] width 129 height 70
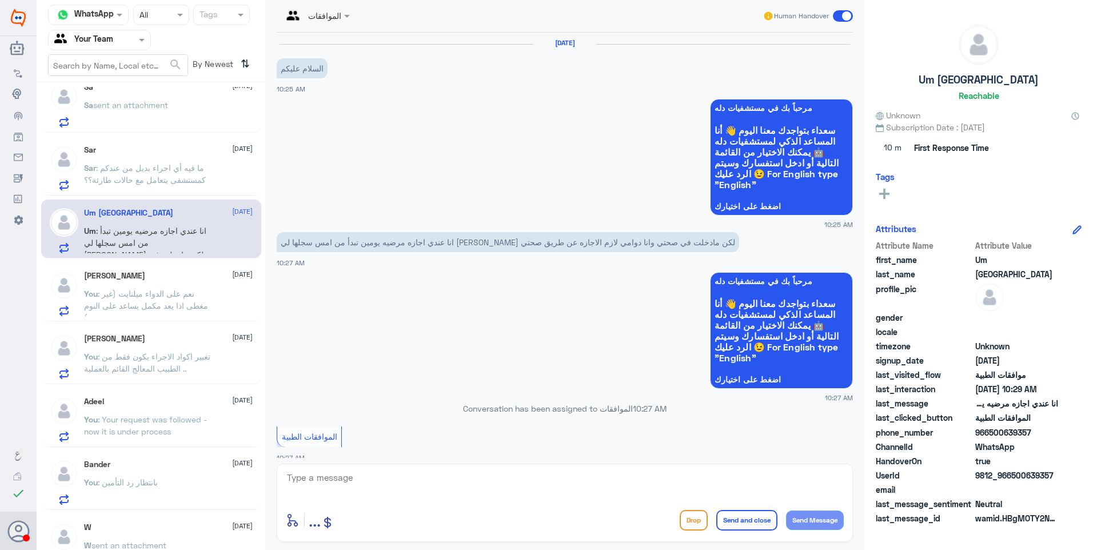
scroll to position [826, 0]
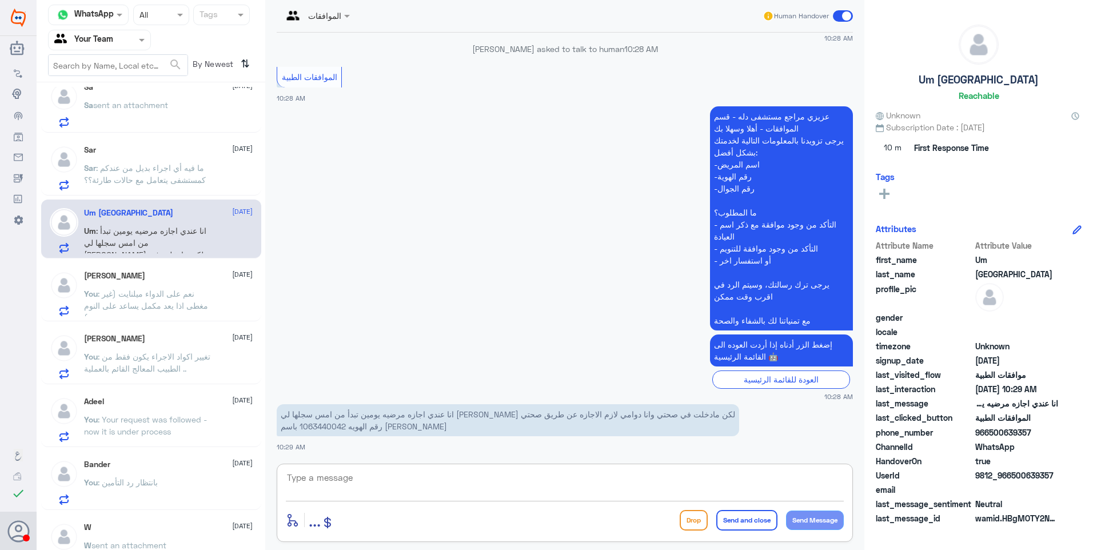
click at [437, 485] on textarea at bounding box center [565, 484] width 558 height 28
paste textarea "للاجازات المرضية يرجى التواصل مع قسم التقارير الطبية على الرقم 0550181732 ( وات…"
type textarea "للاجازات المرضية يرجى التواصل مع قسم التقارير الطبية على الرقم 0550181732 ( وات…"
click at [741, 521] on button "Send and close" at bounding box center [746, 520] width 61 height 21
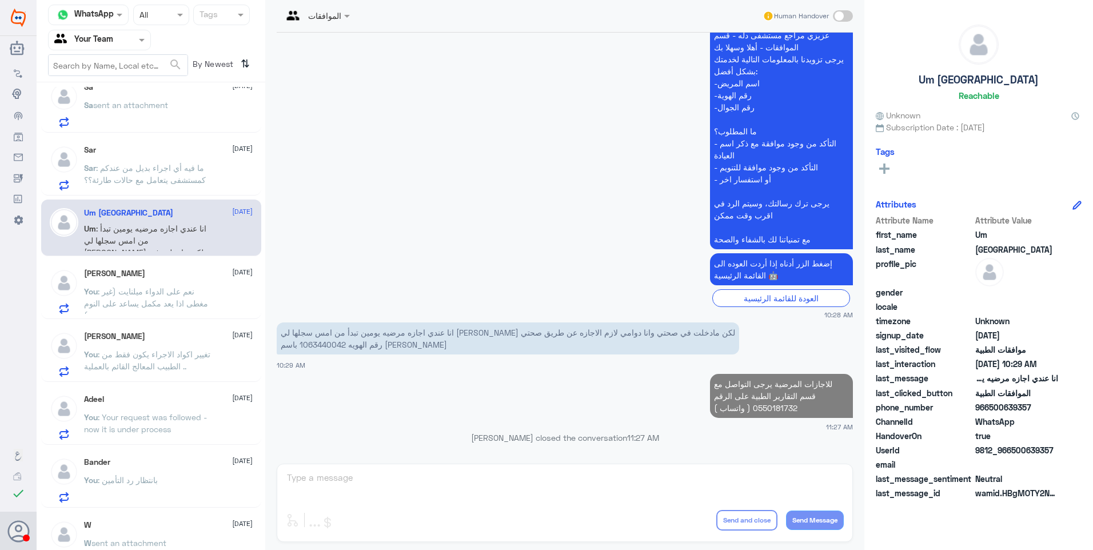
click at [145, 295] on span ": نعم على الدواء ميلنايت (غير مغطى اذا يعد مكمل يساعد على النوم )" at bounding box center [146, 303] width 124 height 34
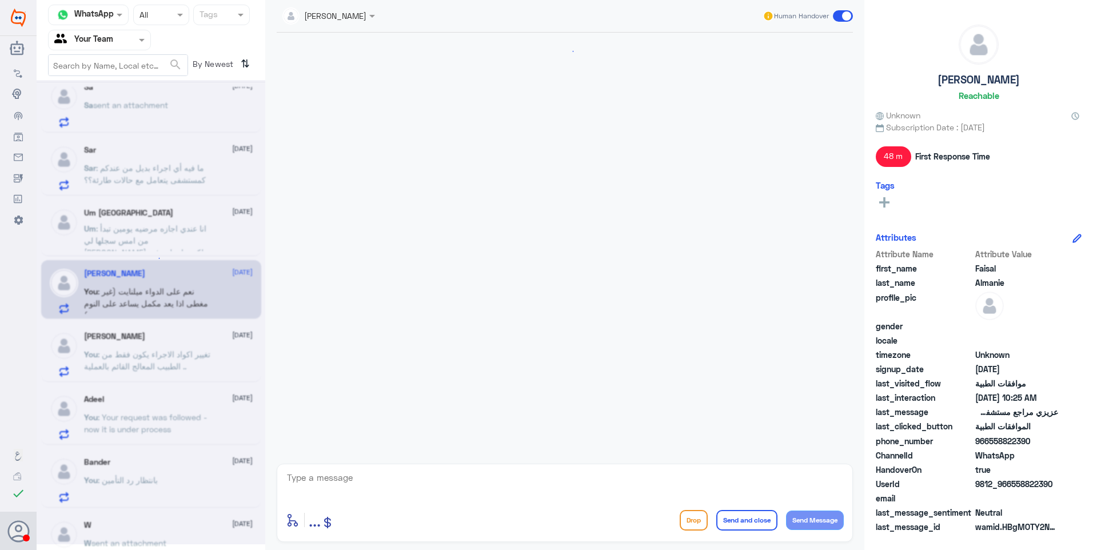
scroll to position [1207, 0]
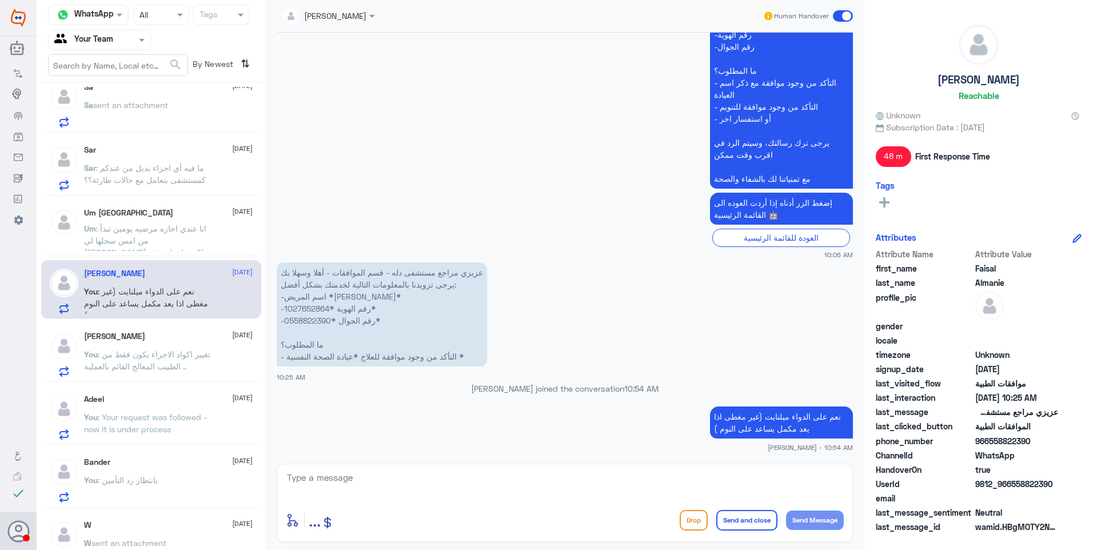
click at [165, 217] on div "Um Turki [DATE]" at bounding box center [168, 213] width 169 height 10
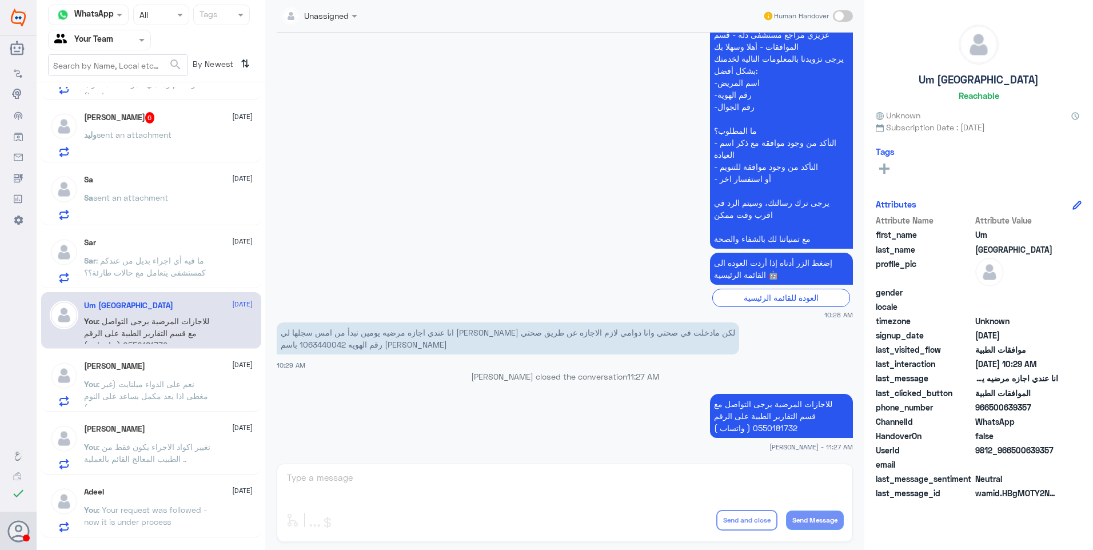
scroll to position [343, 0]
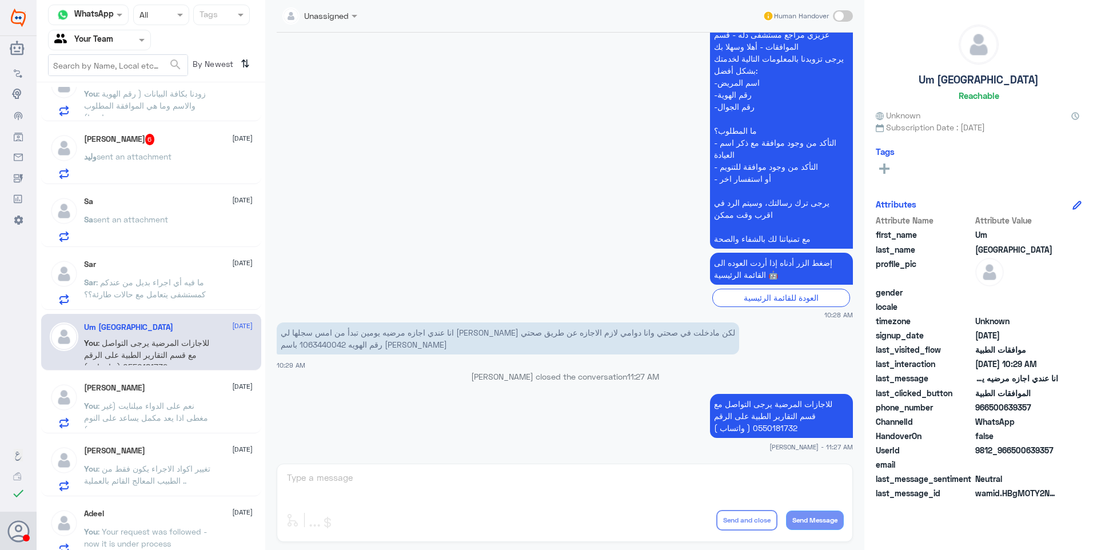
click at [125, 295] on span ": ما فيه أي اجراء بديل من عندكم كمستشفى يتعامل مع حالات طارئة؟؟" at bounding box center [145, 288] width 122 height 22
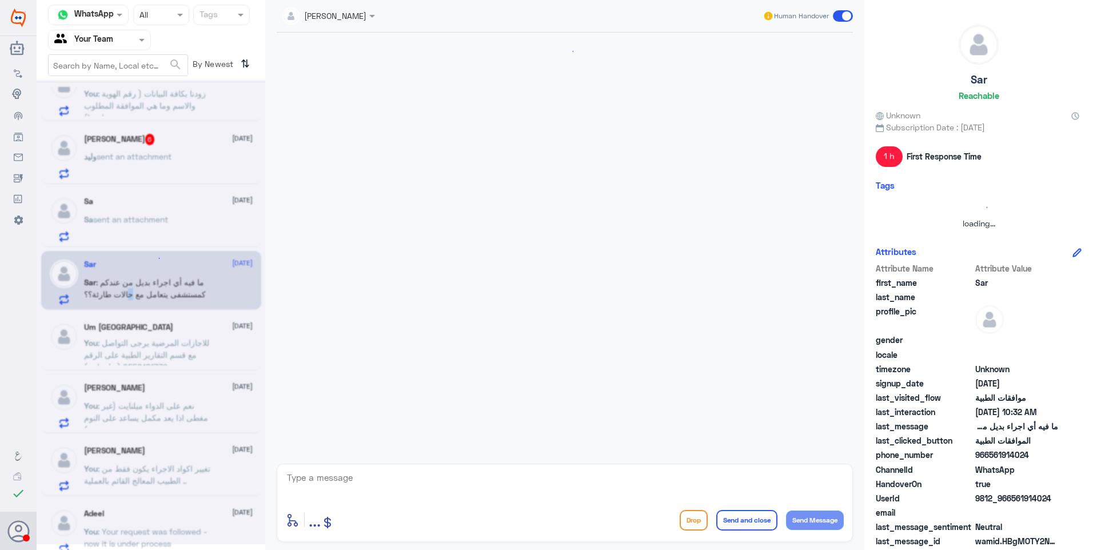
scroll to position [1089, 0]
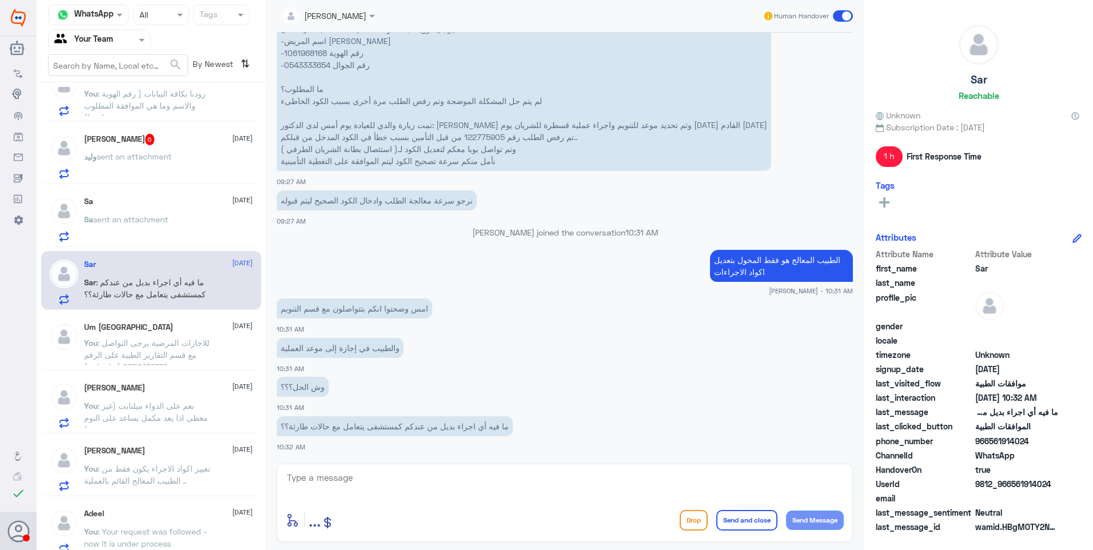
drag, startPoint x: 495, startPoint y: 277, endPoint x: 489, endPoint y: 278, distance: 6.5
click at [493, 278] on app-msgs-text "الطبيب المعالج هو فقط المخول بتعديل اكواد الاجراءات" at bounding box center [565, 266] width 576 height 33
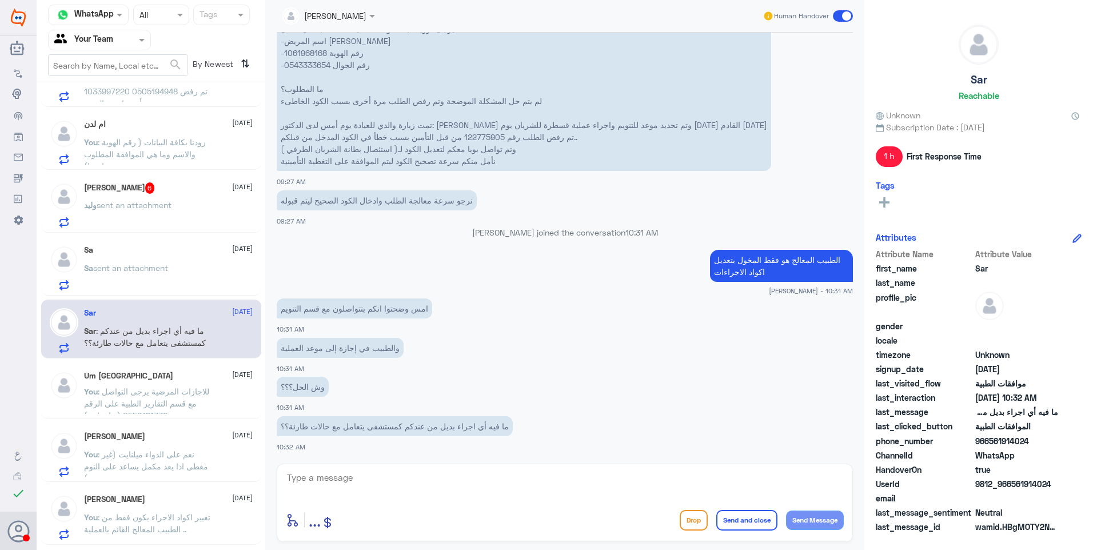
scroll to position [229, 0]
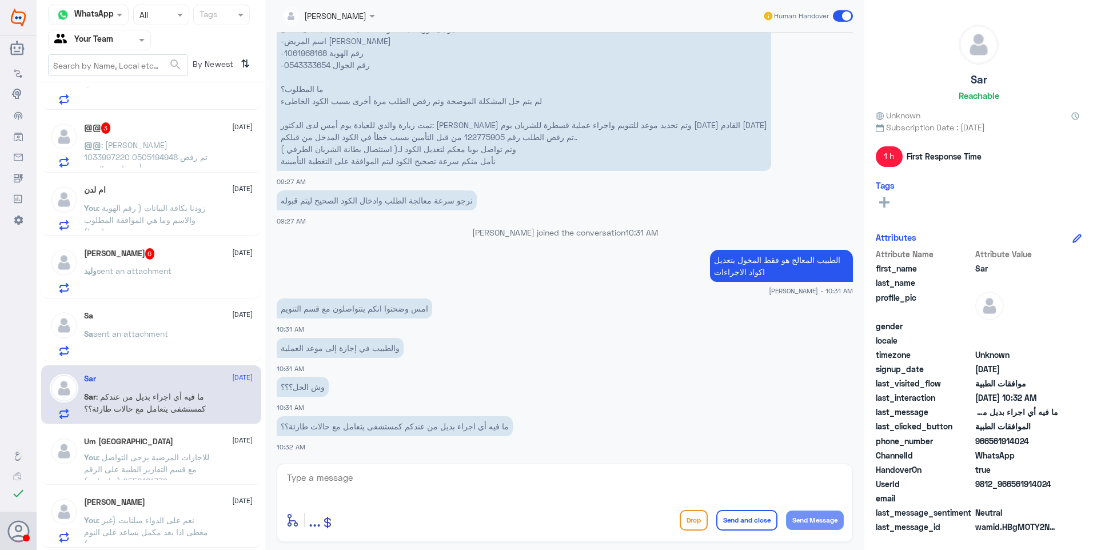
click at [146, 285] on p "وليد sent an attachment" at bounding box center [127, 279] width 87 height 29
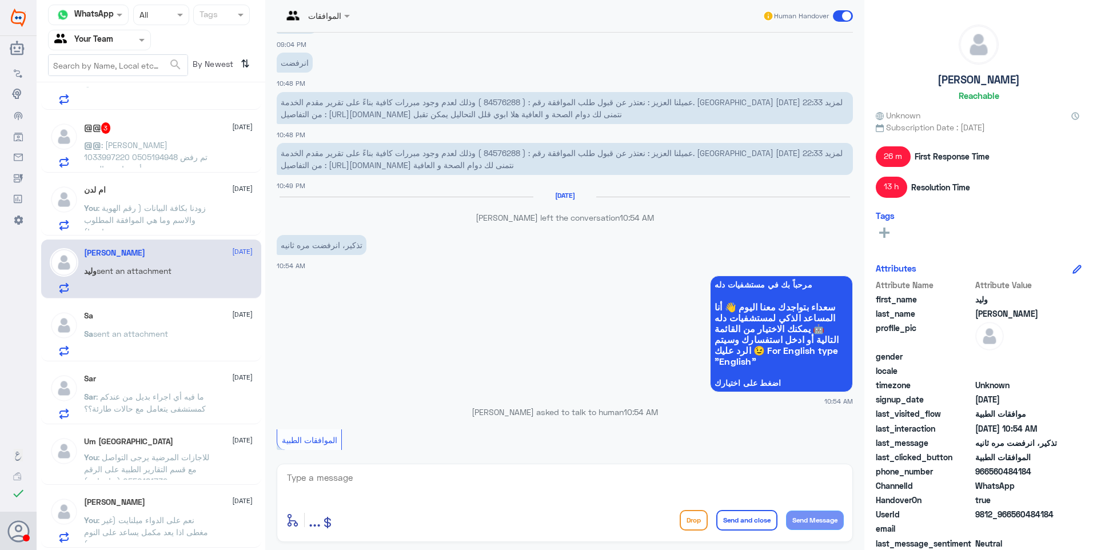
scroll to position [498, 0]
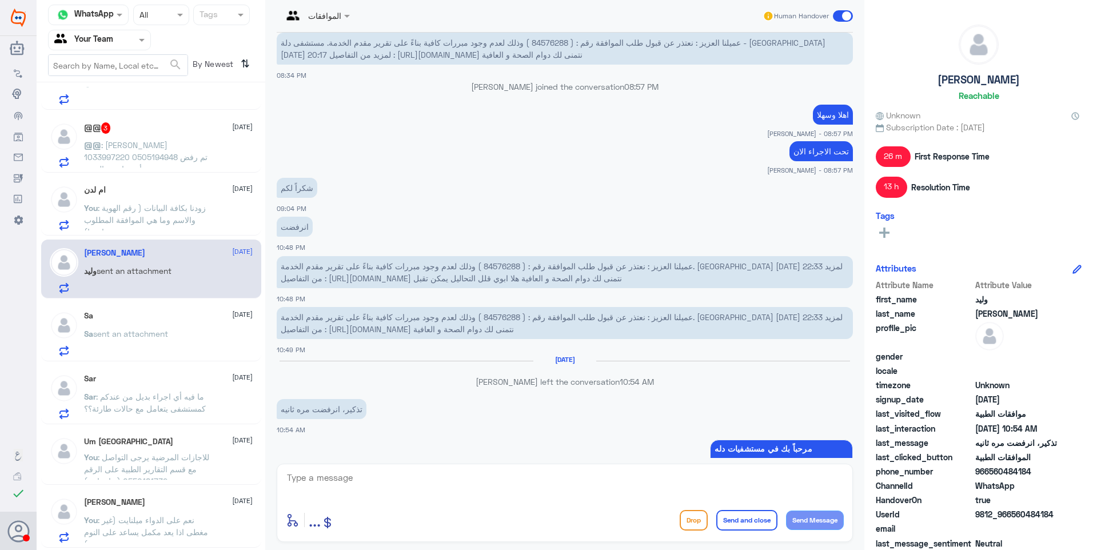
click at [639, 256] on p "عميلنا العزيز : نعتذر عن قبول طلب الموافقة رقم : ( 84576288 ) وذلك لعدم وجود مب…" at bounding box center [565, 272] width 576 height 32
click at [637, 263] on span "عميلنا العزيز : نعتذر عن قبول طلب الموافقة رقم : ( 84576288 ) وذلك لعدم وجود مب…" at bounding box center [562, 272] width 562 height 22
click at [153, 144] on span ": [PERSON_NAME] 1033997220 0505194948 تم رفض تأمين اشعة الرنين" at bounding box center [145, 157] width 123 height 34
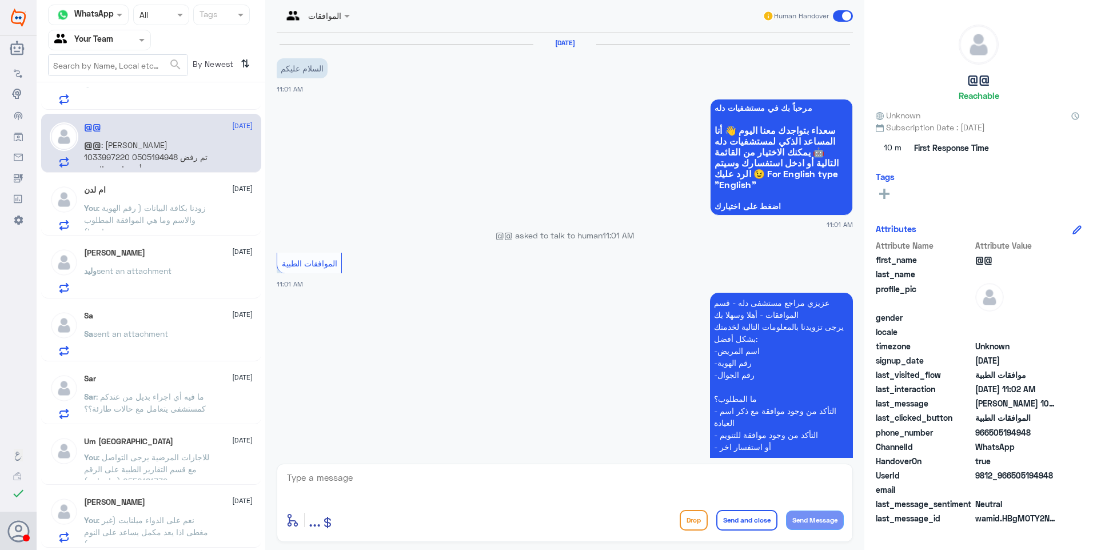
scroll to position [222, 0]
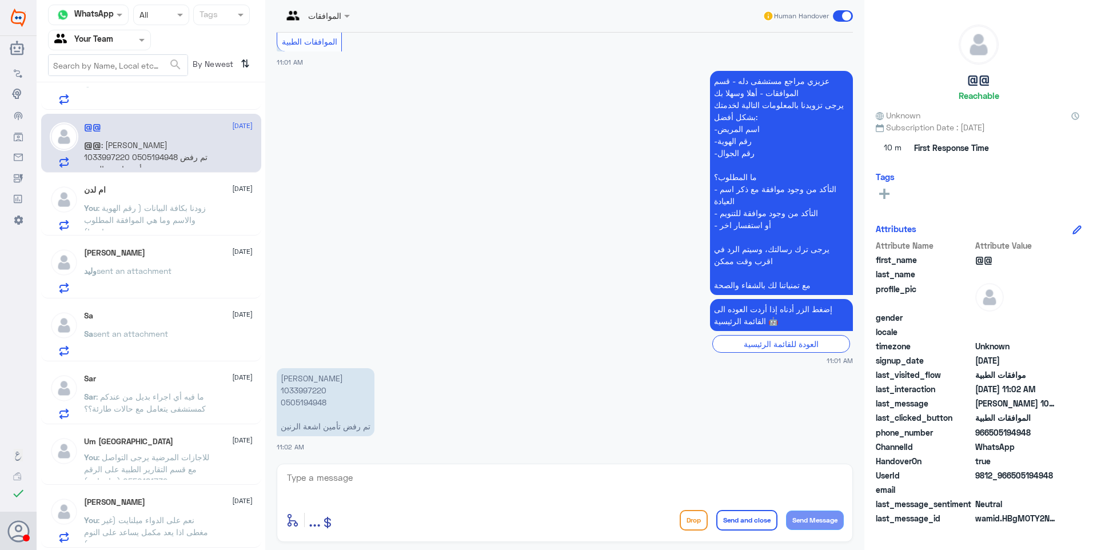
click at [309, 392] on p "[PERSON_NAME] 1033997220 0505194948 تم رفض تأمين اشعة الرنين" at bounding box center [326, 402] width 98 height 68
drag, startPoint x: 370, startPoint y: 488, endPoint x: 399, endPoint y: 486, distance: 29.2
click at [376, 490] on textarea at bounding box center [565, 484] width 558 height 28
type textarea "حسب رد التأمين طالبين نتائج اشعة عادية قبل الرنين"
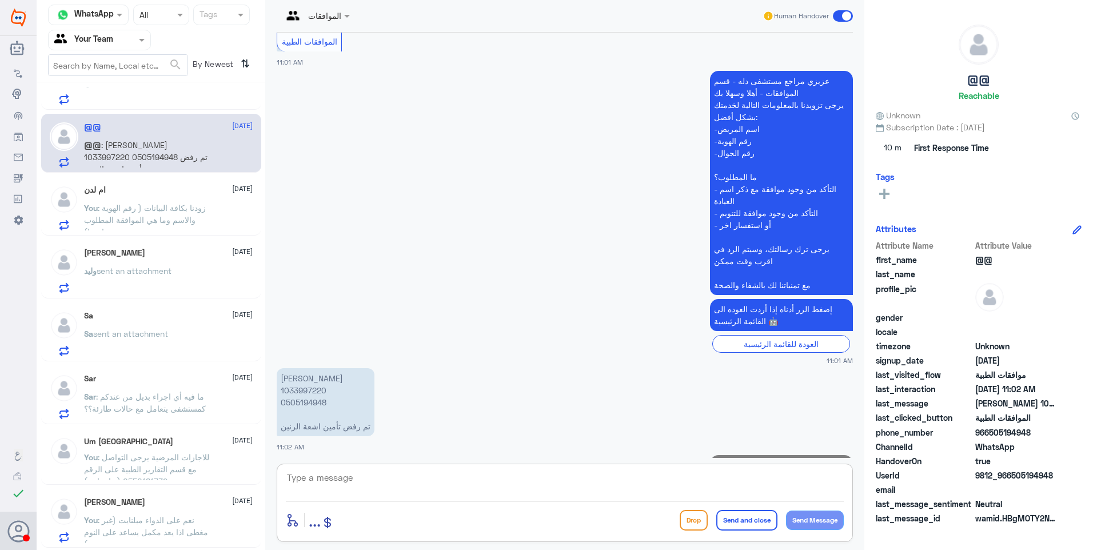
scroll to position [271, 0]
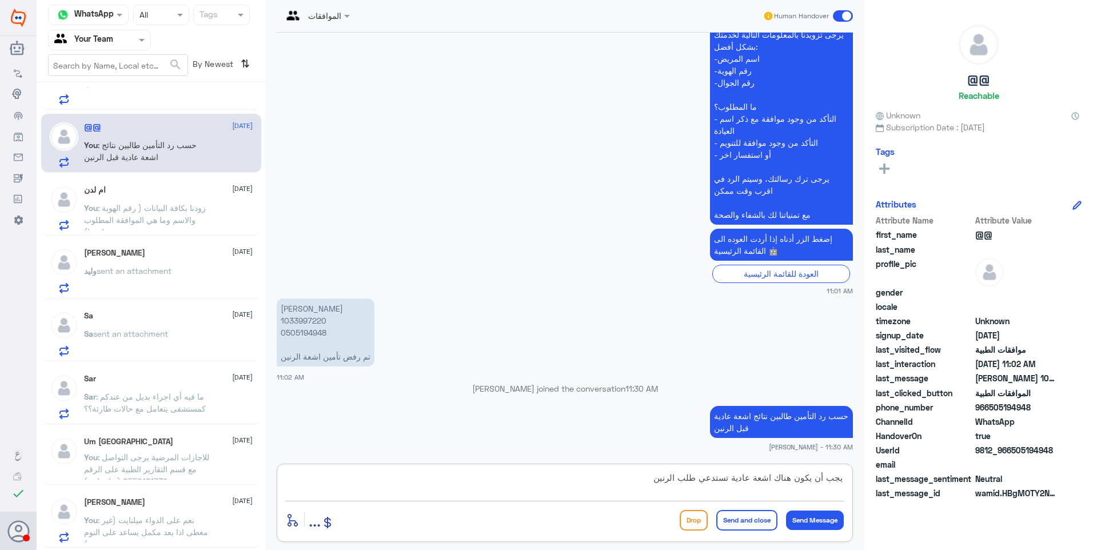
type textarea "يجب أن يكون هناك اشعة عادية تستدعي طلب الرنين"
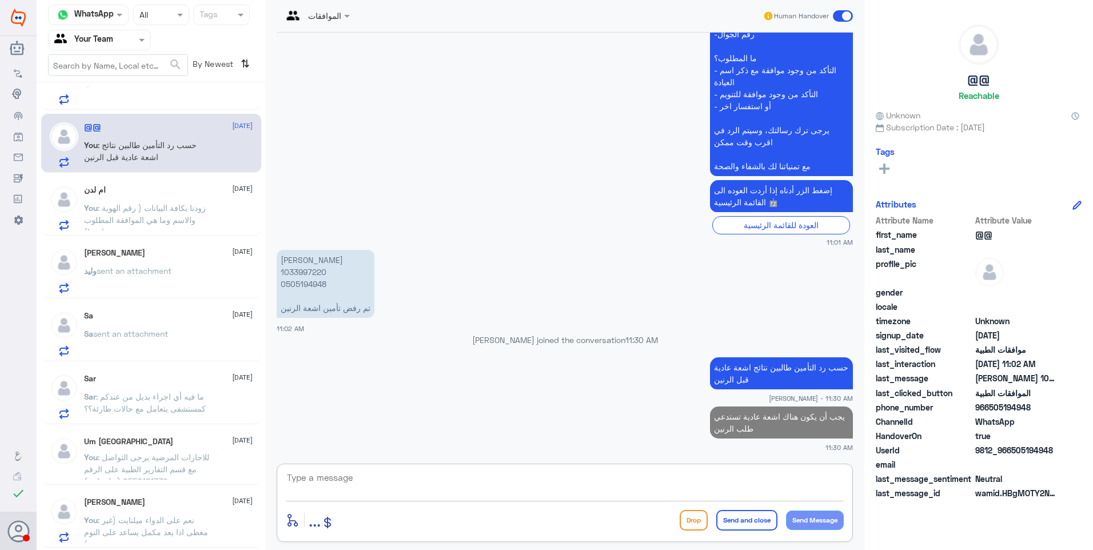
click at [154, 204] on span ": زودنا بكافة البيانات ( رقم الهوية والاسم وما هي الموافقة المطلوب متابعتها)" at bounding box center [145, 220] width 122 height 34
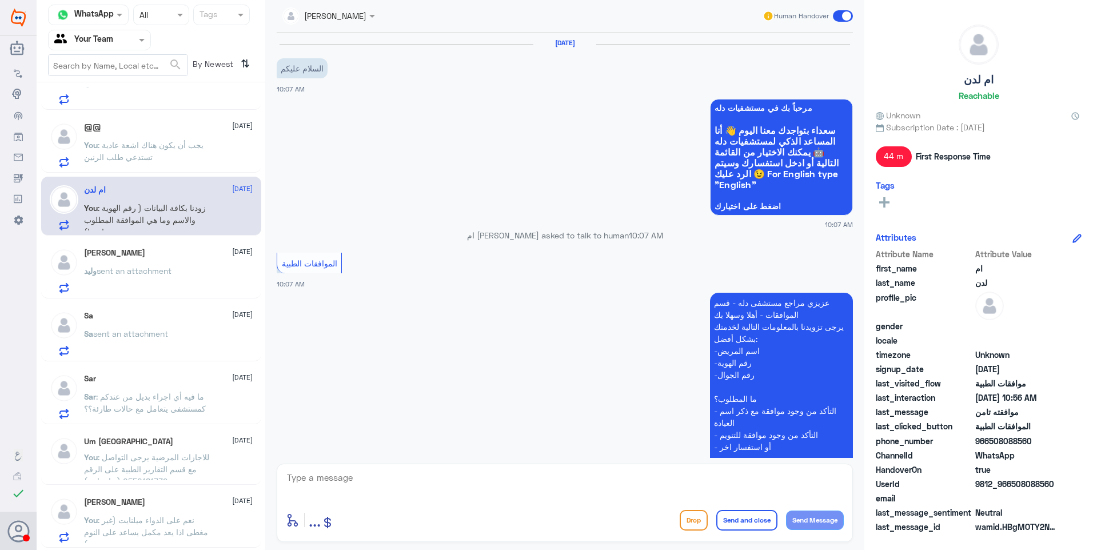
scroll to position [280, 0]
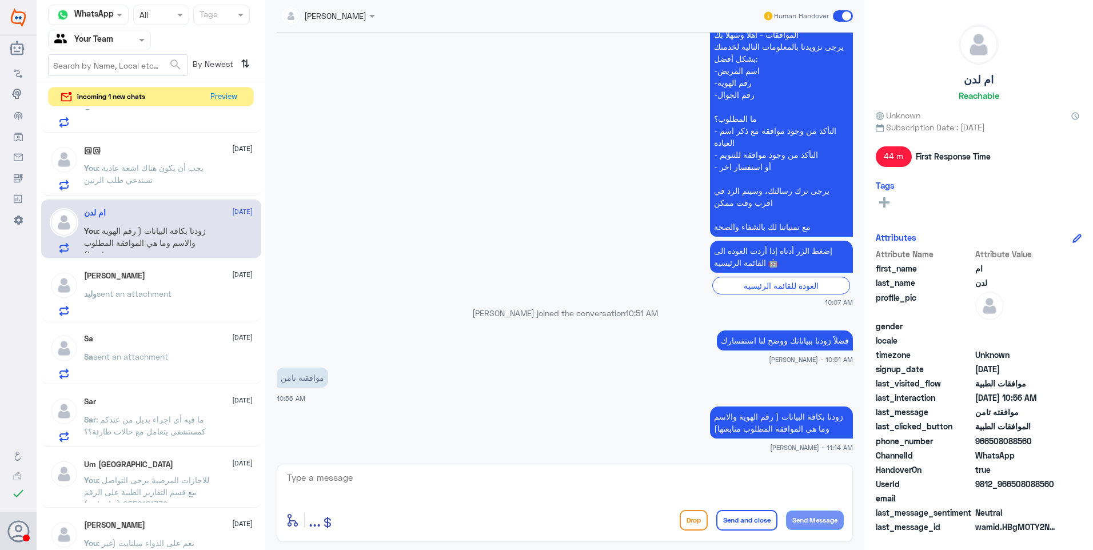
click at [137, 139] on div "@@ [DATE] You : يجب أن يكون هناك اشعة عادية تستدعي طلب الرنين" at bounding box center [151, 166] width 220 height 59
click at [156, 176] on p "You : يجب أن يكون هناك اشعة عادية تستدعي طلب الرنين" at bounding box center [148, 176] width 129 height 29
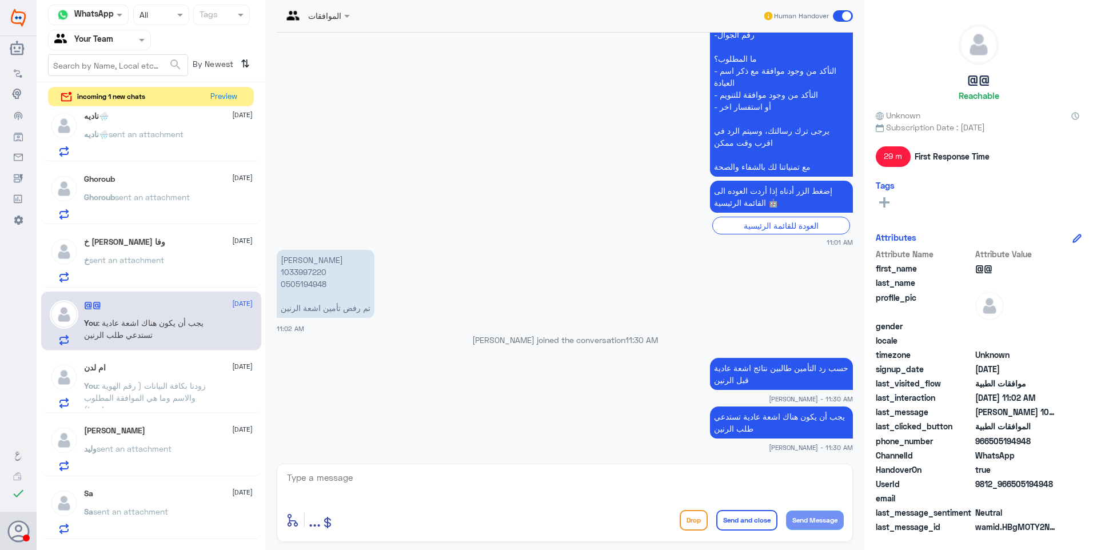
scroll to position [57, 0]
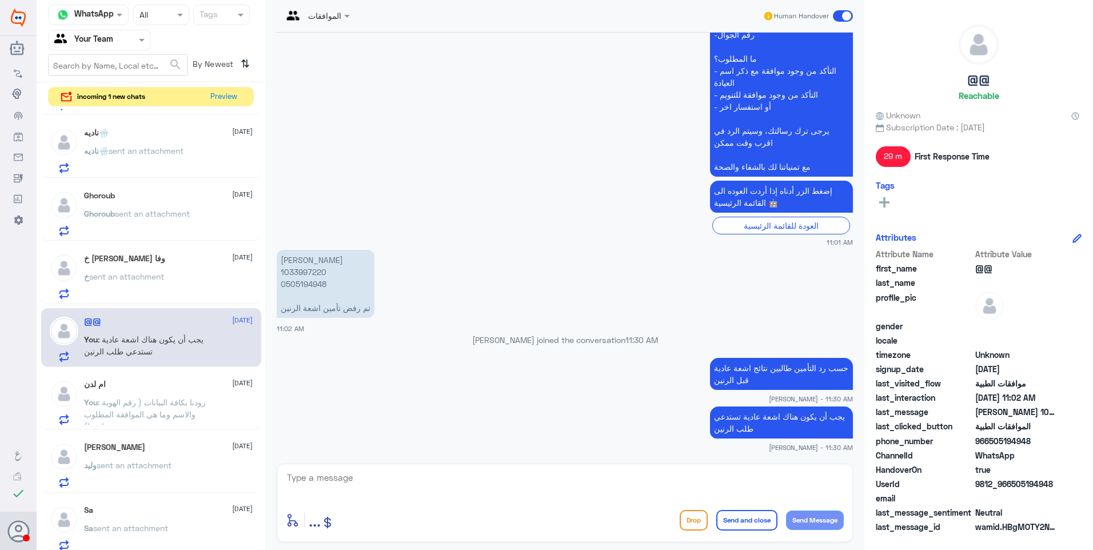
click at [160, 274] on span "sent an attachment" at bounding box center [126, 276] width 75 height 10
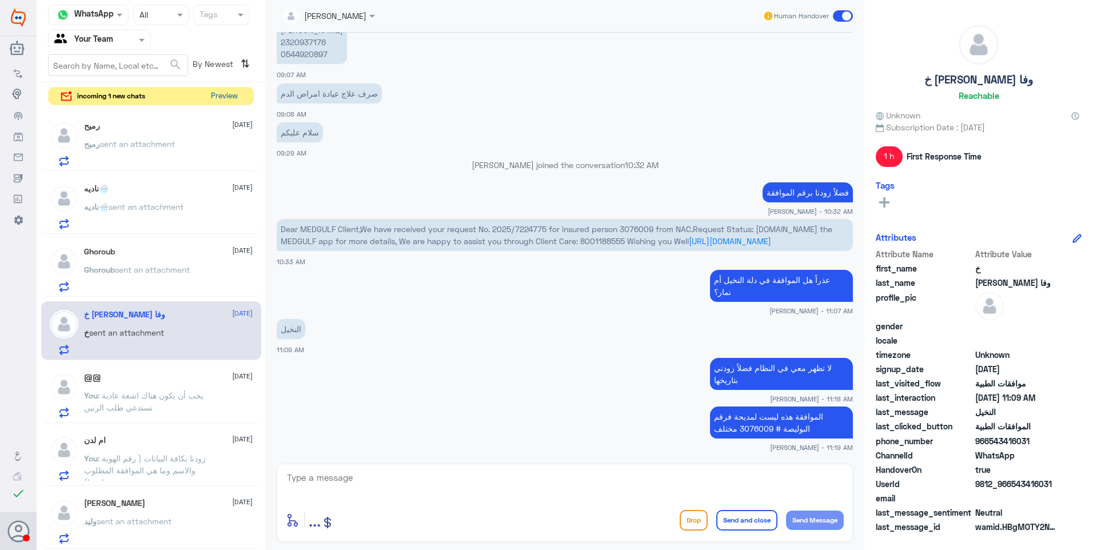
click at [227, 97] on button "Preview" at bounding box center [223, 96] width 35 height 18
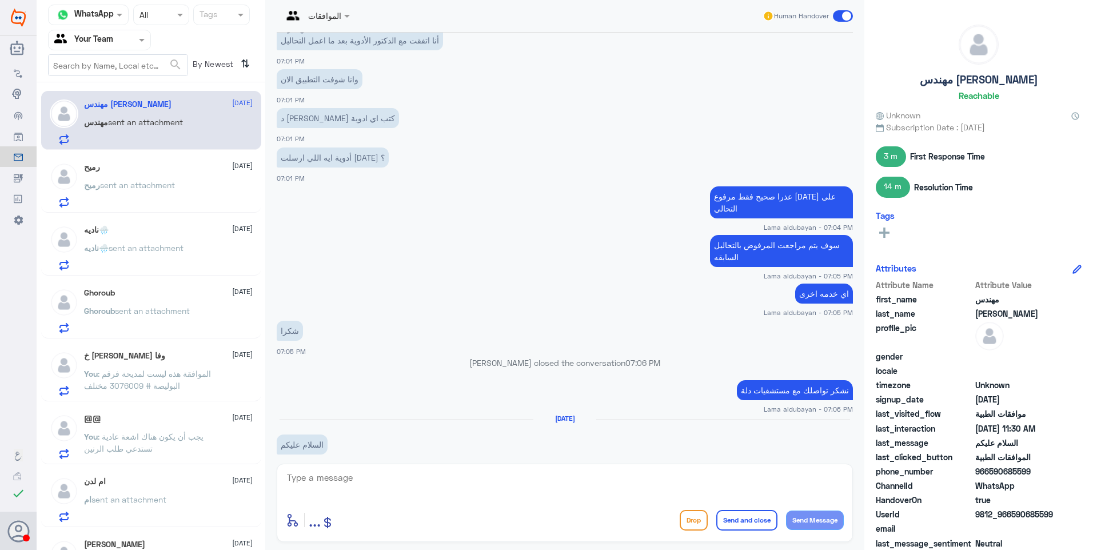
scroll to position [1856, 0]
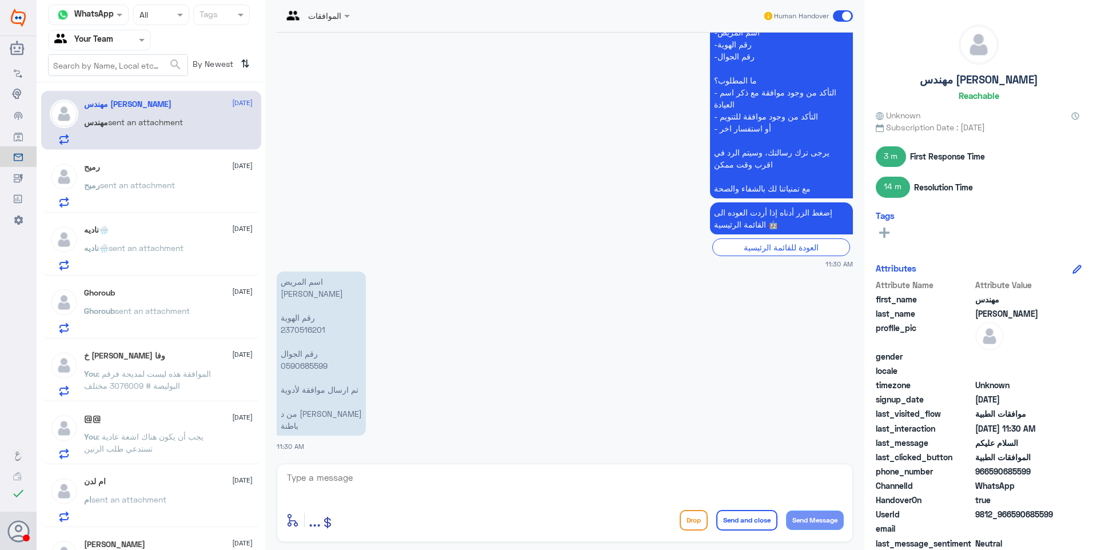
click at [308, 330] on p "اسم المريض [PERSON_NAME] رقم الهوية ‭2370516201‬ رقم الجوال 0590685599 تم ارسال…" at bounding box center [321, 353] width 89 height 164
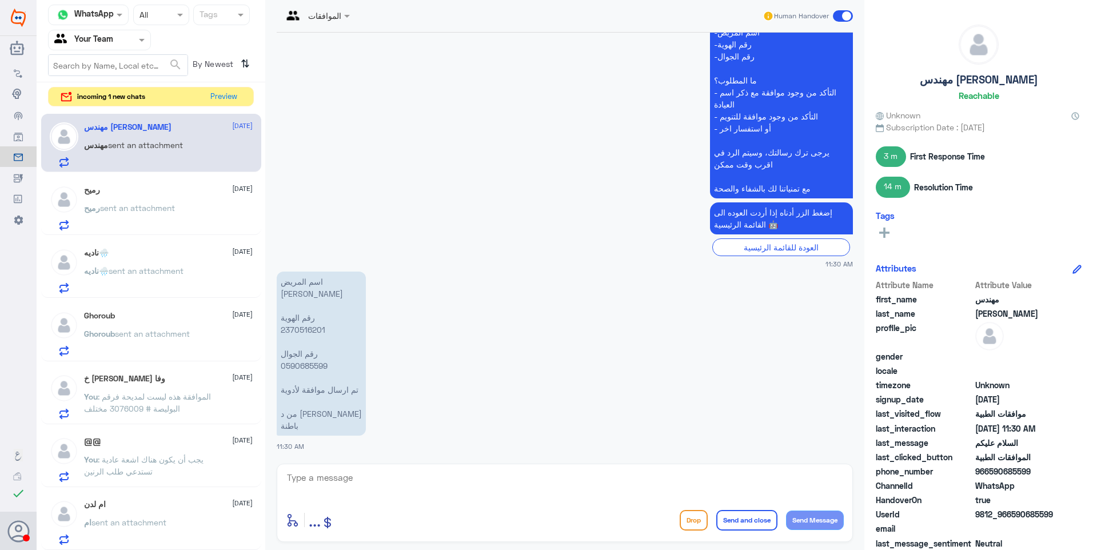
click at [302, 367] on p "اسم المريض [PERSON_NAME] رقم الهوية ‭2370516201‬ رقم الجوال 0590685599 تم ارسال…" at bounding box center [321, 353] width 89 height 164
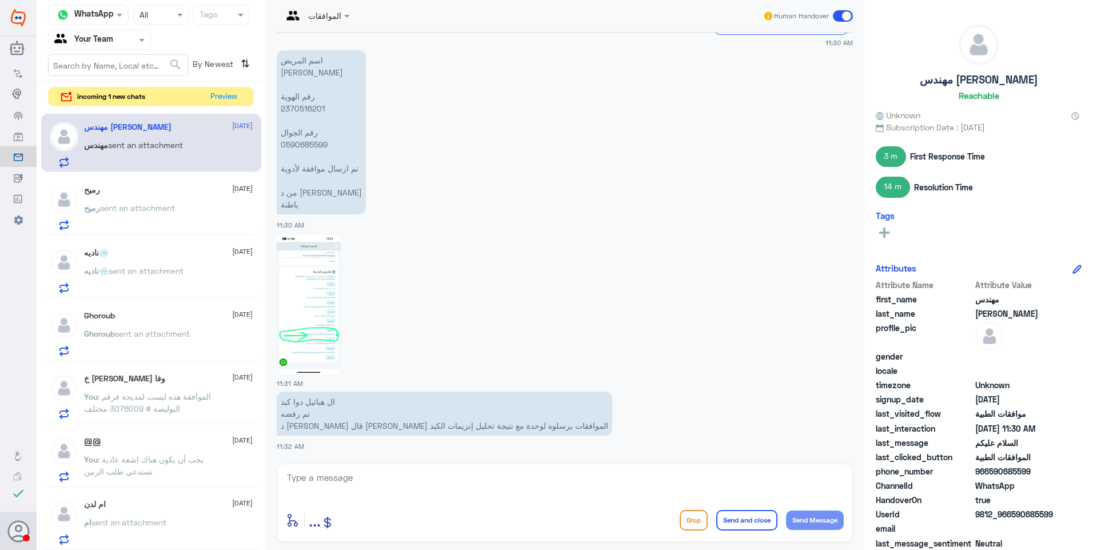
drag, startPoint x: 349, startPoint y: 445, endPoint x: 345, endPoint y: 478, distance: 32.8
click at [348, 454] on div "[DATE] Dear Bupa member, your pre-auth ID 122519356 from [GEOGRAPHIC_DATA] - [G…" at bounding box center [564, 245] width 587 height 425
drag, startPoint x: 345, startPoint y: 478, endPoint x: 367, endPoint y: 488, distance: 25.1
click at [349, 480] on textarea at bounding box center [565, 484] width 558 height 28
drag, startPoint x: 531, startPoint y: 271, endPoint x: 474, endPoint y: 290, distance: 60.7
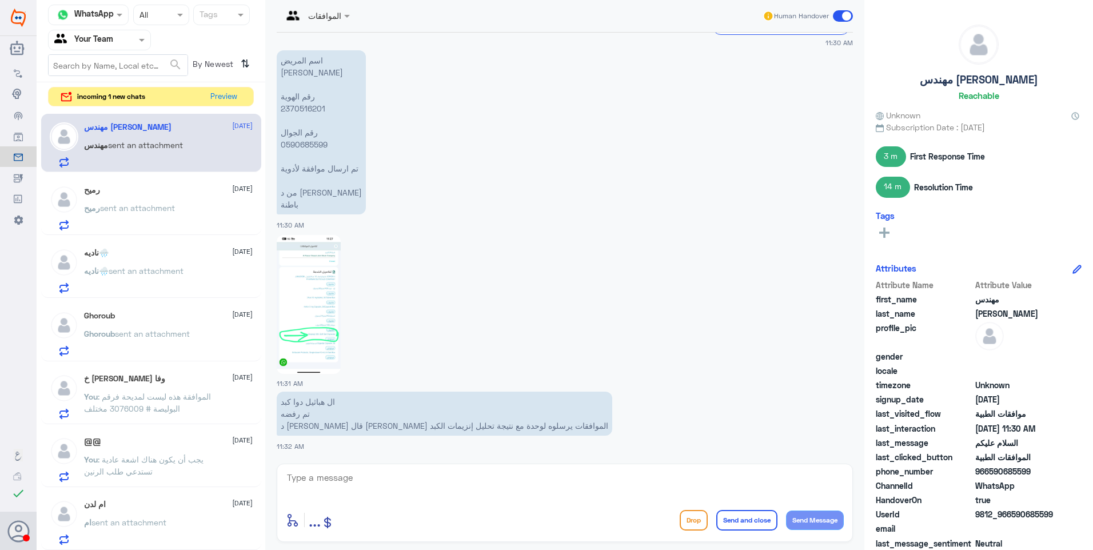
click at [531, 273] on div at bounding box center [565, 304] width 576 height 140
click at [303, 341] on img at bounding box center [309, 304] width 64 height 139
drag, startPoint x: 474, startPoint y: 431, endPoint x: 374, endPoint y: 425, distance: 100.2
click at [374, 425] on p "ال هباثيل دوا كبد تم رفضه د [PERSON_NAME] قال خاللي الموافقات يرسلوه لوحدة مع ن…" at bounding box center [444, 413] width 335 height 44
drag, startPoint x: 374, startPoint y: 425, endPoint x: 431, endPoint y: 425, distance: 56.6
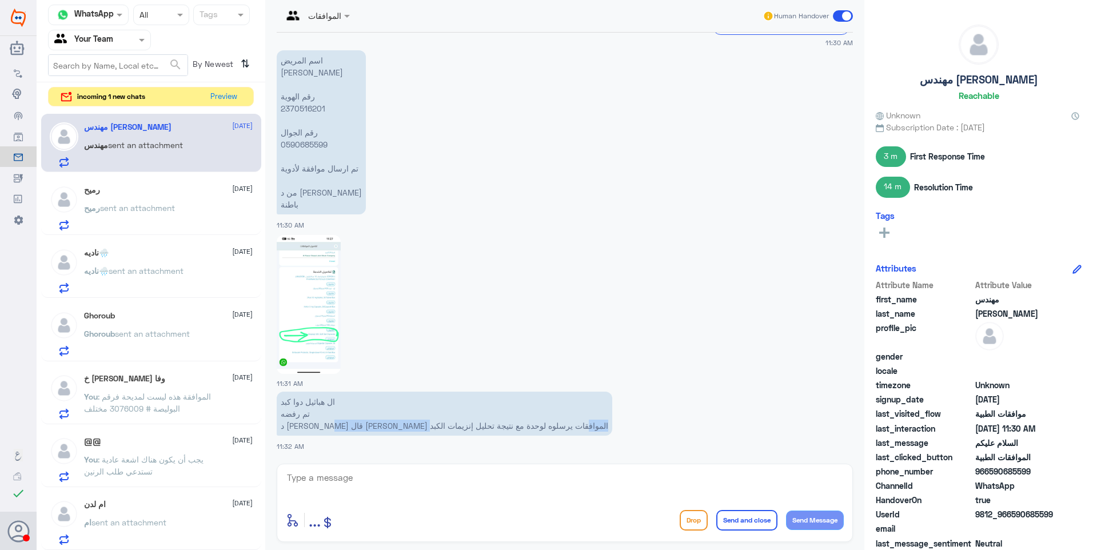
click at [431, 425] on p "ال هباثيل دوا كبد تم رفضه د [PERSON_NAME] قال خاللي الموافقات يرسلوه لوحدة مع ن…" at bounding box center [444, 413] width 335 height 44
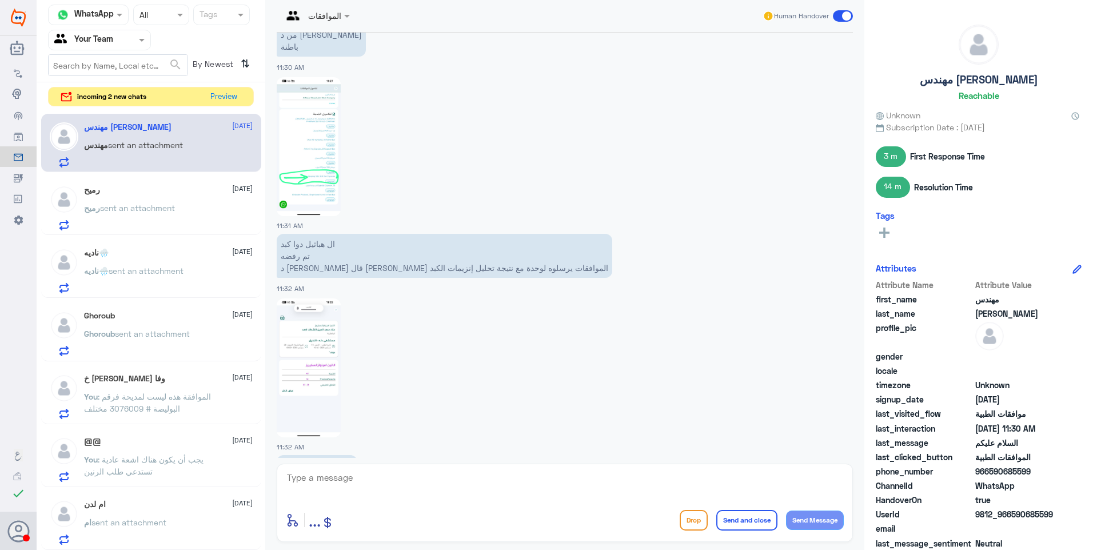
scroll to position [2274, 0]
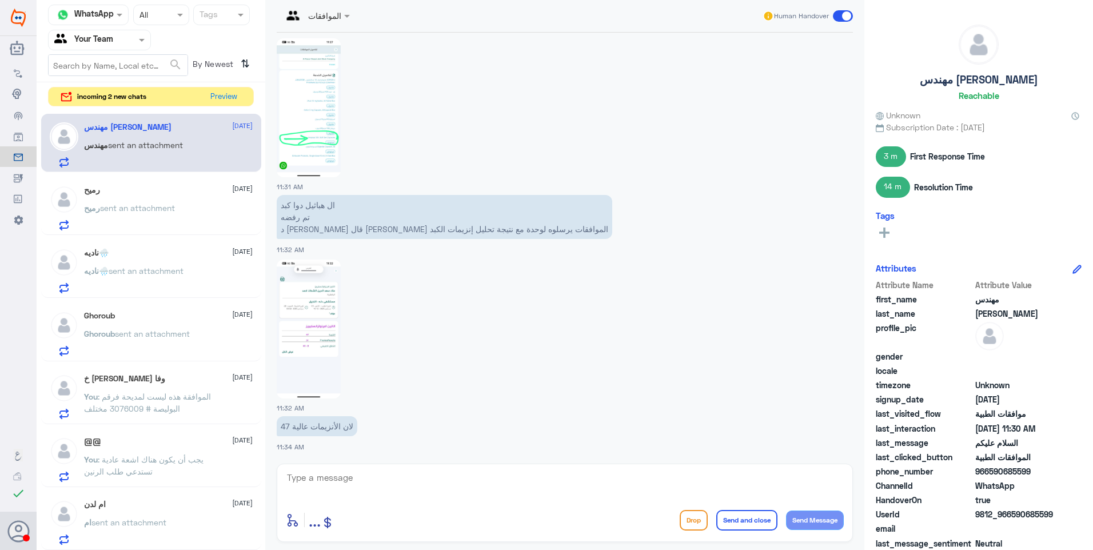
click at [379, 473] on textarea at bounding box center [565, 484] width 558 height 28
type textarea "الدواء مرسل ورد التأمين واضح عليه وهو أنه غير مغطى"
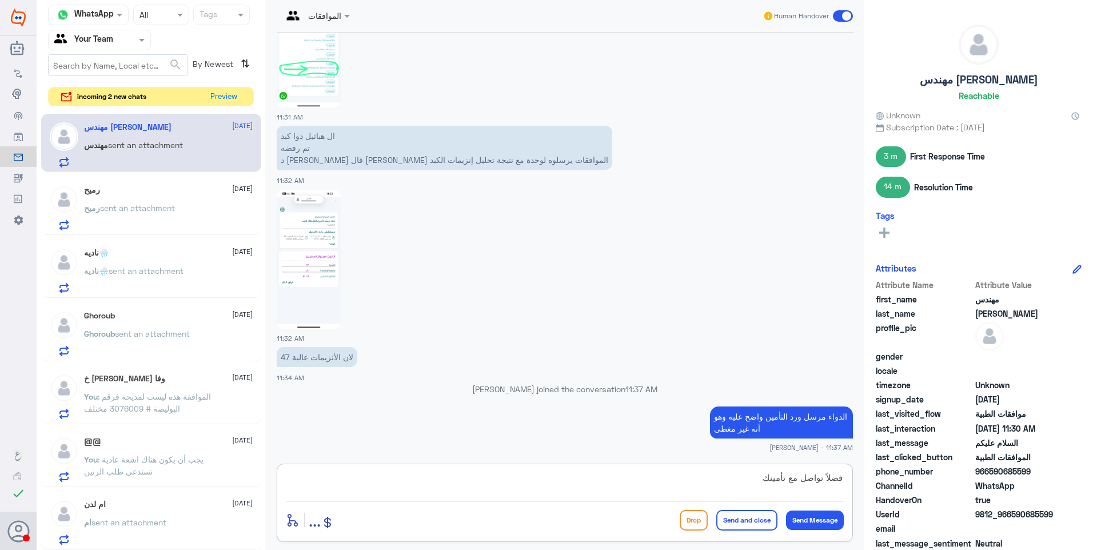
type textarea "فضلاً تواصل مع تأمينك"
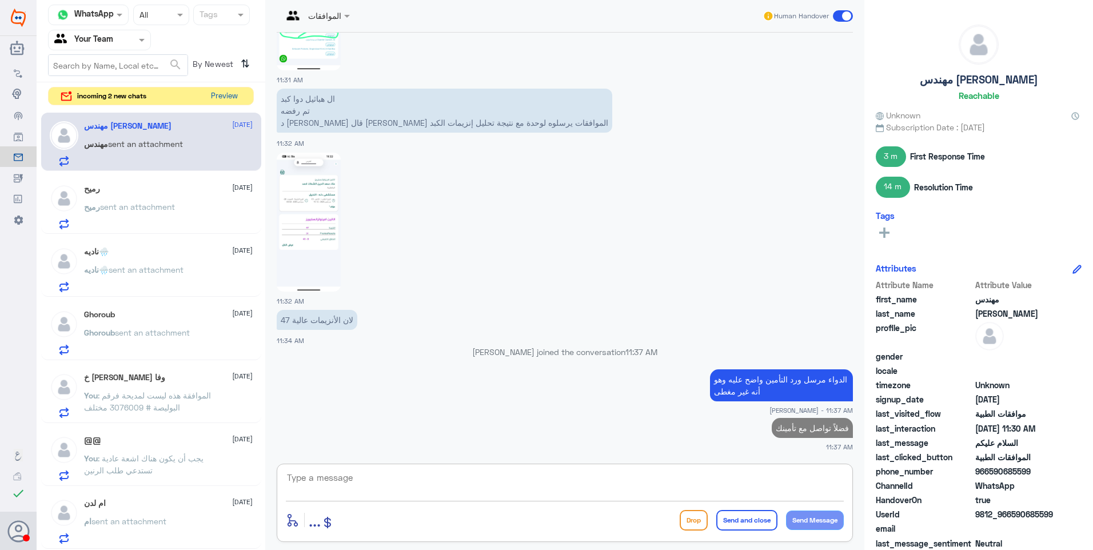
click at [232, 99] on button "Preview" at bounding box center [223, 96] width 35 height 18
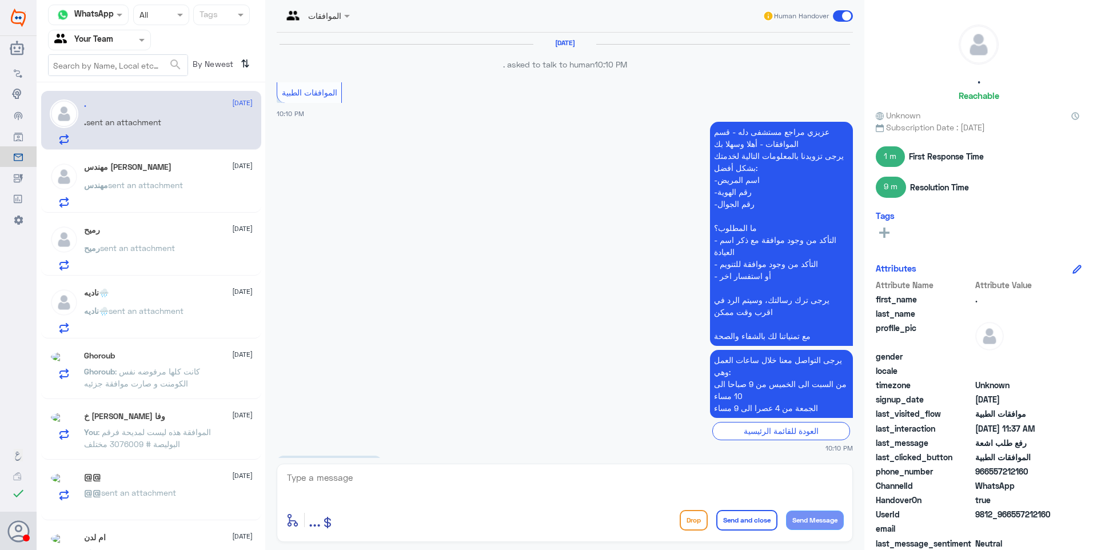
scroll to position [1073, 0]
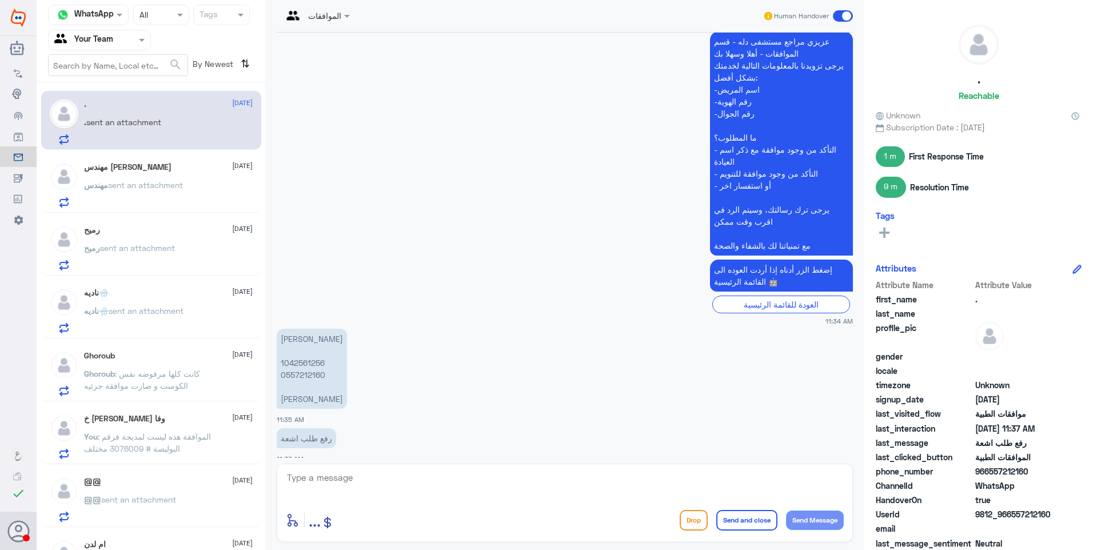
click at [303, 349] on p "[PERSON_NAME] 1042561256 0557212160 [PERSON_NAME]" at bounding box center [312, 369] width 70 height 80
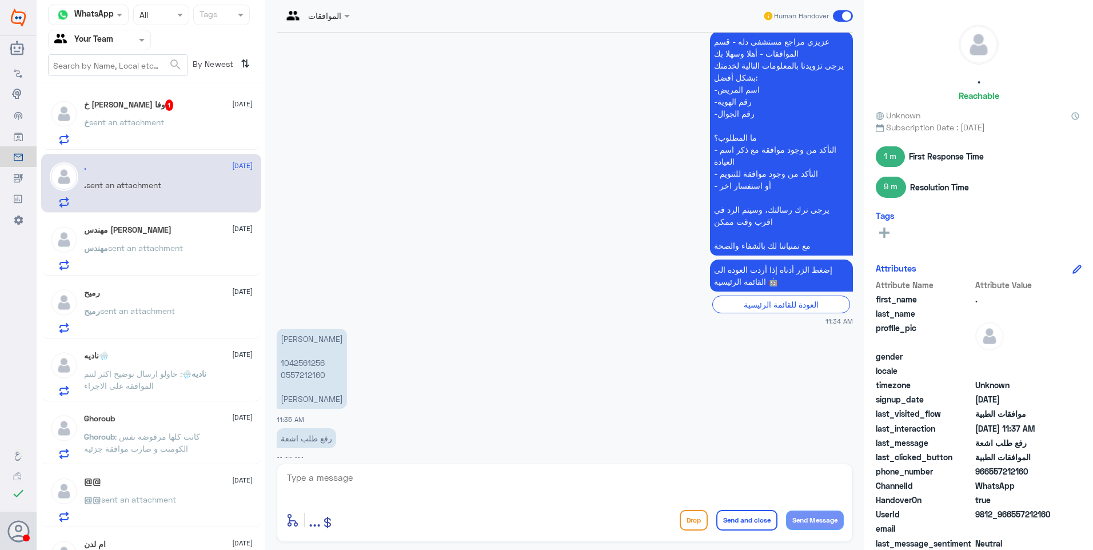
click at [150, 113] on div "خ [PERSON_NAME] وفا 1 [DATE] خ sent an attachment" at bounding box center [168, 121] width 169 height 45
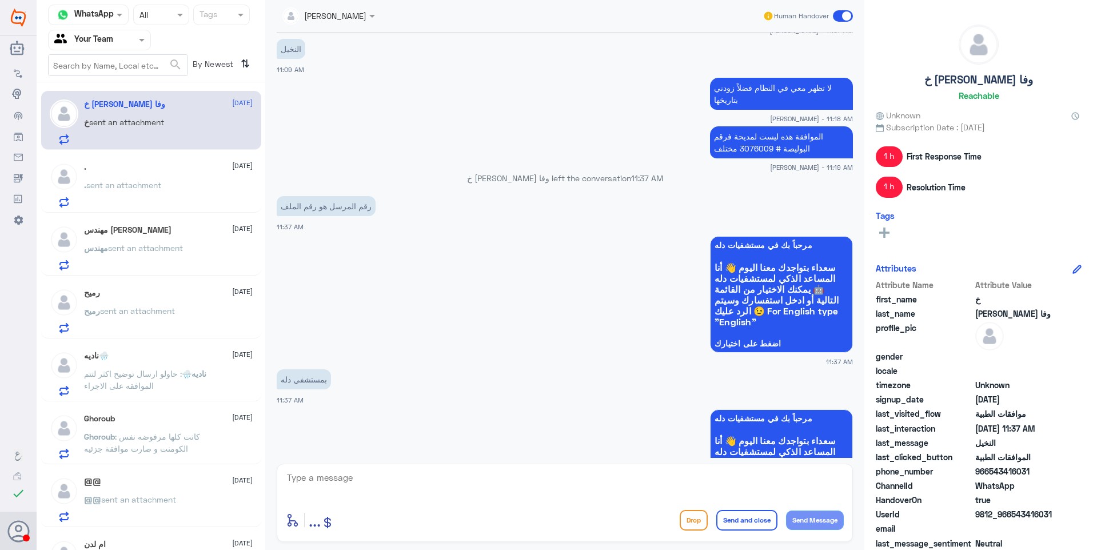
scroll to position [1013, 0]
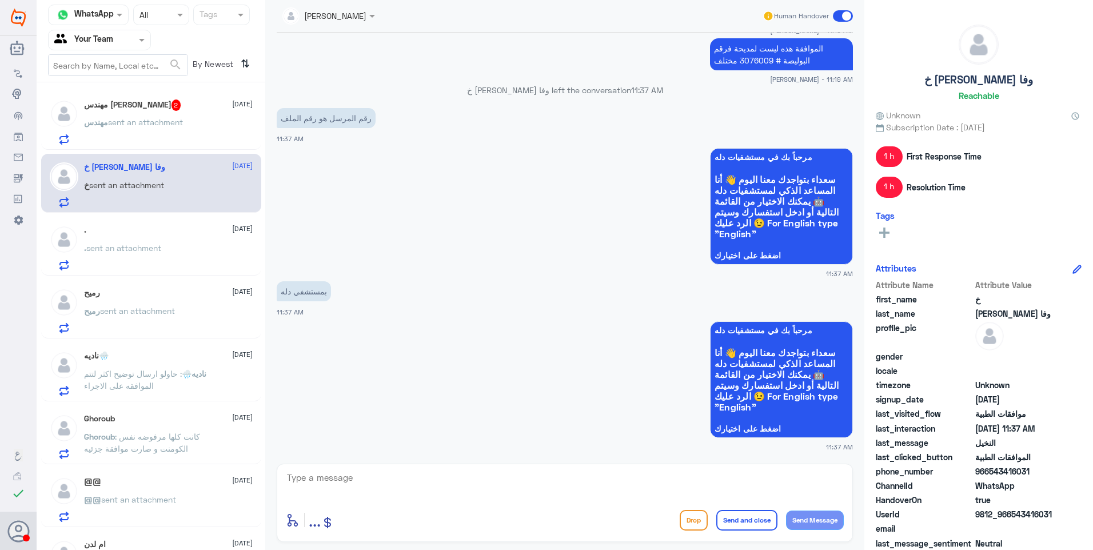
click at [326, 475] on div "enter flow name ... Drop Send and close Send Message" at bounding box center [565, 502] width 576 height 78
click at [329, 478] on textarea at bounding box center [565, 484] width 558 height 28
click at [154, 125] on span "sent an attachment" at bounding box center [145, 122] width 75 height 10
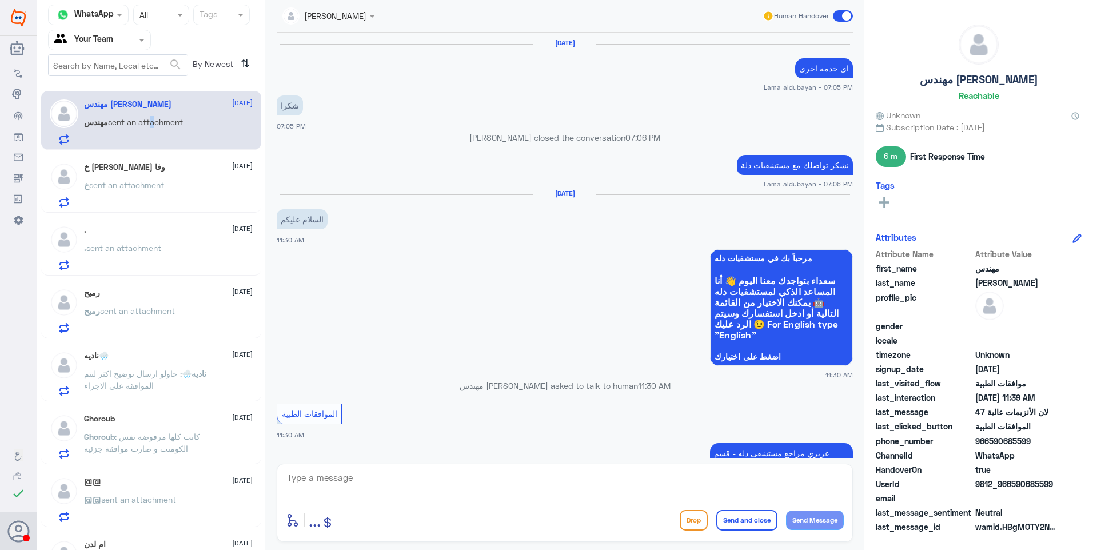
scroll to position [1071, 0]
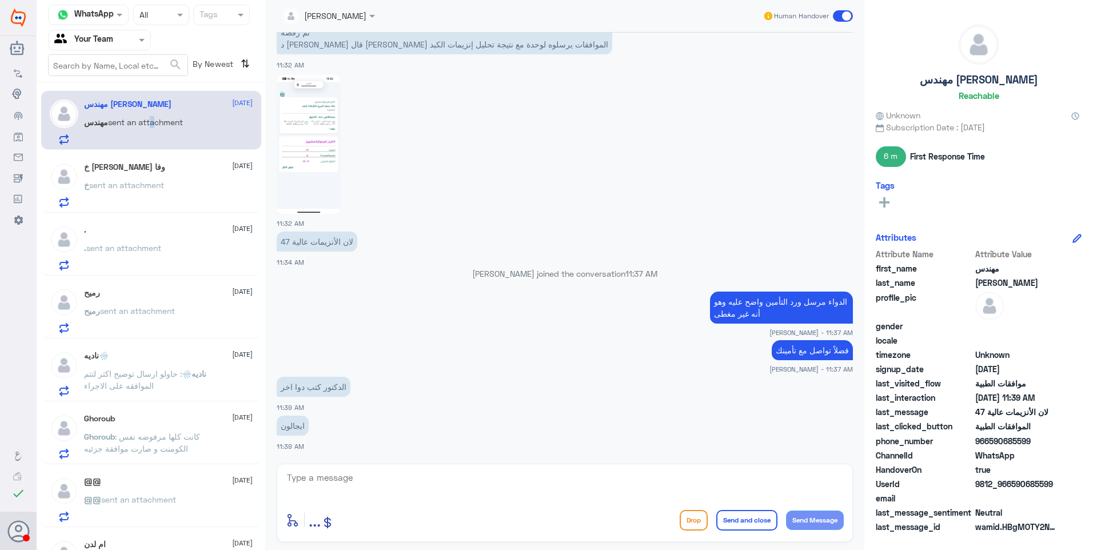
click at [307, 135] on img at bounding box center [309, 144] width 64 height 139
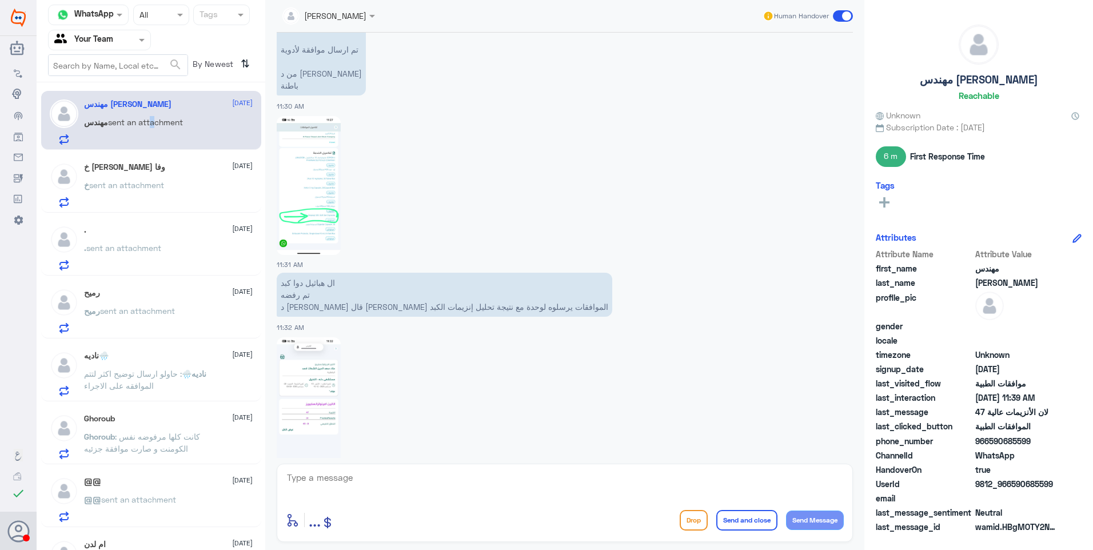
scroll to position [785, 0]
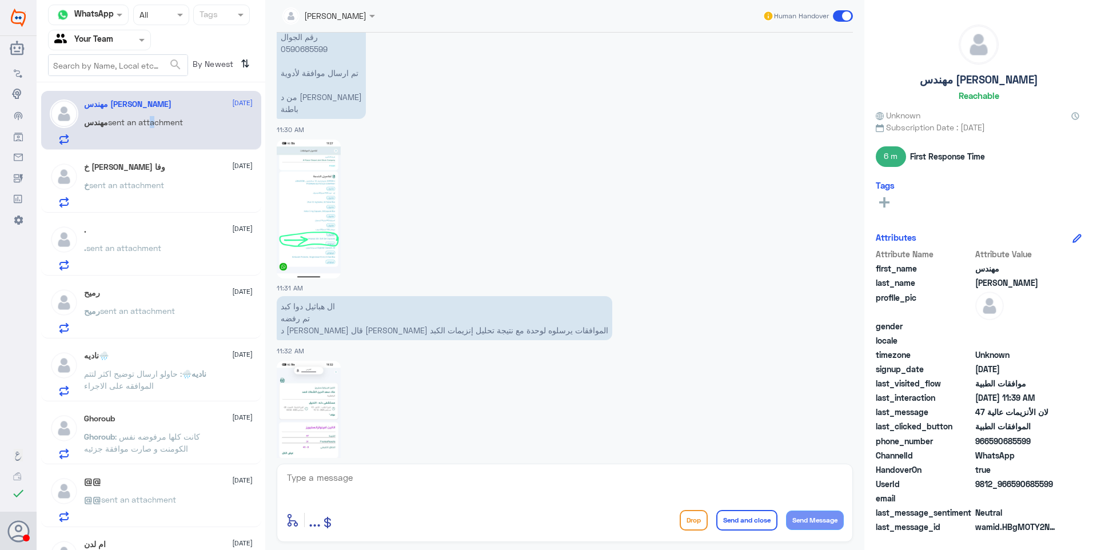
click at [316, 201] on img at bounding box center [309, 208] width 64 height 139
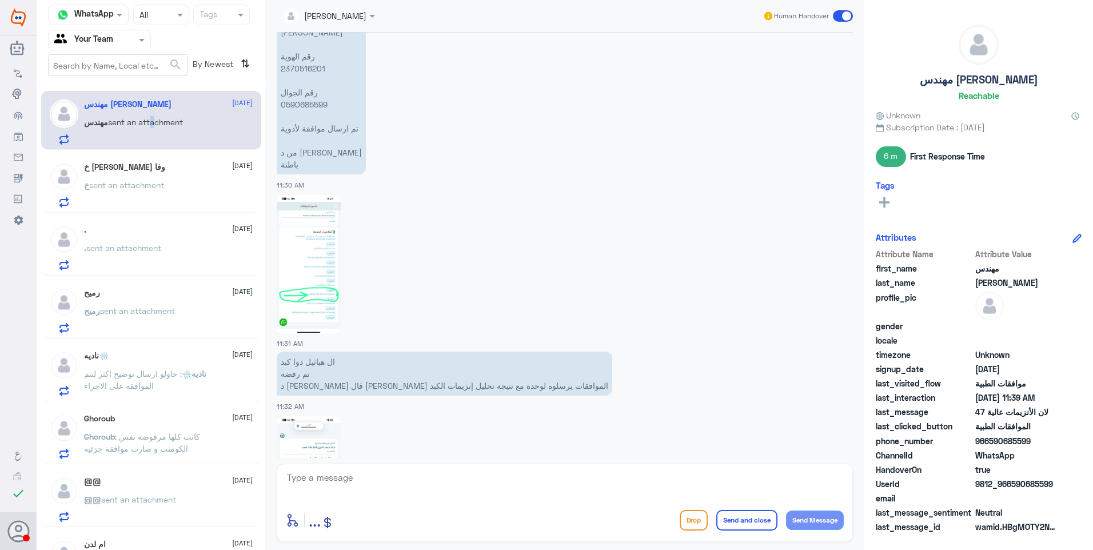
scroll to position [728, 0]
click at [297, 65] on p "اسم المريض [PERSON_NAME] رقم الهوية ‭2370516201‬ رقم الجوال 0590685599 تم ارسال…" at bounding box center [321, 94] width 89 height 164
click at [297, 67] on p "اسم المريض [PERSON_NAME] رقم الهوية ‭2370516201‬ رقم الجوال 0590685599 تم ارسال…" at bounding box center [321, 94] width 89 height 164
click at [293, 100] on p "اسم المريض [PERSON_NAME] رقم الهوية ‭2370516201‬ رقم الجوال 0590685599 تم ارسال…" at bounding box center [321, 94] width 89 height 164
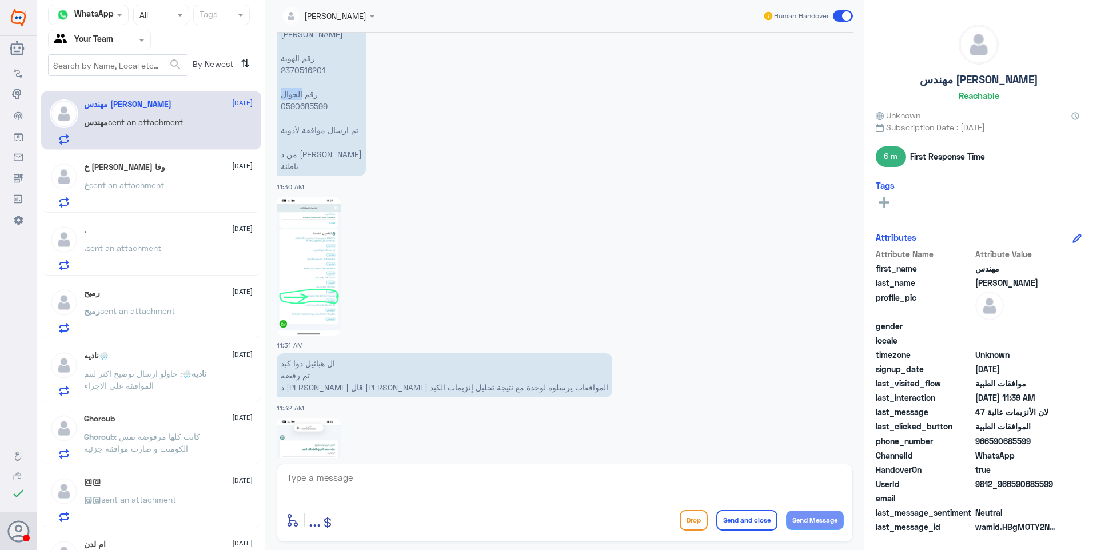
click at [293, 100] on p "اسم المريض [PERSON_NAME] رقم الهوية ‭2370516201‬ رقم الجوال 0590685599 تم ارسال…" at bounding box center [321, 94] width 89 height 164
drag, startPoint x: 293, startPoint y: 100, endPoint x: 299, endPoint y: 106, distance: 8.9
click at [299, 106] on p "اسم المريض [PERSON_NAME] رقم الهوية ‭2370516201‬ رقم الجوال 0590685599 تم ارسال…" at bounding box center [321, 94] width 89 height 164
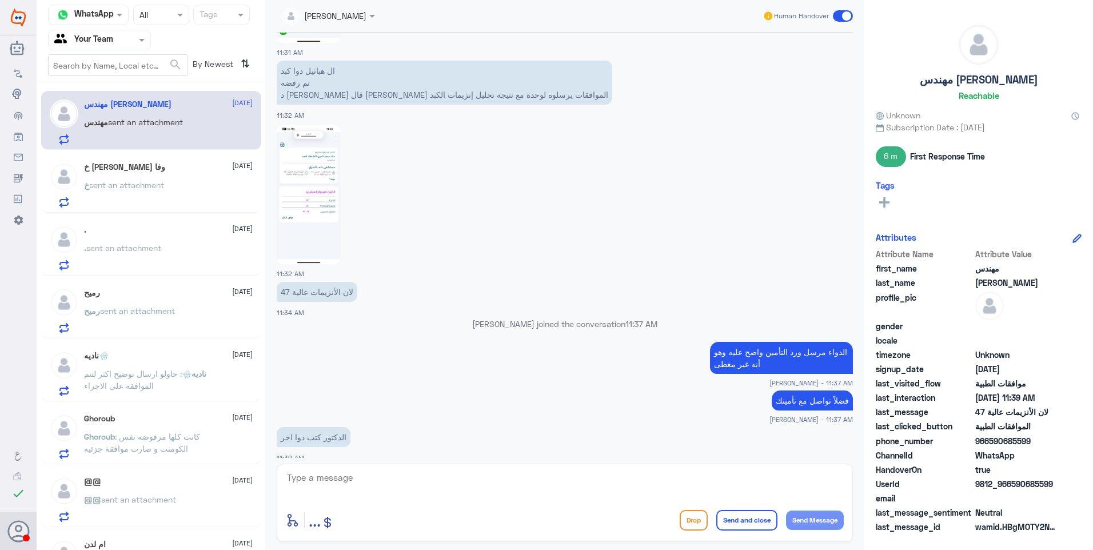
scroll to position [1071, 0]
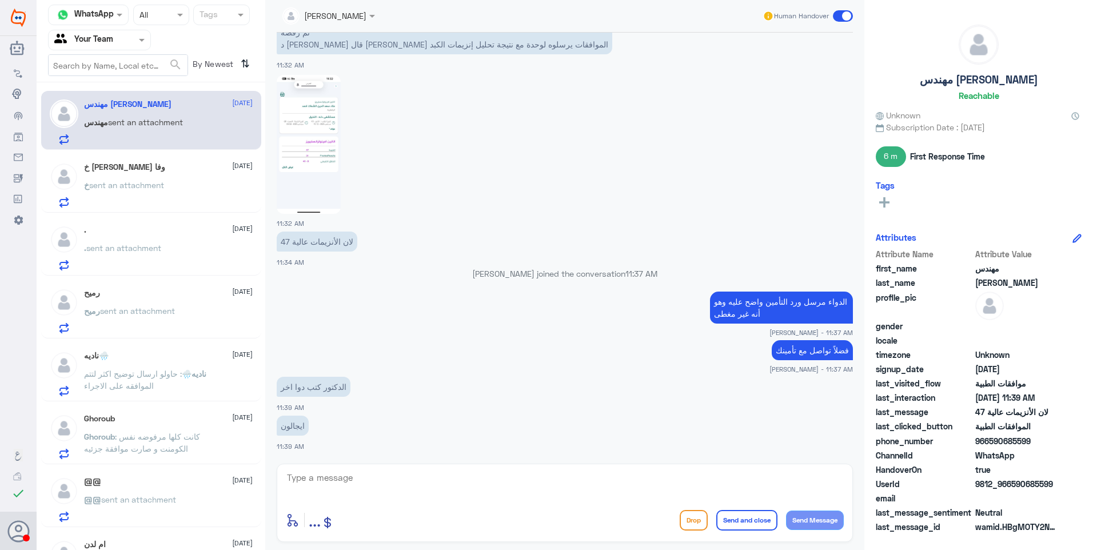
click at [381, 482] on textarea at bounding box center [565, 484] width 558 height 28
type textarea "مرفوض ايضًا"
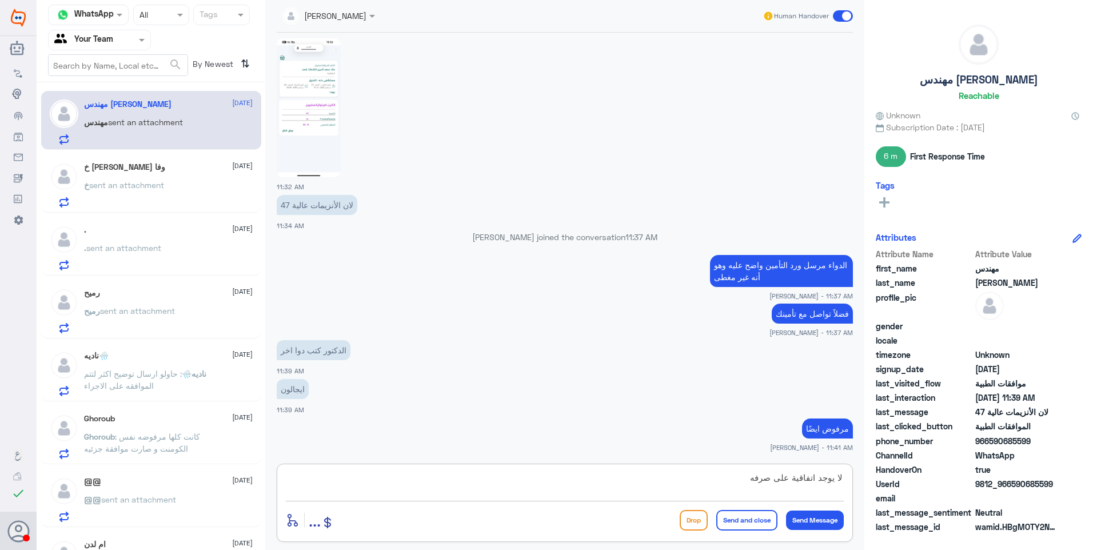
type textarea "لا يوجد اتفاقية على صرفه"
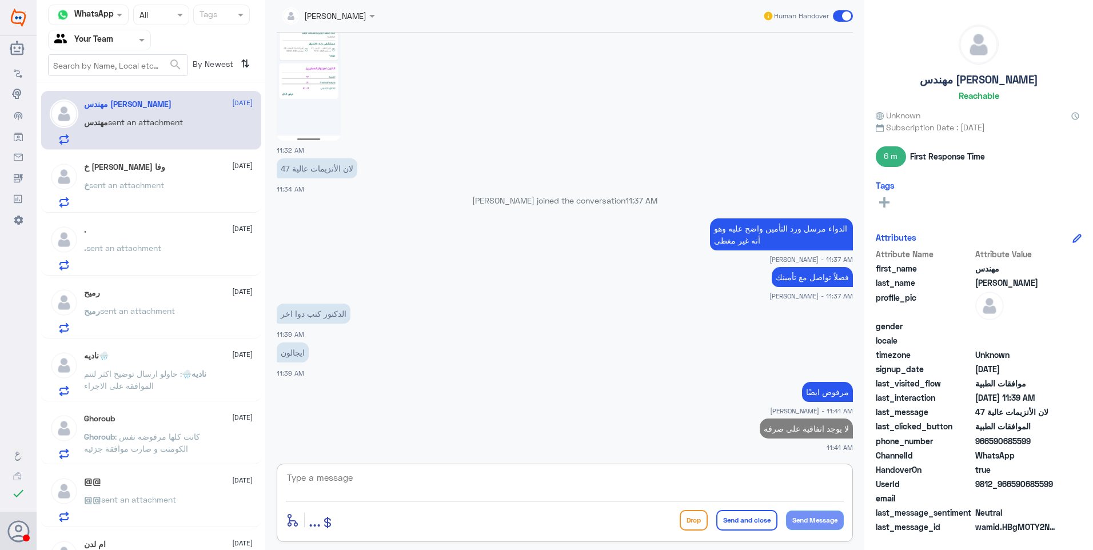
click at [174, 165] on div "خ [PERSON_NAME] وفا [DATE]" at bounding box center [168, 167] width 169 height 10
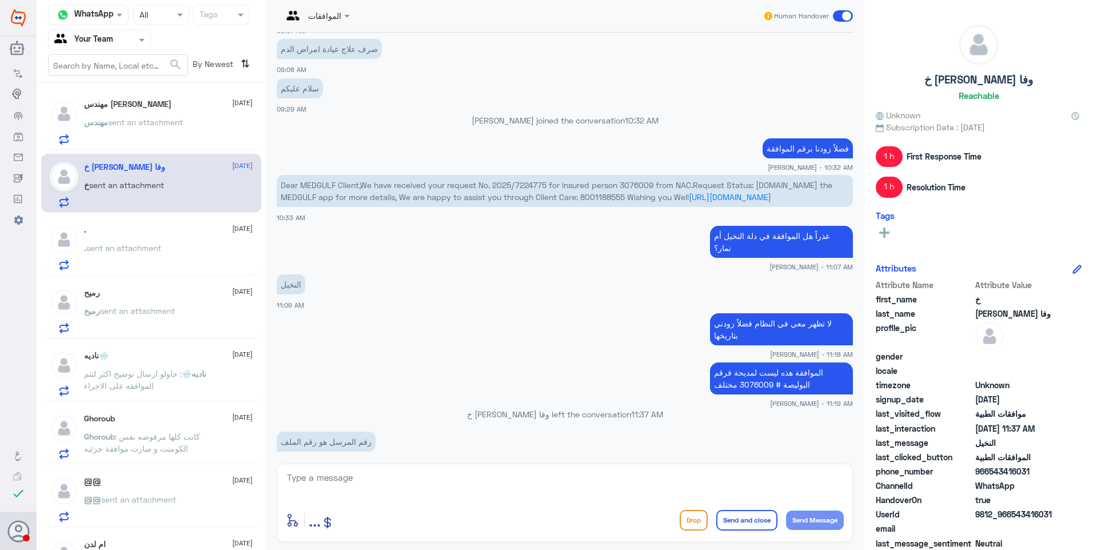
scroll to position [385, 0]
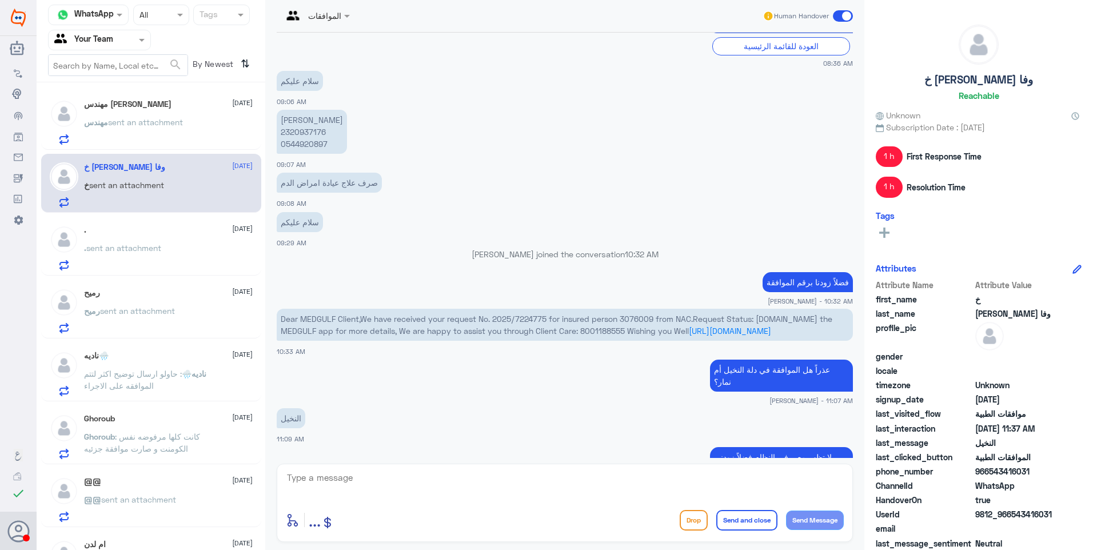
click at [306, 132] on p "[PERSON_NAME] 2320937176 0544920897" at bounding box center [312, 132] width 70 height 44
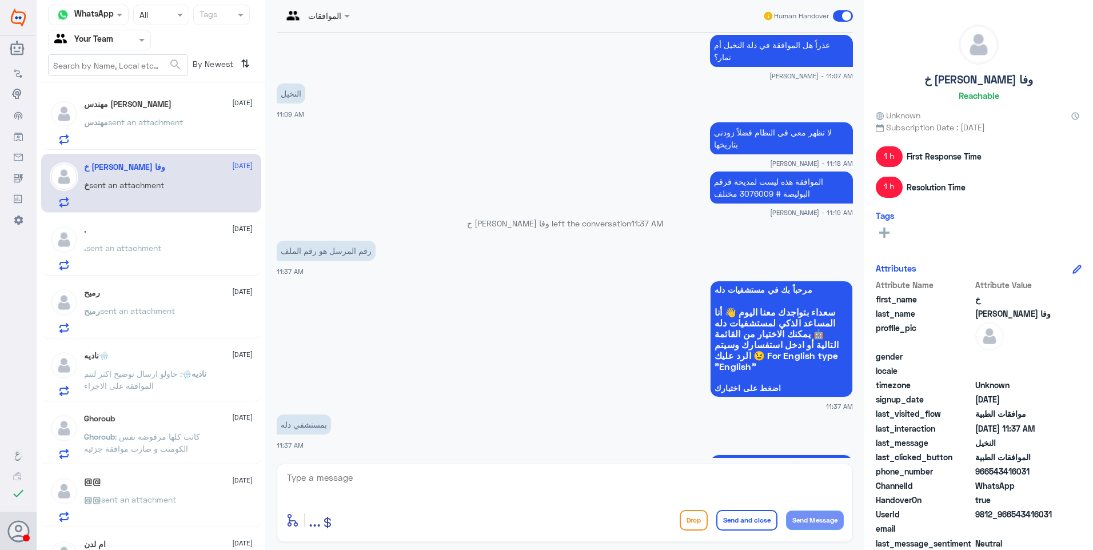
scroll to position [842, 0]
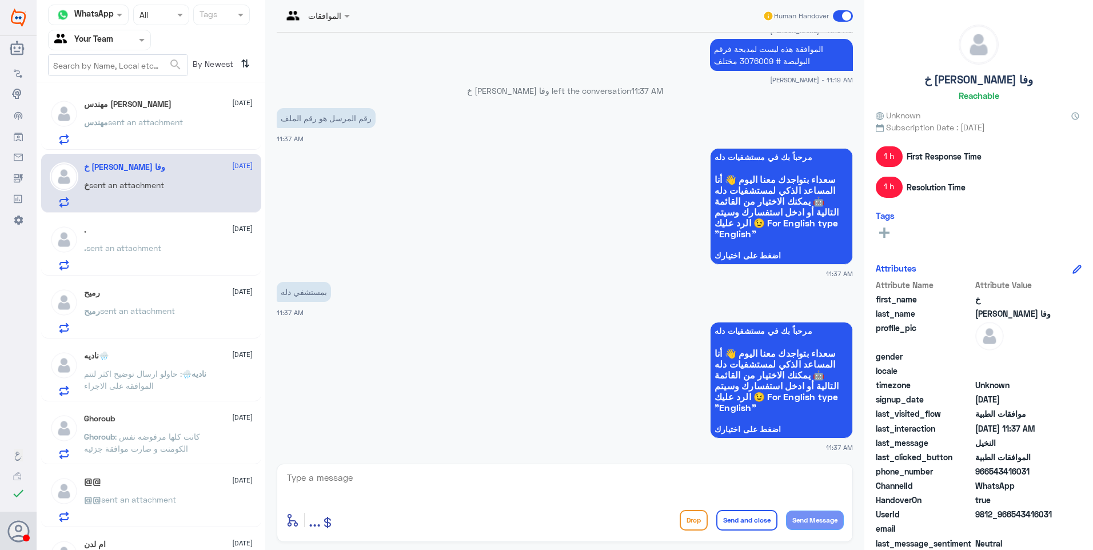
drag, startPoint x: 330, startPoint y: 491, endPoint x: 337, endPoint y: 484, distance: 10.5
click at [329, 491] on textarea at bounding box center [565, 484] width 558 height 28
type textarea "ل"
paste textarea "1530917"
type textarea "رقم ملف مديحة هو 1530917"
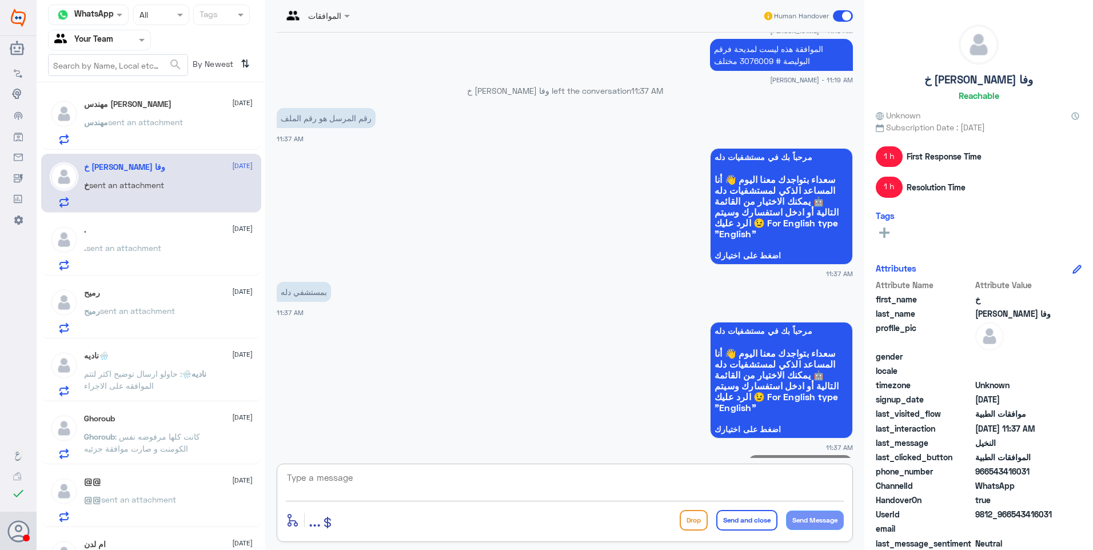
scroll to position [878, 0]
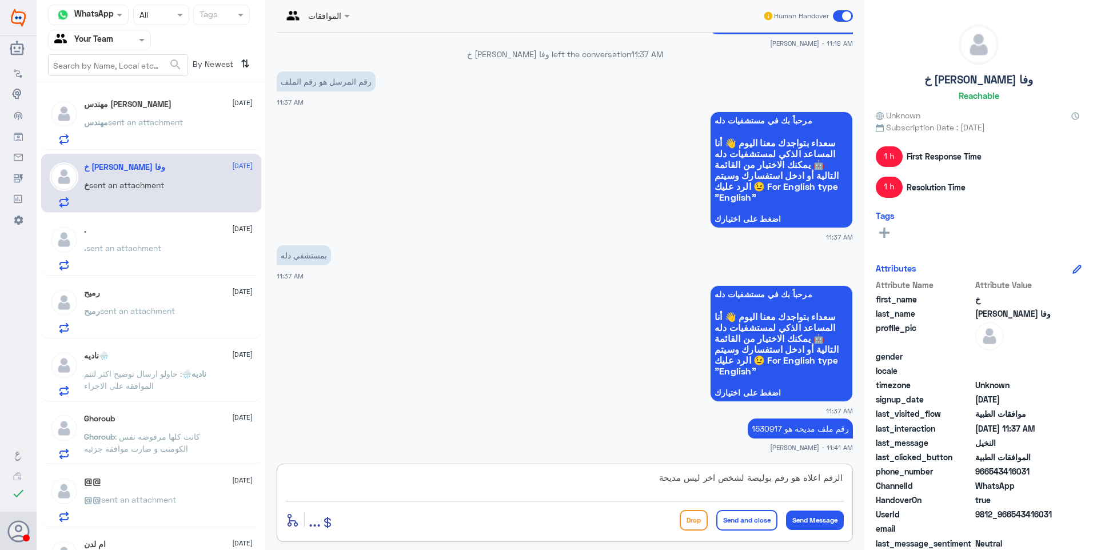
type textarea "الرقم اعلاه هو رقم بوليصة لشخص اخر ليس مديحة"
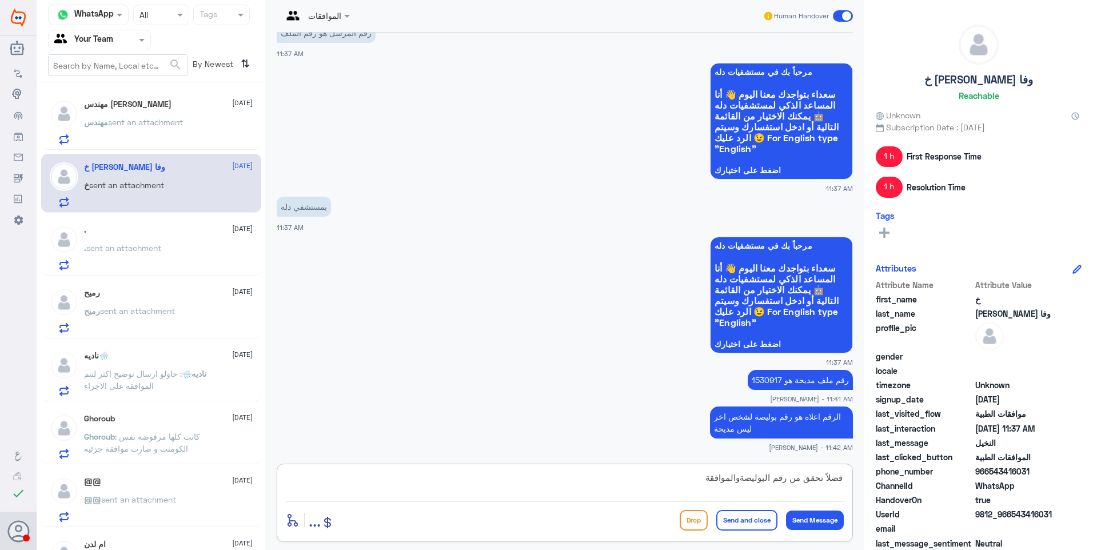
click at [736, 477] on textarea "فضلاً تحقق من رقم البوليصةوالموافقة" at bounding box center [565, 484] width 558 height 28
click at [737, 478] on textarea "فضلاً تحقق من رقم البوليصةوالموافقة" at bounding box center [565, 484] width 558 height 28
type textarea "فضلاً تحقق من رقم البوليصة والموافقة"
click at [670, 493] on textarea "فضلاً تحقق من رقم البوليصة والموافقة" at bounding box center [565, 484] width 558 height 28
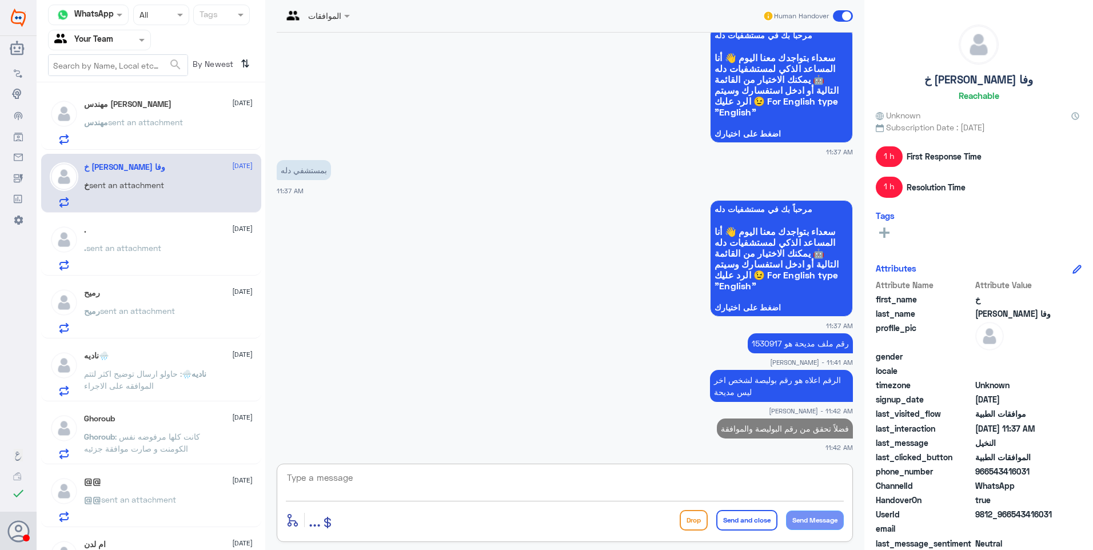
click at [163, 231] on div ". [DATE] . sent an attachment" at bounding box center [151, 246] width 220 height 59
click at [167, 230] on div ". [DATE]" at bounding box center [168, 230] width 169 height 10
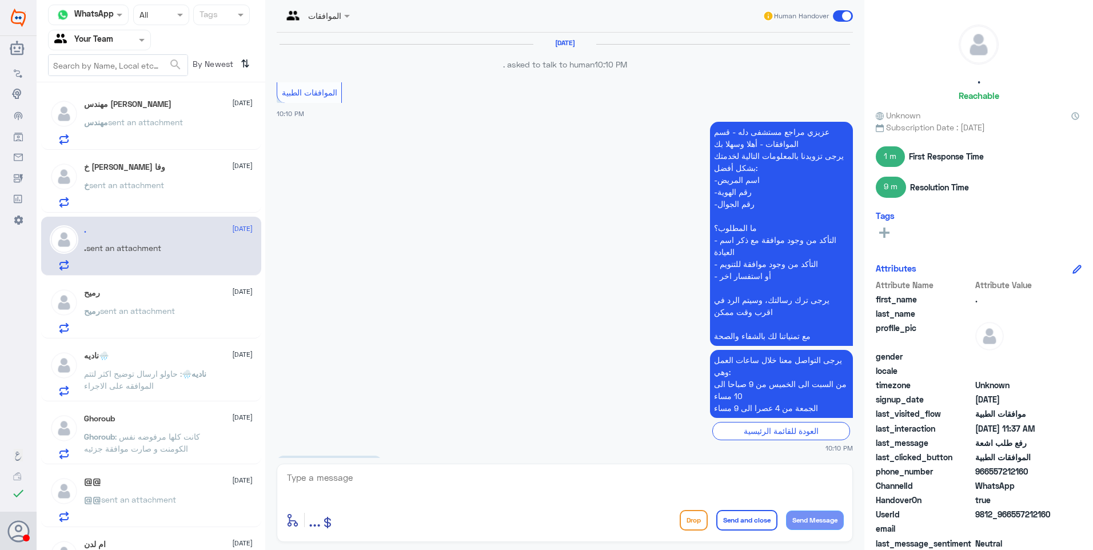
scroll to position [1073, 0]
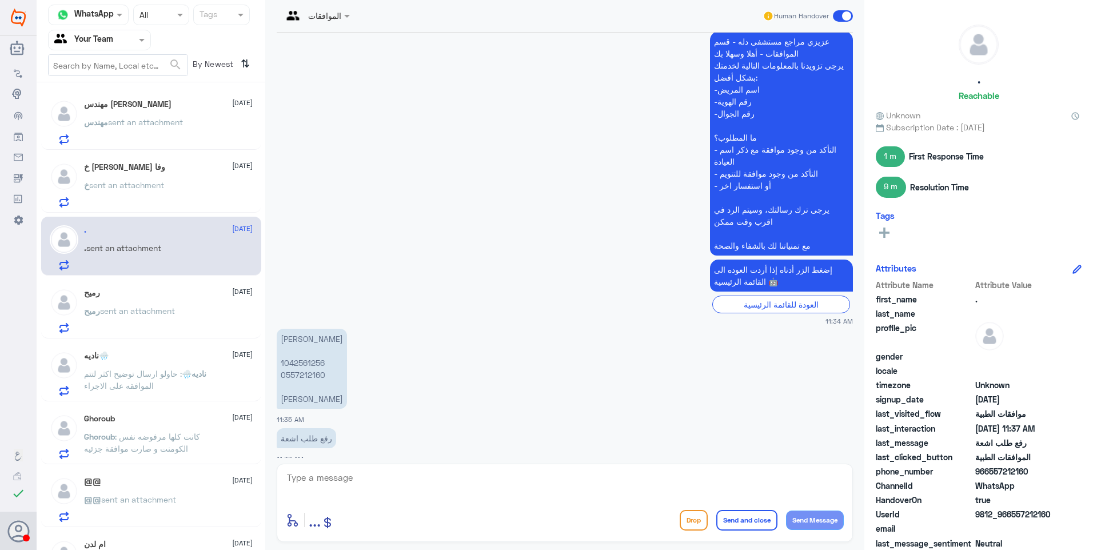
click at [306, 351] on p "[PERSON_NAME] 1042561256 0557212160 [PERSON_NAME]" at bounding box center [312, 369] width 70 height 80
drag, startPoint x: 377, startPoint y: 489, endPoint x: 387, endPoint y: 489, distance: 10.3
click at [381, 489] on textarea at bounding box center [565, 484] width 558 height 28
type textarea "تمت متابعة طلبكم بنتائج الاشعة السابقة"
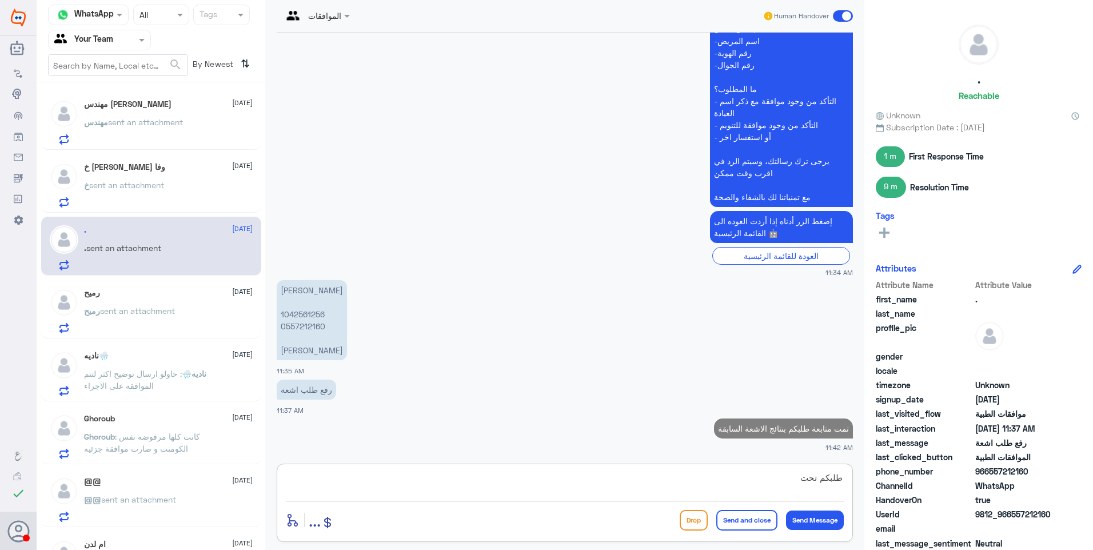
scroll to position [1119, 0]
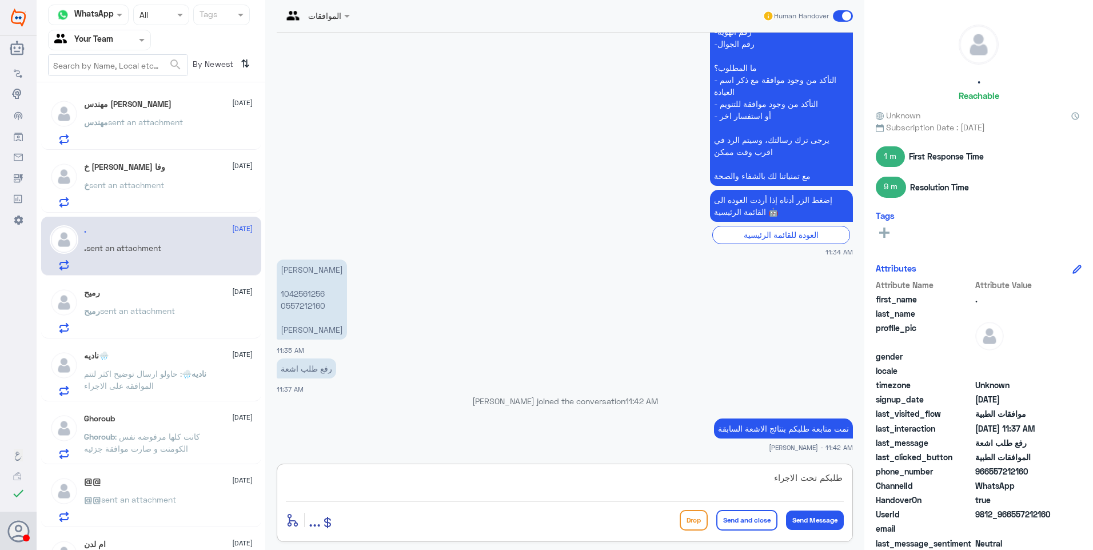
type textarea "طلبكم تحت الاجراء"
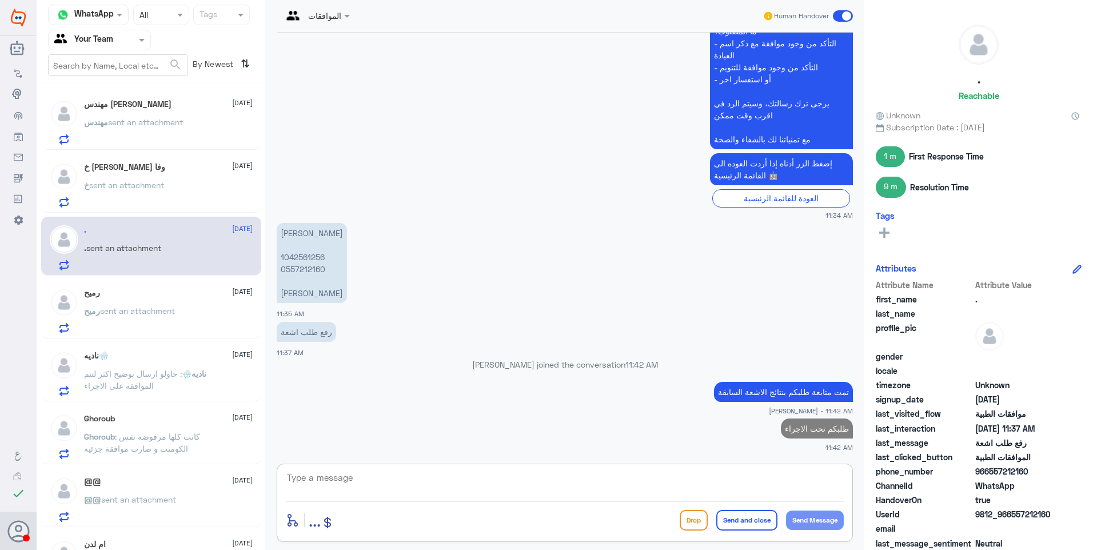
drag, startPoint x: 167, startPoint y: 261, endPoint x: 169, endPoint y: 273, distance: 12.1
click at [167, 263] on div ". sent an attachment" at bounding box center [168, 258] width 169 height 26
click at [174, 309] on span "sent an attachment" at bounding box center [137, 311] width 75 height 10
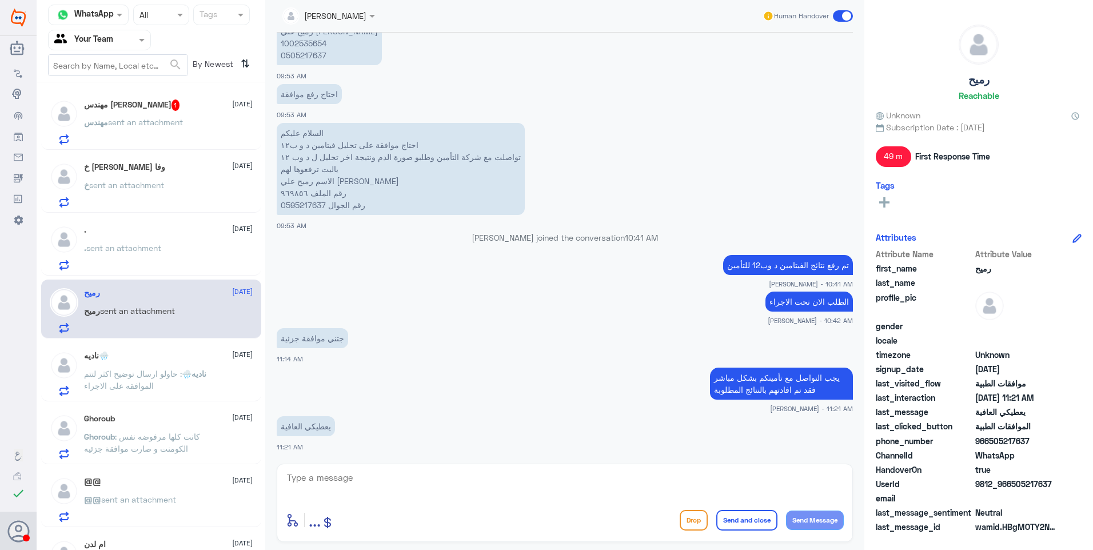
click at [133, 133] on p "مهندس sent an attachment" at bounding box center [133, 130] width 99 height 29
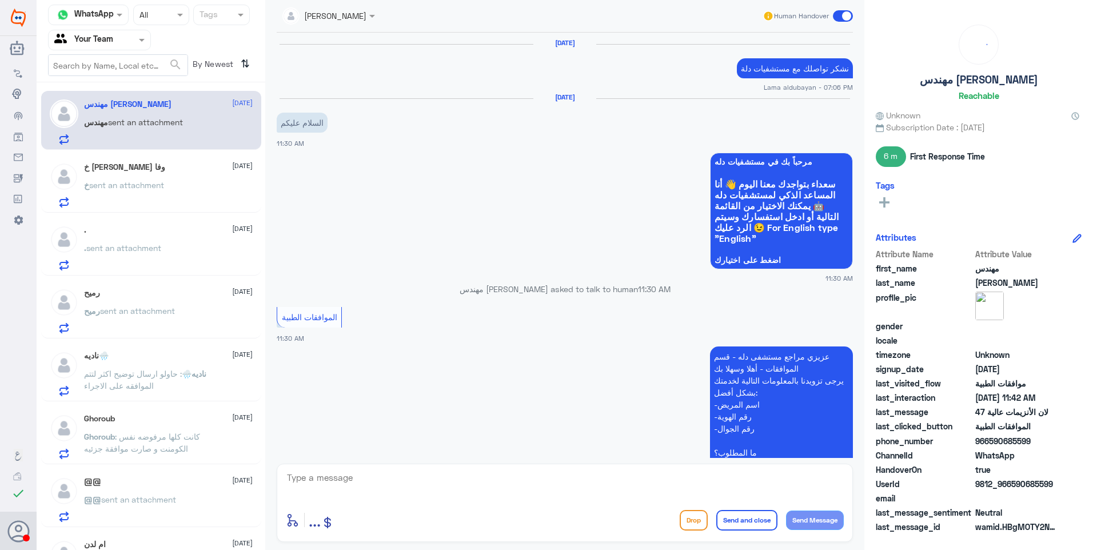
scroll to position [1086, 0]
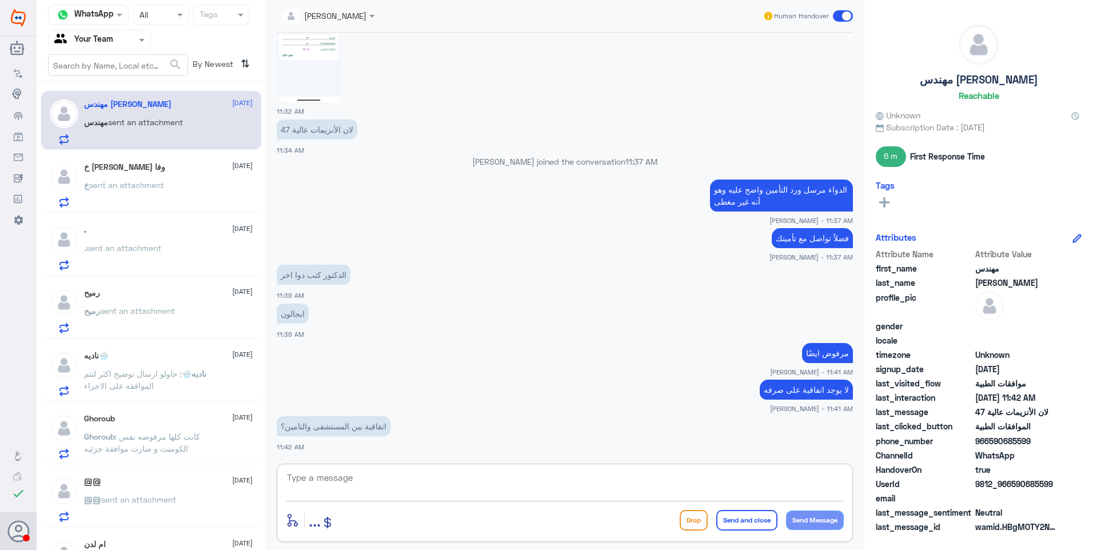
click at [352, 480] on textarea at bounding box center [565, 484] width 558 height 28
type textarea "صحيح"
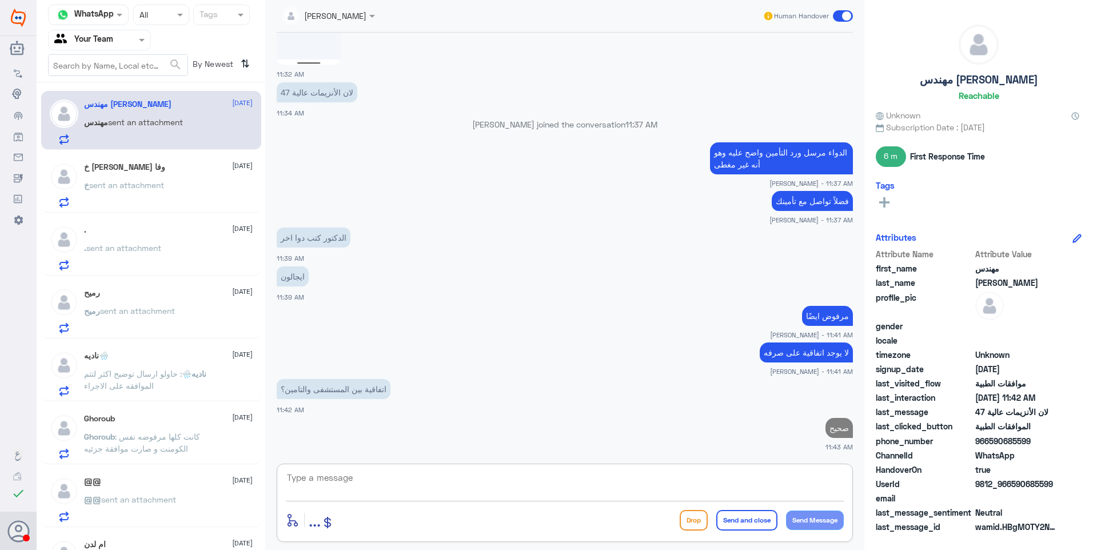
click at [113, 184] on span "sent an attachment" at bounding box center [126, 185] width 75 height 10
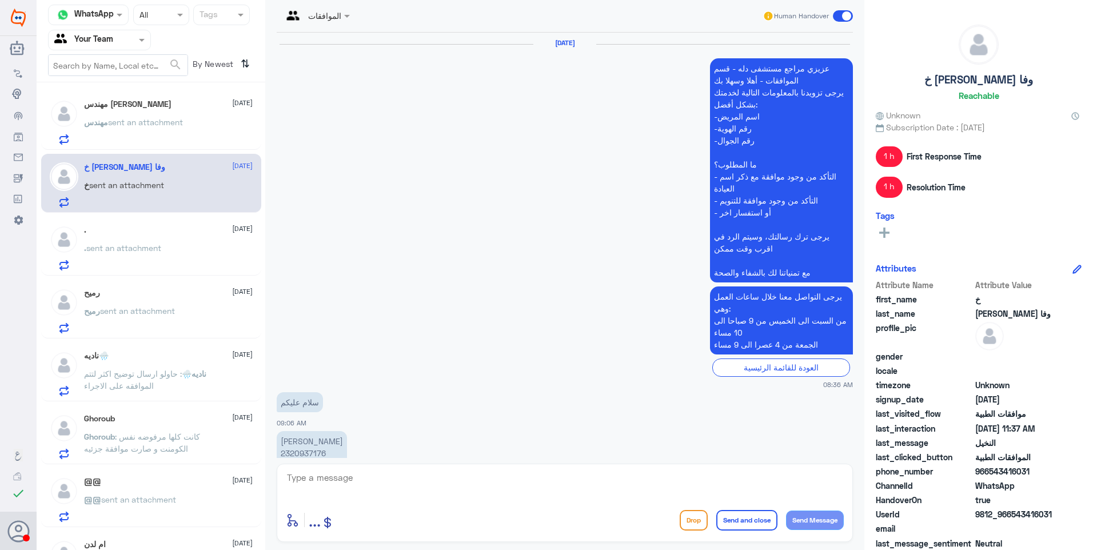
scroll to position [901, 0]
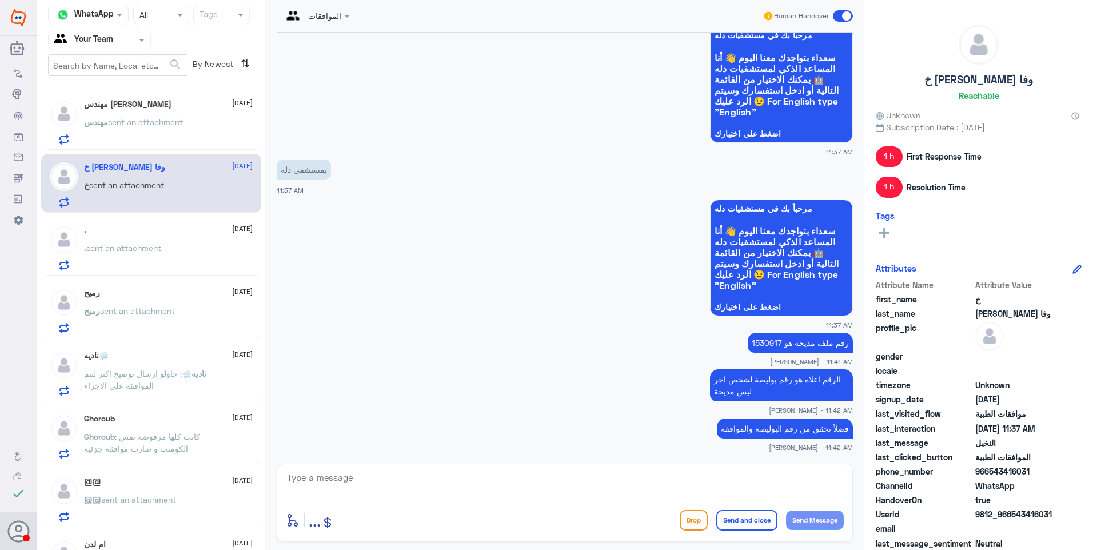
click at [158, 124] on span "sent an attachment" at bounding box center [145, 122] width 75 height 10
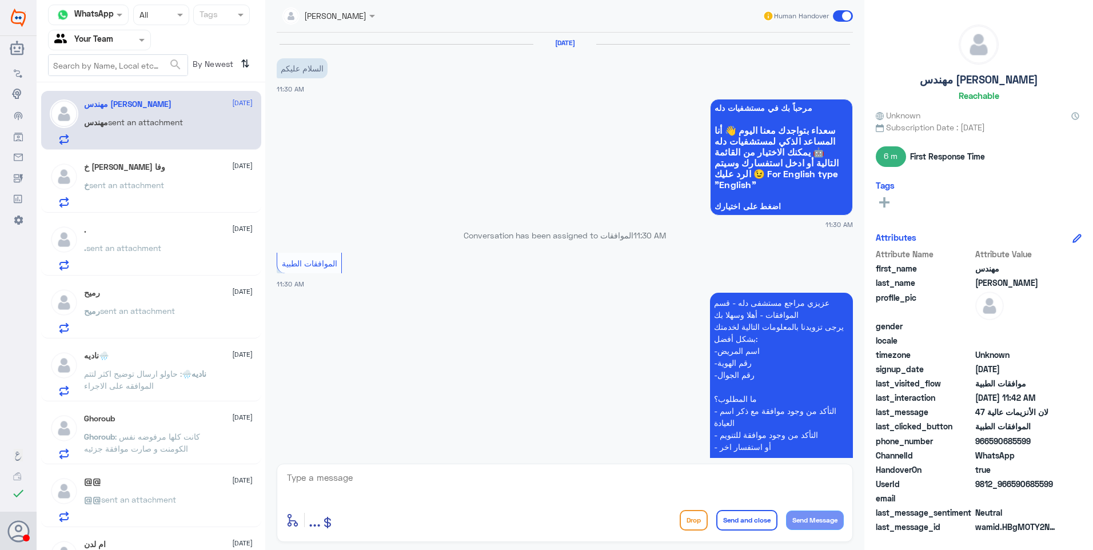
scroll to position [1069, 0]
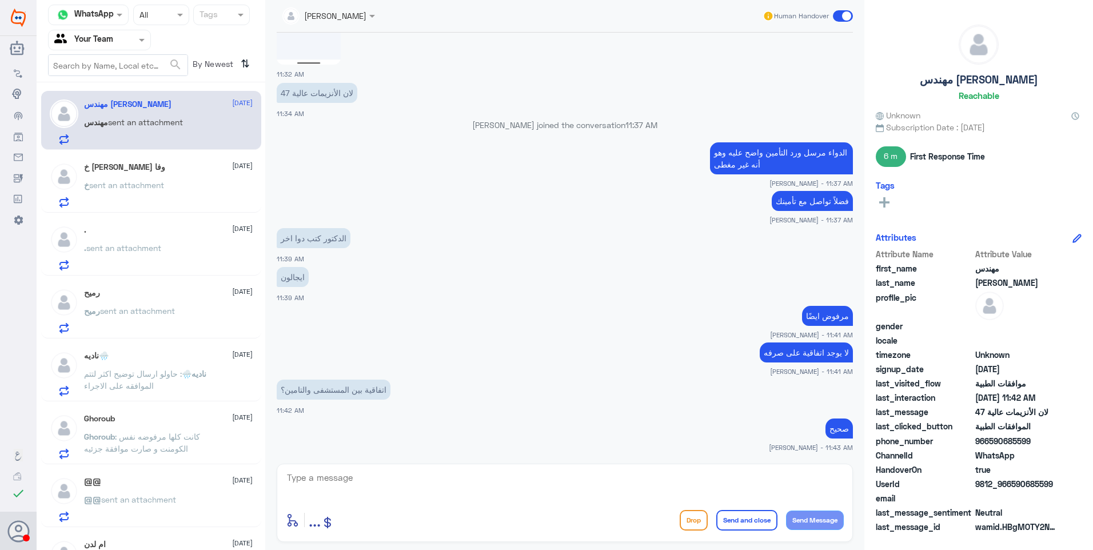
click at [153, 159] on div "خ [PERSON_NAME] وفا [DATE] خ sent an attachment" at bounding box center [151, 183] width 220 height 59
click at [181, 171] on div "خ [PERSON_NAME] وفا [DATE]" at bounding box center [168, 167] width 169 height 10
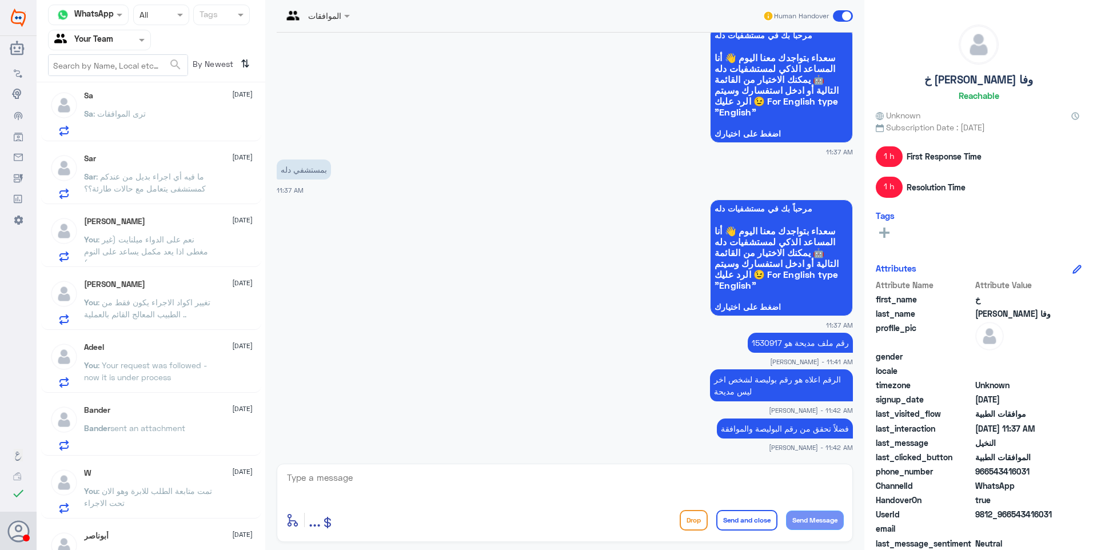
scroll to position [634, 0]
click at [267, 242] on div "الموافقات Human Handover [DATE] عزيزي مراجع مستشفى دله - قسم الموافقات - أهلا و…" at bounding box center [564, 276] width 599 height 553
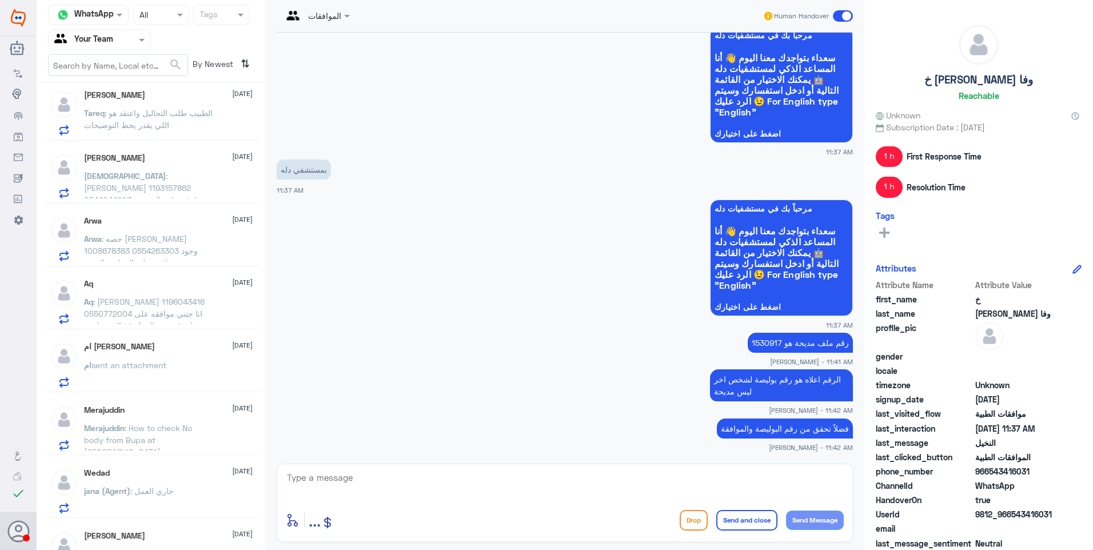
scroll to position [1989, 0]
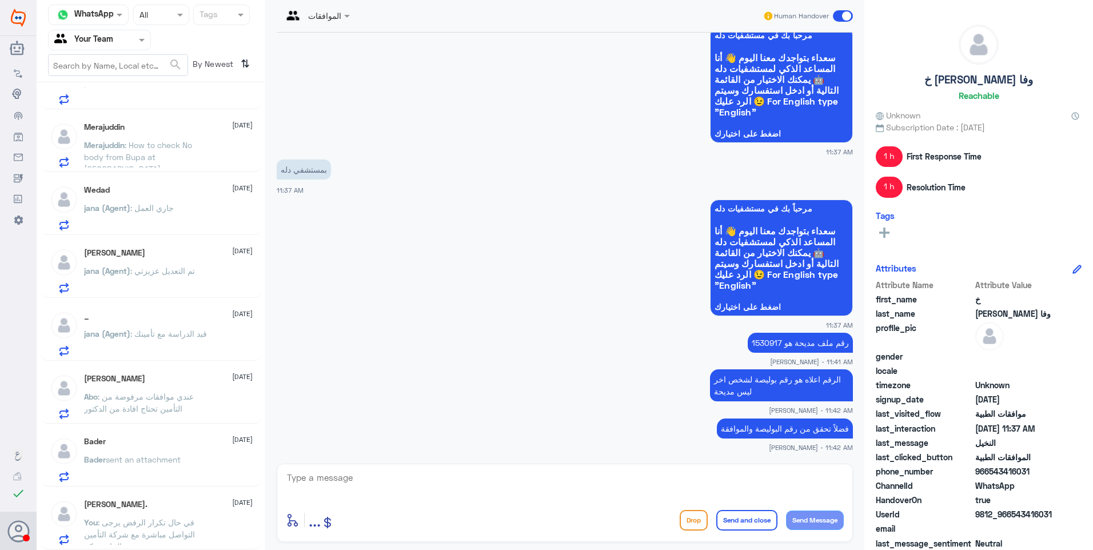
click at [215, 522] on div "You : في حال تكرار الرفض يرجى التواصل مباشرة مع شركة التأمين الخاصة بكم" at bounding box center [168, 532] width 169 height 26
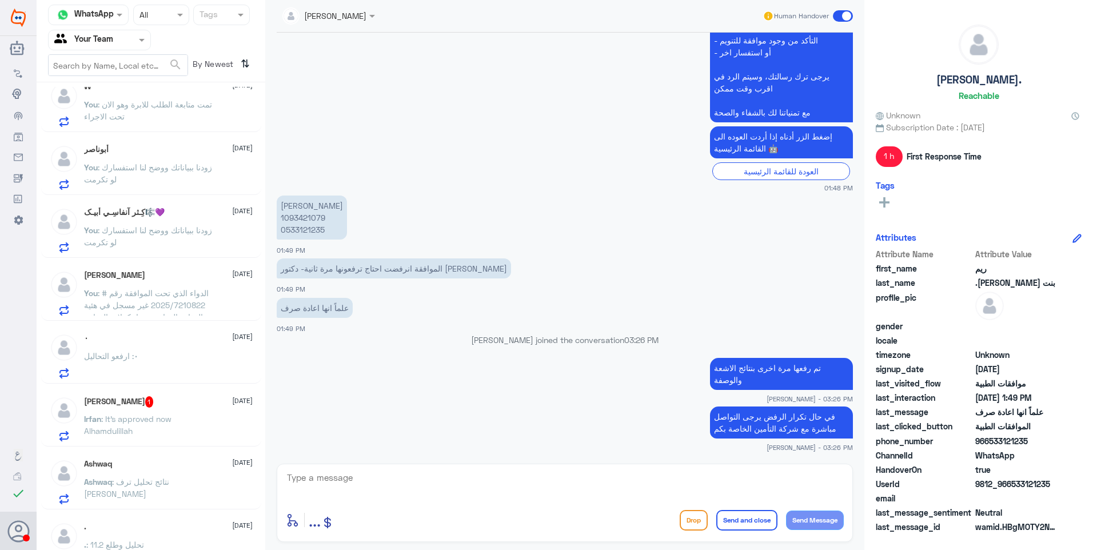
scroll to position [903, 0]
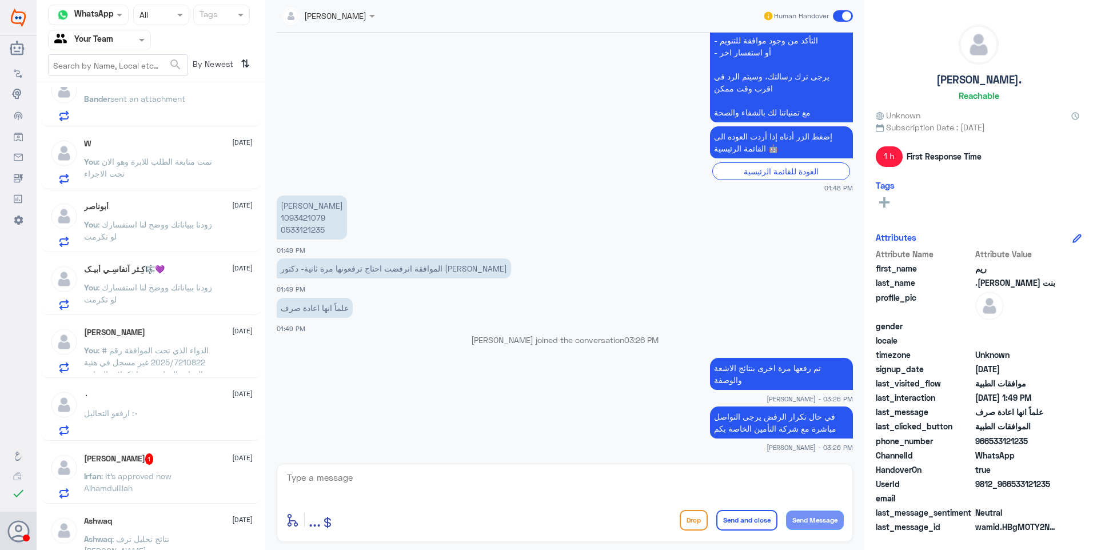
click at [187, 351] on span ": الدواء الذي تحت الموافقة رقم # 2025/7210822 غير مسجل في هئية الغذاء والدواؤ ج…" at bounding box center [146, 374] width 125 height 58
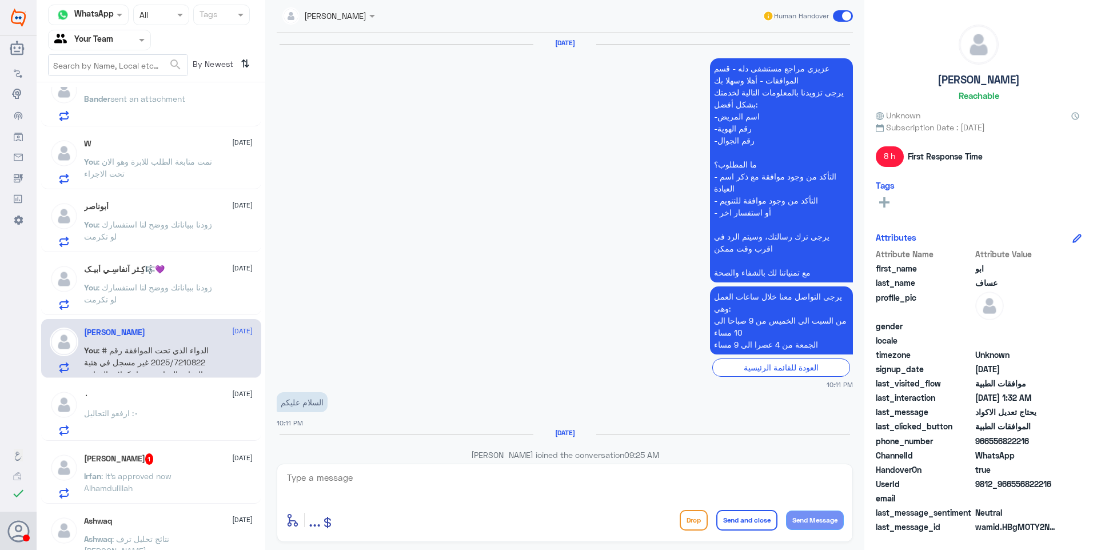
scroll to position [1091, 0]
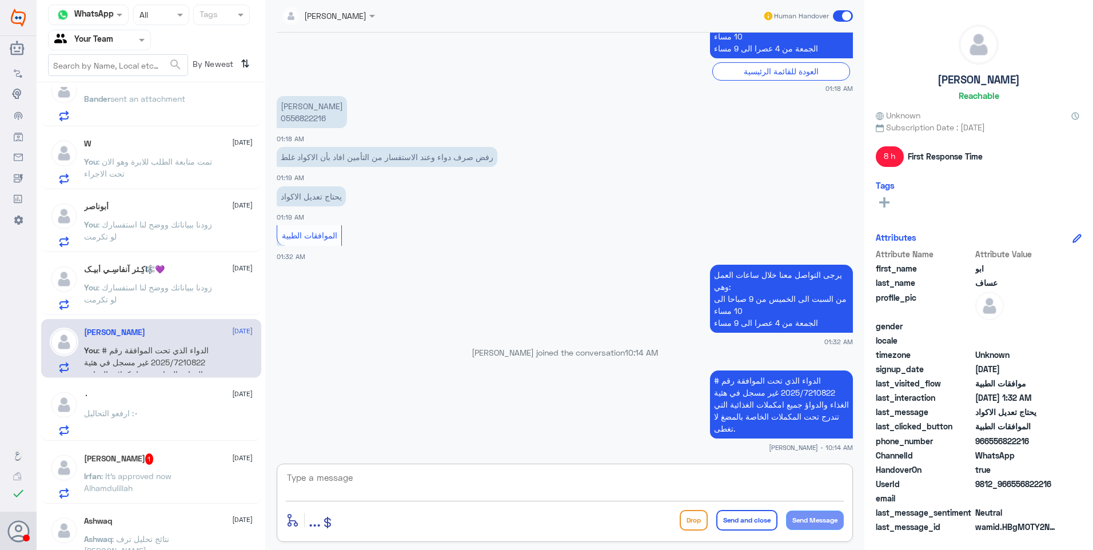
click at [439, 485] on textarea at bounding box center [565, 484] width 558 height 28
drag, startPoint x: 715, startPoint y: 475, endPoint x: 890, endPoint y: 470, distance: 174.4
click at [891, 467] on div "Channel WhatsApp Status × All Tags Agent Filter Your Team search By Newest ⇅ مه…" at bounding box center [565, 276] width 1056 height 553
type textarea "نشكر تواصلكم مع مستشفيات دلة."
click at [743, 518] on button "Send and close" at bounding box center [746, 520] width 61 height 21
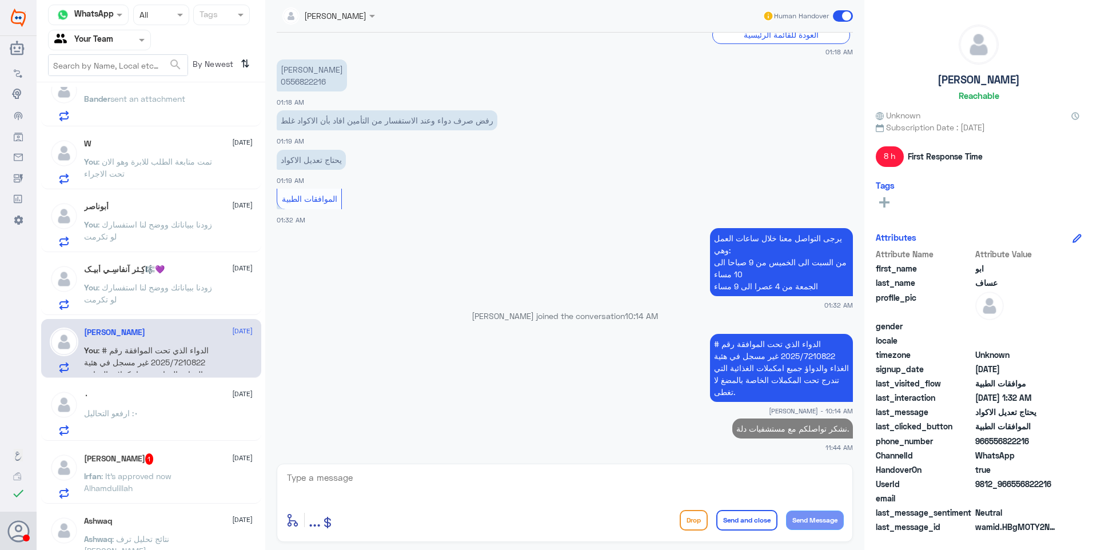
scroll to position [1125, 0]
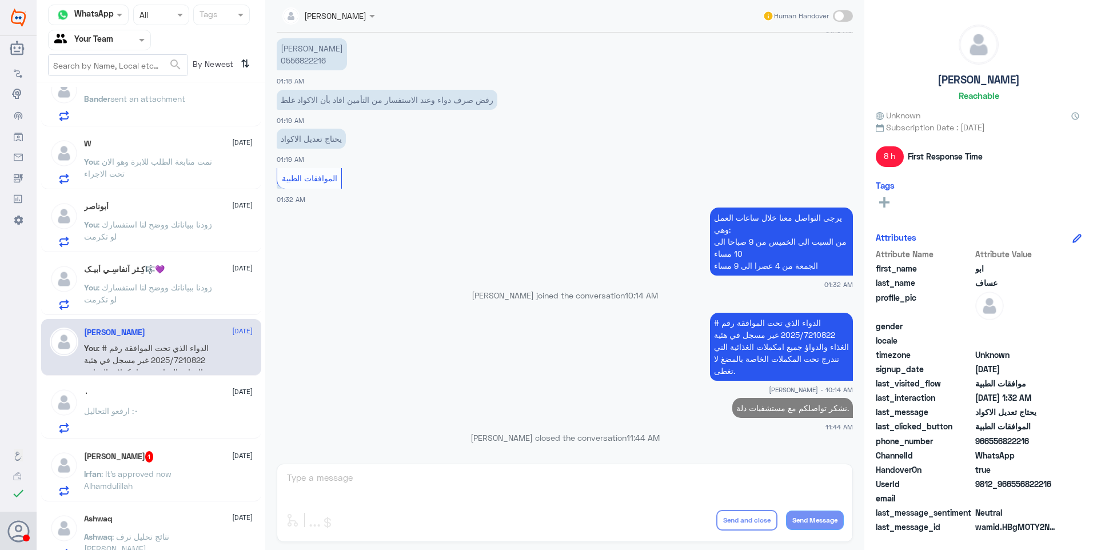
click at [175, 298] on p "You : زودنا ببياناتك ووضح لنا استفسارك لو تكرمت" at bounding box center [148, 295] width 129 height 29
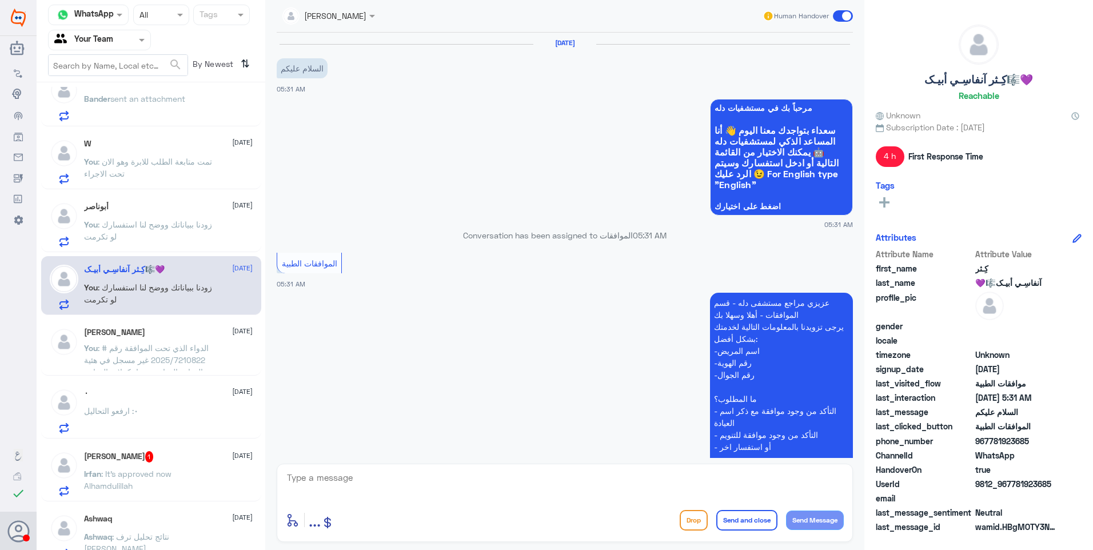
scroll to position [241, 0]
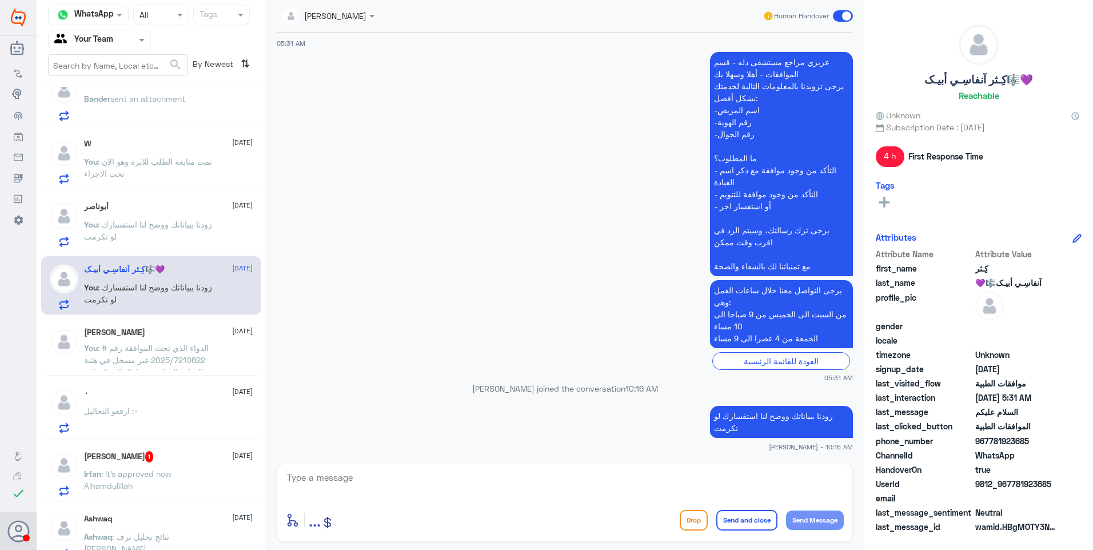
drag, startPoint x: 429, startPoint y: 467, endPoint x: 529, endPoint y: 477, distance: 99.8
click at [429, 468] on div "enter flow name ... Drop Send and close Send Message" at bounding box center [565, 502] width 576 height 78
click at [339, 483] on textarea at bounding box center [565, 484] width 558 height 28
paste textarea "نشكر تواصلكم مع مستشفيات دلة."
type textarea "نشكر تواصلكم مع مستشفيات دلة."
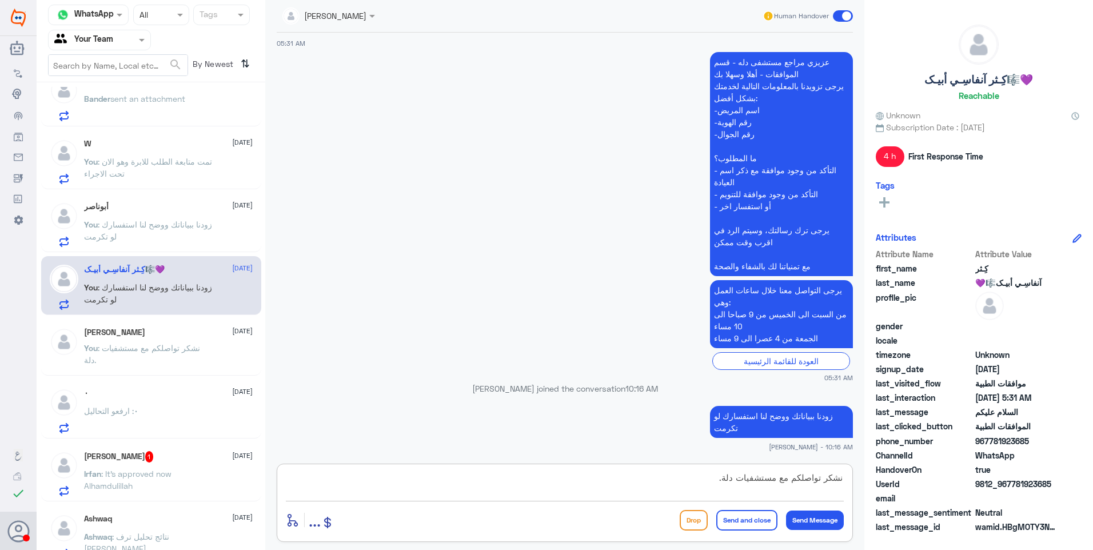
click at [744, 523] on button "Send and close" at bounding box center [746, 520] width 61 height 21
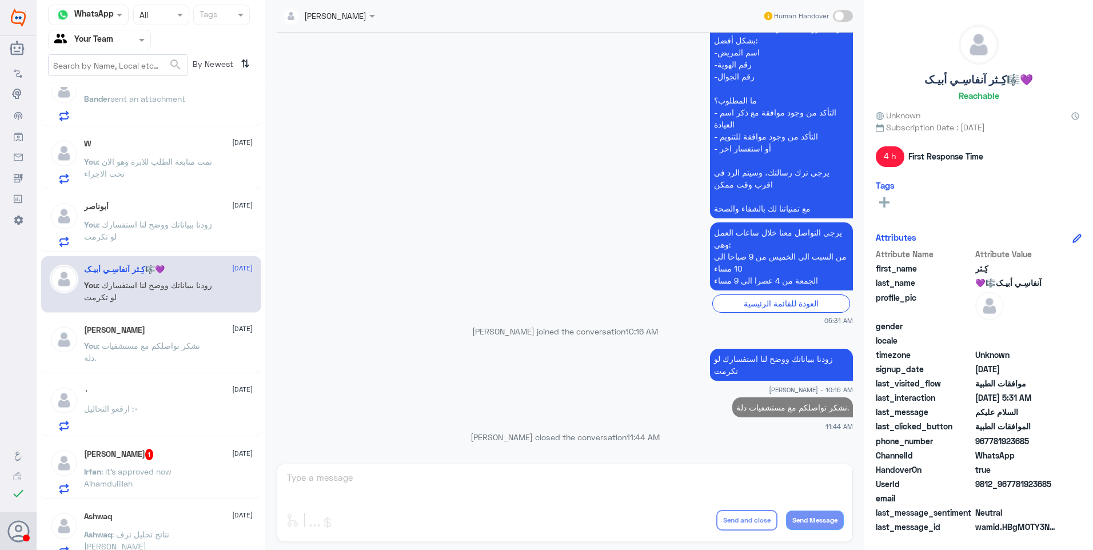
click at [162, 230] on p "You : زودنا ببياناتك ووضح لنا استفسارك لو تكرمت" at bounding box center [148, 232] width 129 height 29
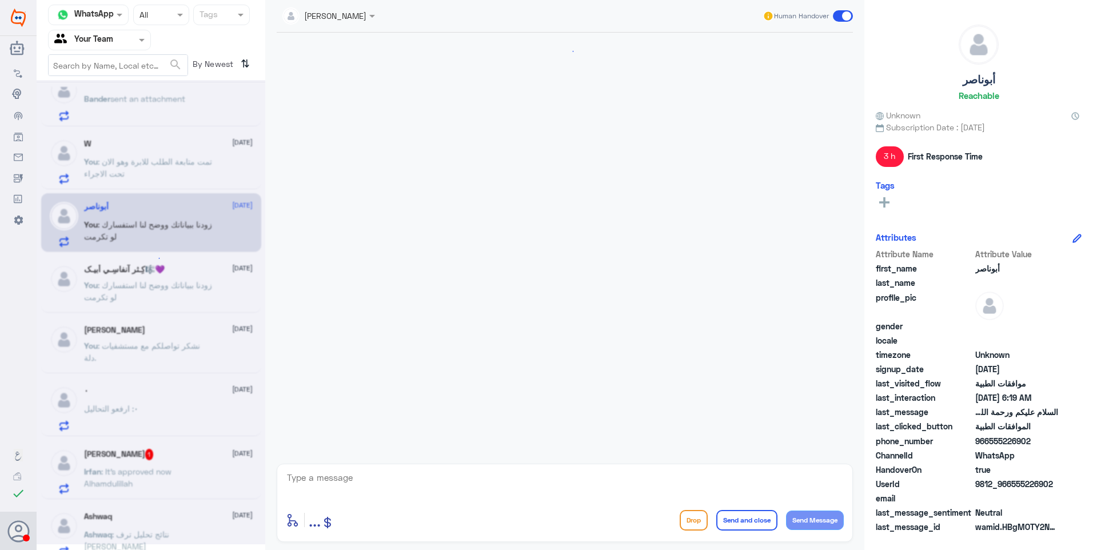
scroll to position [261, 0]
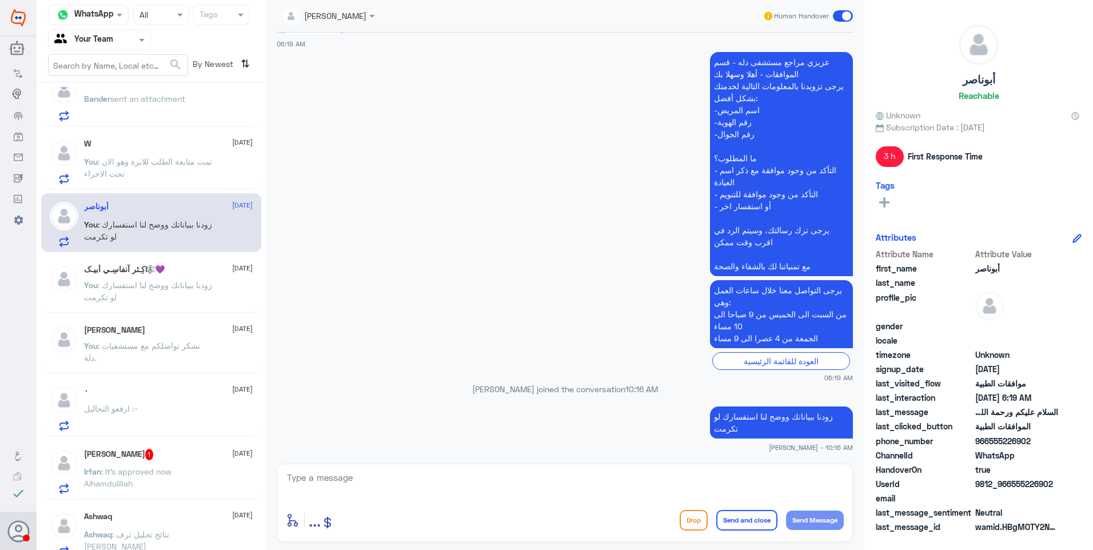
drag, startPoint x: 405, startPoint y: 487, endPoint x: 469, endPoint y: 476, distance: 64.9
click at [405, 486] on textarea at bounding box center [565, 484] width 558 height 28
paste textarea "نشكر تواصلكم مع مستشفيات دلة."
type textarea "نشكر تواصلكم مع مستشفيات دلة."
click at [762, 522] on button "Send and close" at bounding box center [746, 520] width 61 height 21
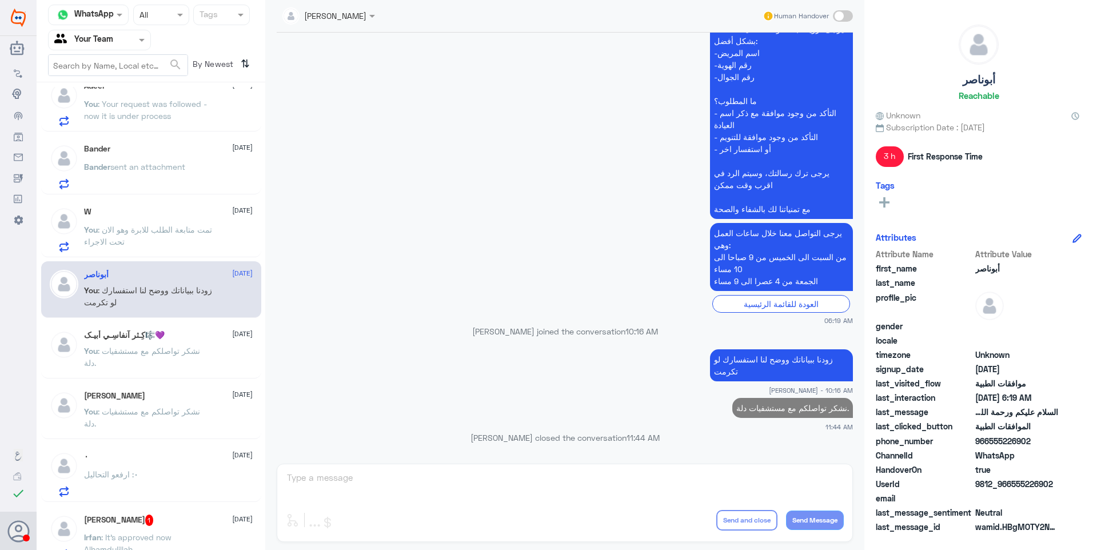
scroll to position [732, 0]
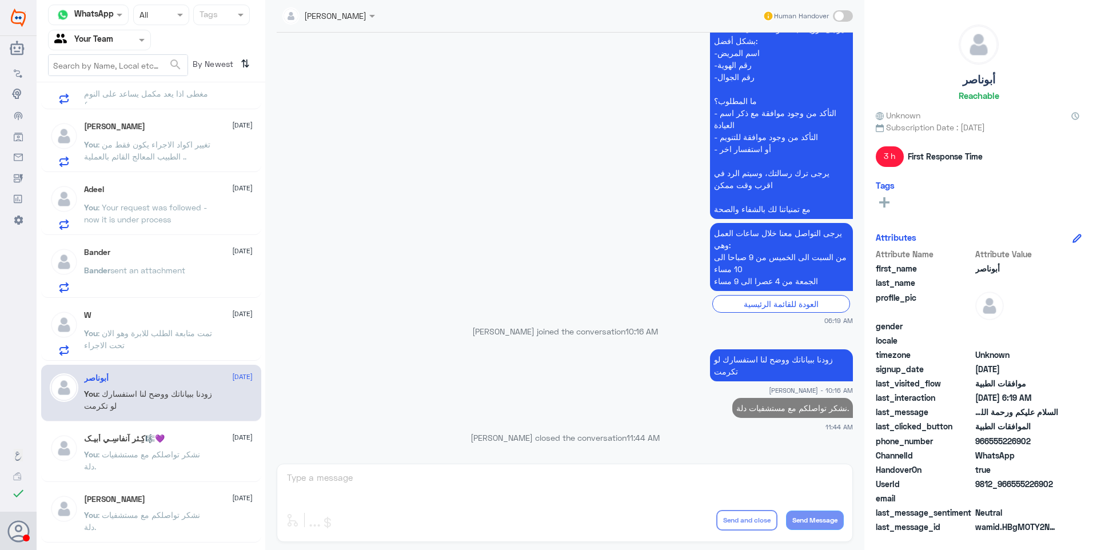
click at [163, 345] on p "You : تمت متابعة الطلب للابرة وهو الان تحت الاجراء" at bounding box center [148, 341] width 129 height 29
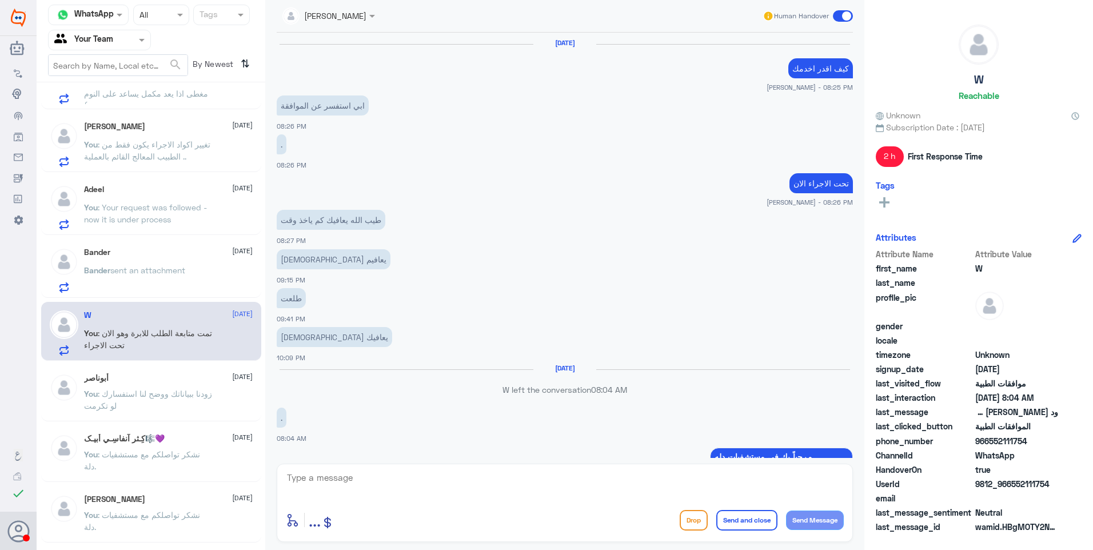
scroll to position [1058, 0]
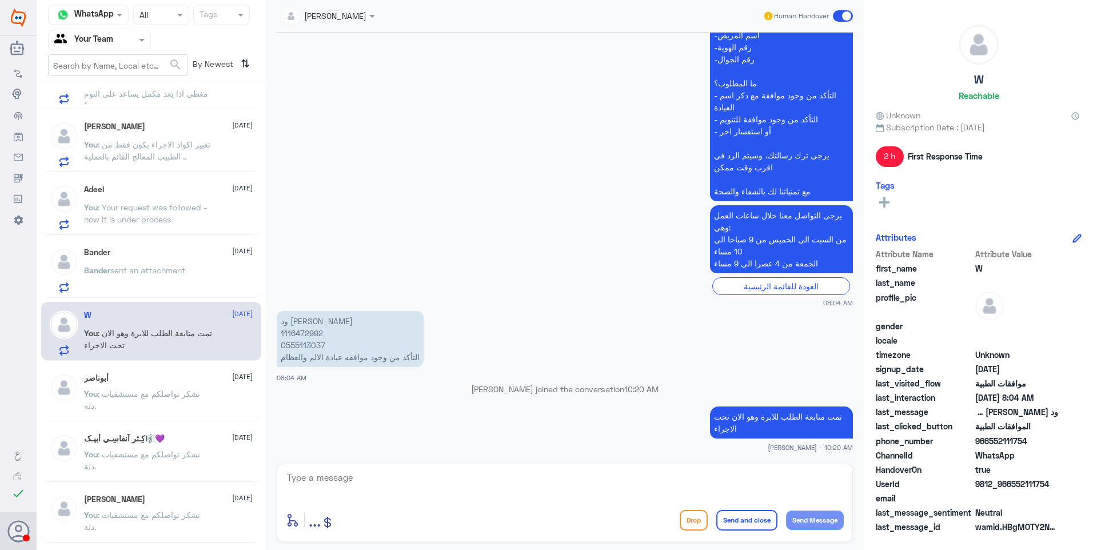
click at [300, 329] on p "ود [PERSON_NAME] 1116472992 0555113037 التأكد من وجود موافقه عيادة الالم والعظام" at bounding box center [350, 339] width 147 height 56
click at [134, 261] on div "Bander [DATE] Bander sent an attachment" at bounding box center [168, 269] width 169 height 45
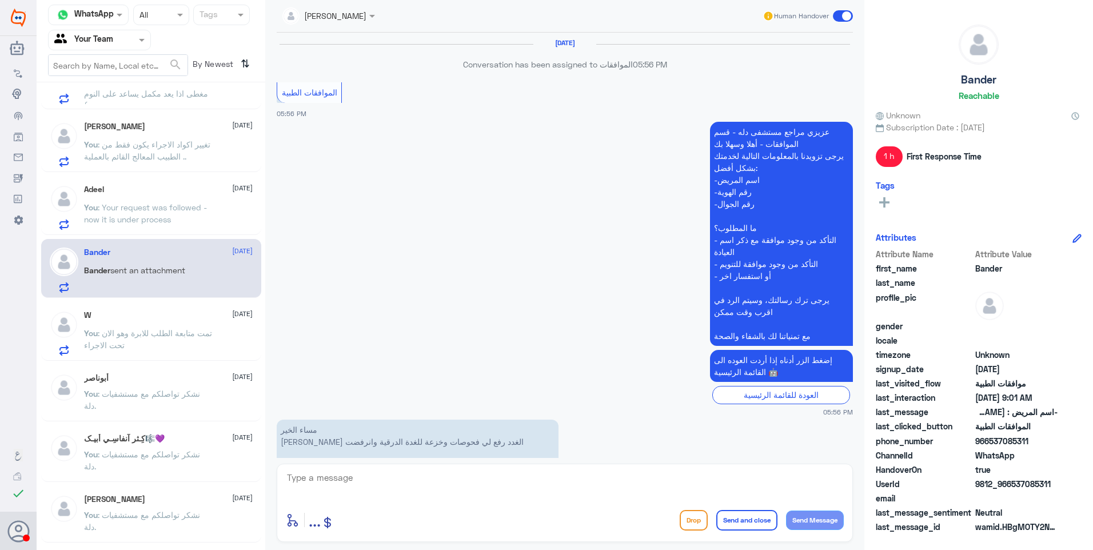
scroll to position [1117, 0]
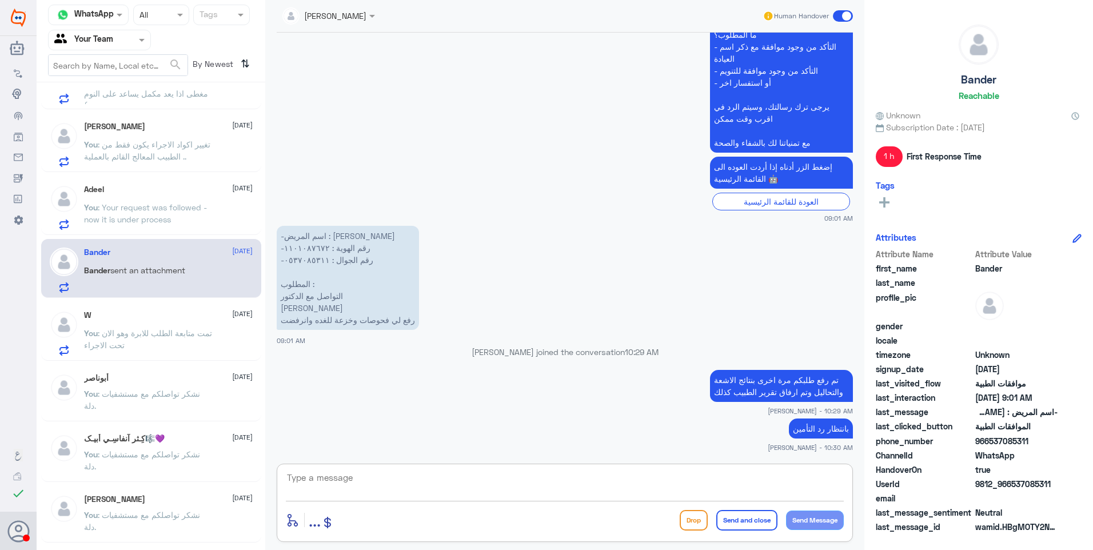
drag, startPoint x: 300, startPoint y: 475, endPoint x: 496, endPoint y: 432, distance: 200.8
click at [322, 476] on textarea at bounding box center [565, 484] width 558 height 28
drag, startPoint x: 335, startPoint y: 486, endPoint x: 224, endPoint y: 471, distance: 112.4
click at [234, 472] on div "Channel WhatsApp Status × All Tags Agent Filter Your Team search By Newest ⇅ مه…" at bounding box center [565, 276] width 1056 height 553
click at [351, 482] on textarea "1101087672" at bounding box center [565, 484] width 558 height 28
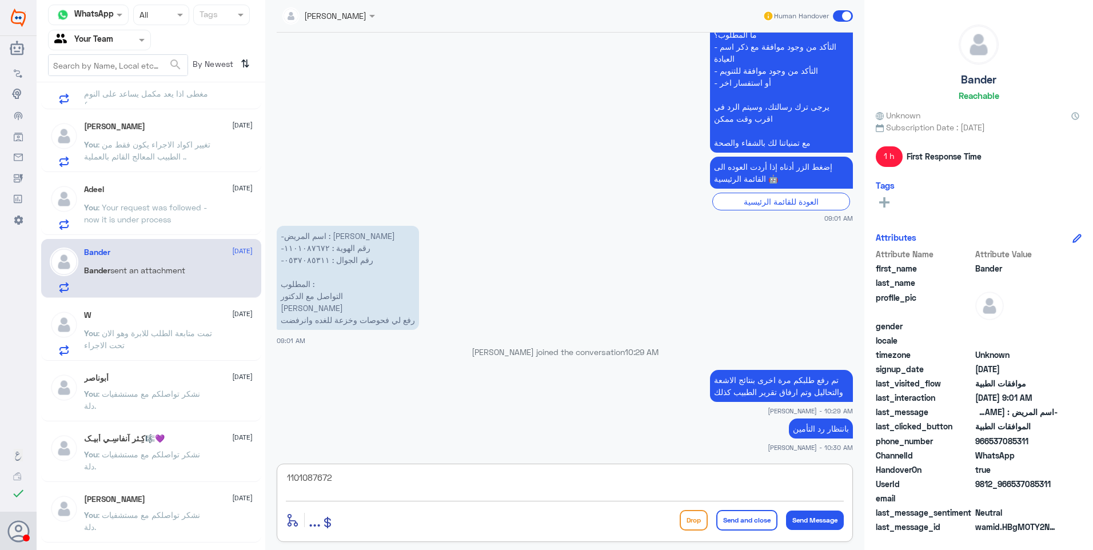
drag, startPoint x: 373, startPoint y: 478, endPoint x: 226, endPoint y: 461, distance: 147.4
click at [226, 461] on div "Channel WhatsApp Status × All Tags Agent Filter Your Team search By Newest ⇅ مه…" at bounding box center [565, 276] width 1056 height 553
type textarea "j"
type textarea "تمت الموافقة جزئيًا ايضًا على تحليل الغدة والسكر الصائم وصورة الدم"
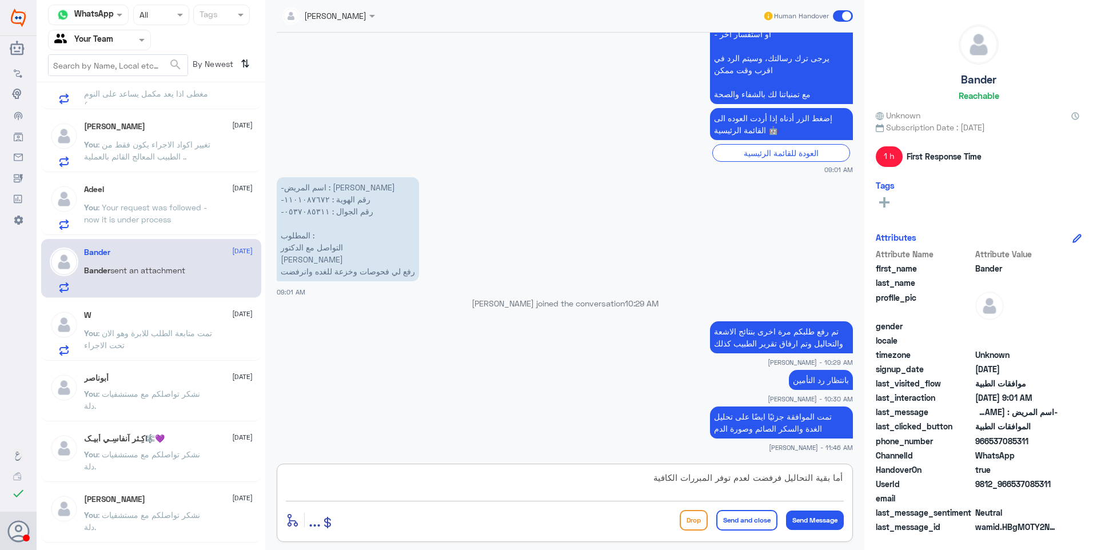
type textarea "أما بقية التحاليل فرفضت لعدم توفر المبررات الكافية"
drag, startPoint x: 625, startPoint y: 473, endPoint x: 901, endPoint y: 492, distance: 277.2
click at [901, 492] on div "Channel WhatsApp Status × All Tags Agent Filter Your Team search By Newest ⇅ مه…" at bounding box center [565, 276] width 1056 height 553
click at [177, 204] on span ": Your request was followed - now it is under process" at bounding box center [145, 213] width 123 height 22
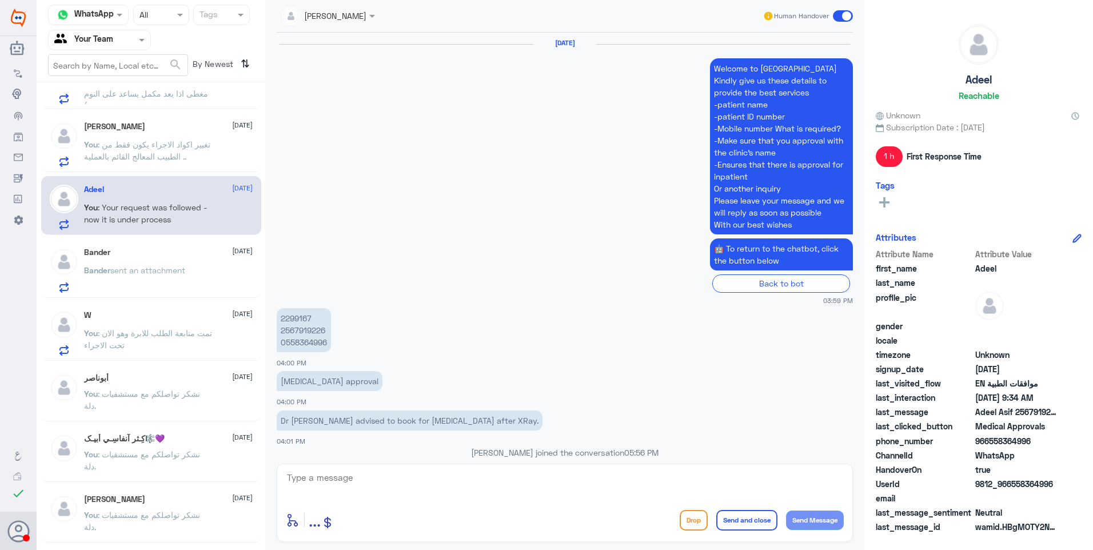
scroll to position [1125, 0]
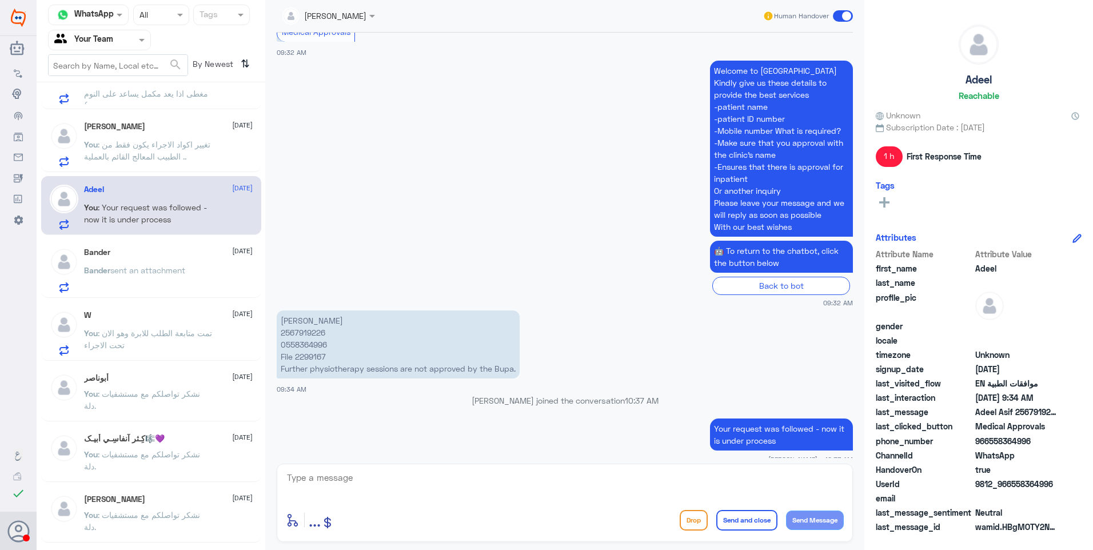
click at [315, 323] on p "Adeel Asif 2567919226 0558364996 File 2299167 Further physiotherapy sessions ar…" at bounding box center [398, 344] width 243 height 68
click at [175, 144] on span ": تغيير اكواد الاجراء يكون فقط من الطبيب المعالج القائم بالعملية .." at bounding box center [147, 150] width 126 height 22
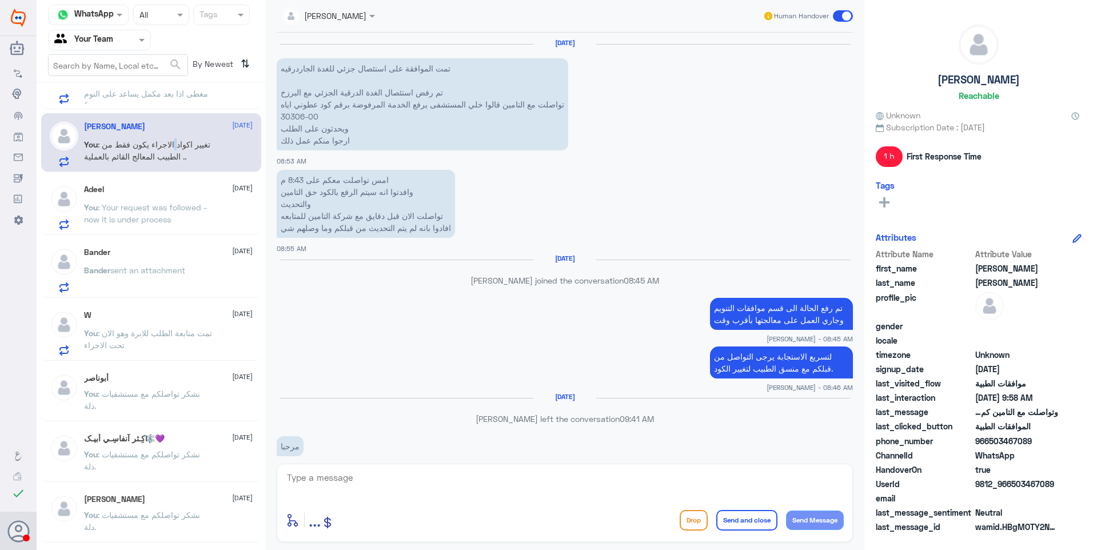
scroll to position [972, 0]
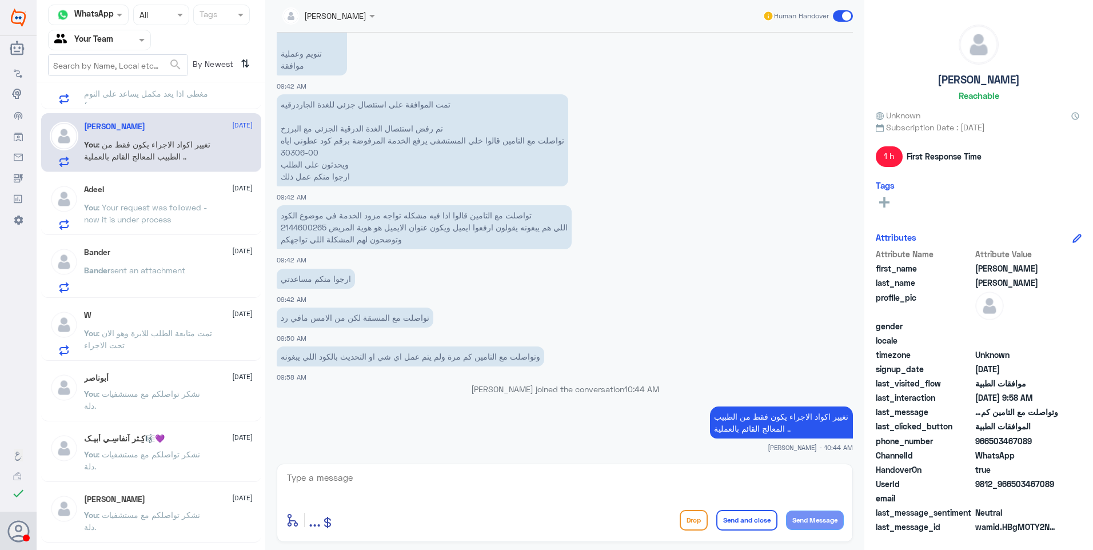
click at [718, 390] on p "[PERSON_NAME] joined the conversation 10:44 AM" at bounding box center [565, 389] width 576 height 12
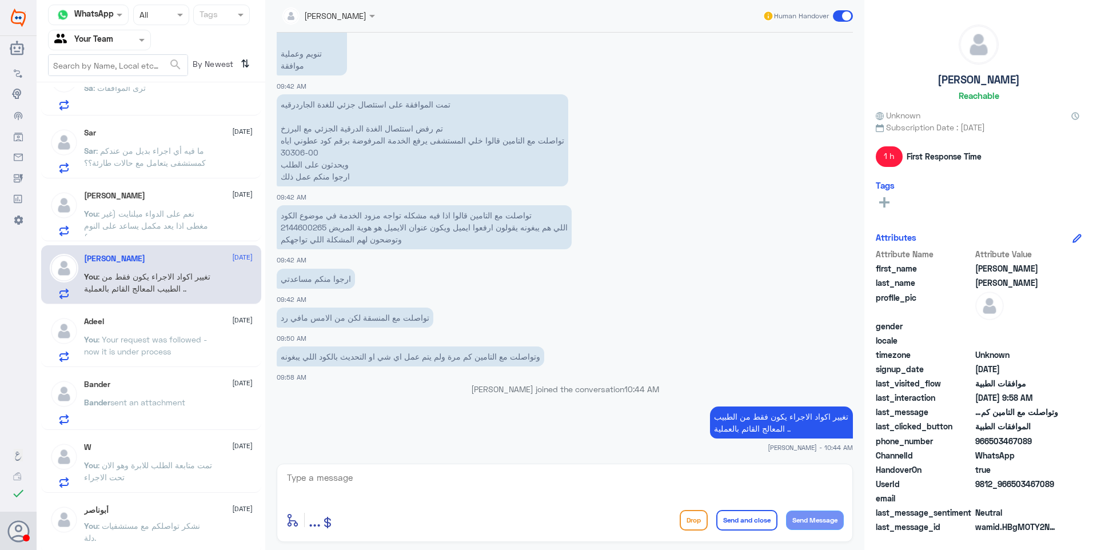
scroll to position [561, 0]
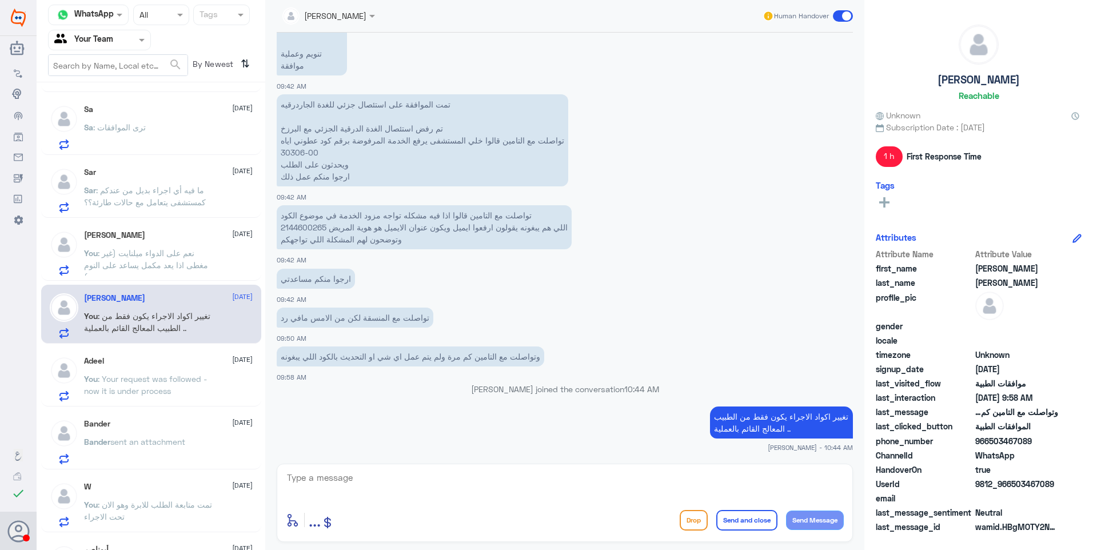
click at [169, 241] on div "[PERSON_NAME] [DATE] You : نعم على الدواء ميلنايت (غير مغطى اذا يعد مكمل يساعد …" at bounding box center [168, 252] width 169 height 45
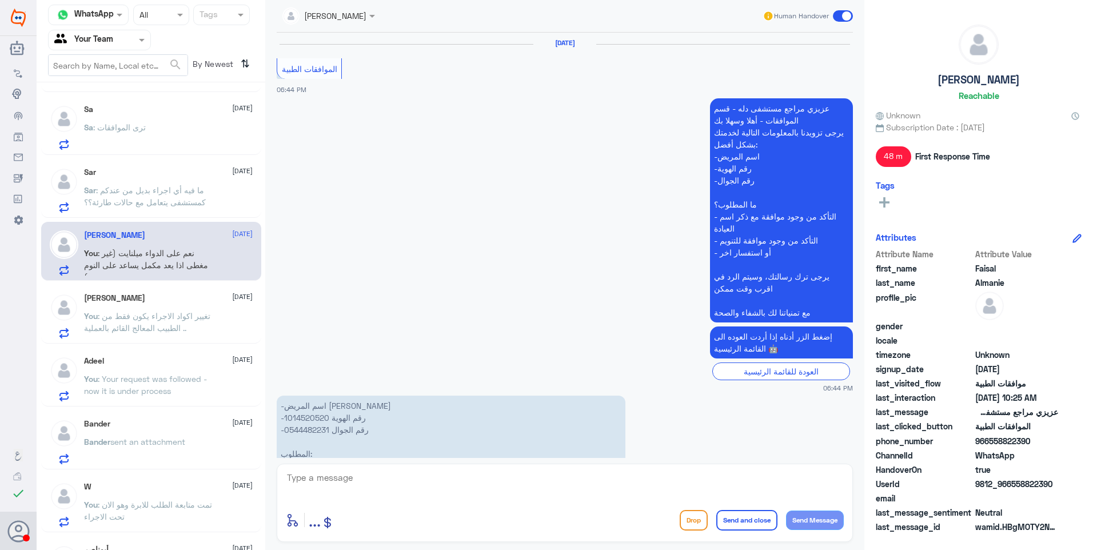
scroll to position [1207, 0]
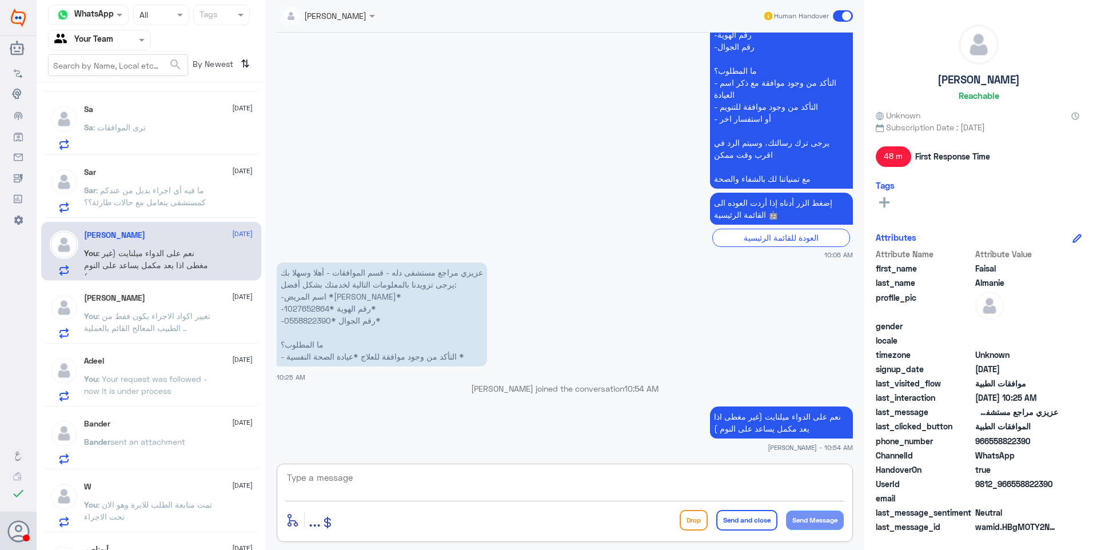
click at [425, 486] on textarea at bounding box center [565, 484] width 558 height 28
type textarea "k"
type textarea "نشكر تواصلكم مع مستشفيات دلة."
drag, startPoint x: 743, startPoint y: 518, endPoint x: 742, endPoint y: 464, distance: 53.7
click at [742, 518] on button "Send and close" at bounding box center [746, 520] width 61 height 21
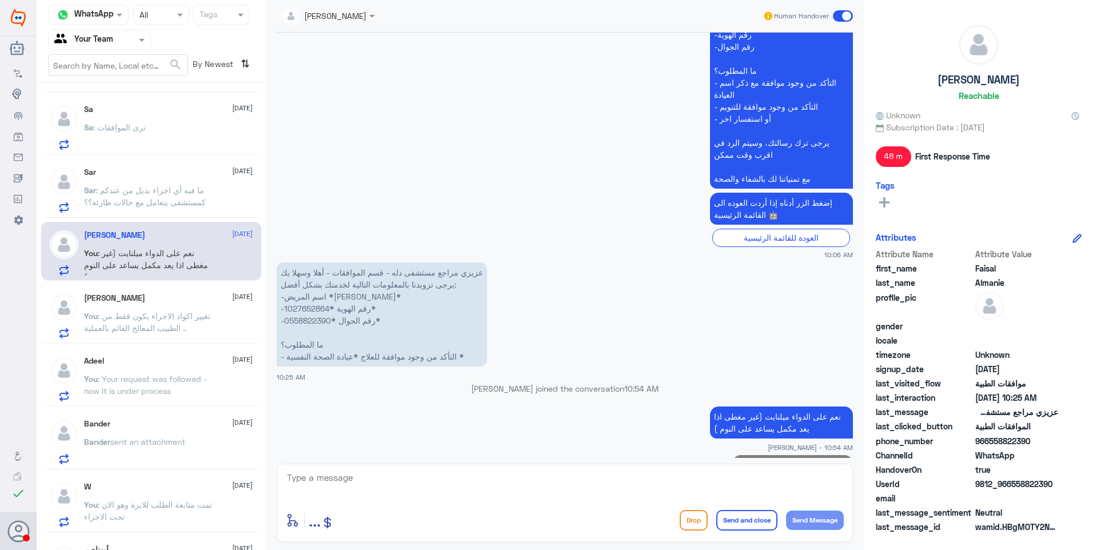
scroll to position [1244, 0]
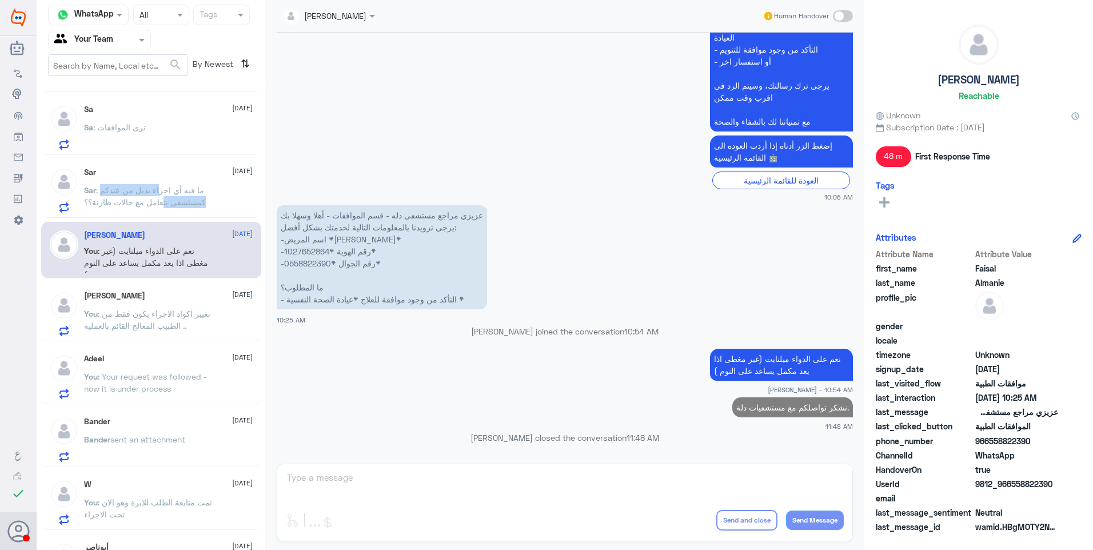
click at [162, 196] on p "Sar : ما فيه أي اجراء بديل من عندكم كمستشفى يتعامل مع حالات طارئة؟؟" at bounding box center [148, 198] width 129 height 29
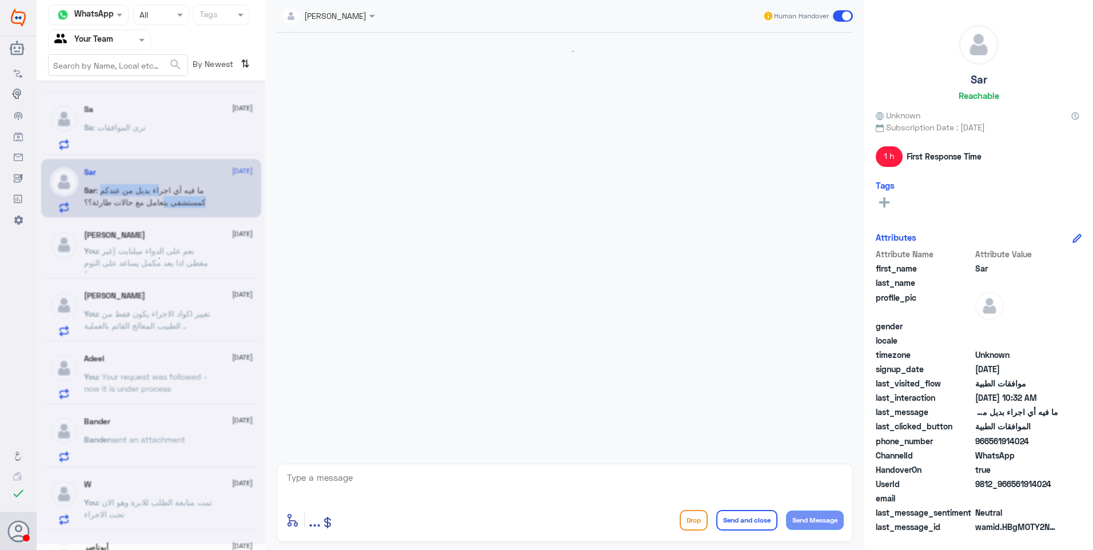
scroll to position [1089, 0]
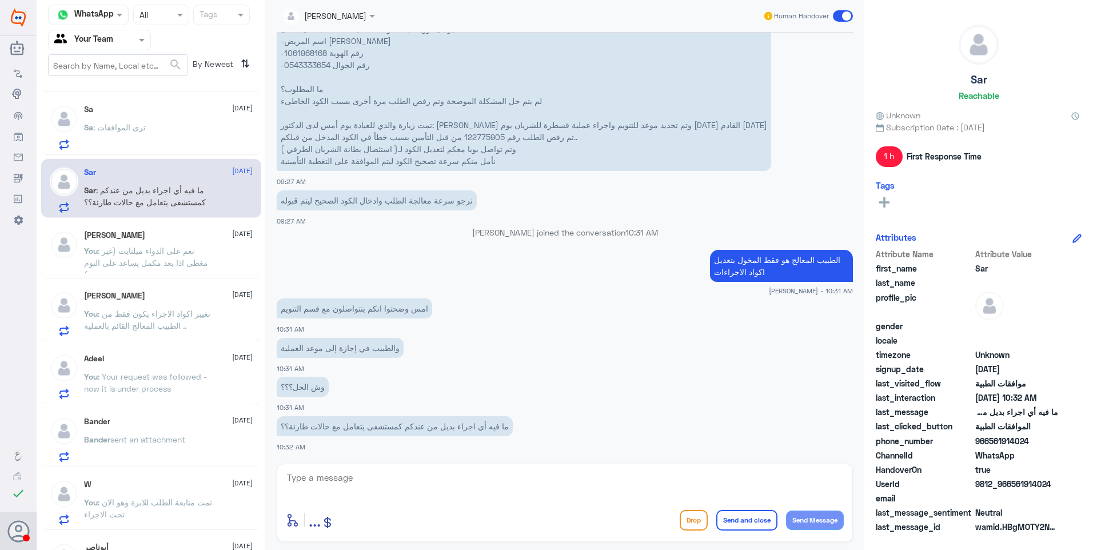
click at [560, 291] on small "[PERSON_NAME] - 10:31 AM" at bounding box center [565, 291] width 576 height 10
drag, startPoint x: 413, startPoint y: 311, endPoint x: 384, endPoint y: 313, distance: 28.7
click at [386, 313] on p "امس وضحتوا انكم بتتواصلون مع قسم التنويم" at bounding box center [354, 308] width 155 height 20
click at [362, 318] on p "امس وضحتوا انكم بتتواصلون مع قسم التنويم" at bounding box center [354, 308] width 155 height 20
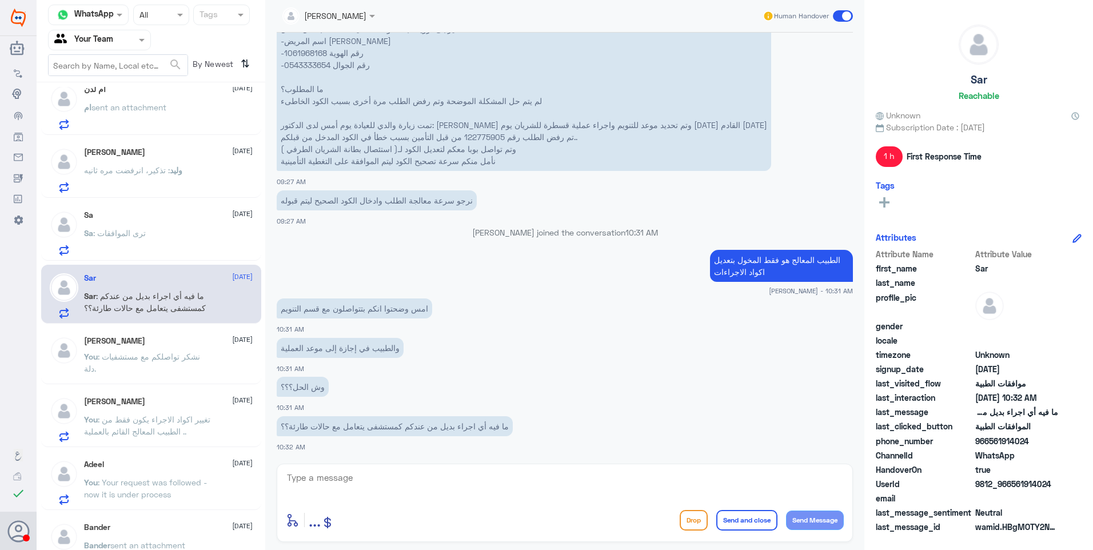
scroll to position [446, 0]
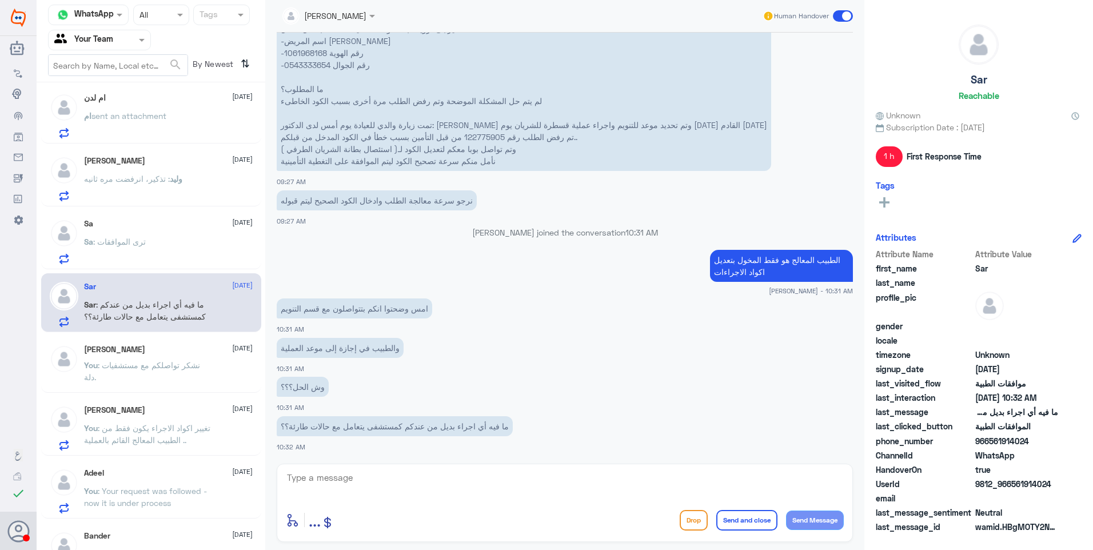
click at [164, 227] on div "[DATE]" at bounding box center [168, 224] width 169 height 10
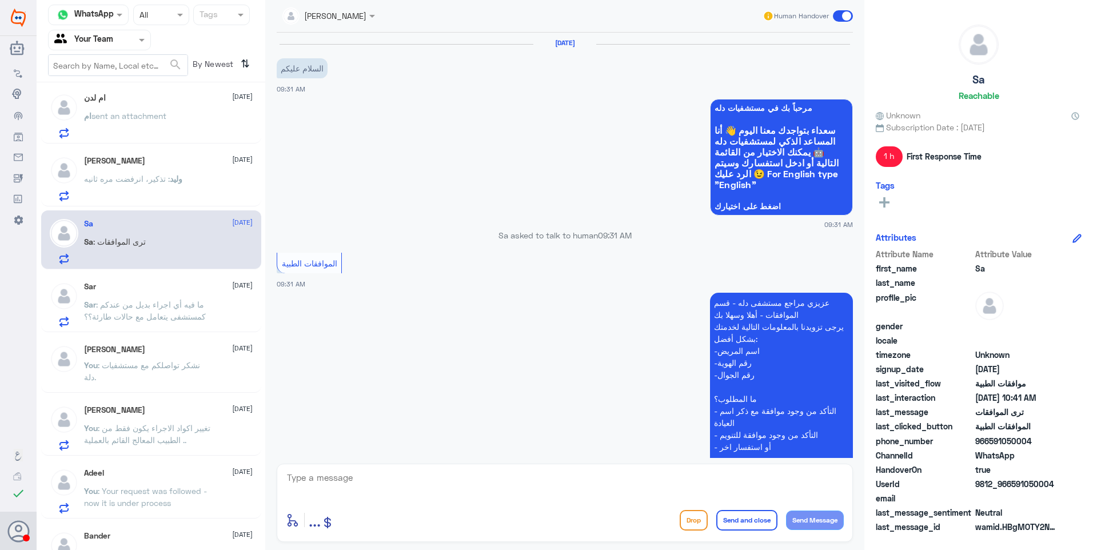
scroll to position [346, 0]
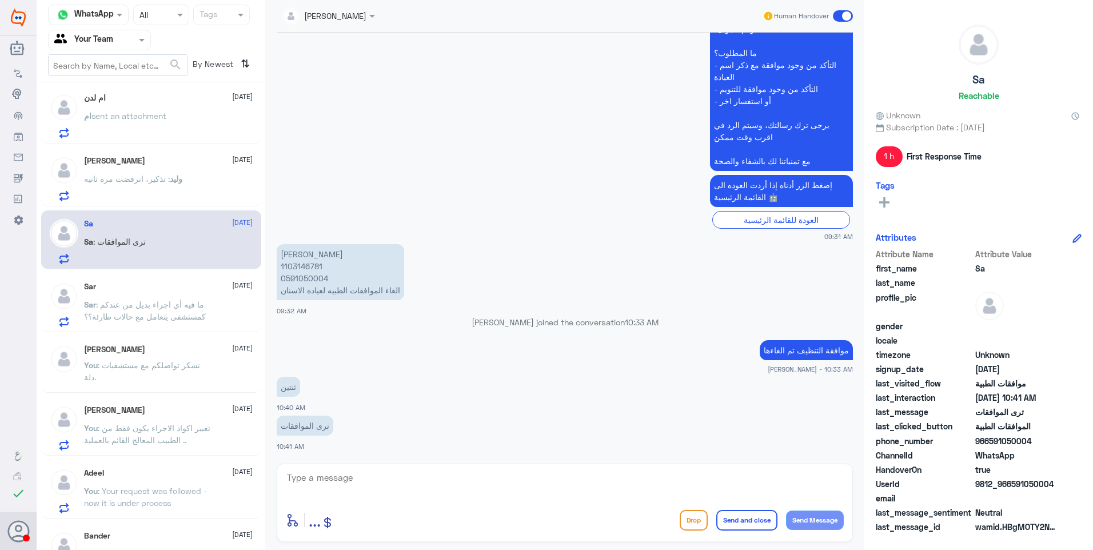
click at [162, 166] on div "[PERSON_NAME] [DATE] وليد : تذكير، انرفضت مره ثانيه" at bounding box center [168, 178] width 169 height 45
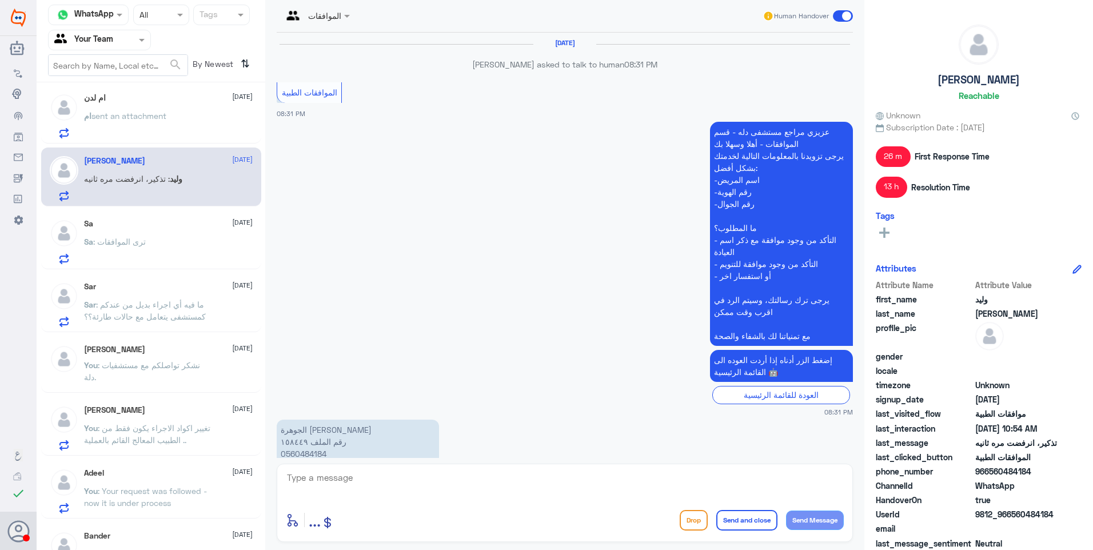
click at [164, 228] on div "[DATE]" at bounding box center [168, 224] width 169 height 10
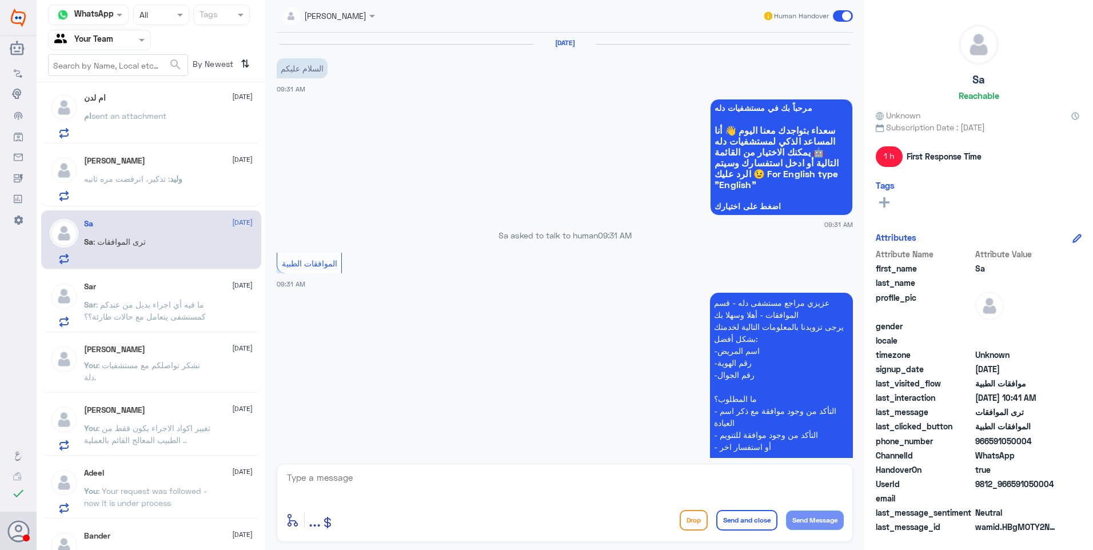
scroll to position [346, 0]
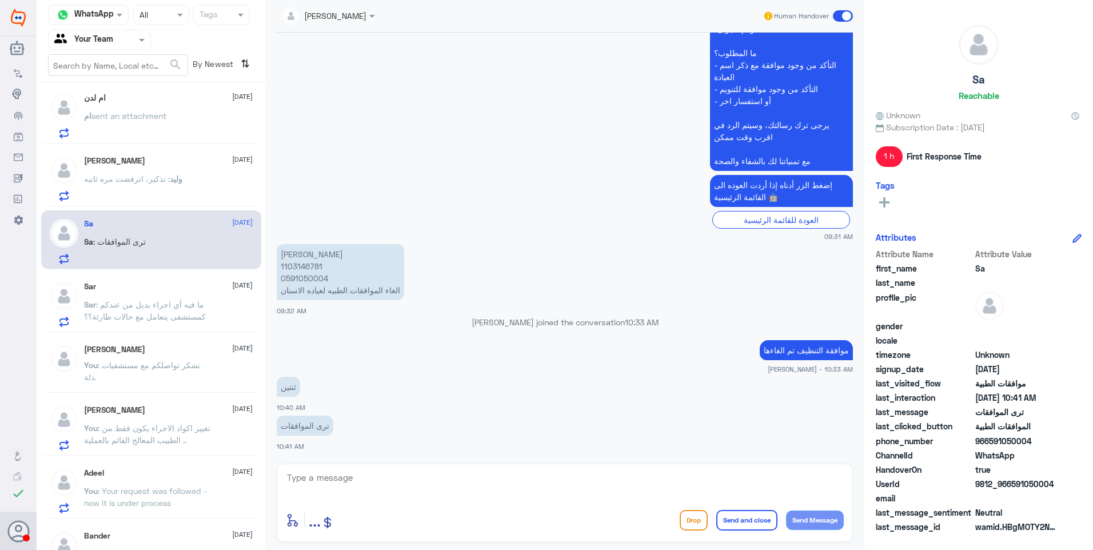
click at [782, 349] on p "موافقة التنظيف تم الغاءها" at bounding box center [805, 350] width 93 height 20
drag, startPoint x: 786, startPoint y: 351, endPoint x: 742, endPoint y: 353, distance: 44.0
click at [742, 353] on app-msgs-text "موافقة التنظيف تم الغاءها" at bounding box center [565, 350] width 576 height 21
drag, startPoint x: 567, startPoint y: 479, endPoint x: 601, endPoint y: 473, distance: 33.6
click at [566, 479] on textarea at bounding box center [565, 484] width 558 height 28
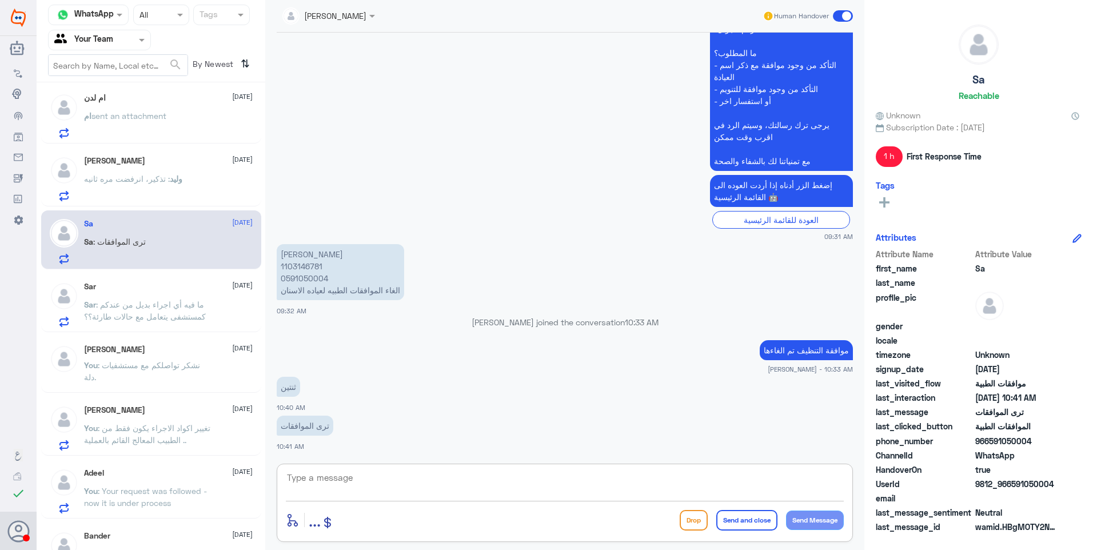
click at [331, 486] on textarea at bounding box center [565, 484] width 558 height 28
drag, startPoint x: 374, startPoint y: 491, endPoint x: 703, endPoint y: 342, distance: 360.8
click at [382, 487] on textarea at bounding box center [565, 484] width 558 height 28
drag, startPoint x: 786, startPoint y: 351, endPoint x: 755, endPoint y: 351, distance: 30.3
click at [759, 351] on p "موافقة التنظيف تم الغاءها" at bounding box center [805, 350] width 93 height 20
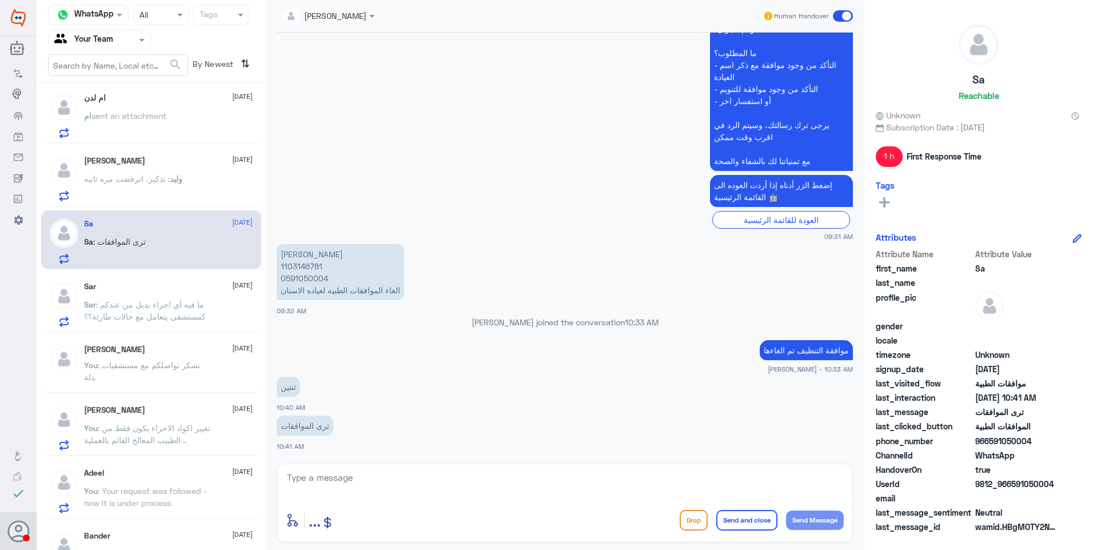
drag, startPoint x: 755, startPoint y: 351, endPoint x: 793, endPoint y: 346, distance: 37.4
click at [793, 346] on p "موافقة التنظيف تم الغاءها" at bounding box center [805, 350] width 93 height 20
drag, startPoint x: 786, startPoint y: 349, endPoint x: 753, endPoint y: 350, distance: 33.2
click at [759, 350] on p "موافقة التنظيف تم الغاءها" at bounding box center [805, 350] width 93 height 20
click at [463, 488] on textarea at bounding box center [565, 484] width 558 height 28
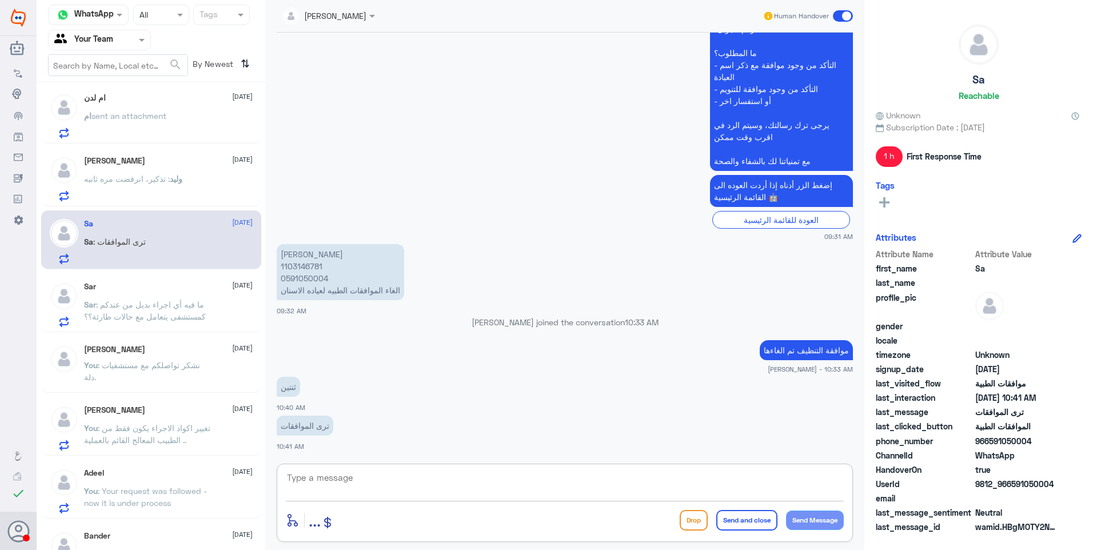
paste textarea "تم الغاءها"
type textarea "تم الغاءها"
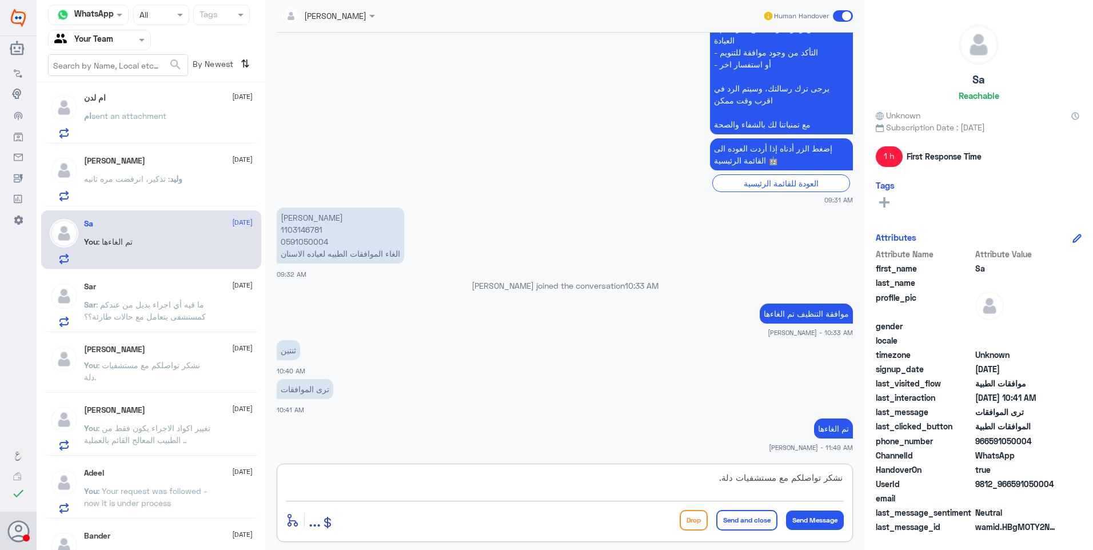
type textarea "نشكر تواصلكم مع مستشفيات دلة."
drag, startPoint x: 744, startPoint y: 522, endPoint x: 767, endPoint y: 507, distance: 27.3
click at [744, 523] on button "Send and close" at bounding box center [746, 520] width 61 height 21
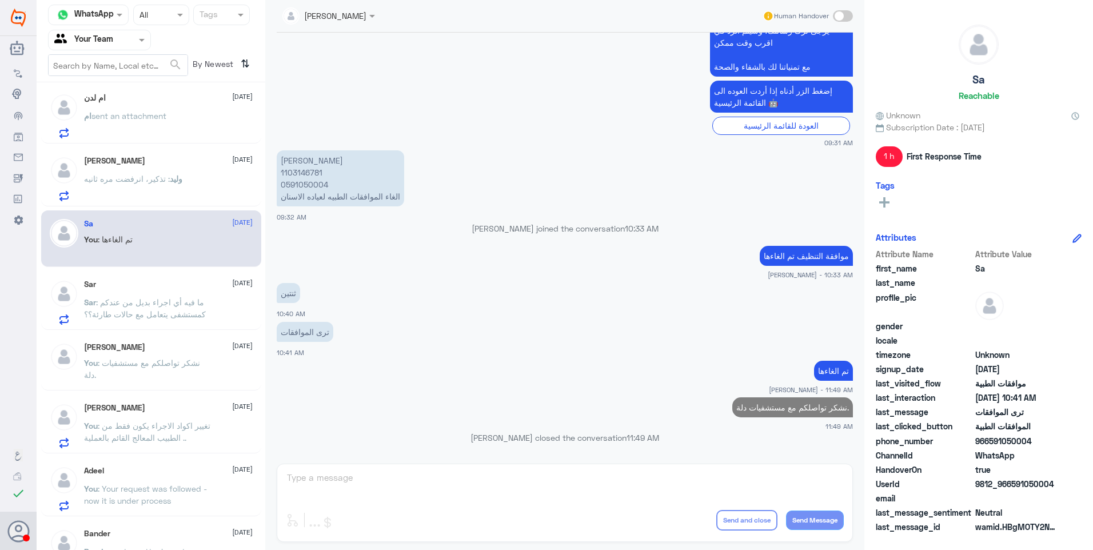
click at [162, 171] on div "[PERSON_NAME] [DATE] وليد : تذكير، انرفضت مره ثانيه" at bounding box center [168, 178] width 169 height 45
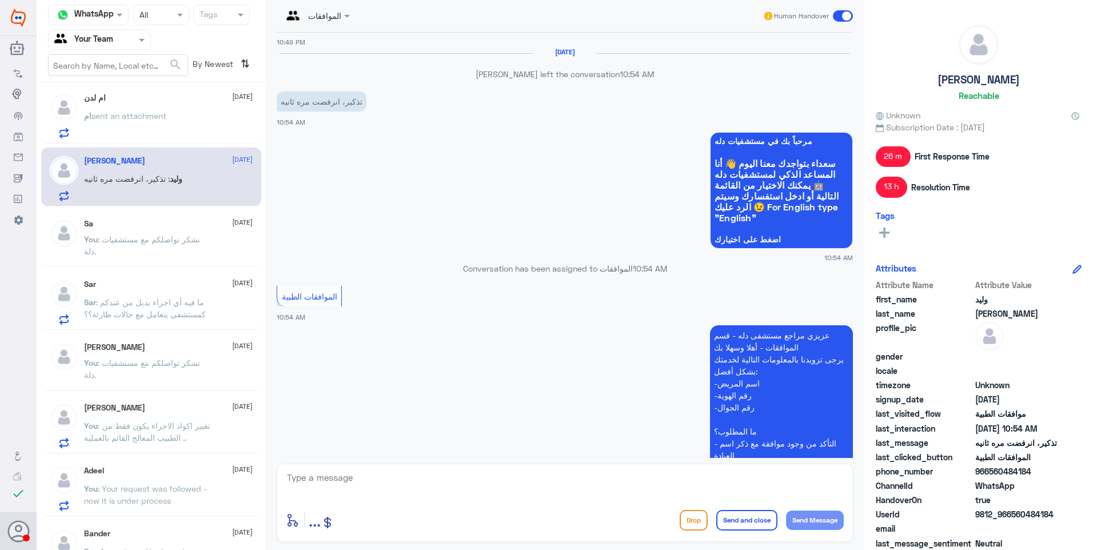
scroll to position [555, 0]
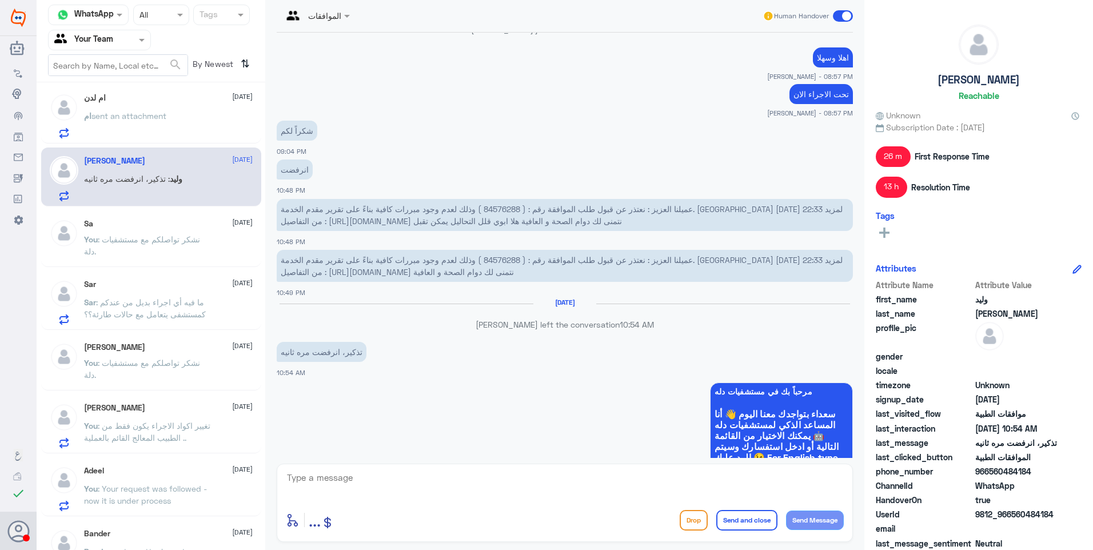
click at [161, 134] on p "ام sent an attachment" at bounding box center [125, 124] width 82 height 29
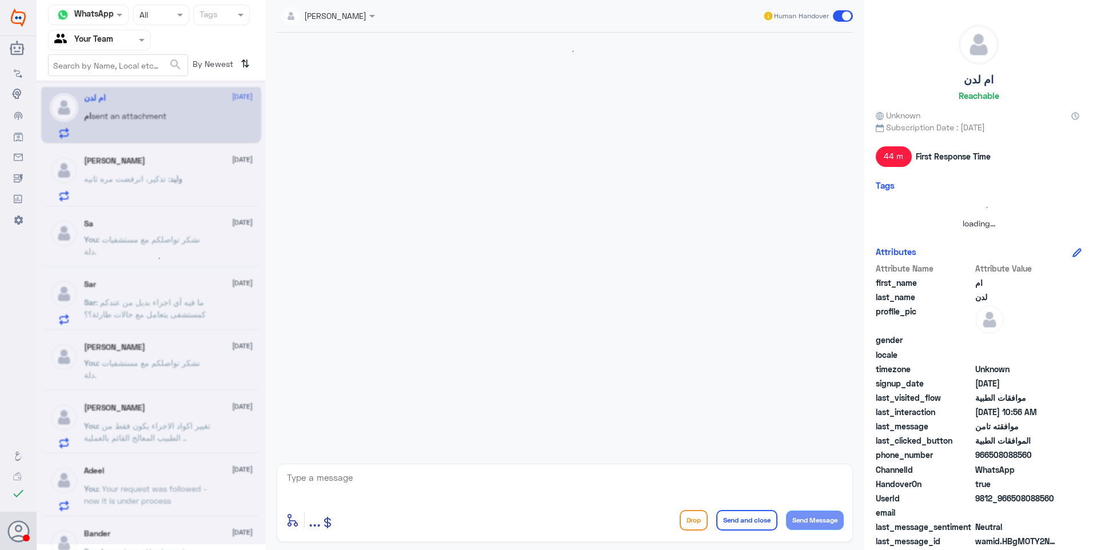
scroll to position [280, 0]
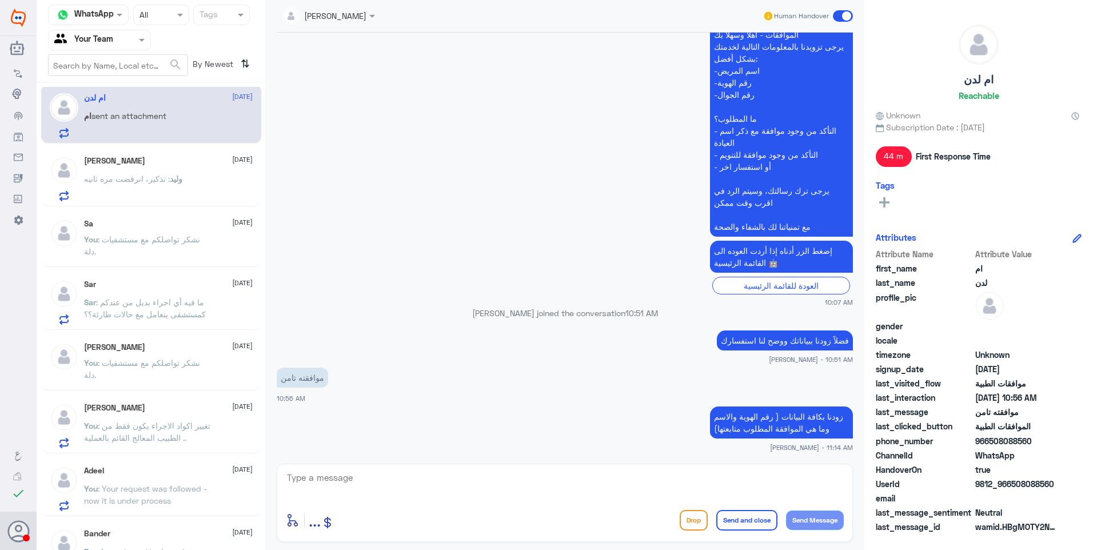
click at [159, 187] on p "وليد : [PERSON_NAME]، انرفضت مره ثانيه" at bounding box center [133, 187] width 98 height 29
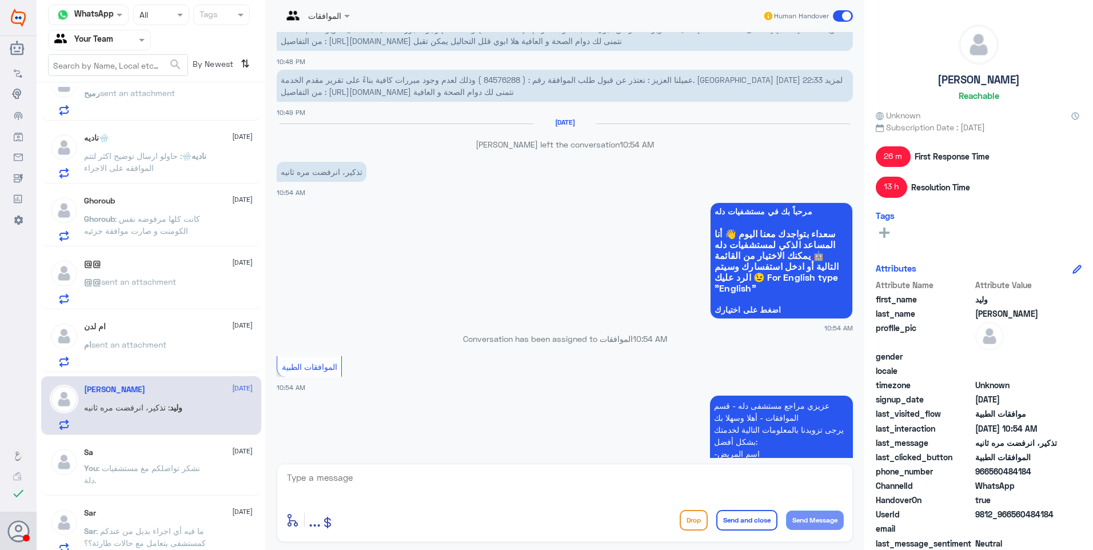
scroll to position [669, 0]
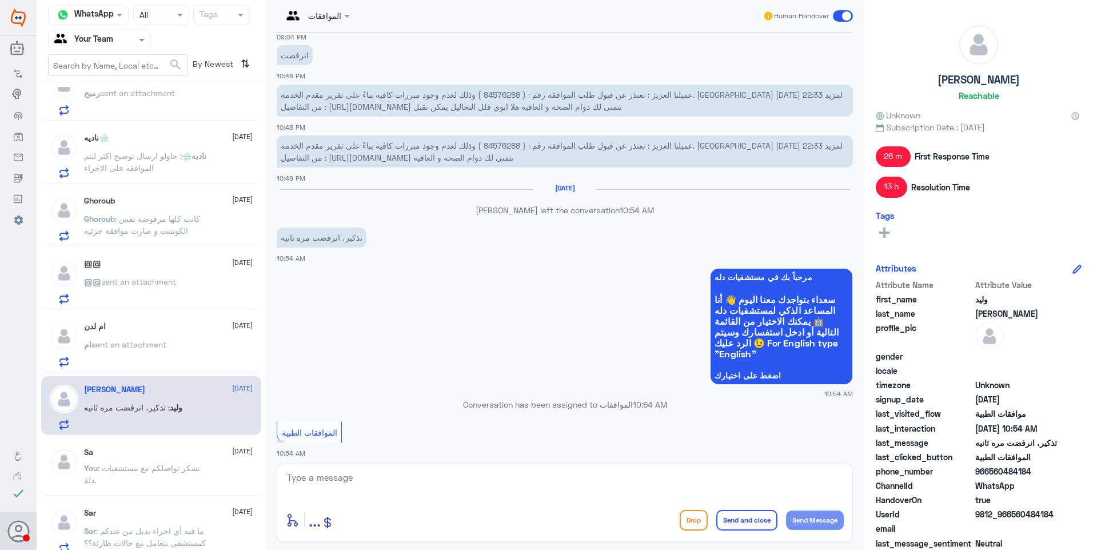
click at [625, 146] on span "عميلنا العزيز : نعتذر عن قبول طلب الموافقة رقم : ( 84576288 ) وذلك لعدم وجود مب…" at bounding box center [562, 152] width 562 height 22
click at [116, 346] on span "sent an attachment" at bounding box center [128, 344] width 75 height 10
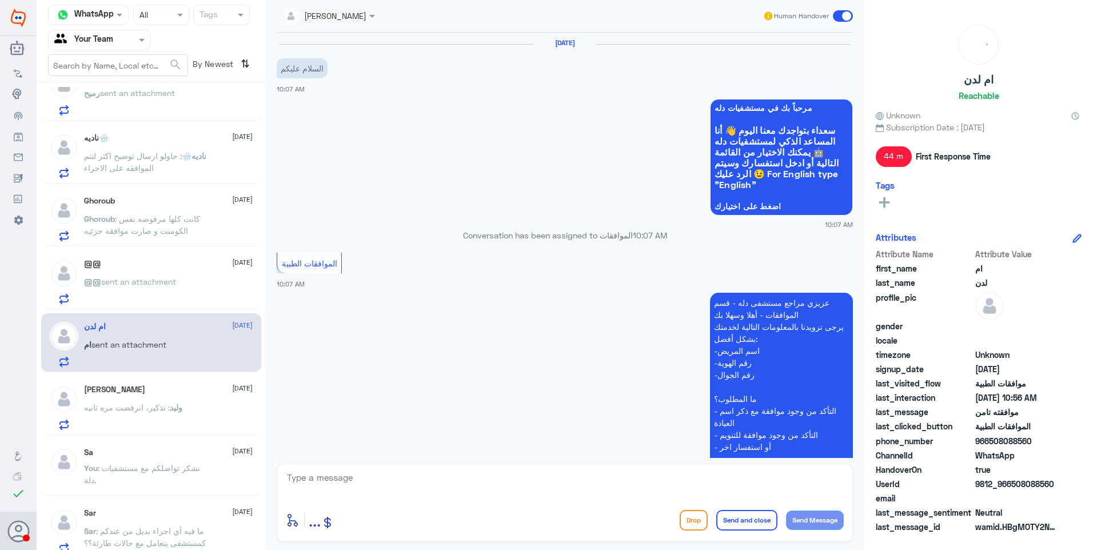
scroll to position [280, 0]
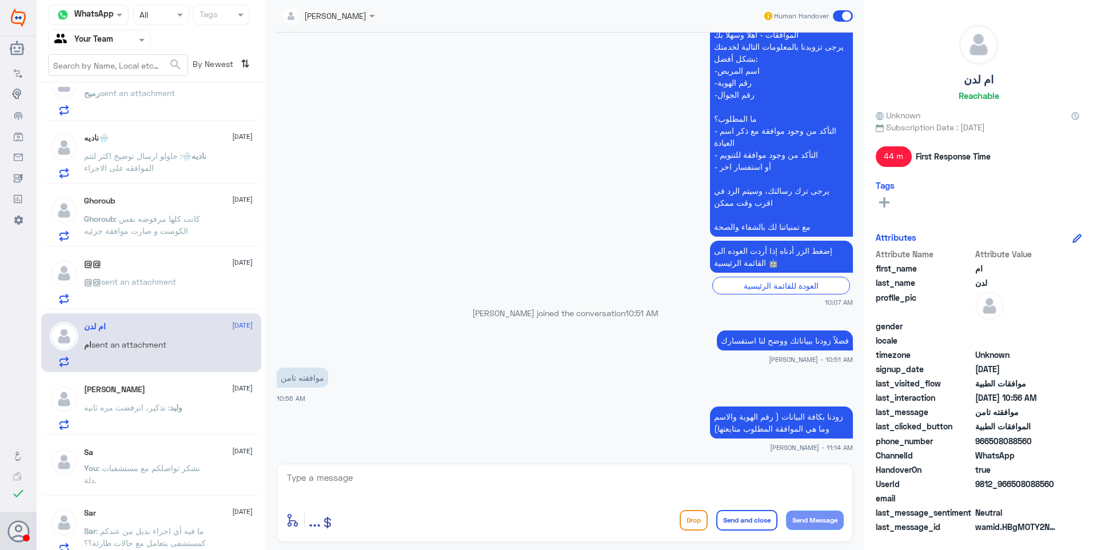
click at [149, 411] on span ": تذكير، انرفضت مره ثانيه" at bounding box center [127, 407] width 86 height 10
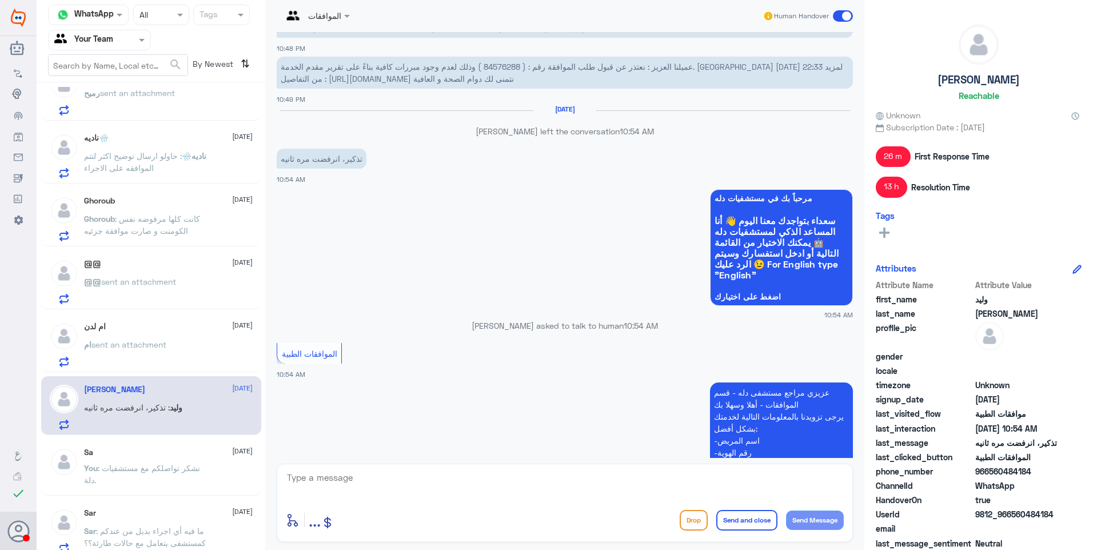
scroll to position [669, 0]
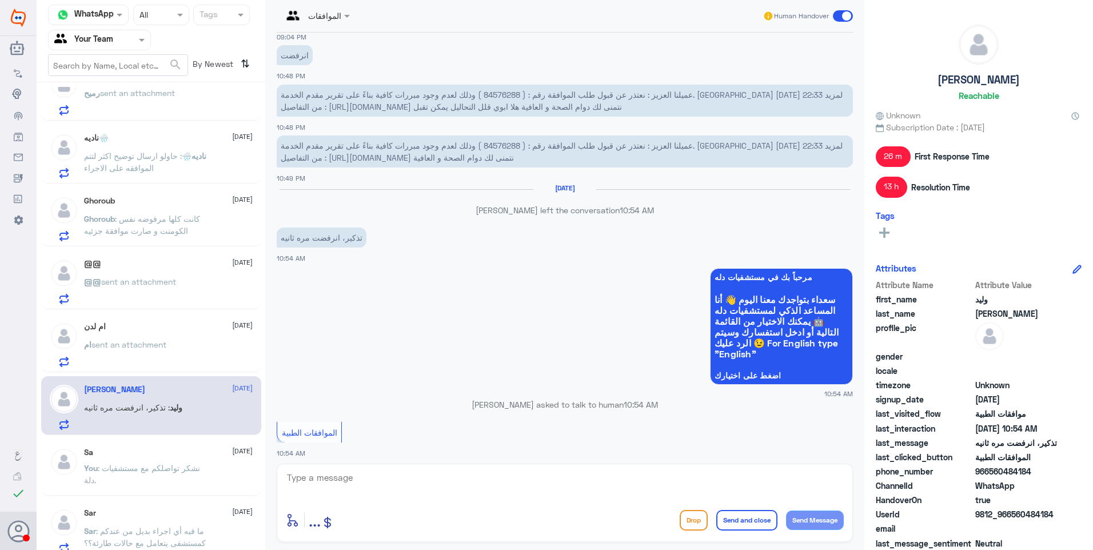
click at [630, 147] on span "عميلنا العزيز : نعتذر عن قبول طلب الموافقة رقم : ( 84576288 ) وذلك لعدم وجود مب…" at bounding box center [562, 152] width 562 height 22
click at [443, 151] on p "عميلنا العزيز : نعتذر عن قبول طلب الموافقة رقم : ( 84576288 ) وذلك لعدم وجود مب…" at bounding box center [565, 151] width 576 height 32
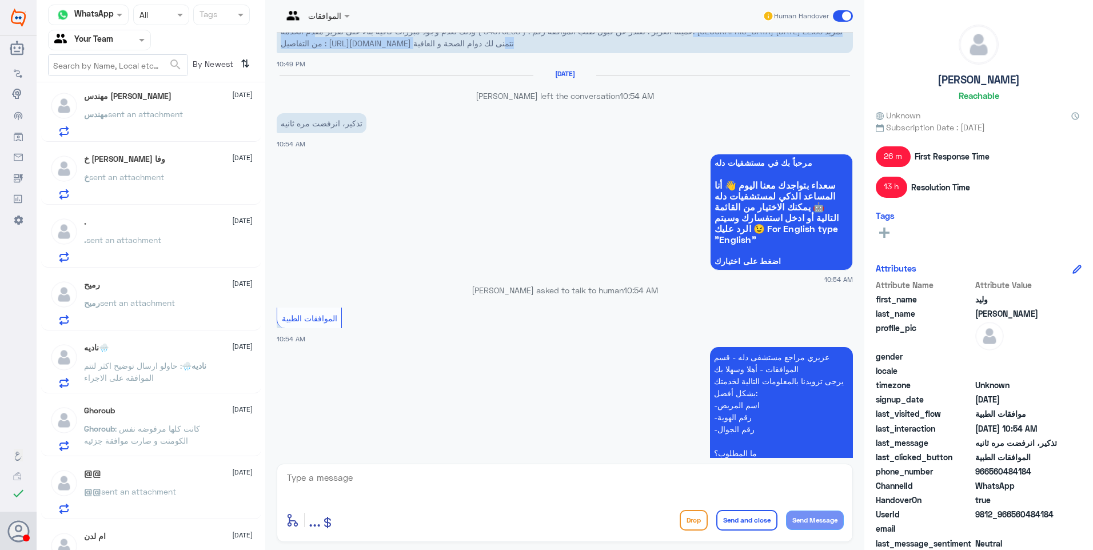
scroll to position [0, 0]
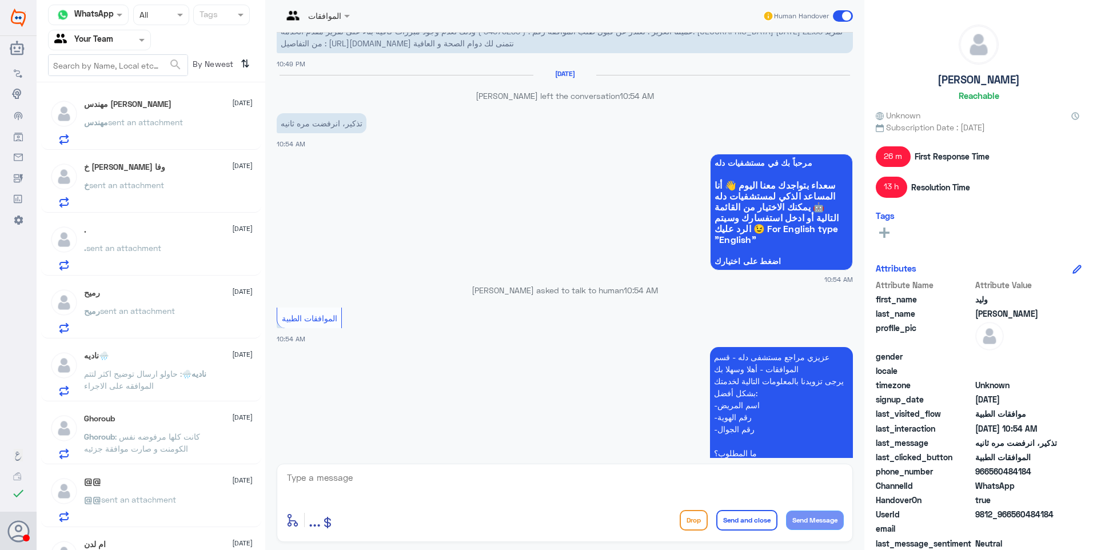
click at [201, 141] on div "مهندس sent an attachment" at bounding box center [168, 132] width 169 height 26
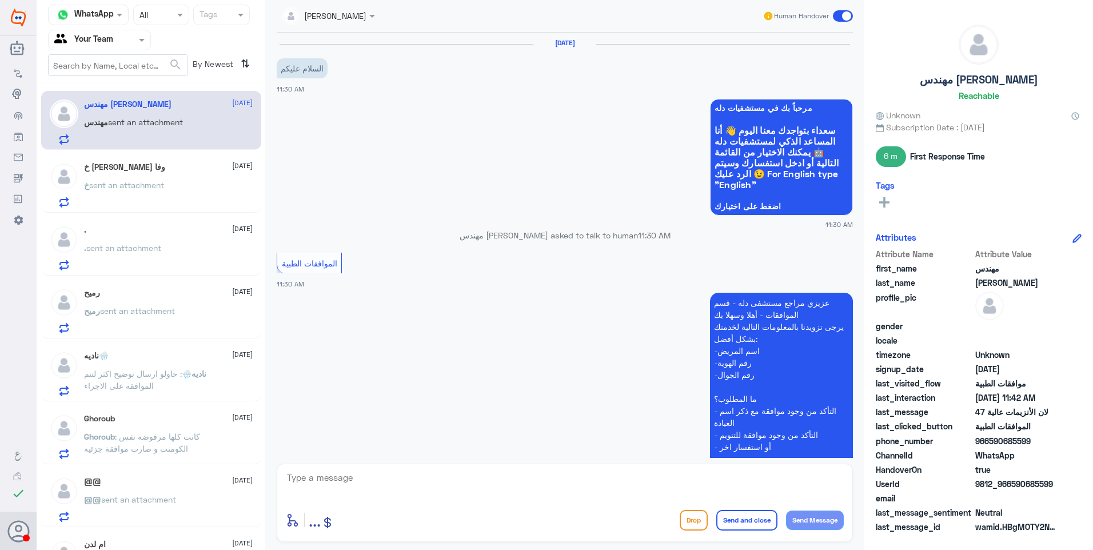
scroll to position [1069, 0]
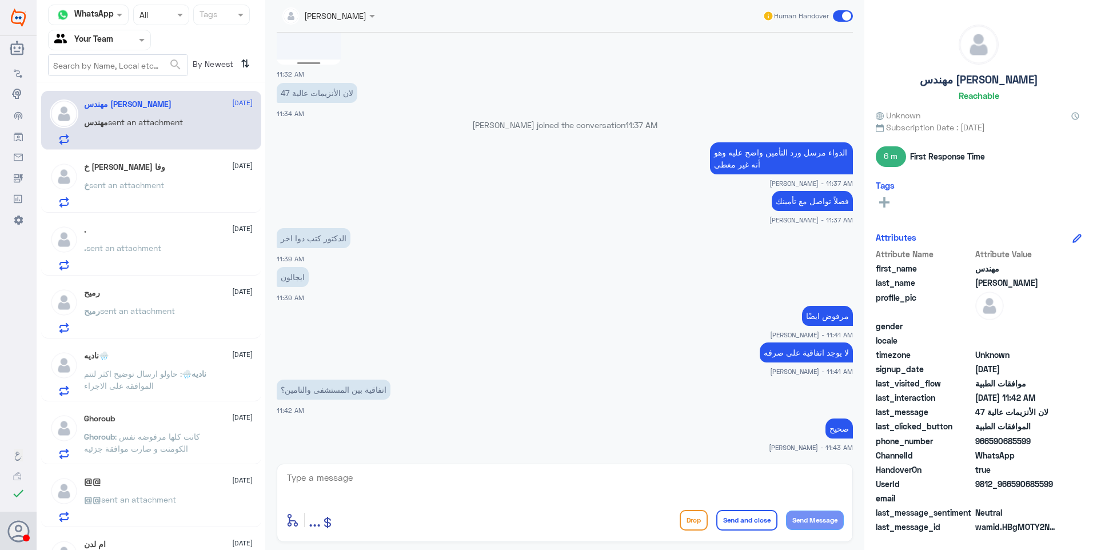
click at [123, 45] on div at bounding box center [100, 39] width 102 height 13
click at [113, 144] on p "مهندس sent an attachment" at bounding box center [133, 130] width 99 height 29
click at [153, 171] on h5 "خ [PERSON_NAME] وفا" at bounding box center [124, 167] width 81 height 10
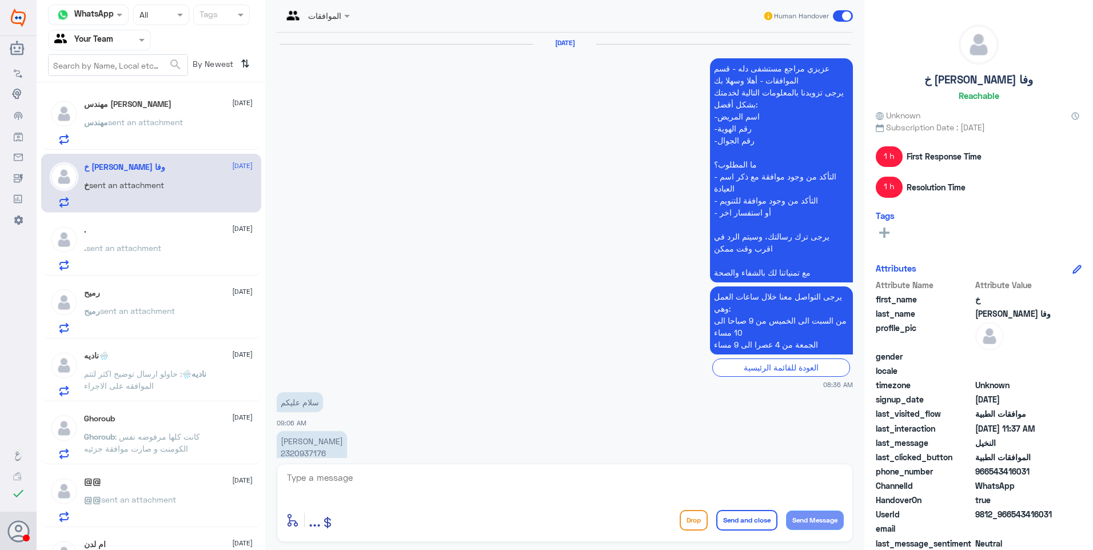
scroll to position [901, 0]
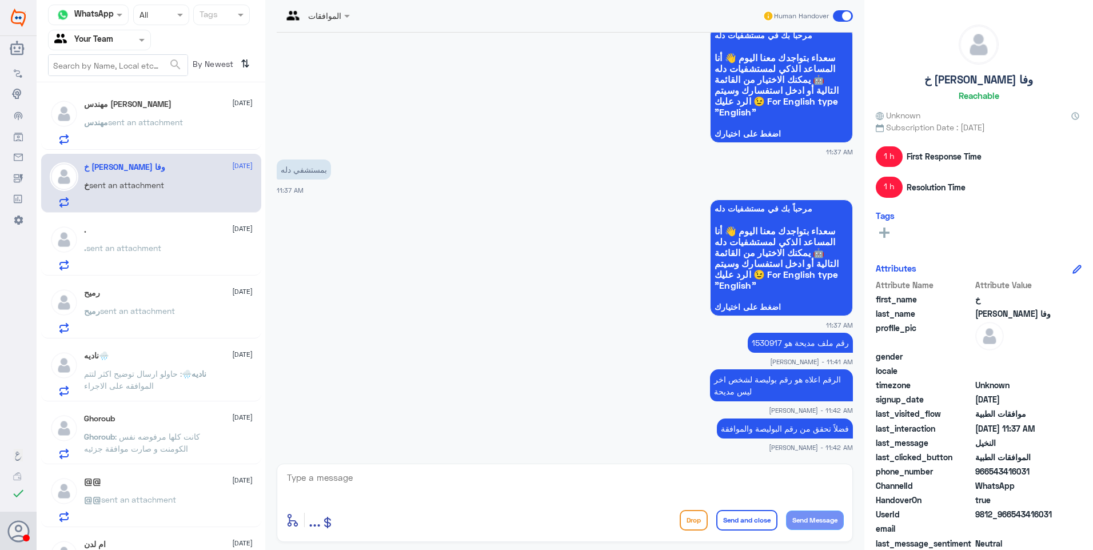
click at [112, 245] on span "sent an attachment" at bounding box center [123, 248] width 75 height 10
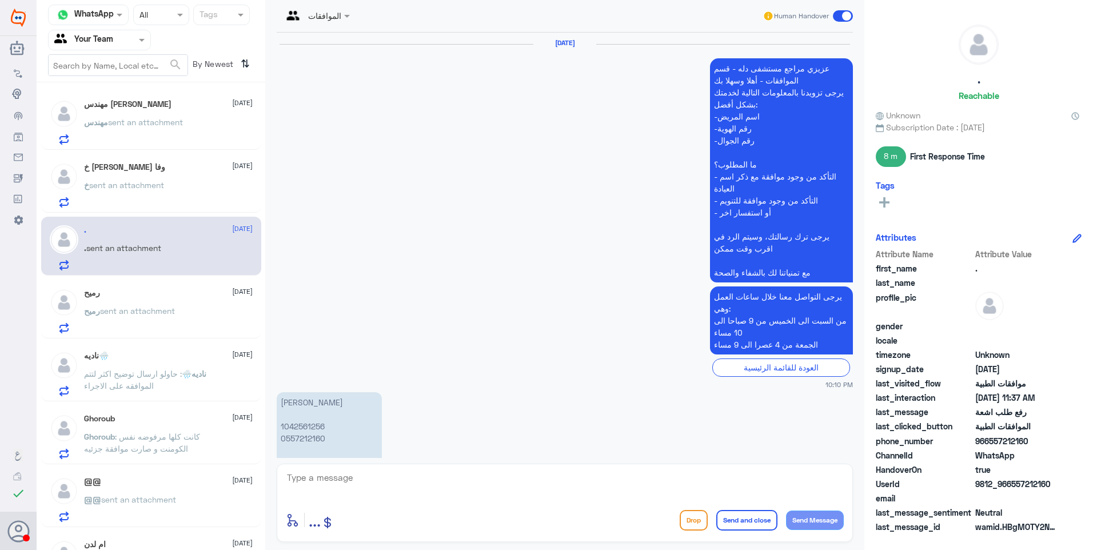
scroll to position [1116, 0]
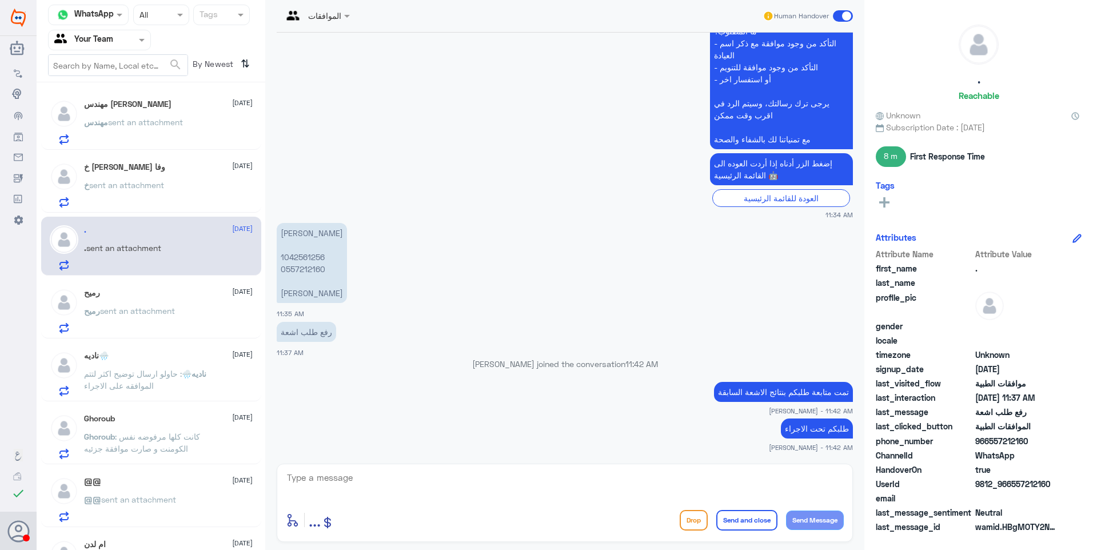
click at [300, 242] on p "[PERSON_NAME] 1042561256 0557212160 [PERSON_NAME]" at bounding box center [312, 263] width 70 height 80
click at [131, 180] on span "sent an attachment" at bounding box center [126, 185] width 75 height 10
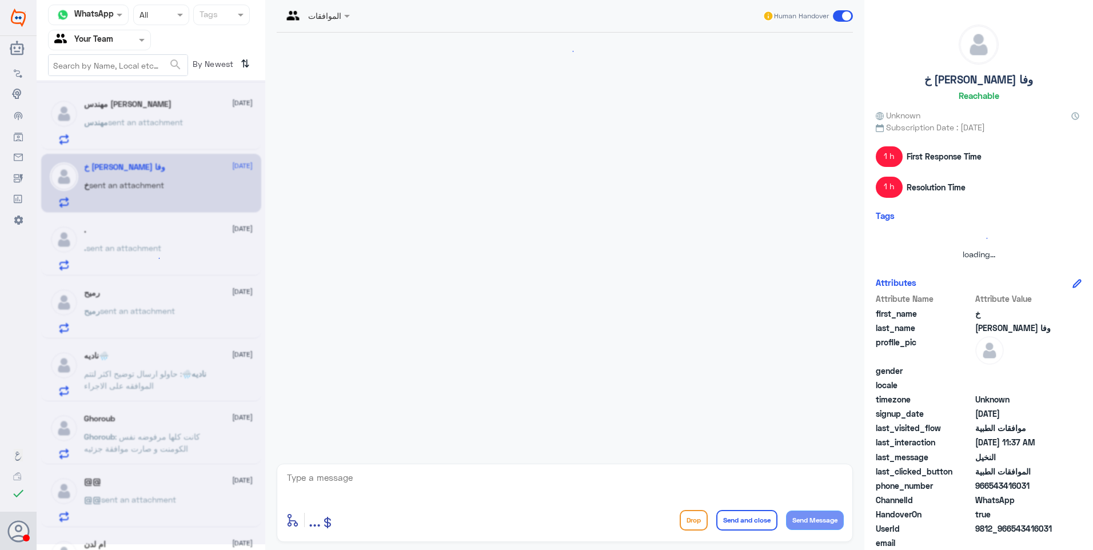
scroll to position [901, 0]
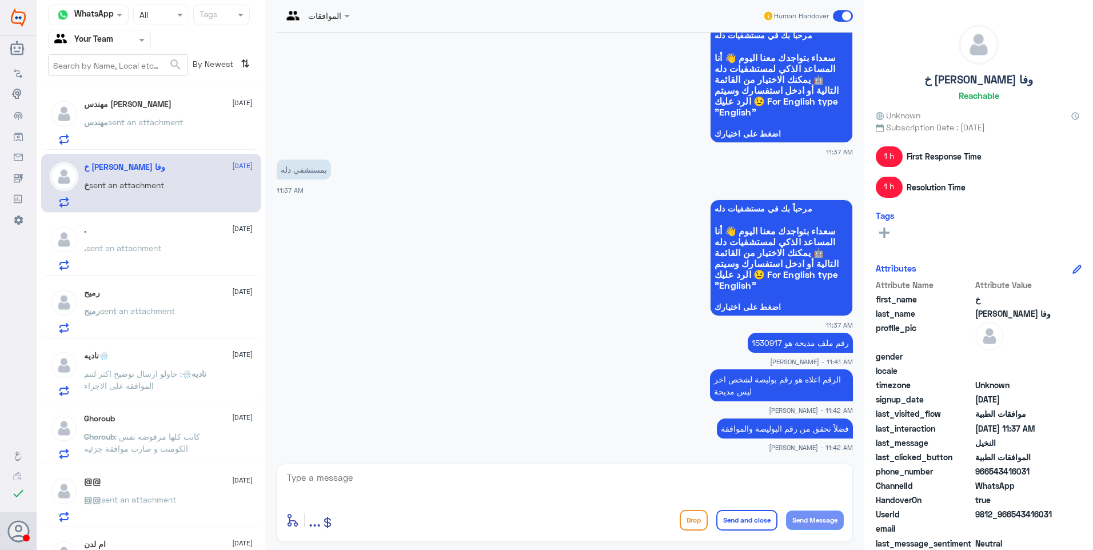
click at [231, 111] on div "مهندس [PERSON_NAME] [DATE] مهندس sent an attachment" at bounding box center [168, 121] width 169 height 45
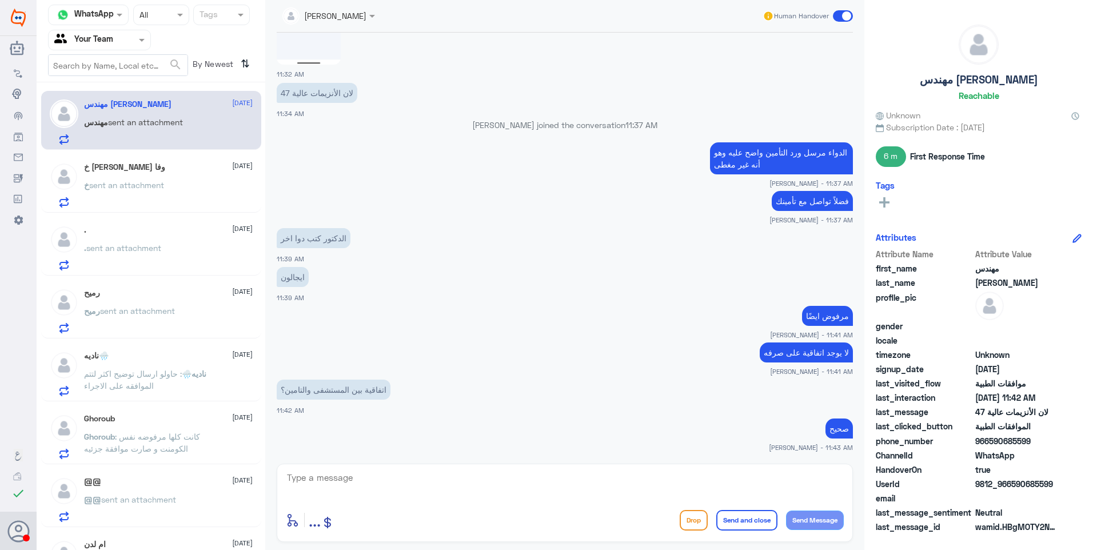
click at [151, 234] on div ". [DATE]" at bounding box center [168, 230] width 169 height 10
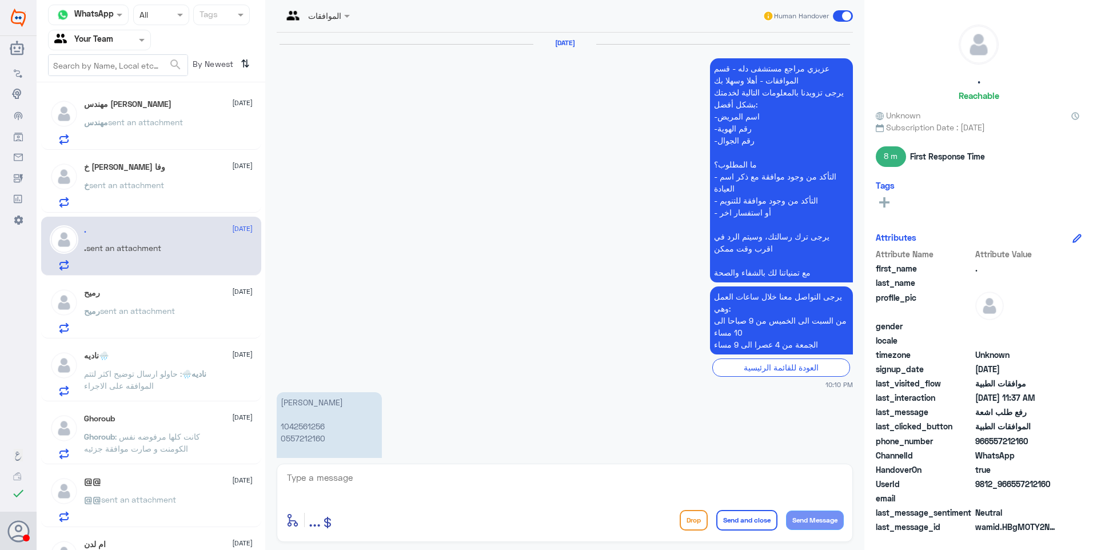
scroll to position [1116, 0]
